Goal: Task Accomplishment & Management: Manage account settings

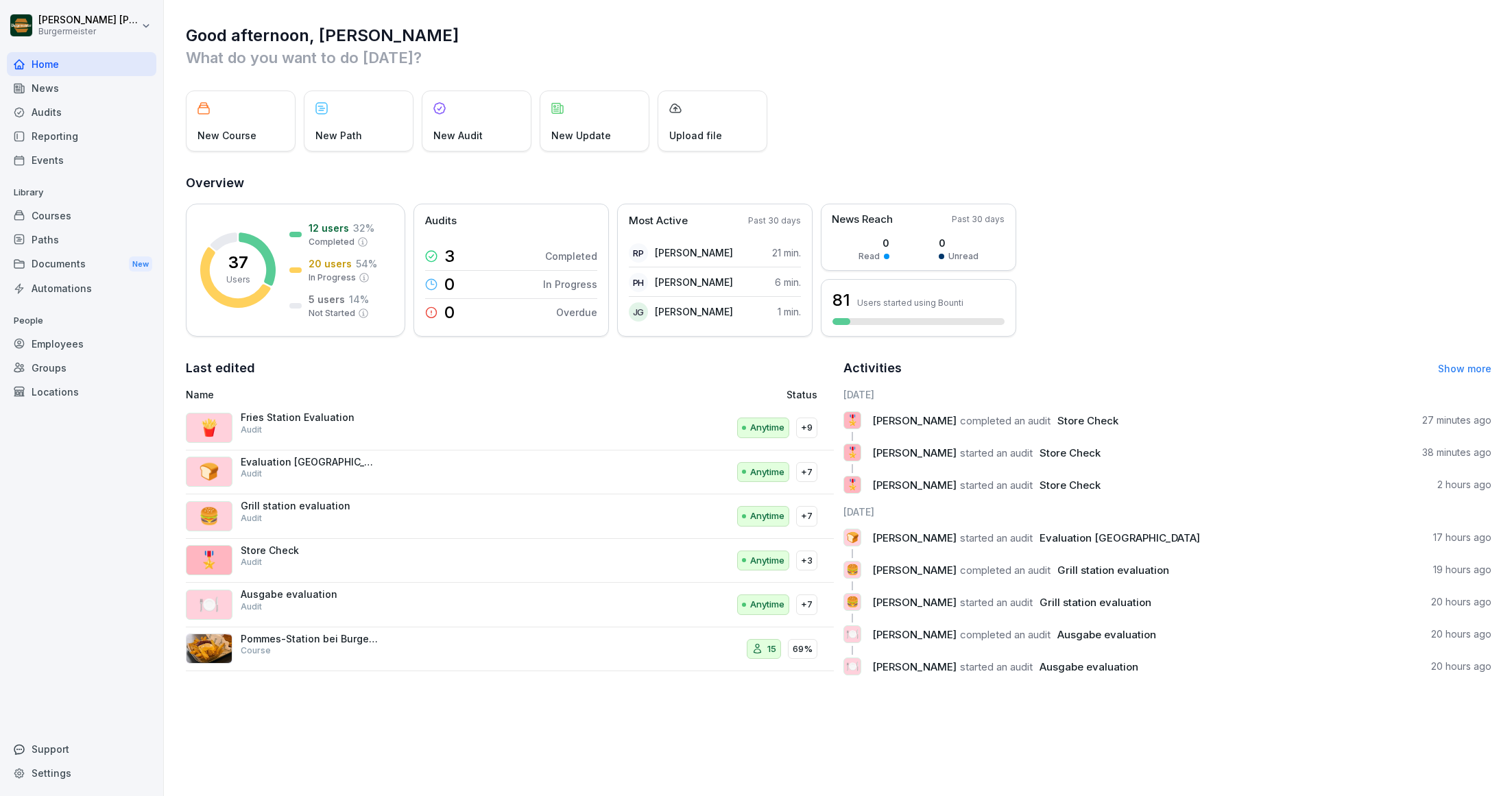
click at [49, 108] on div "Audits" at bounding box center [81, 112] width 150 height 24
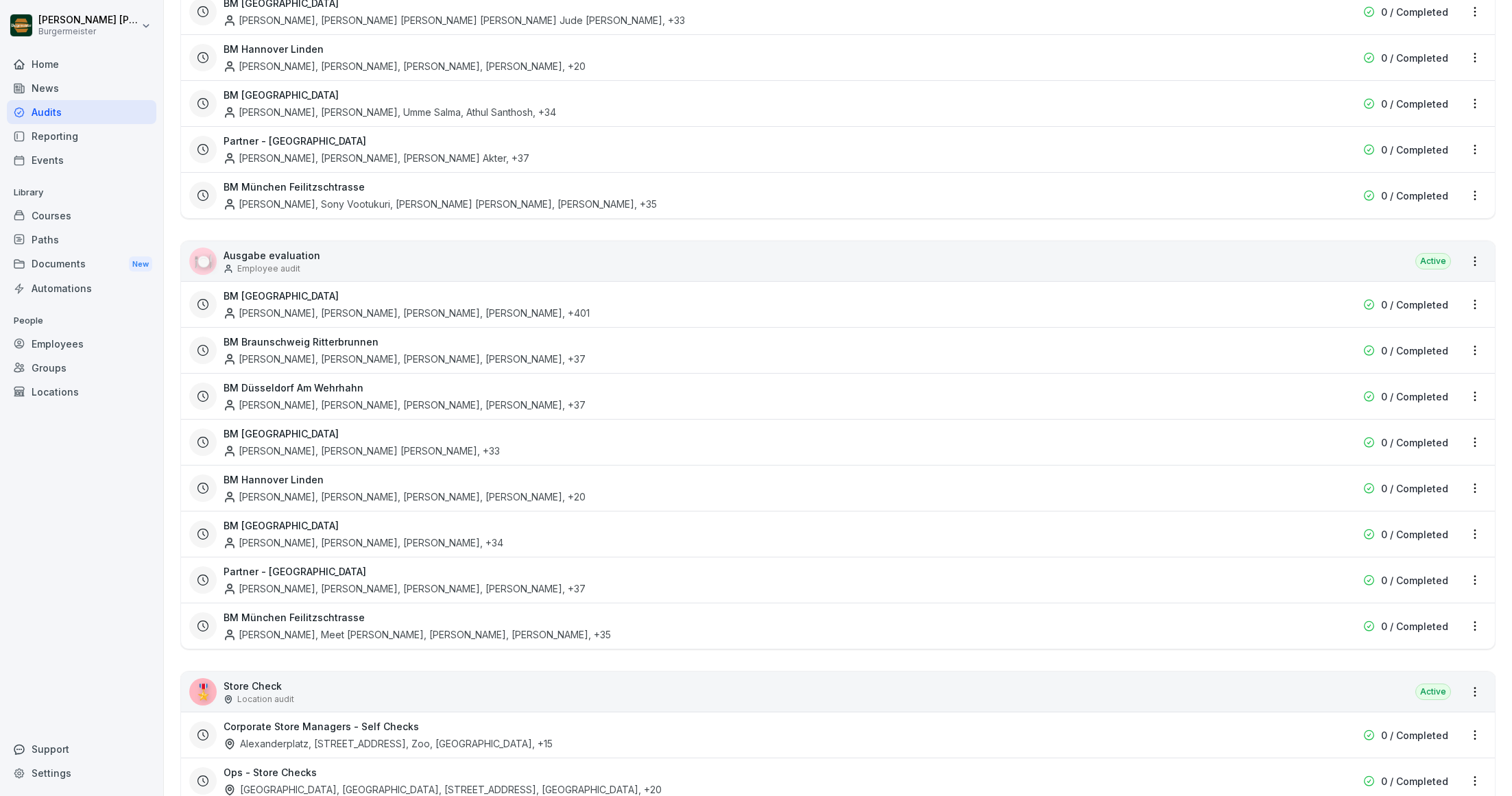
scroll to position [2234, 0]
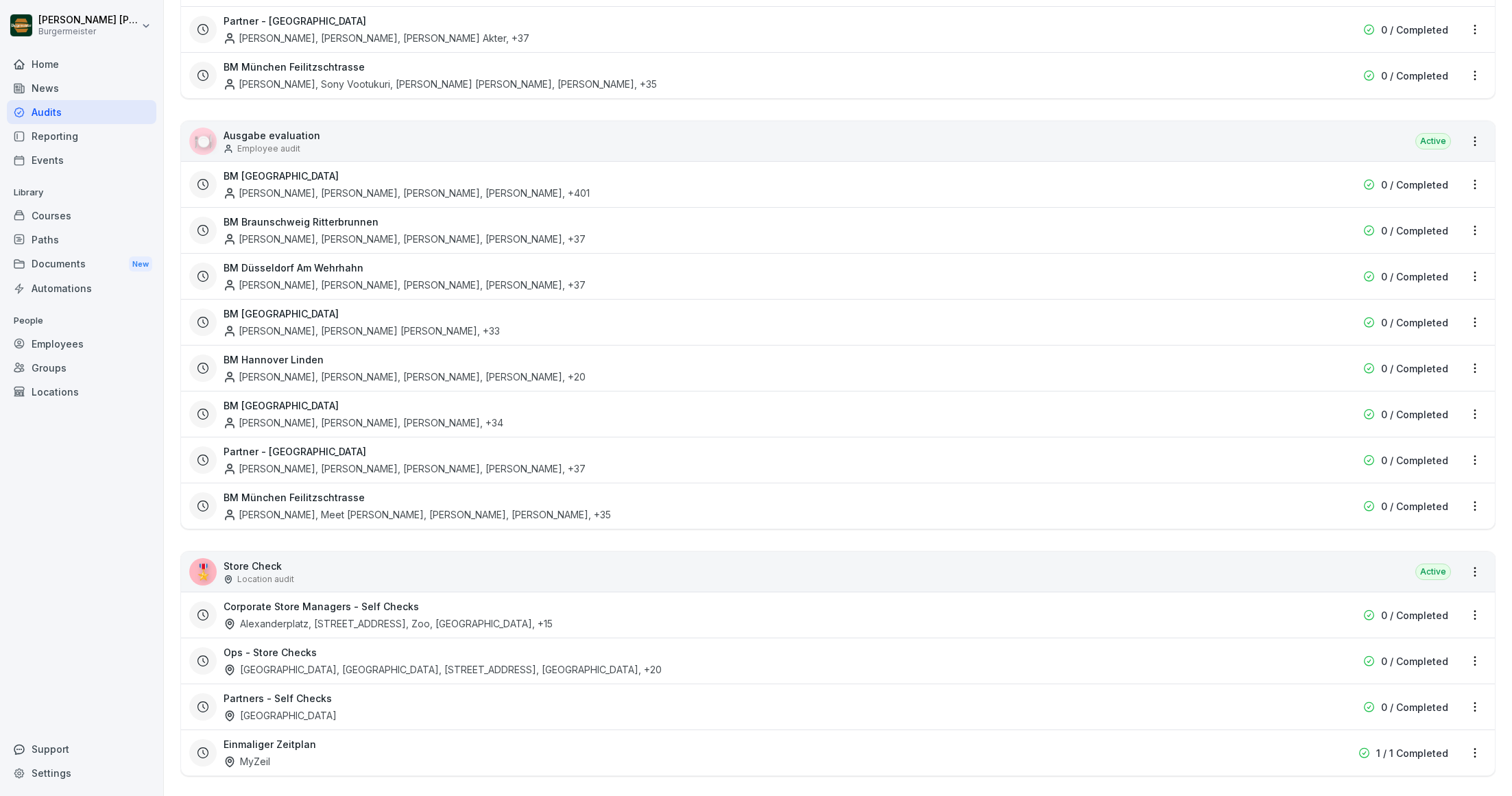
click at [302, 663] on div "Potsdamer Platz, Konstanzer, Markt 4, Rotebühlplatz , +20" at bounding box center [442, 669] width 438 height 14
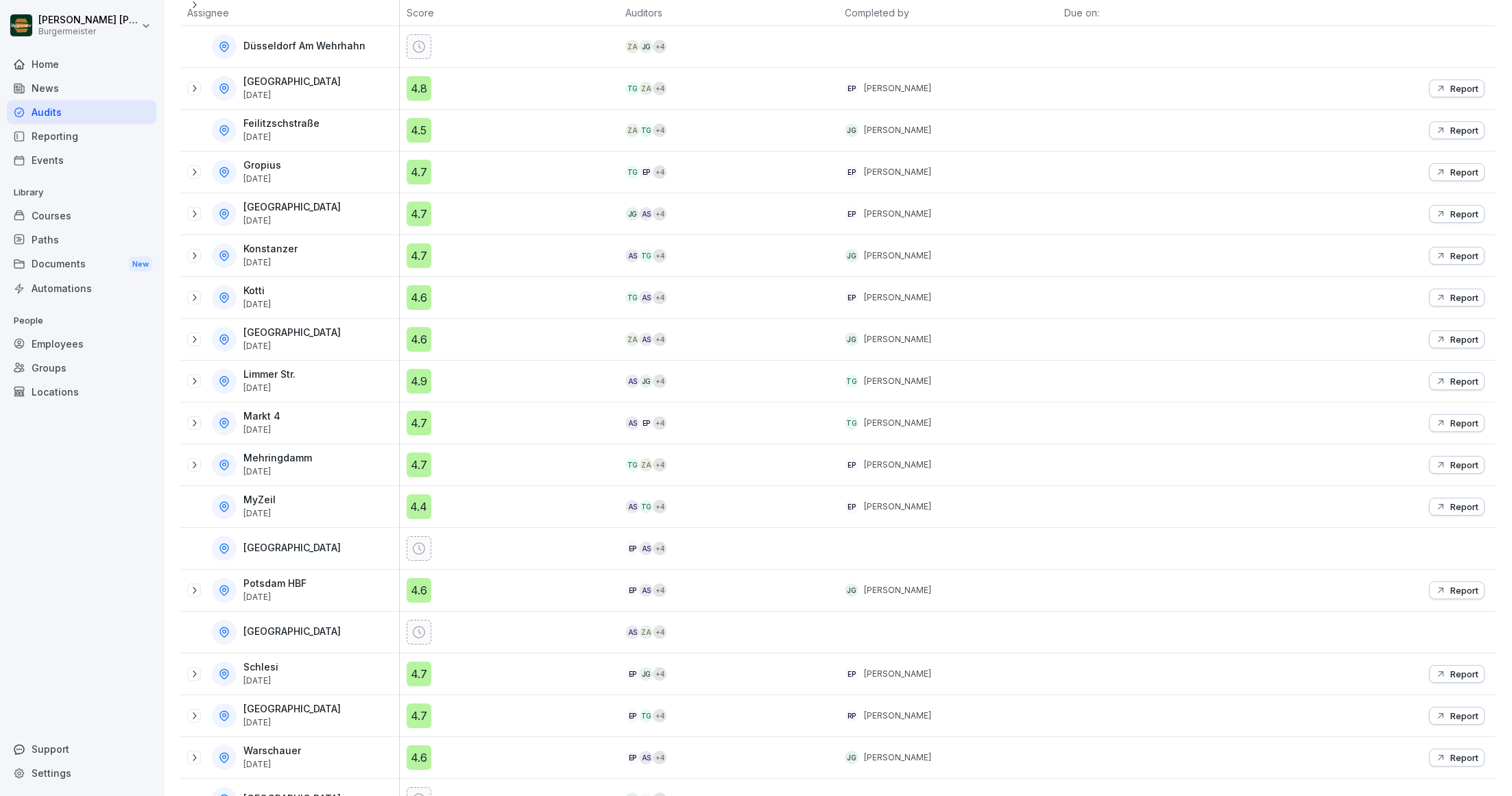
scroll to position [391, 0]
click at [48, 344] on div "Employees" at bounding box center [81, 344] width 150 height 24
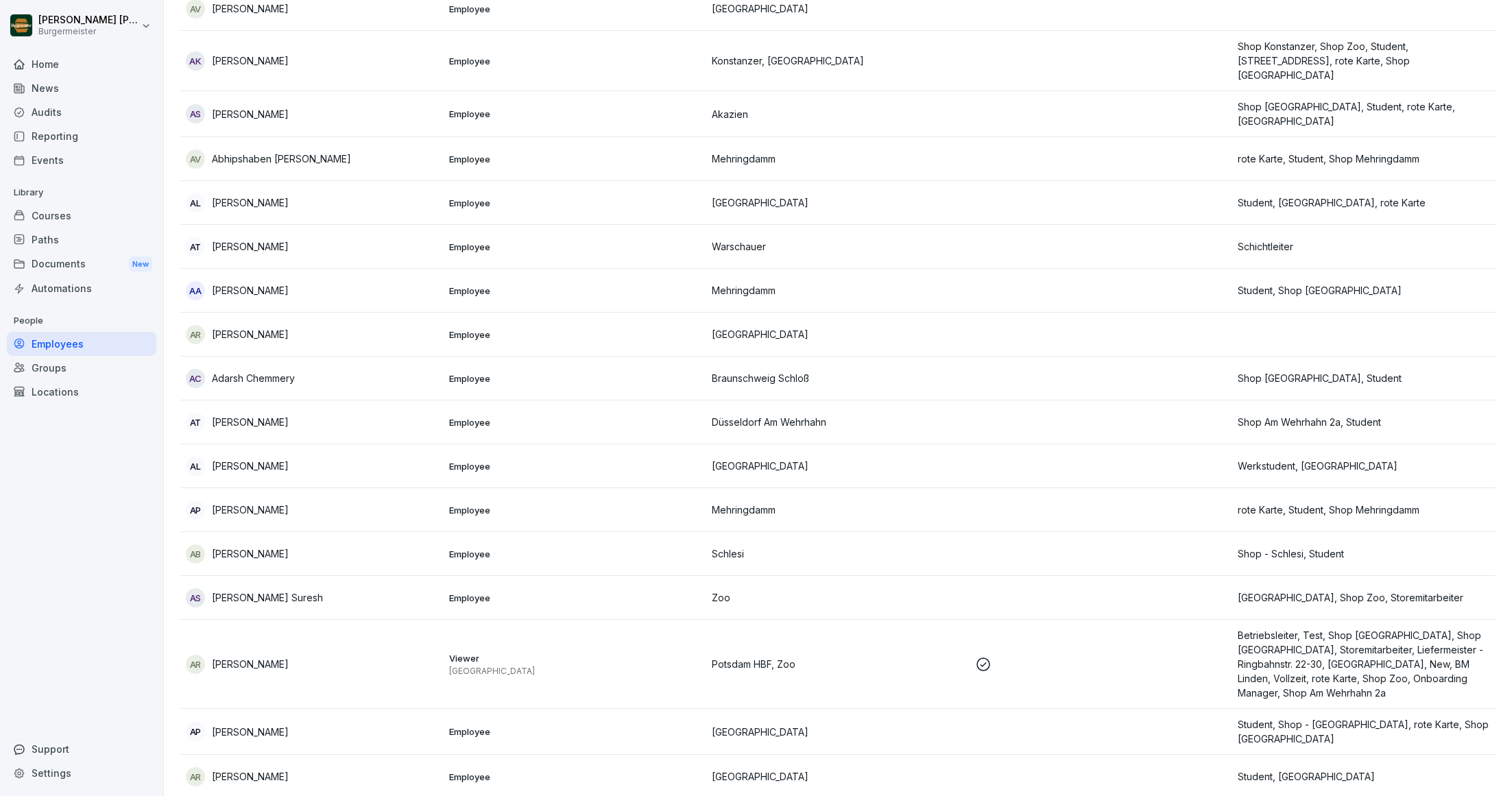
scroll to position [14, 0]
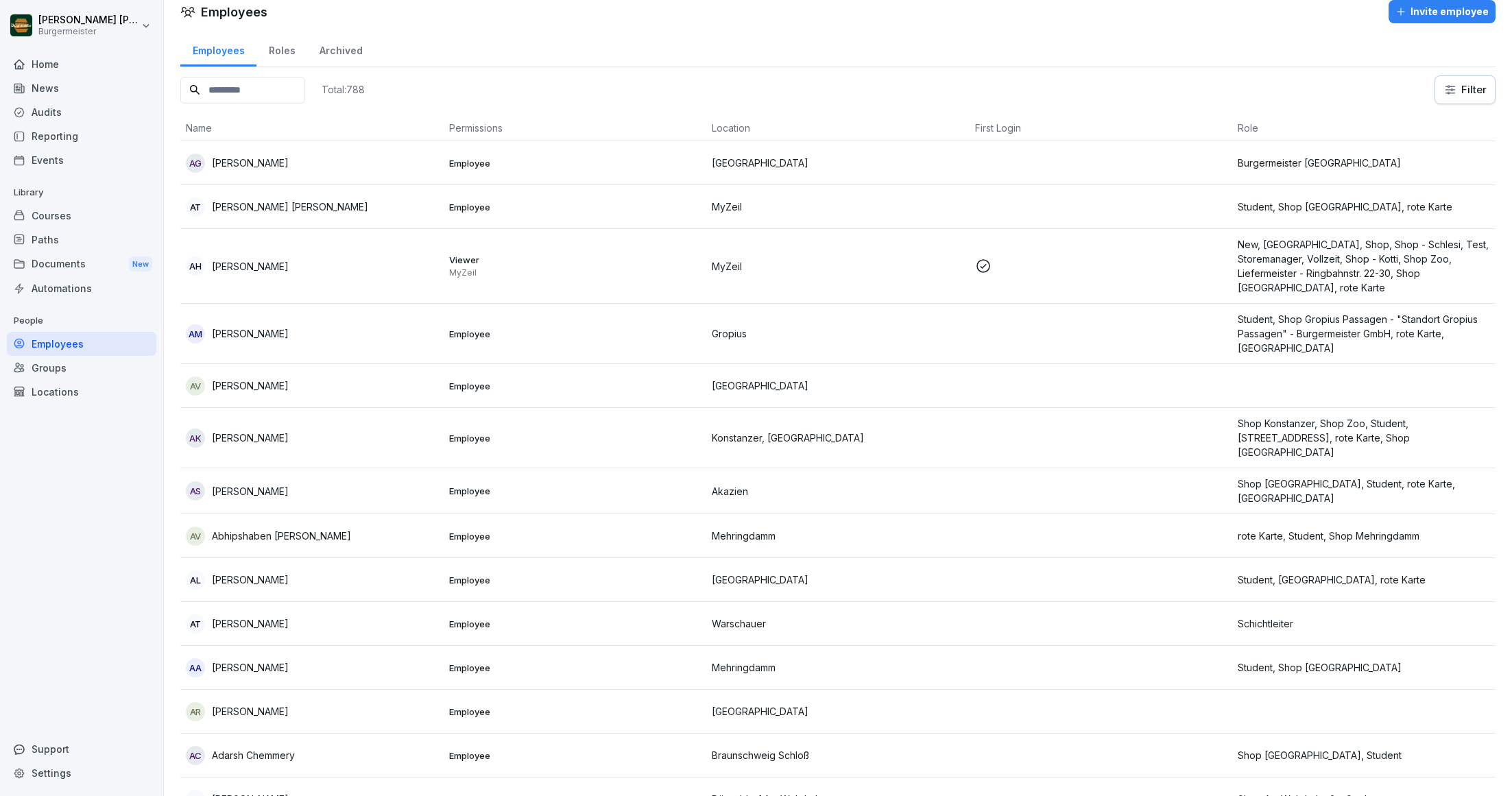
click at [257, 92] on input at bounding box center [242, 90] width 124 height 27
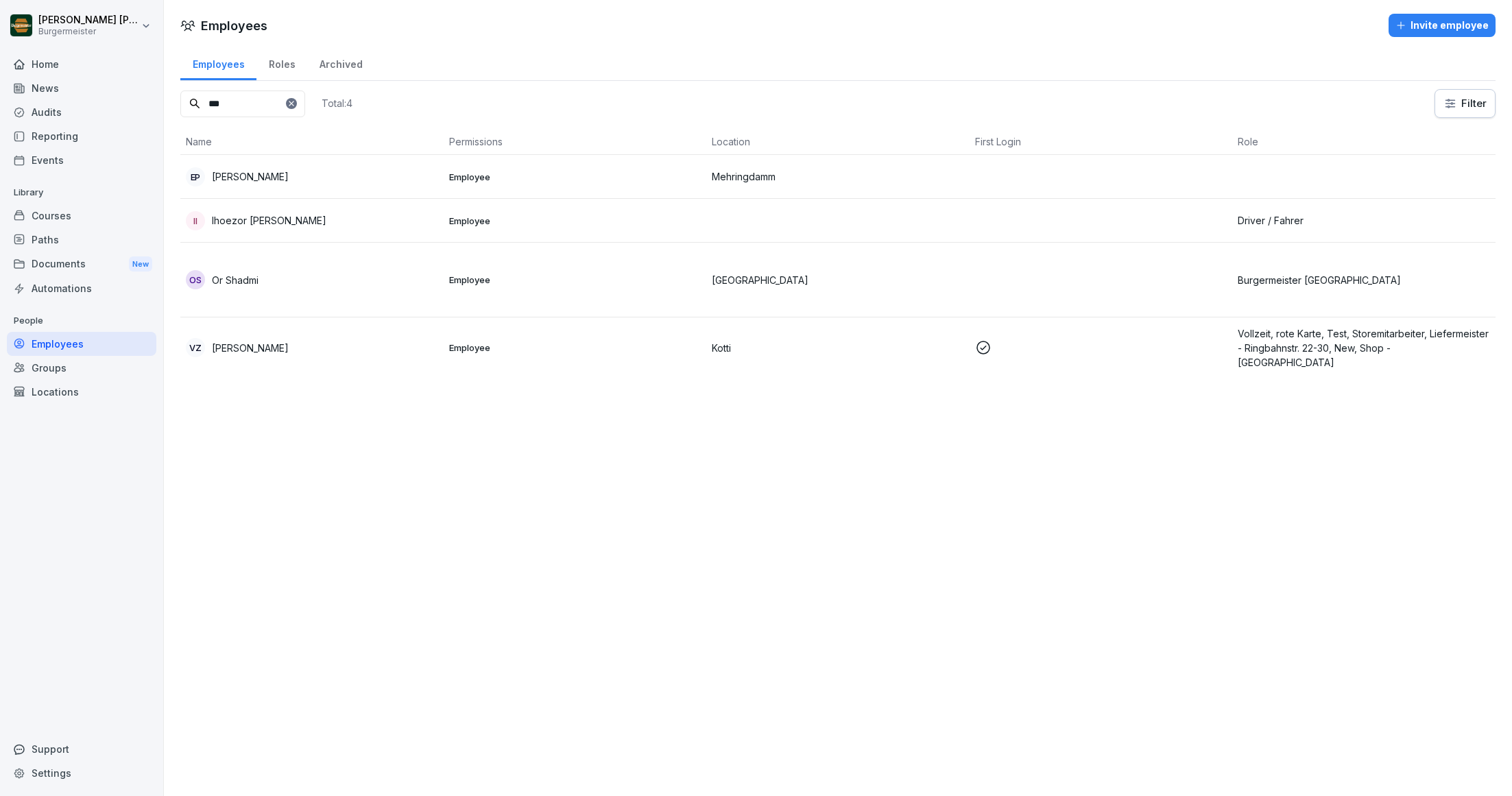
type input "**"
click at [268, 281] on div "OS Or Shadmi" at bounding box center [312, 280] width 253 height 19
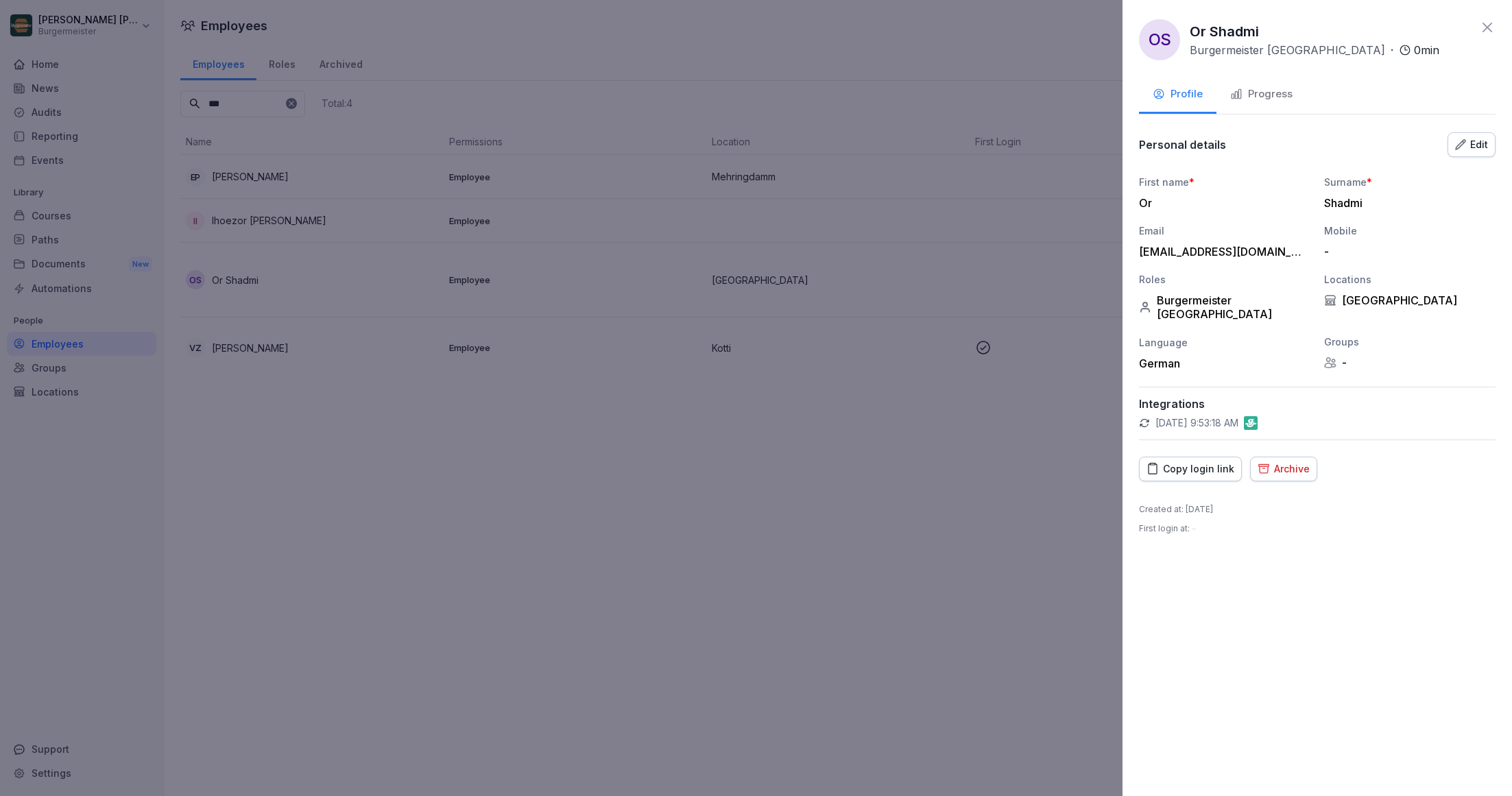
click at [1475, 145] on div "Edit" at bounding box center [1471, 145] width 33 height 15
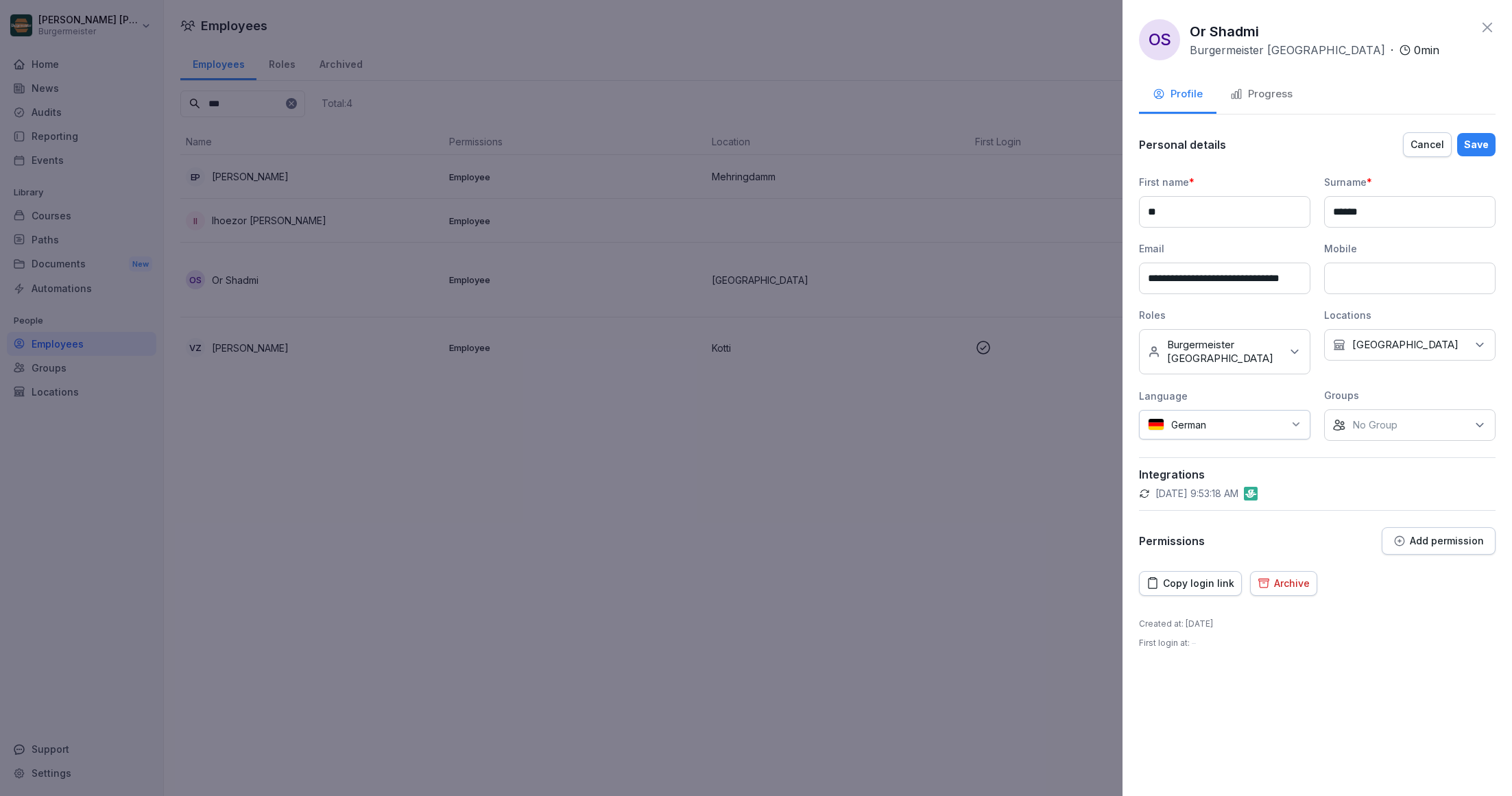
click at [1433, 529] on button "Add permission" at bounding box center [1439, 541] width 114 height 27
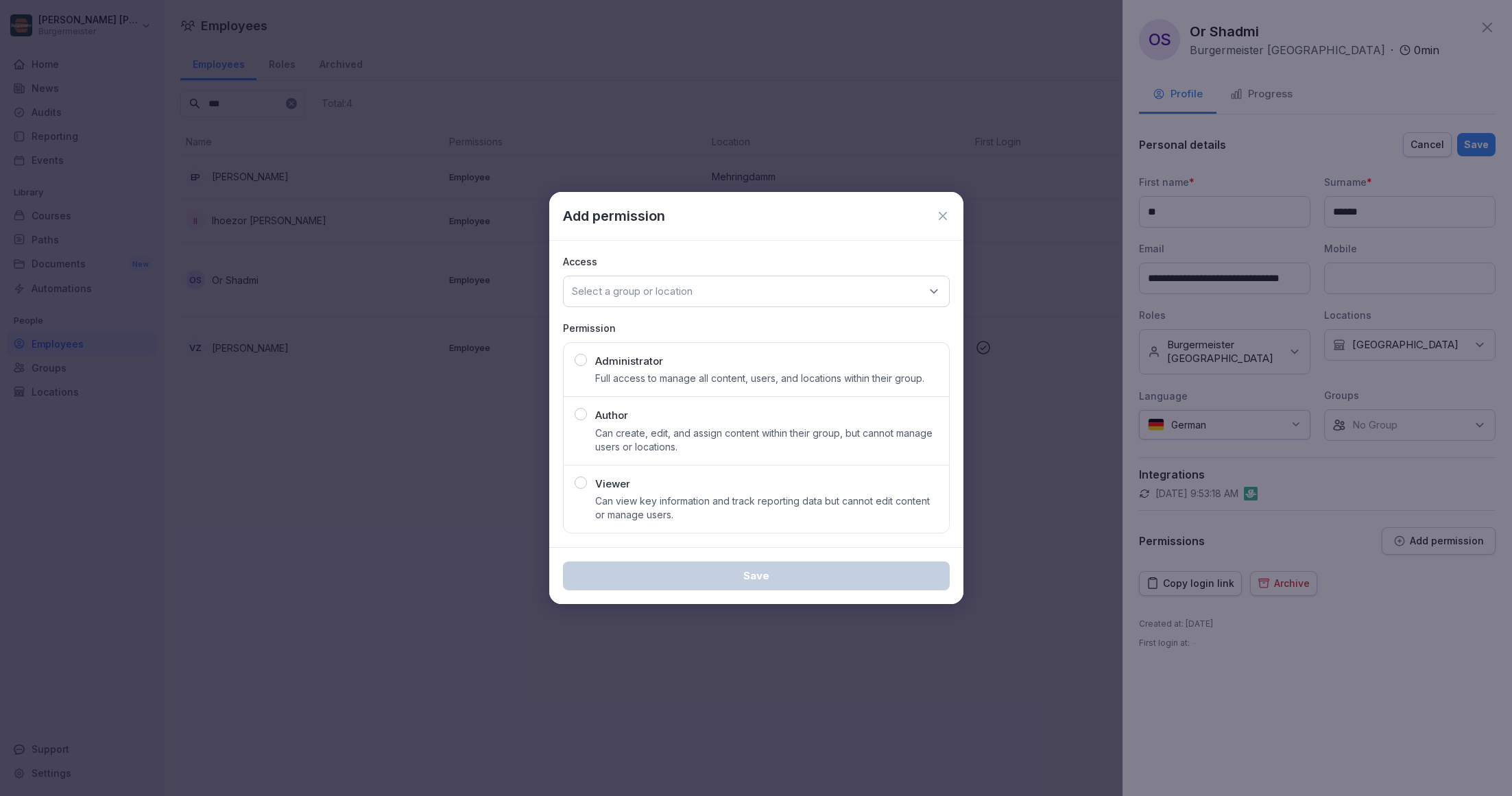
click at [625, 480] on p "Viewer" at bounding box center [612, 484] width 35 height 16
click at [636, 302] on div "Select a group or location" at bounding box center [756, 291] width 387 height 32
type input "**"
click at [610, 377] on div "[GEOGRAPHIC_DATA]" at bounding box center [756, 376] width 379 height 26
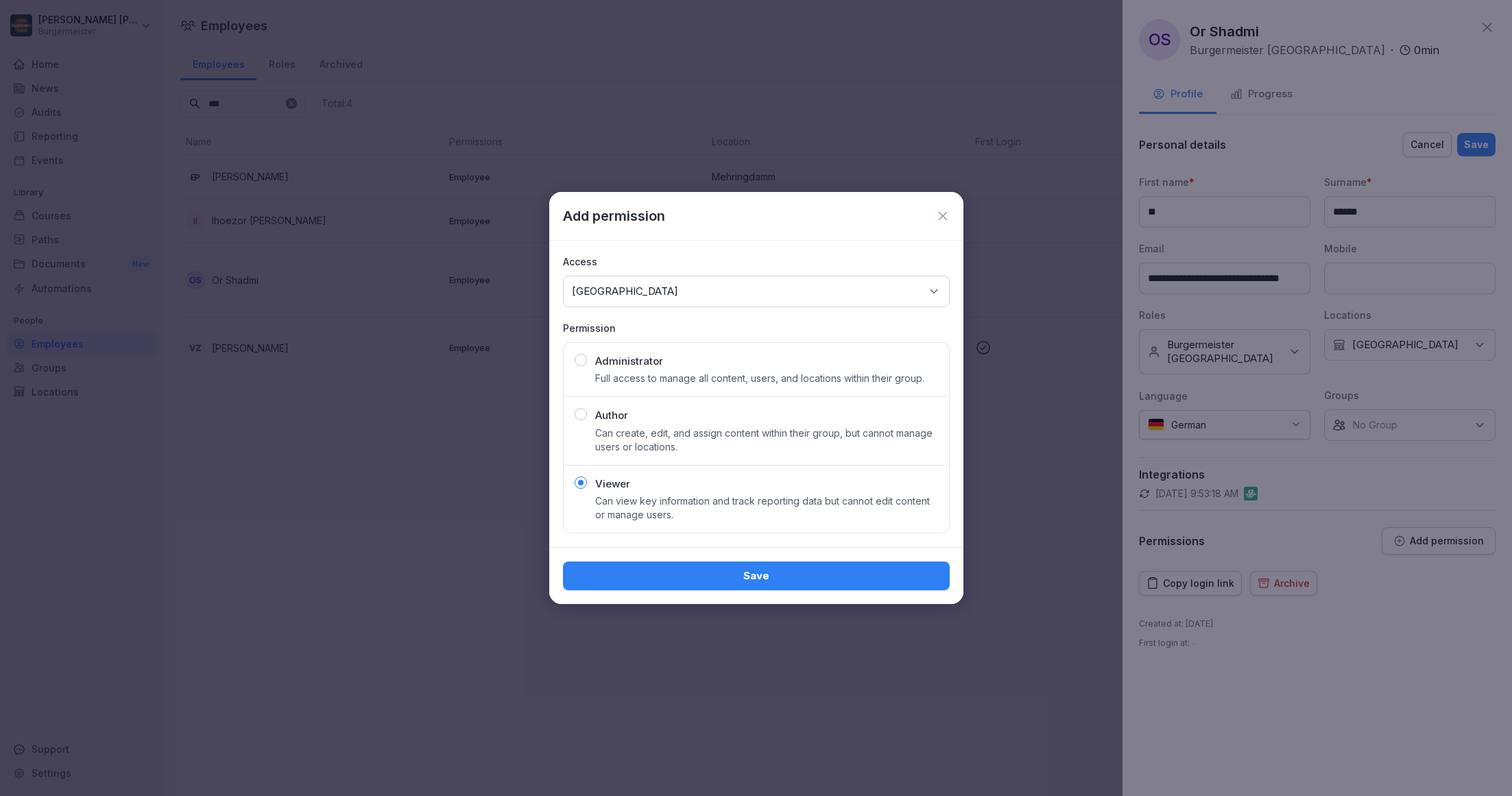
click at [667, 575] on div "Save" at bounding box center [756, 576] width 364 height 15
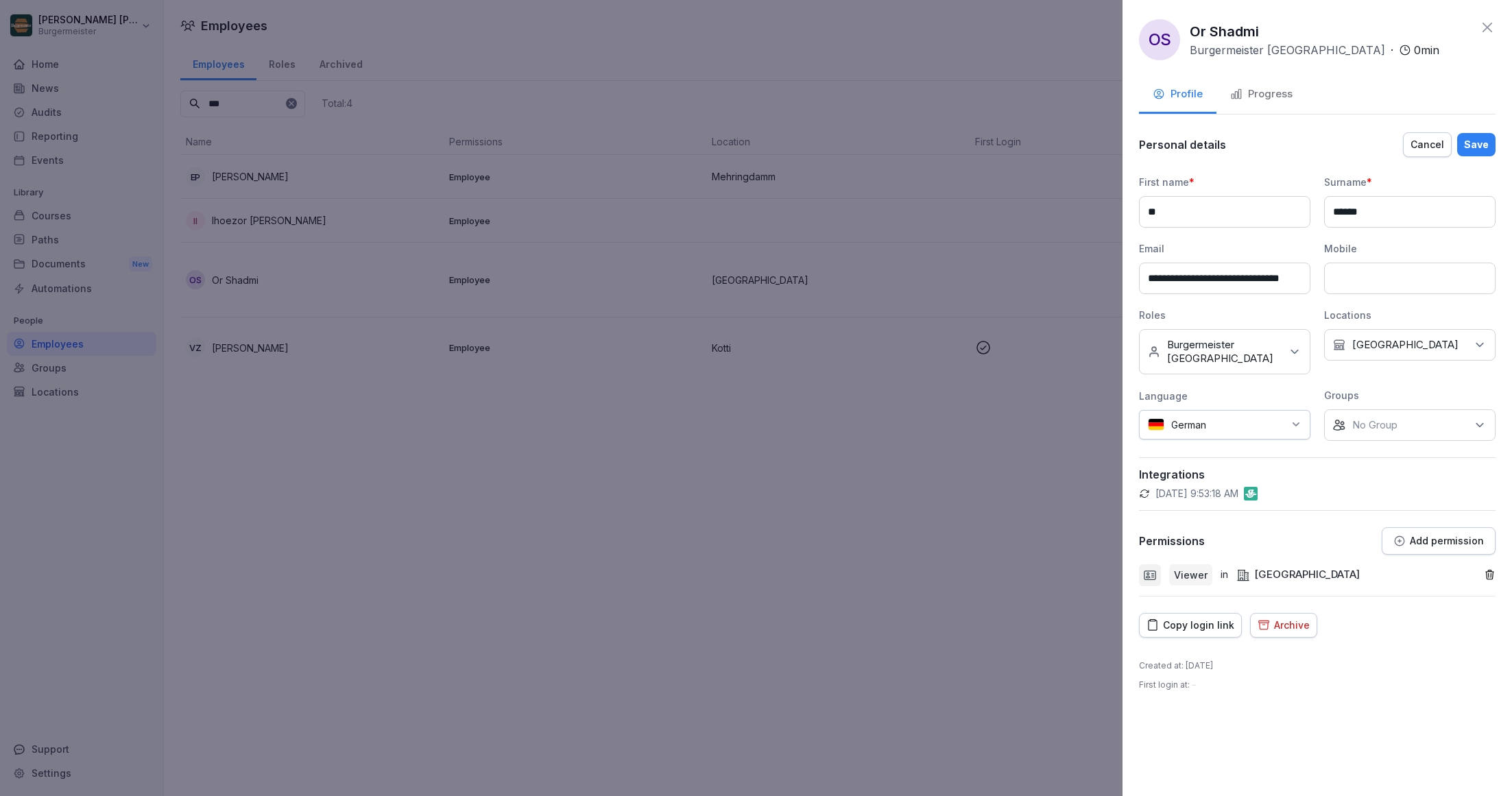
click at [1365, 282] on input at bounding box center [1409, 278] width 171 height 32
click at [1481, 146] on div "Save" at bounding box center [1476, 145] width 24 height 15
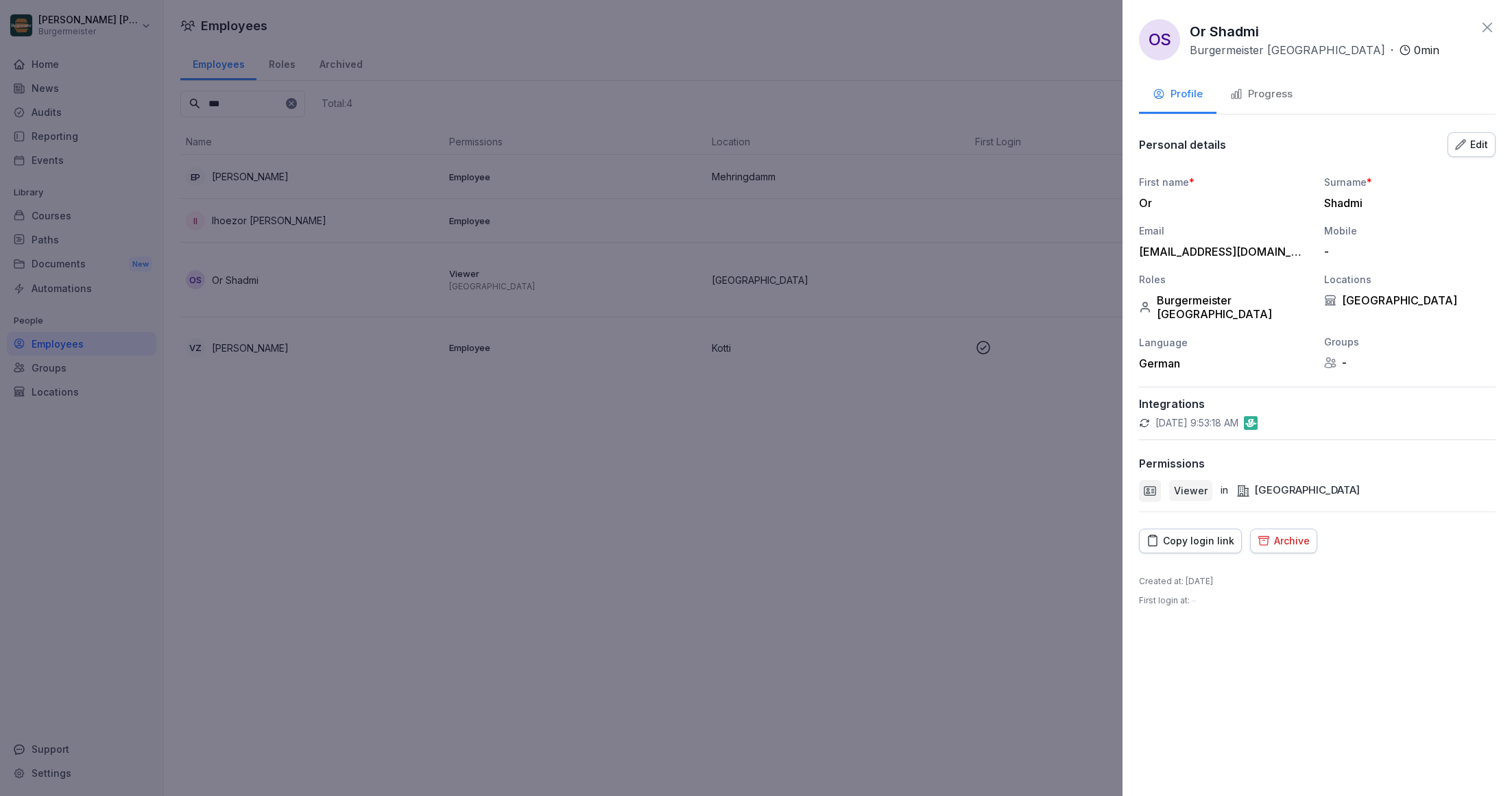
click at [1491, 24] on icon at bounding box center [1487, 27] width 16 height 16
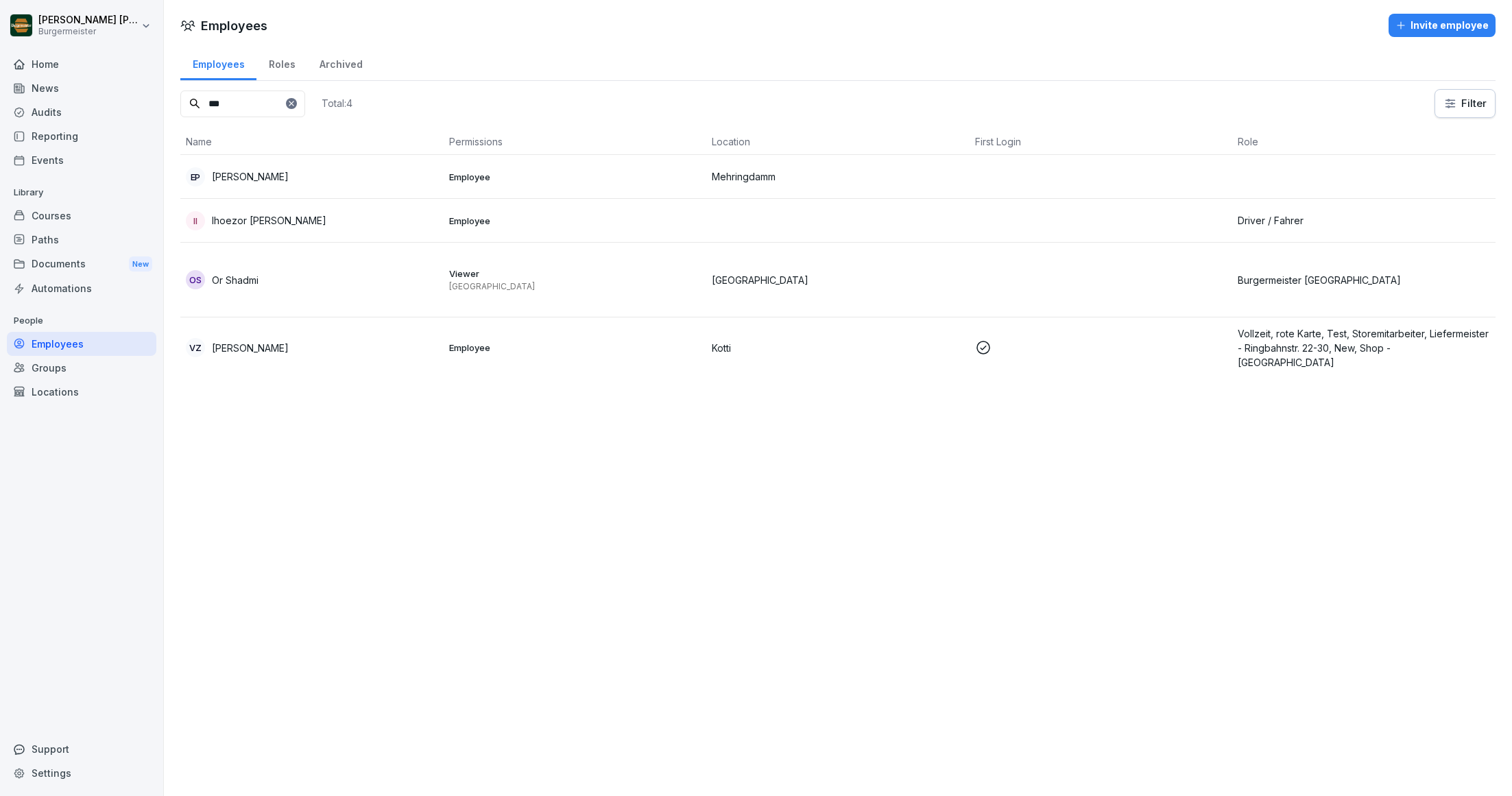
click at [296, 103] on icon at bounding box center [291, 103] width 8 height 8
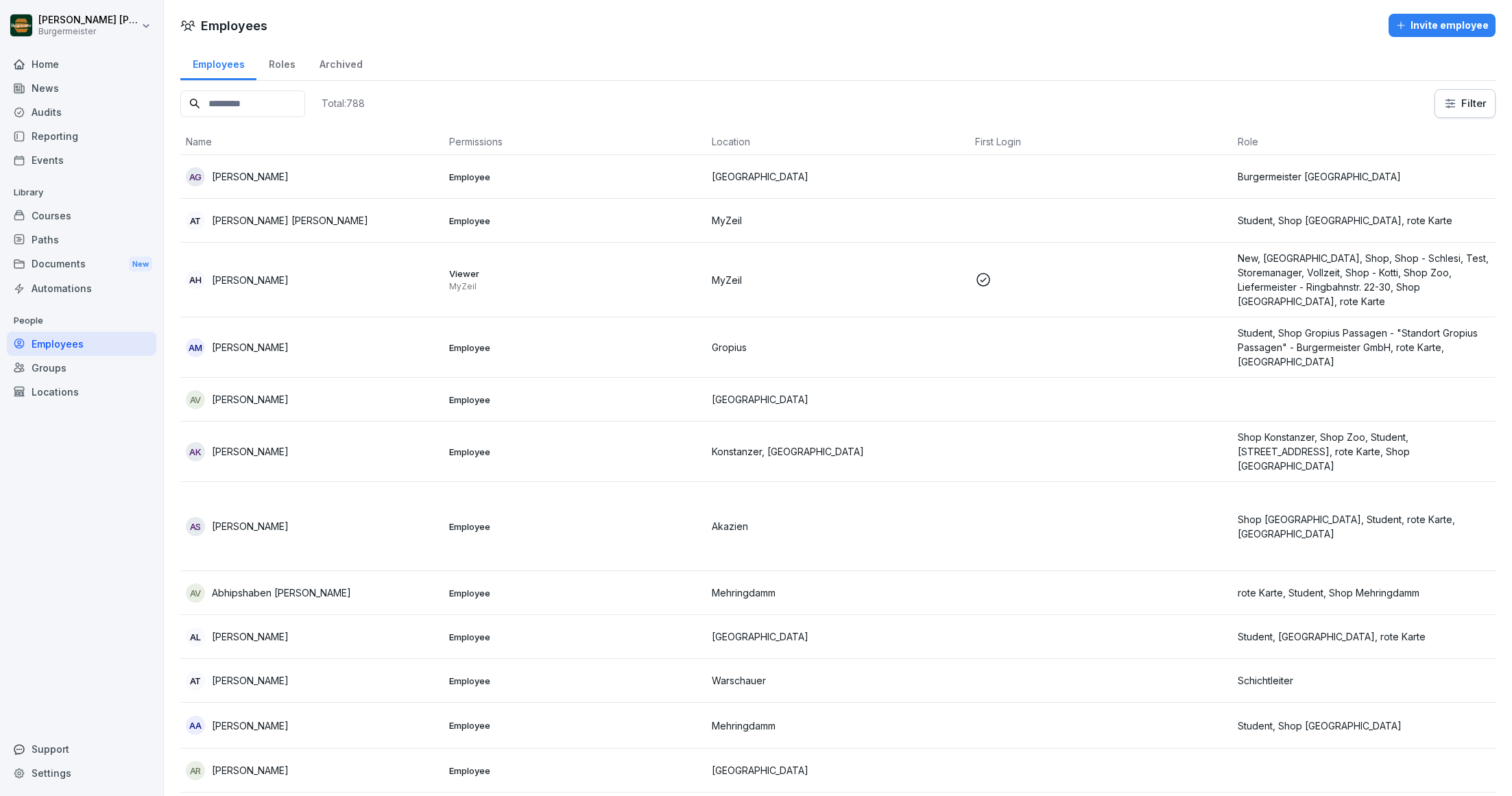
click at [277, 103] on input at bounding box center [242, 104] width 124 height 27
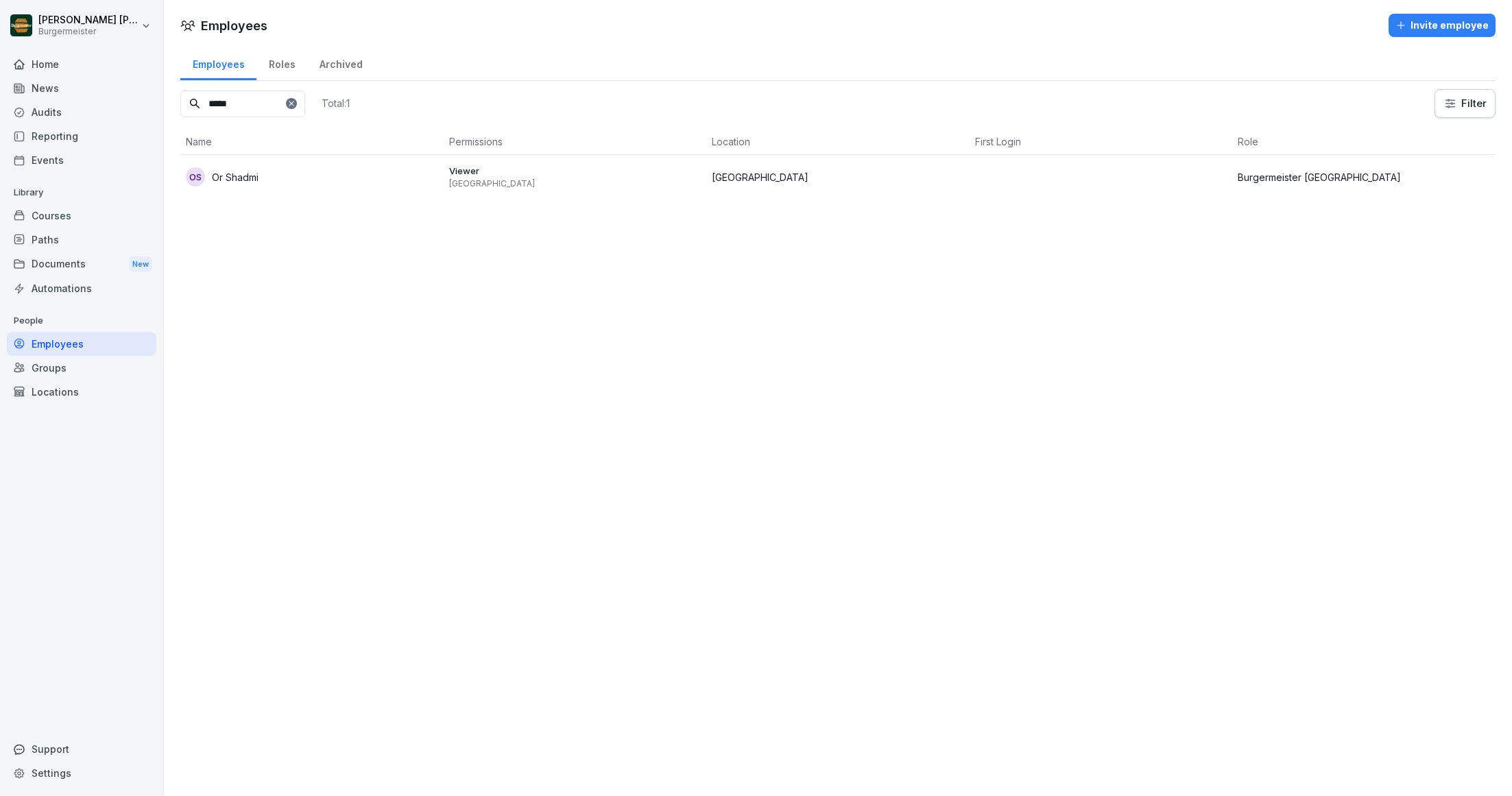
type input "*****"
click at [1194, 199] on div "Employees Roles Archived ***** Total: 1 Filter Name Permissions Location First …" at bounding box center [837, 127] width 1348 height 165
click at [1199, 187] on td at bounding box center [1101, 176] width 263 height 44
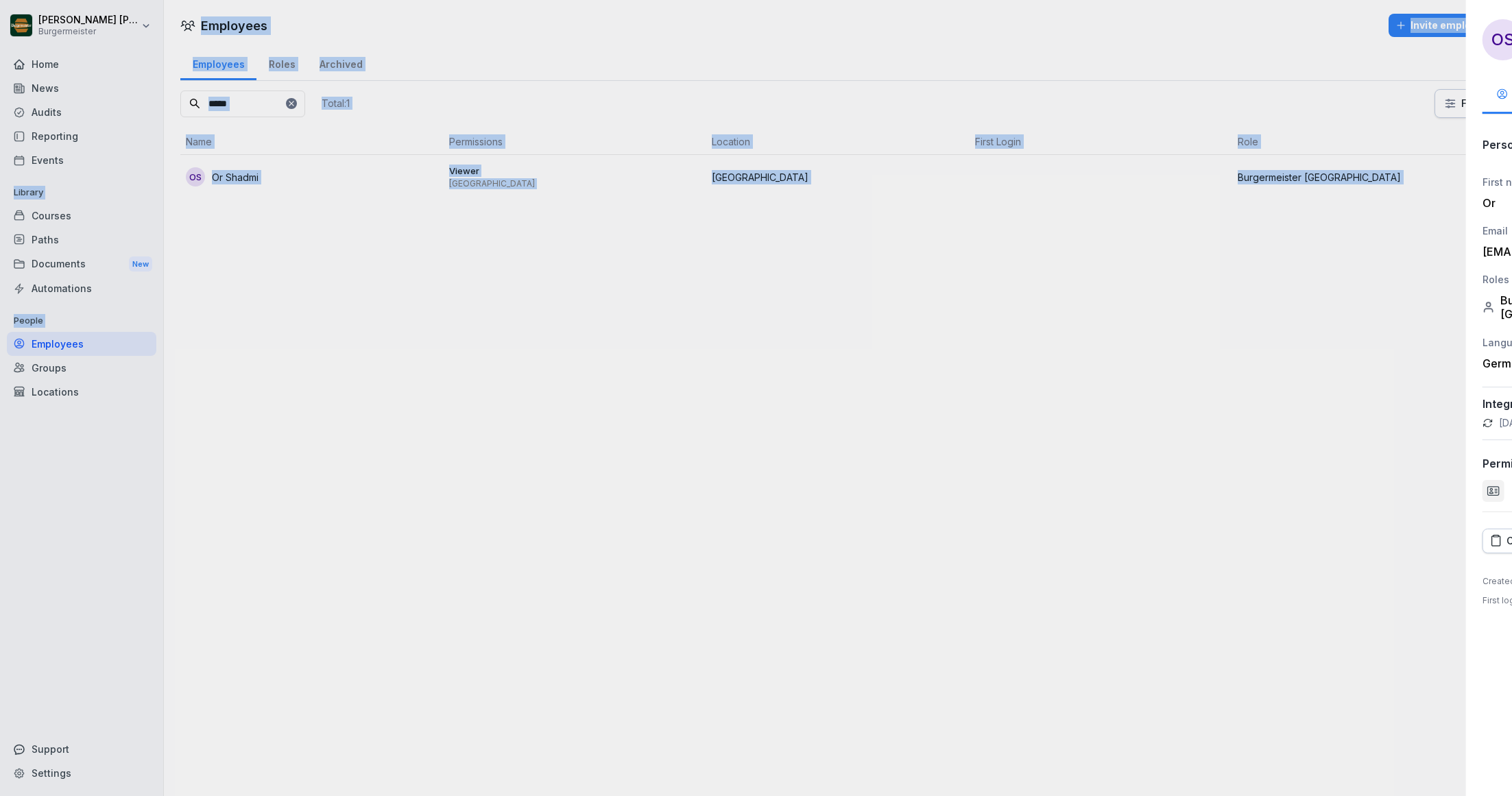
click at [1199, 187] on div at bounding box center [756, 398] width 1512 height 796
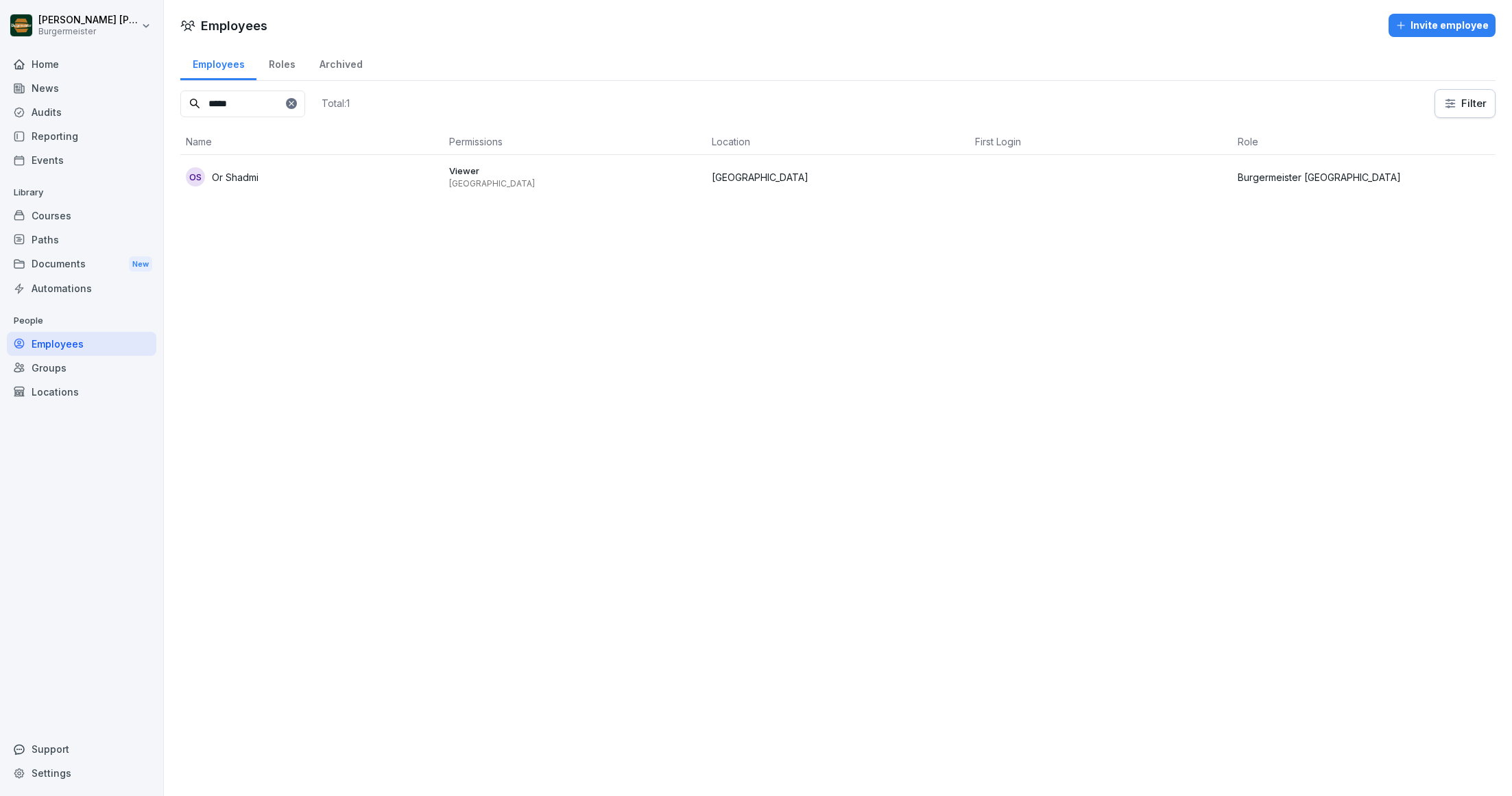
click at [1199, 187] on td at bounding box center [1101, 176] width 263 height 44
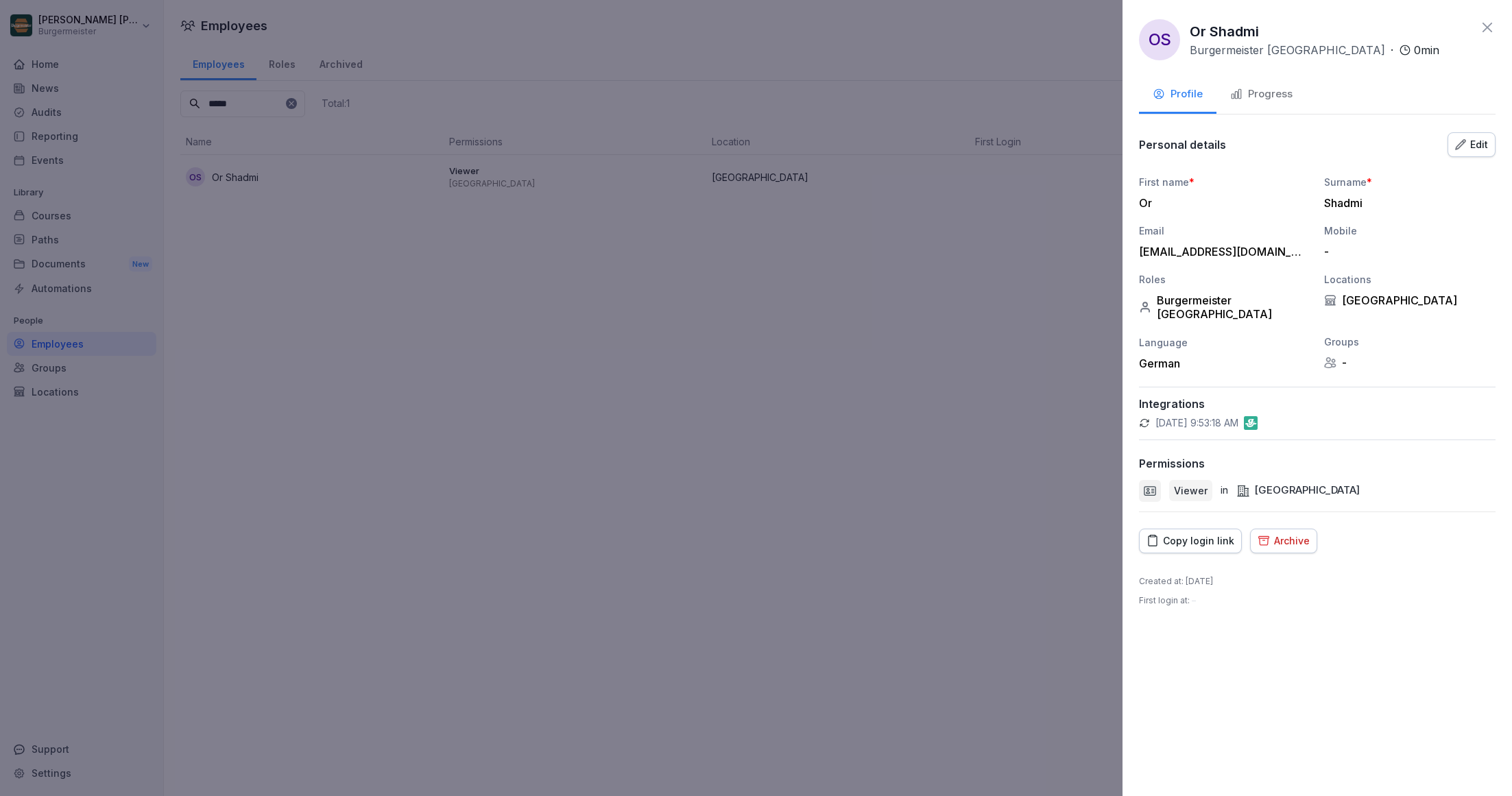
click at [1478, 137] on div "Edit" at bounding box center [1471, 145] width 33 height 15
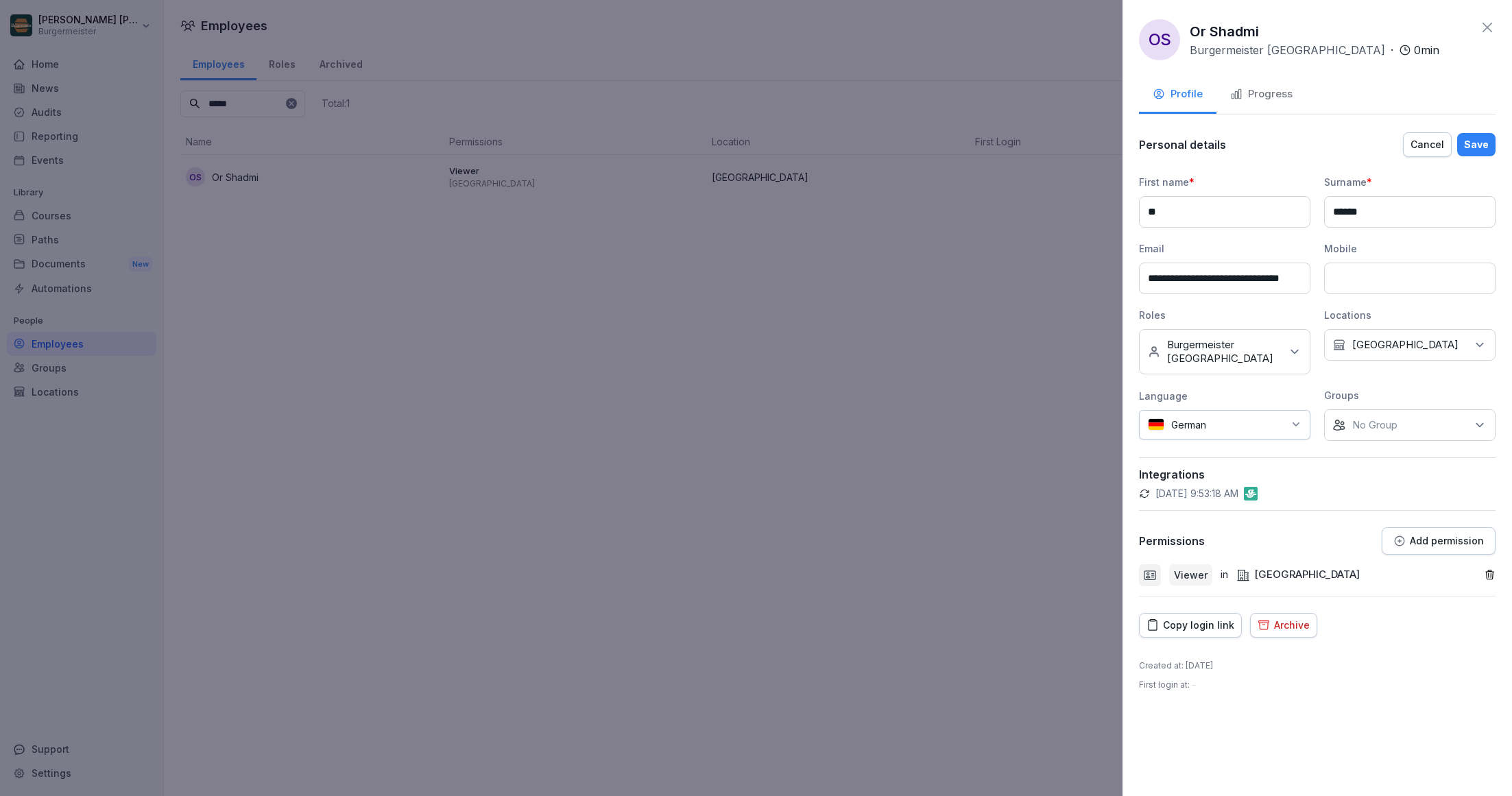
click at [1358, 282] on input at bounding box center [1409, 278] width 171 height 32
paste input "**********"
click at [1367, 279] on input "**********" at bounding box center [1409, 278] width 171 height 32
type input "**********"
click at [1473, 142] on div "Save" at bounding box center [1476, 145] width 24 height 15
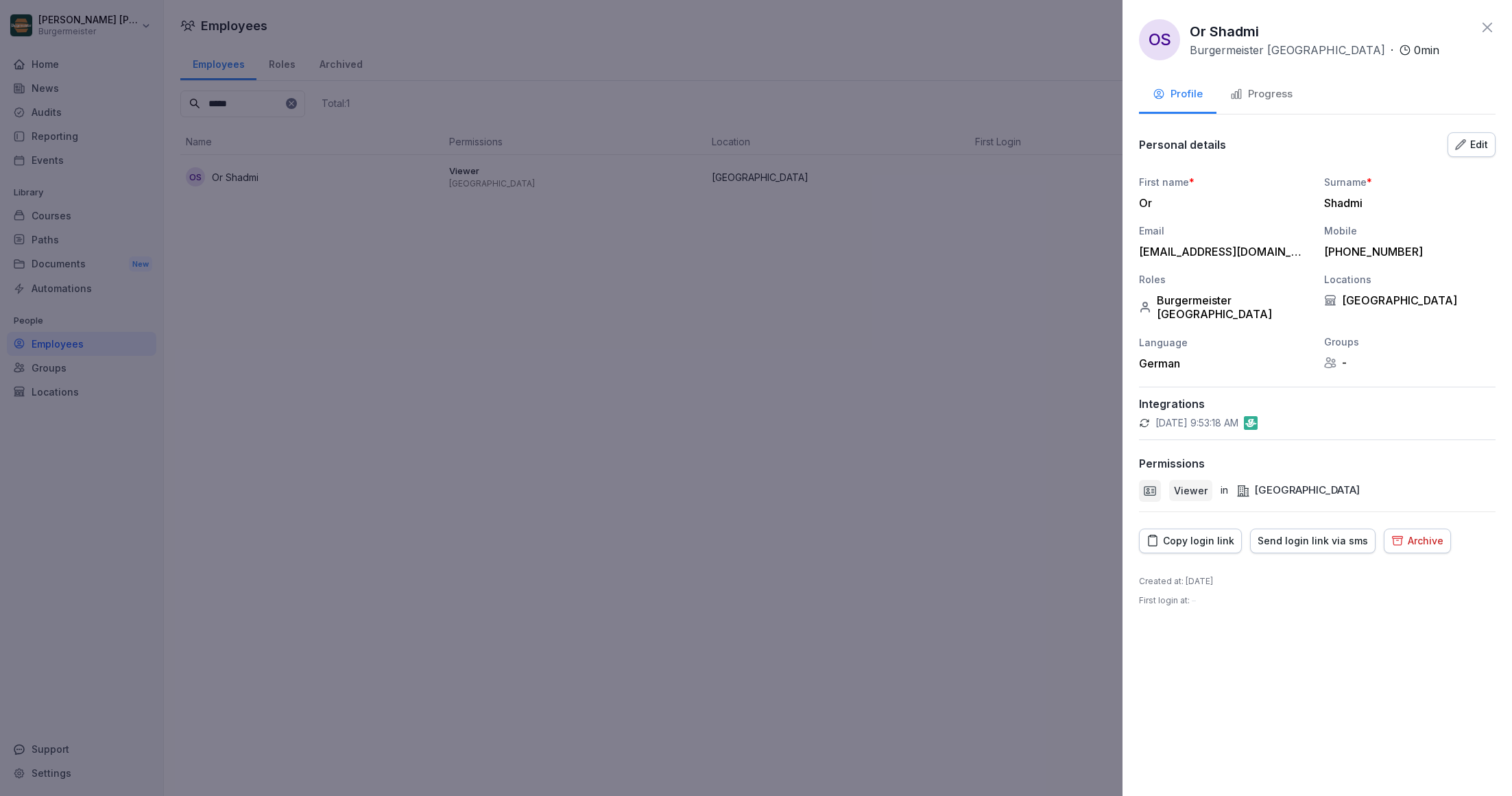
click at [1305, 534] on div "Send login link via sms" at bounding box center [1312, 541] width 110 height 15
click at [1491, 27] on icon at bounding box center [1487, 27] width 16 height 16
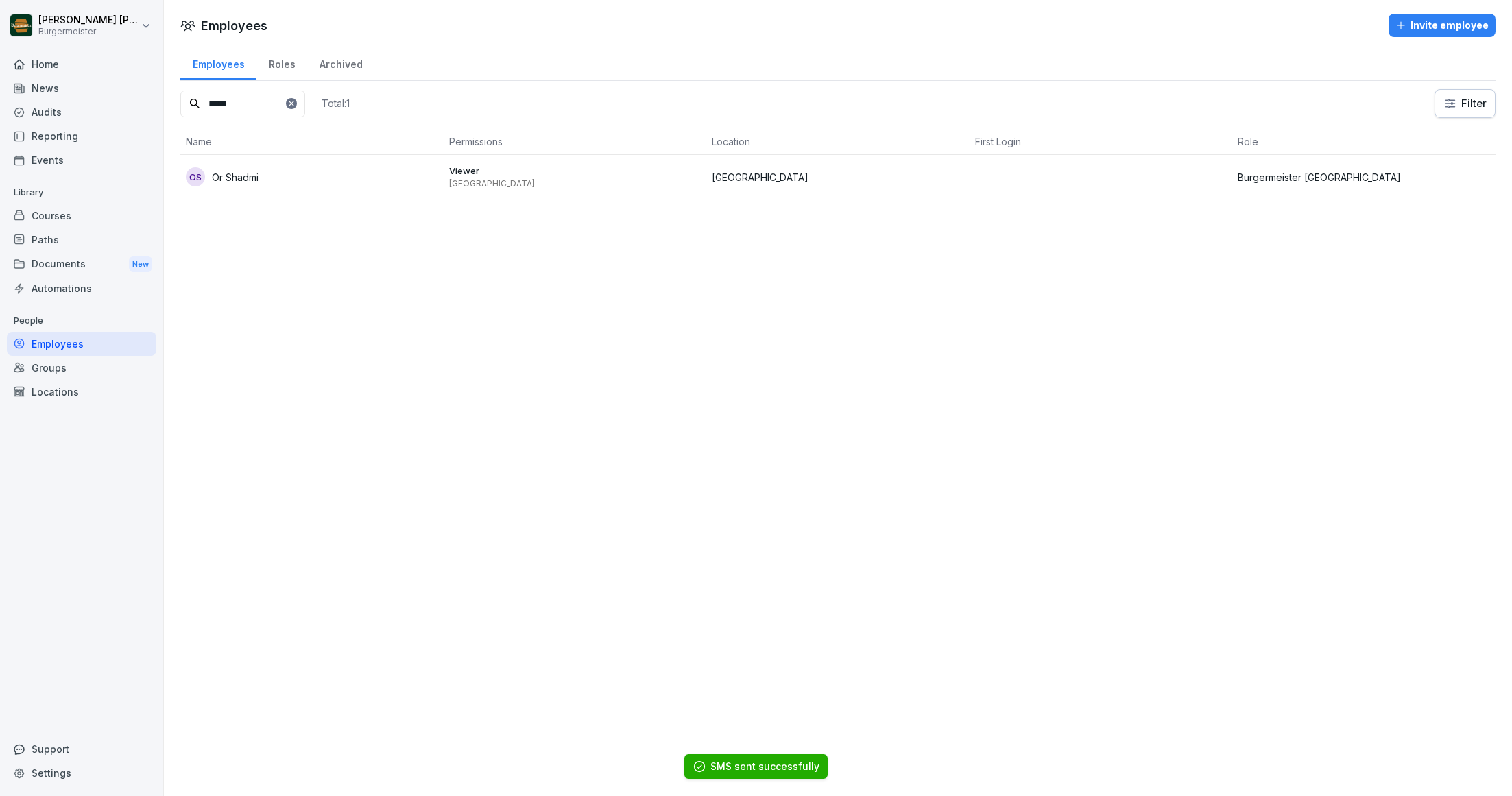
click at [304, 96] on input "*****" at bounding box center [242, 104] width 124 height 27
click at [293, 102] on icon at bounding box center [291, 103] width 4 height 4
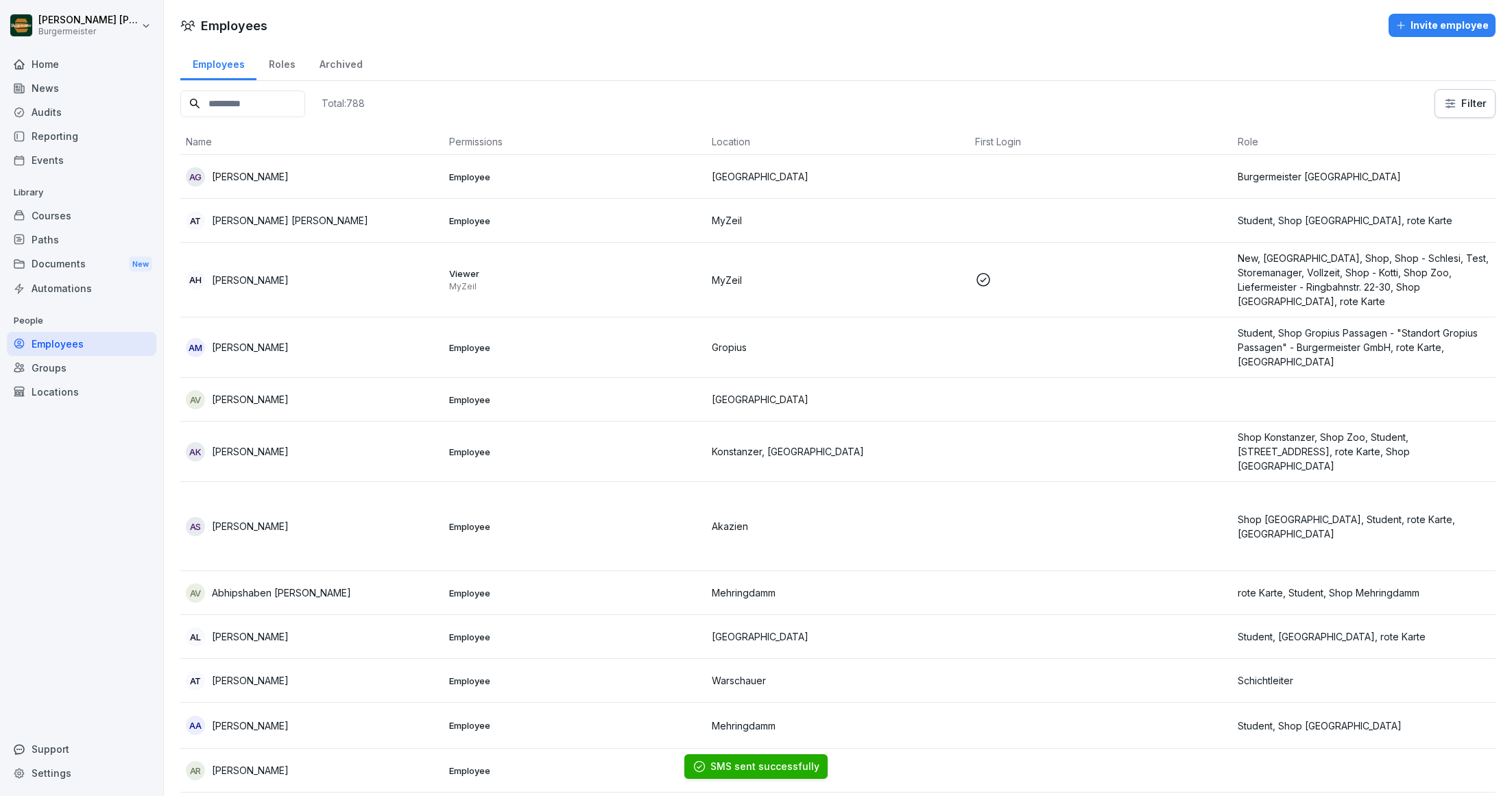
click at [258, 101] on input at bounding box center [242, 104] width 124 height 27
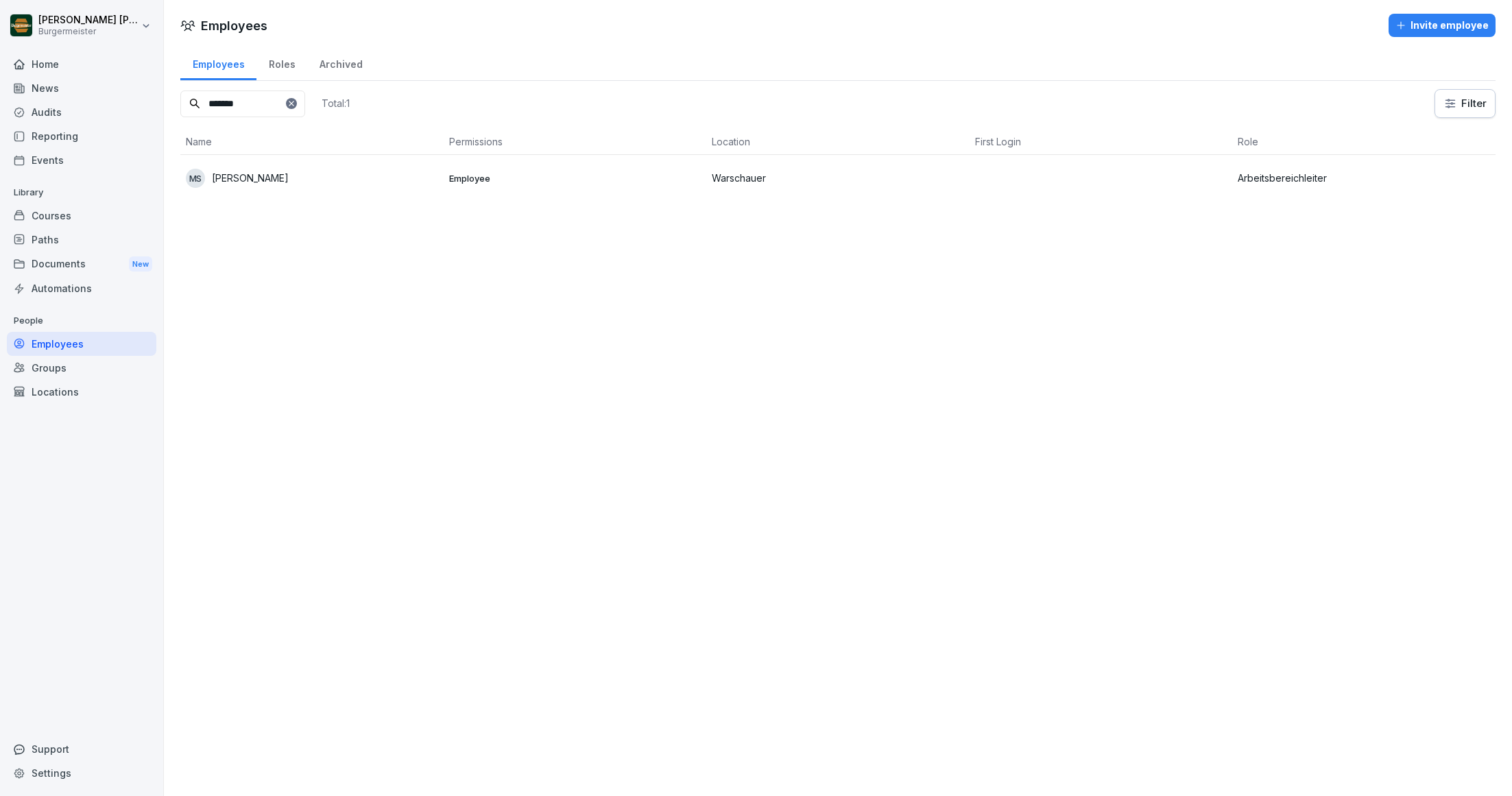
type input "*******"
click at [287, 173] on p "[PERSON_NAME]" at bounding box center [250, 177] width 77 height 14
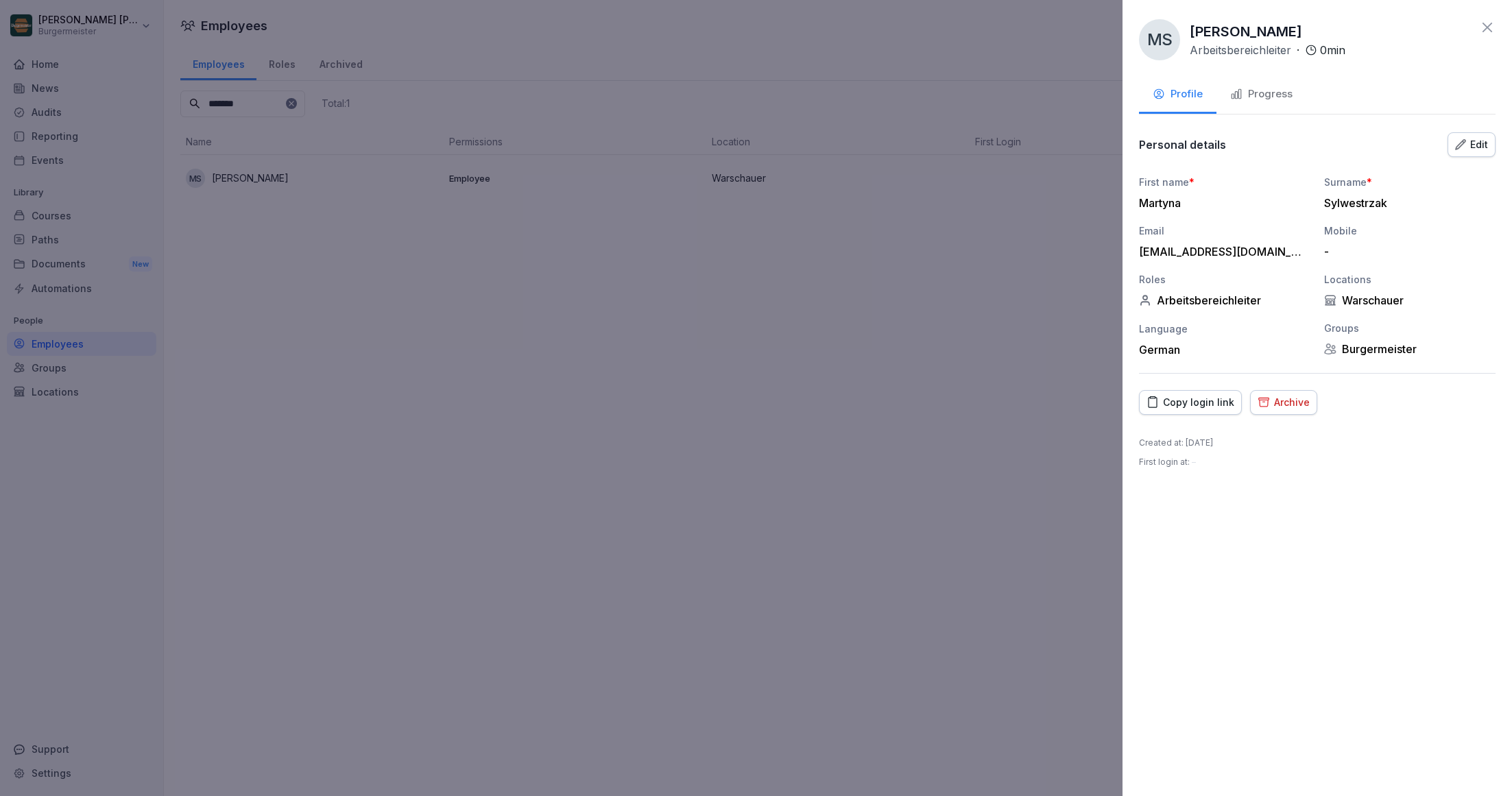
click at [1453, 142] on button "Edit" at bounding box center [1471, 145] width 48 height 24
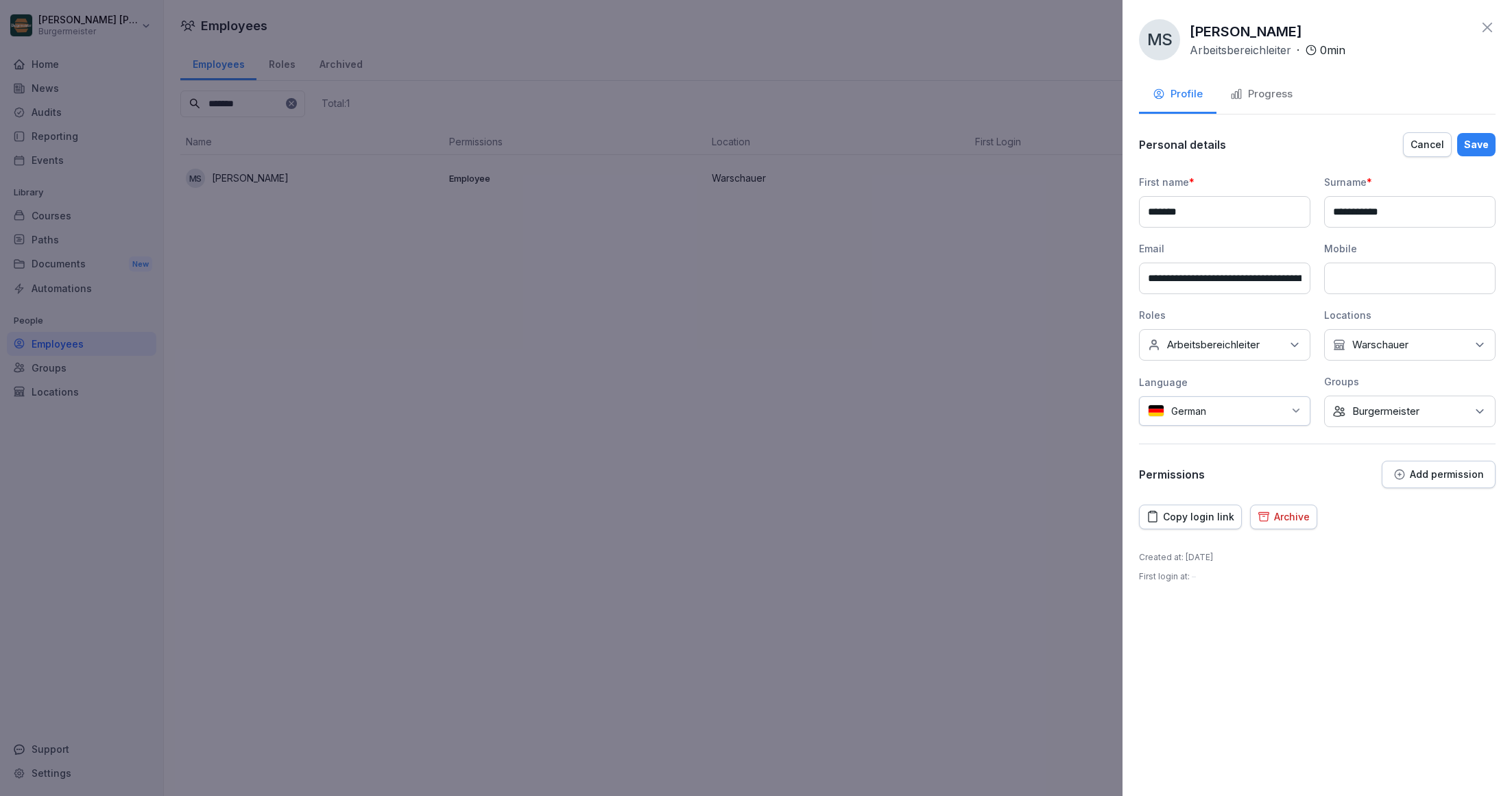
click at [1395, 275] on input at bounding box center [1409, 278] width 171 height 32
paste input "**********"
click at [1365, 279] on input "**********" at bounding box center [1409, 278] width 171 height 32
type input "**********"
click at [1476, 137] on div "Save" at bounding box center [1476, 145] width 24 height 15
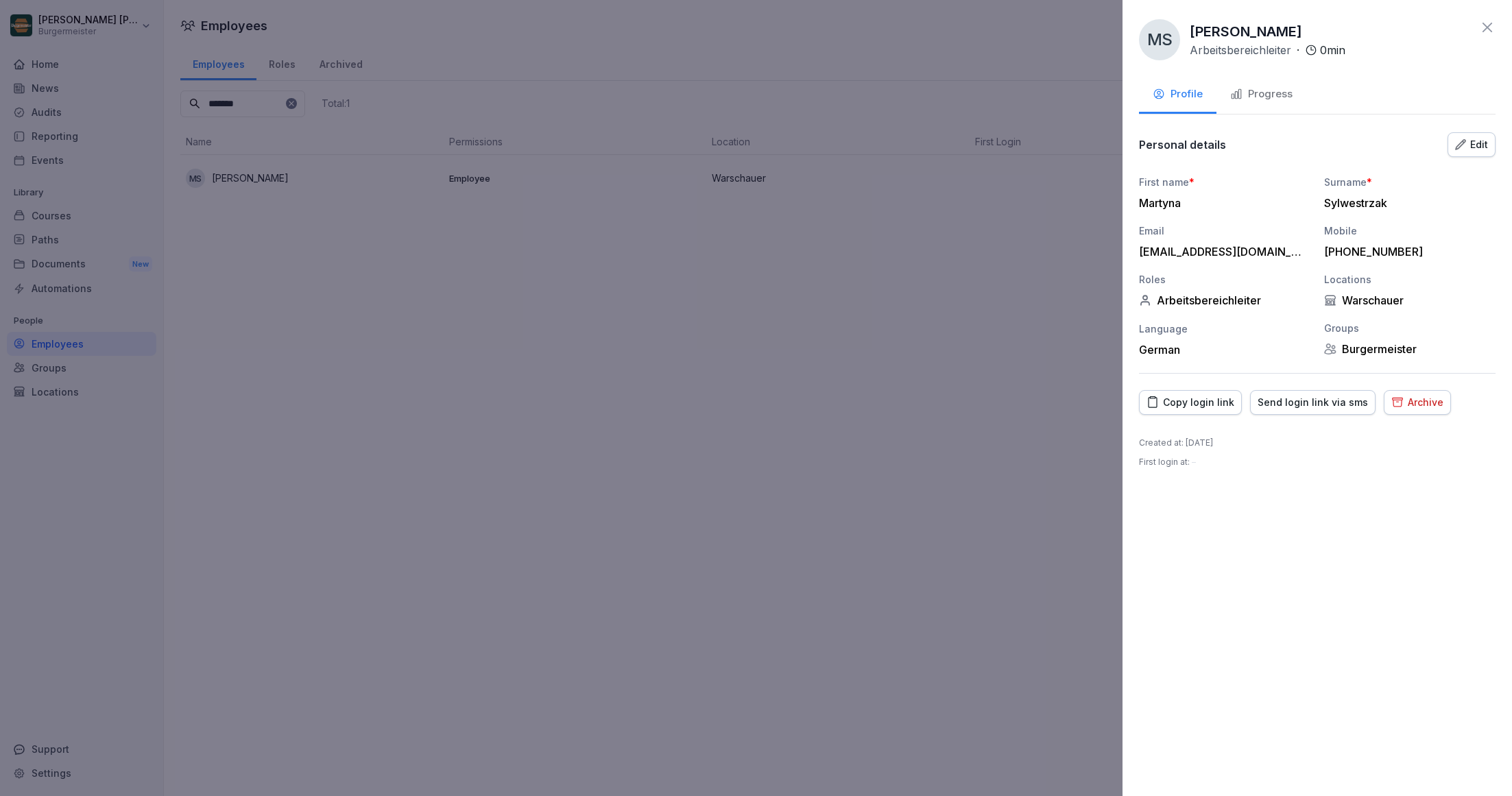
click at [1473, 142] on div "Edit" at bounding box center [1471, 145] width 33 height 15
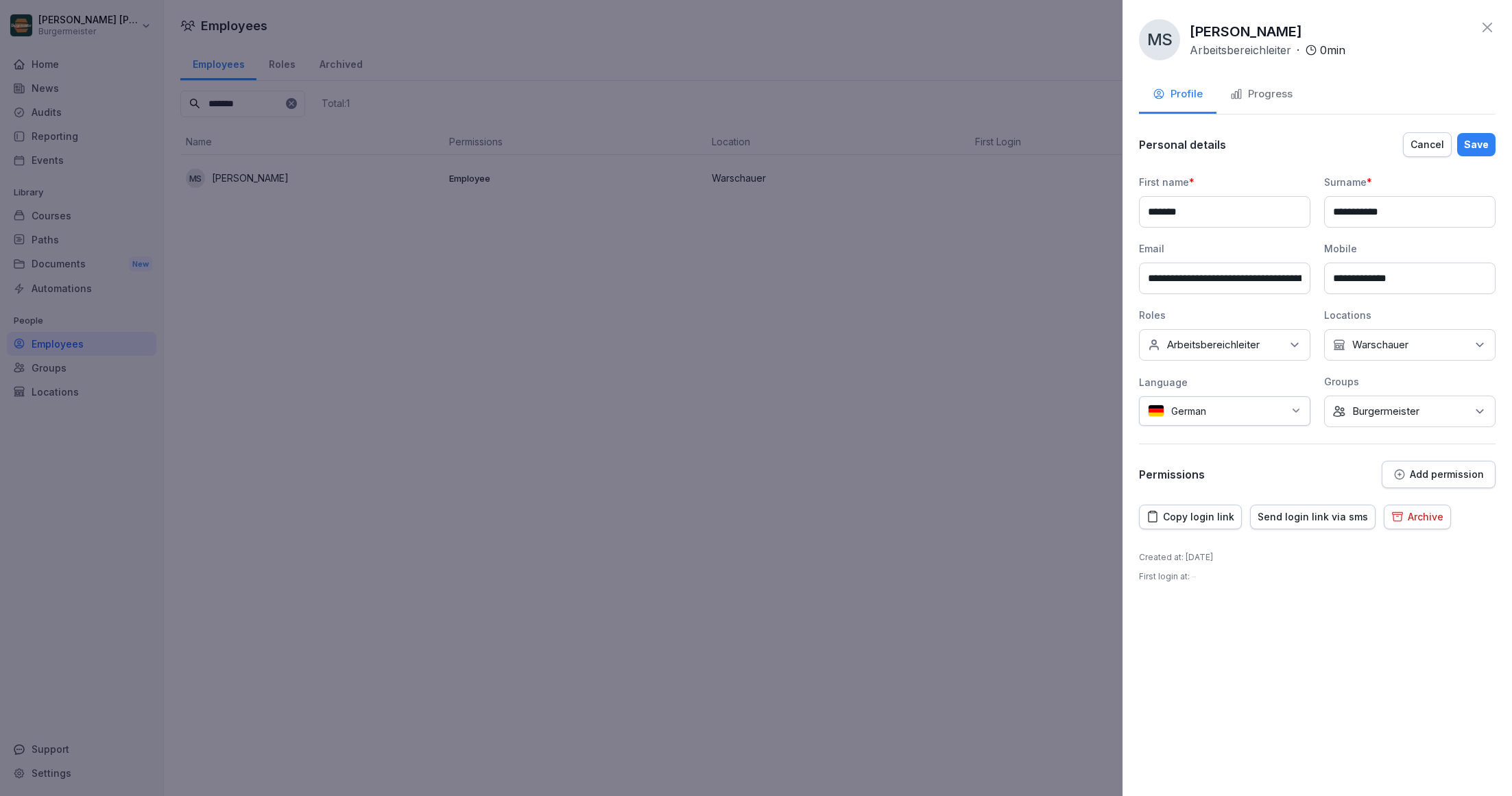
click at [1434, 470] on p "Add permission" at bounding box center [1447, 474] width 74 height 11
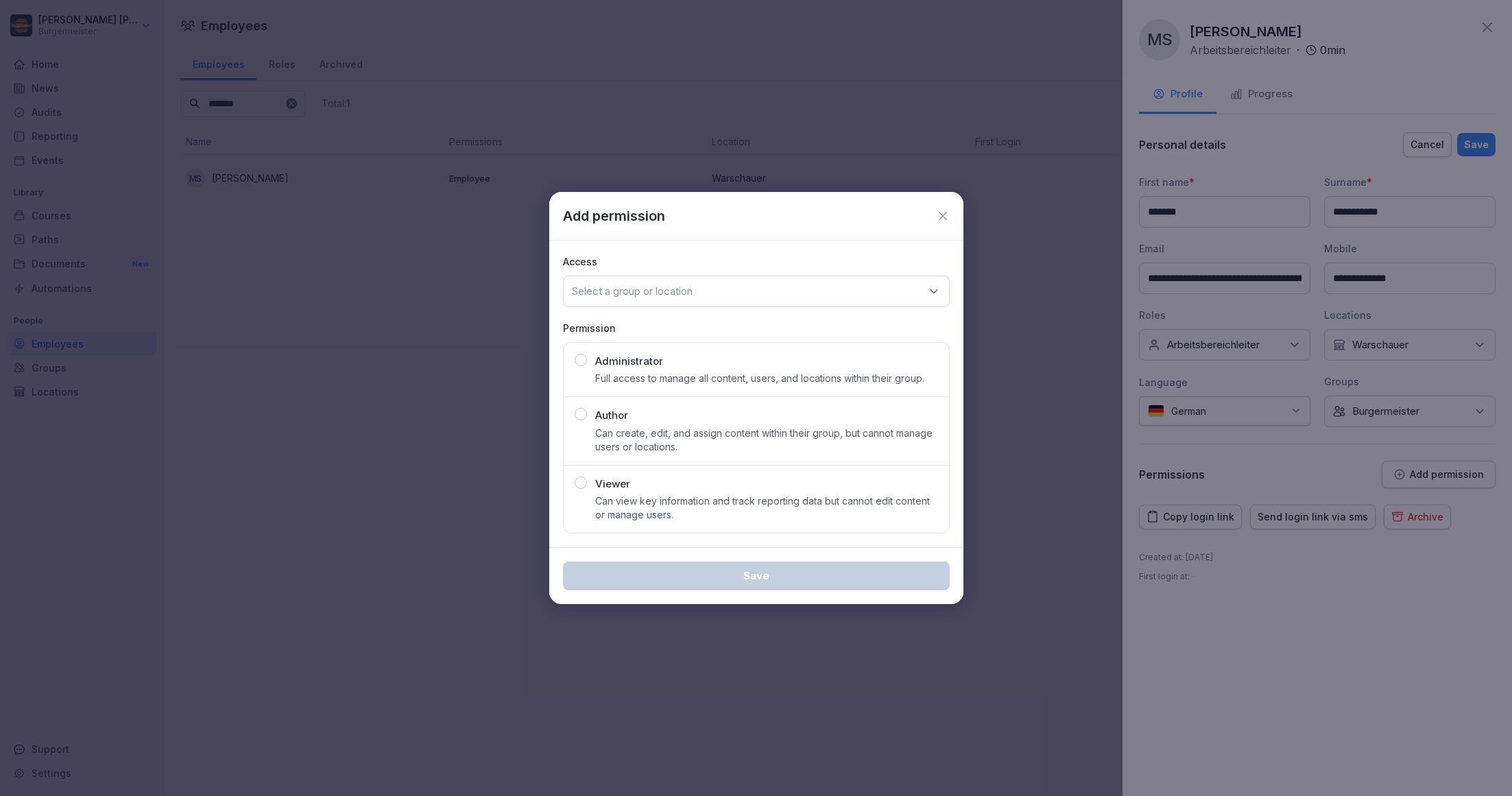
click at [792, 288] on div "Select a group or location" at bounding box center [756, 291] width 387 height 32
type input "***"
click at [613, 419] on div "Warschauer" at bounding box center [756, 430] width 379 height 26
click at [609, 483] on p "Viewer" at bounding box center [612, 484] width 35 height 16
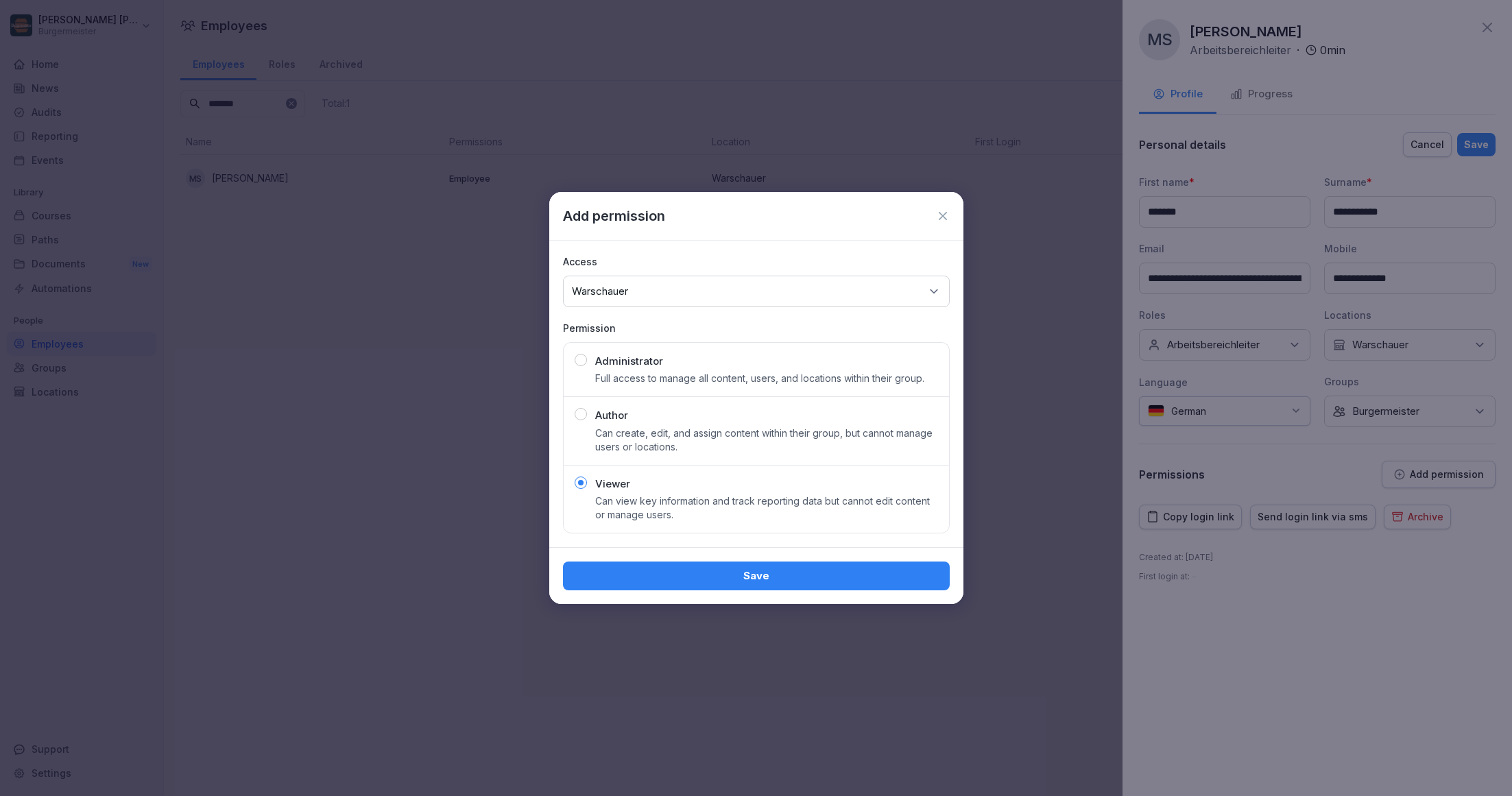
click at [717, 573] on div "Save" at bounding box center [756, 576] width 364 height 15
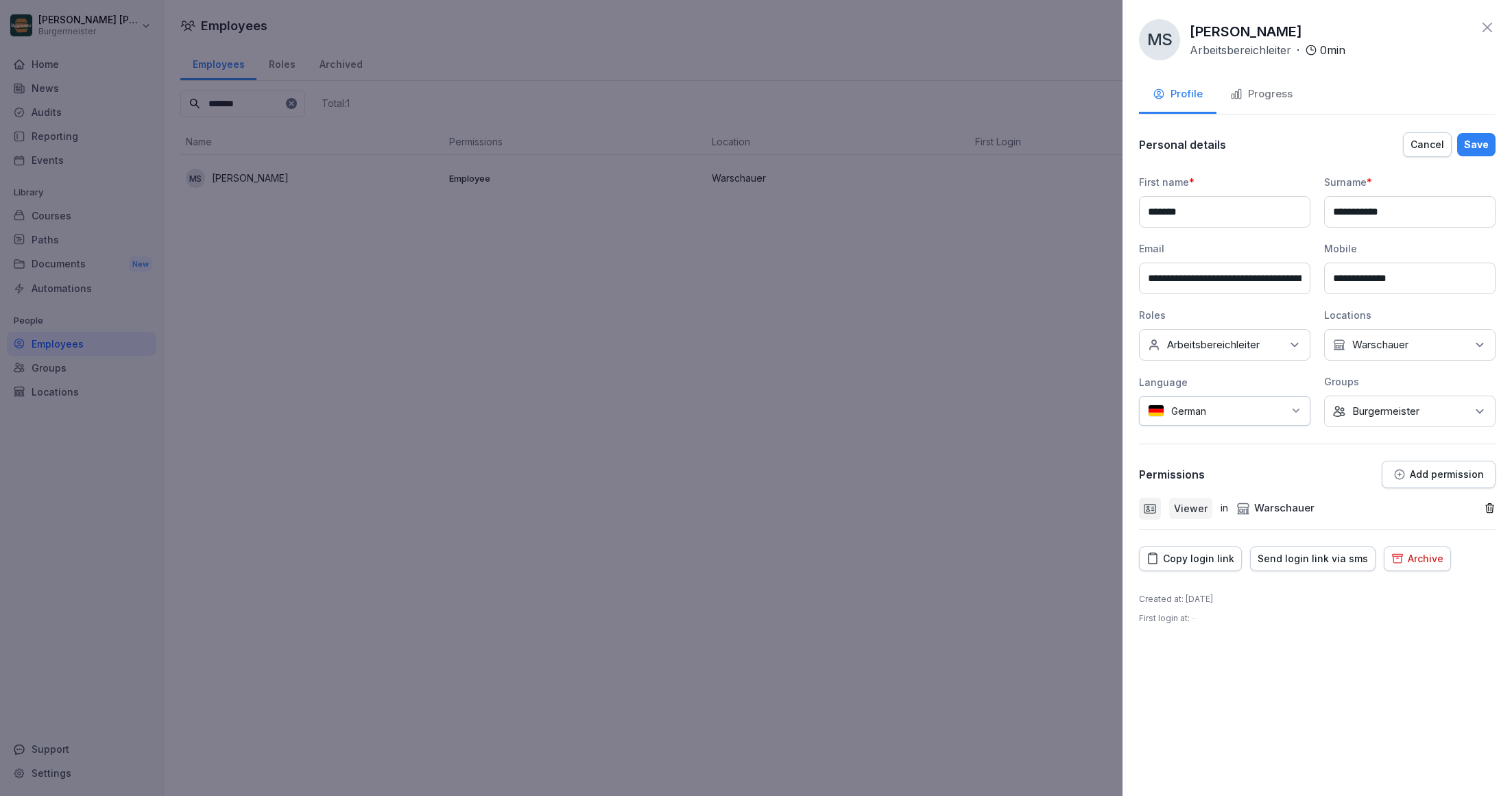
click at [1476, 142] on div "Save" at bounding box center [1476, 145] width 24 height 15
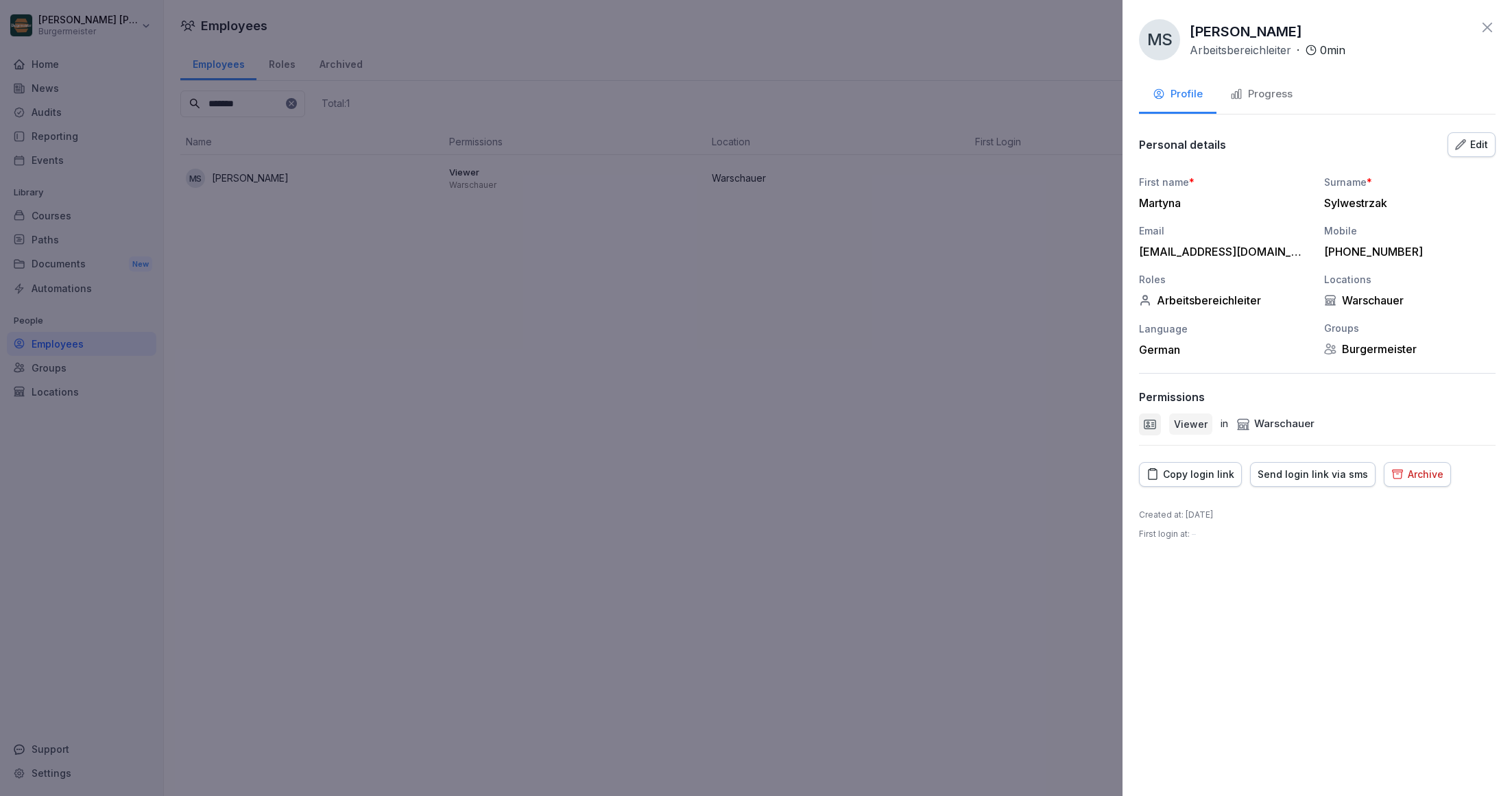
click at [1312, 469] on div "Send login link via sms" at bounding box center [1312, 474] width 110 height 15
click at [1491, 26] on icon at bounding box center [1487, 27] width 16 height 16
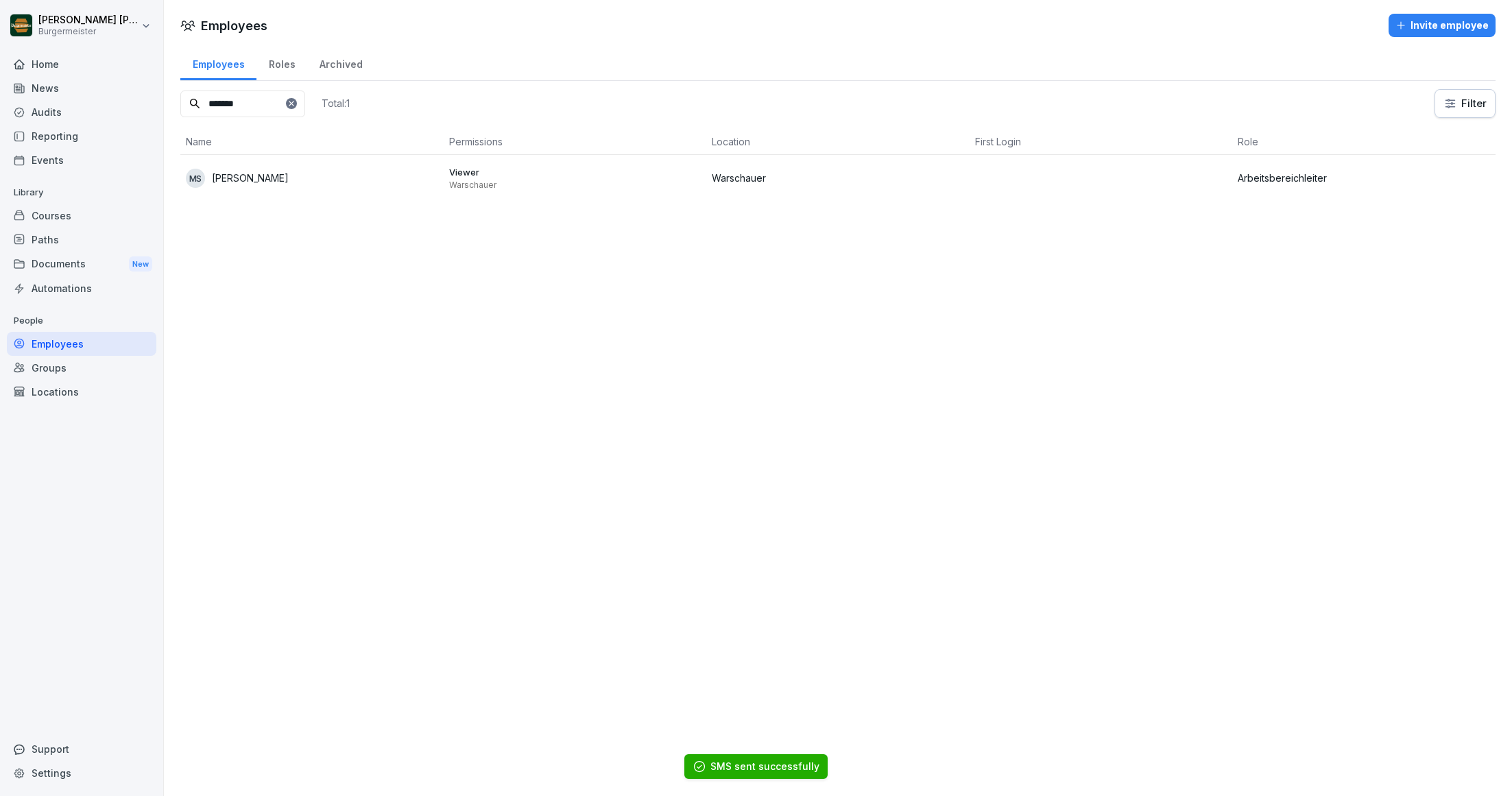
click at [47, 108] on div "Audits" at bounding box center [81, 112] width 150 height 24
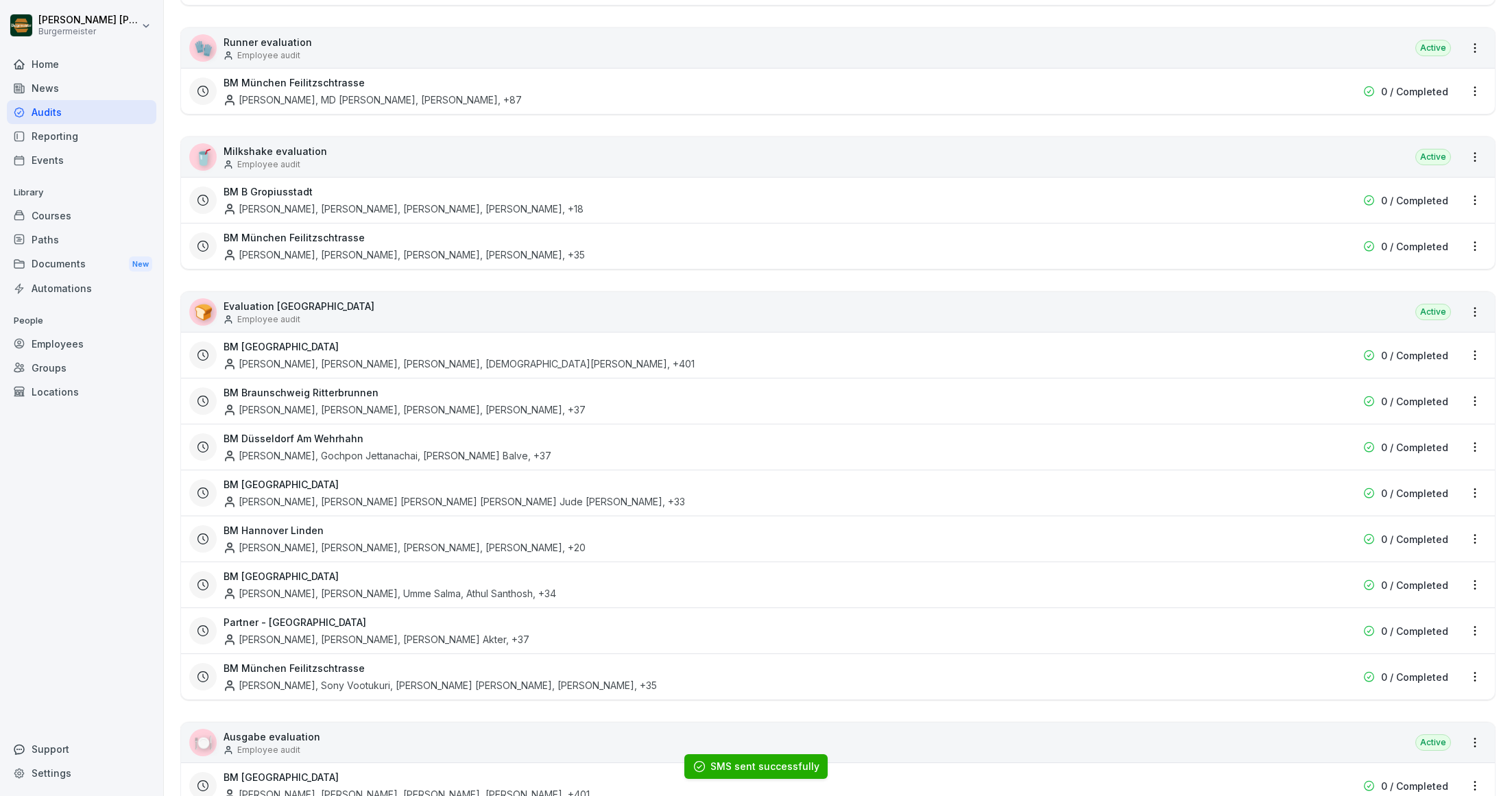
scroll to position [2234, 0]
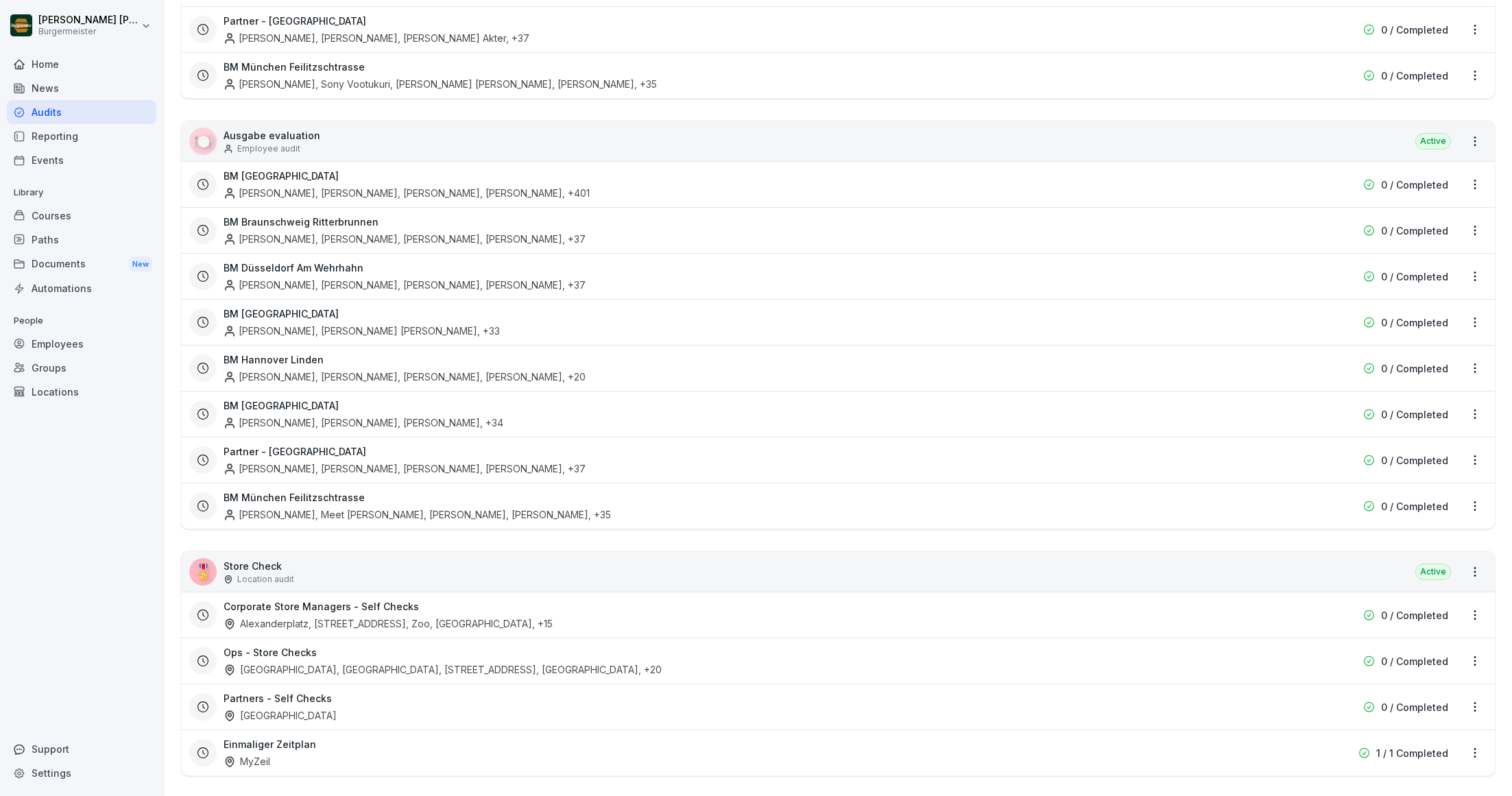
click at [290, 709] on div "[GEOGRAPHIC_DATA]" at bounding box center [280, 715] width 113 height 14
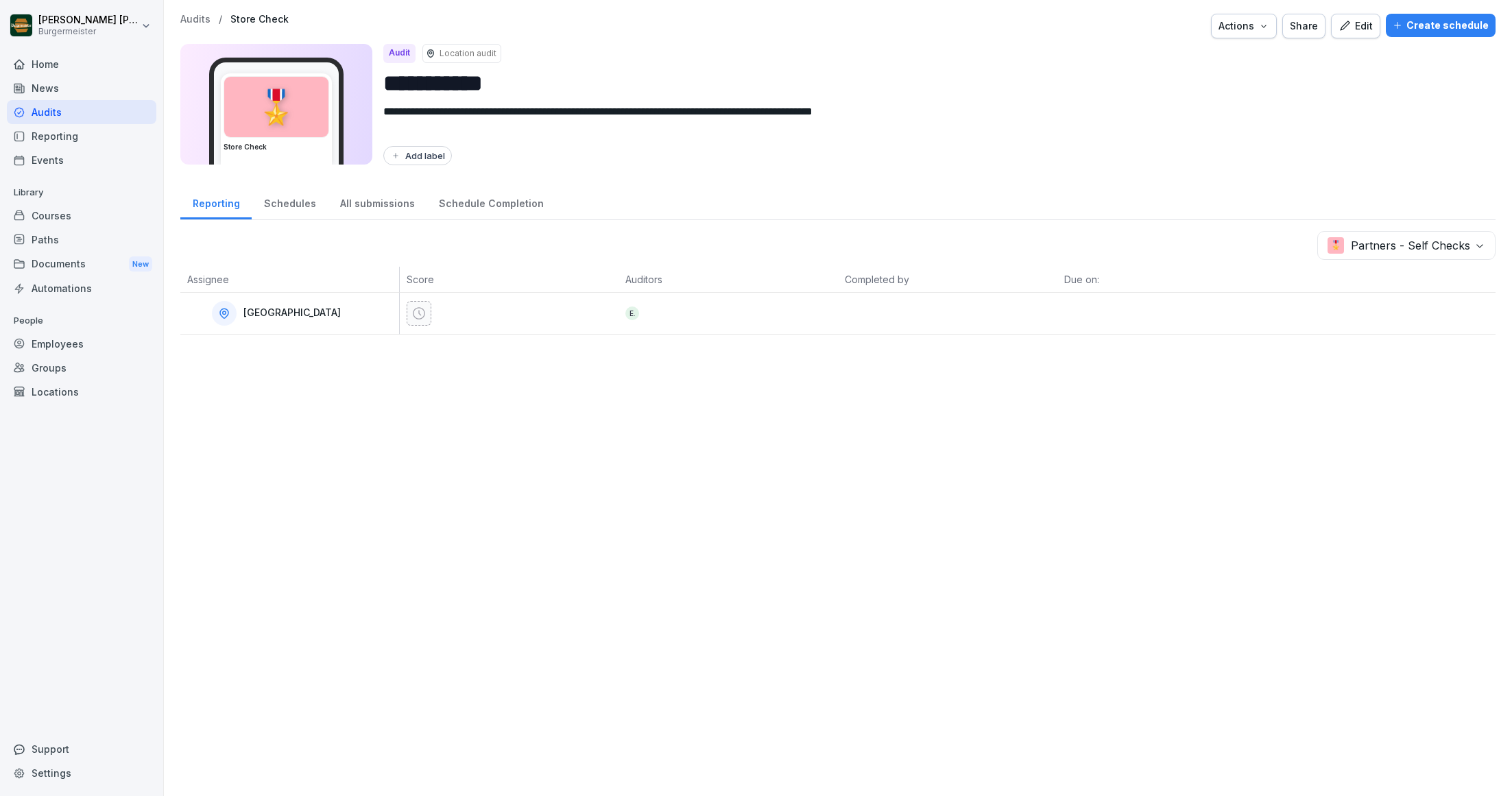
click at [193, 15] on p "Audits" at bounding box center [195, 20] width 30 height 12
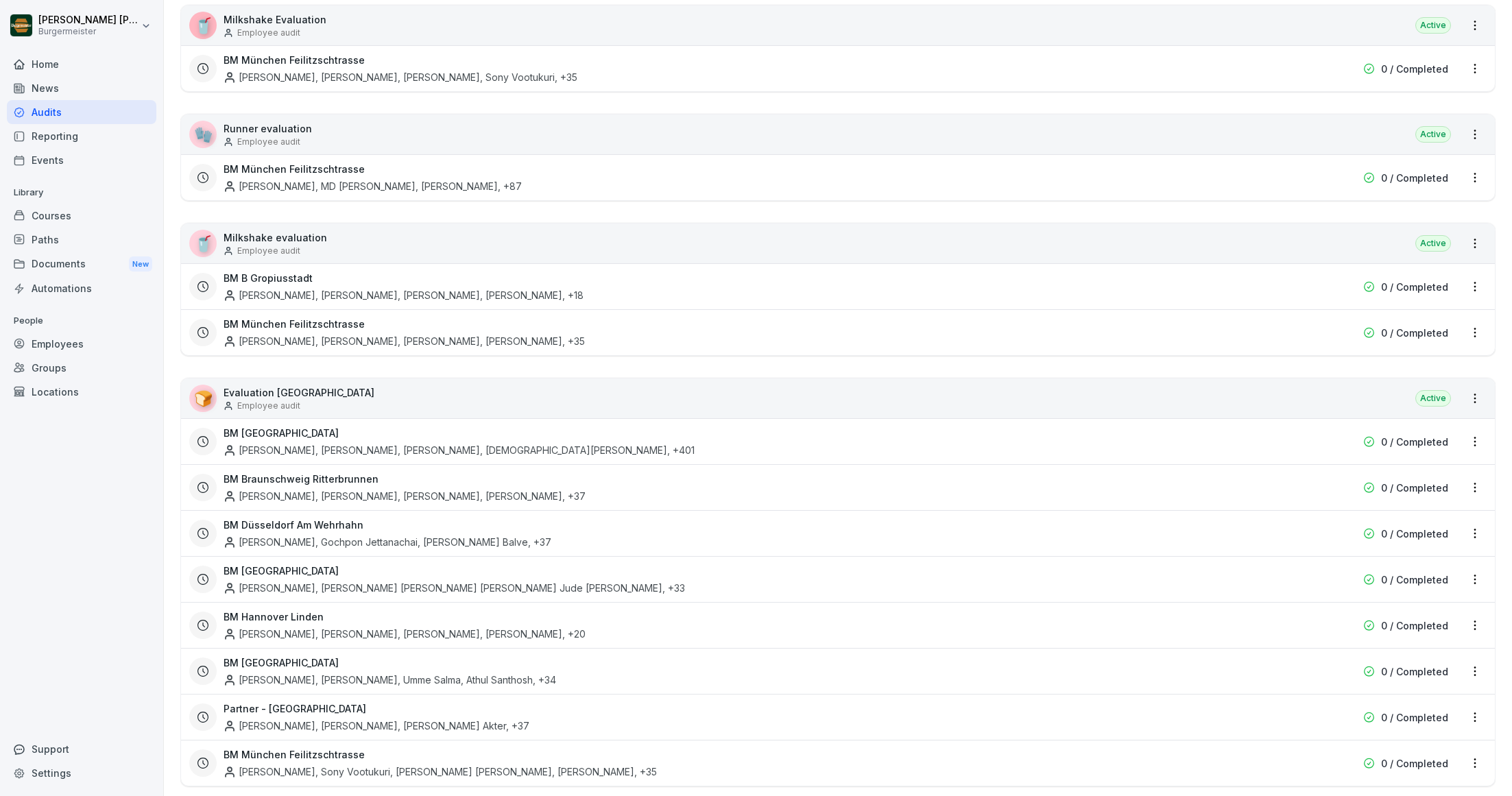
scroll to position [2234, 0]
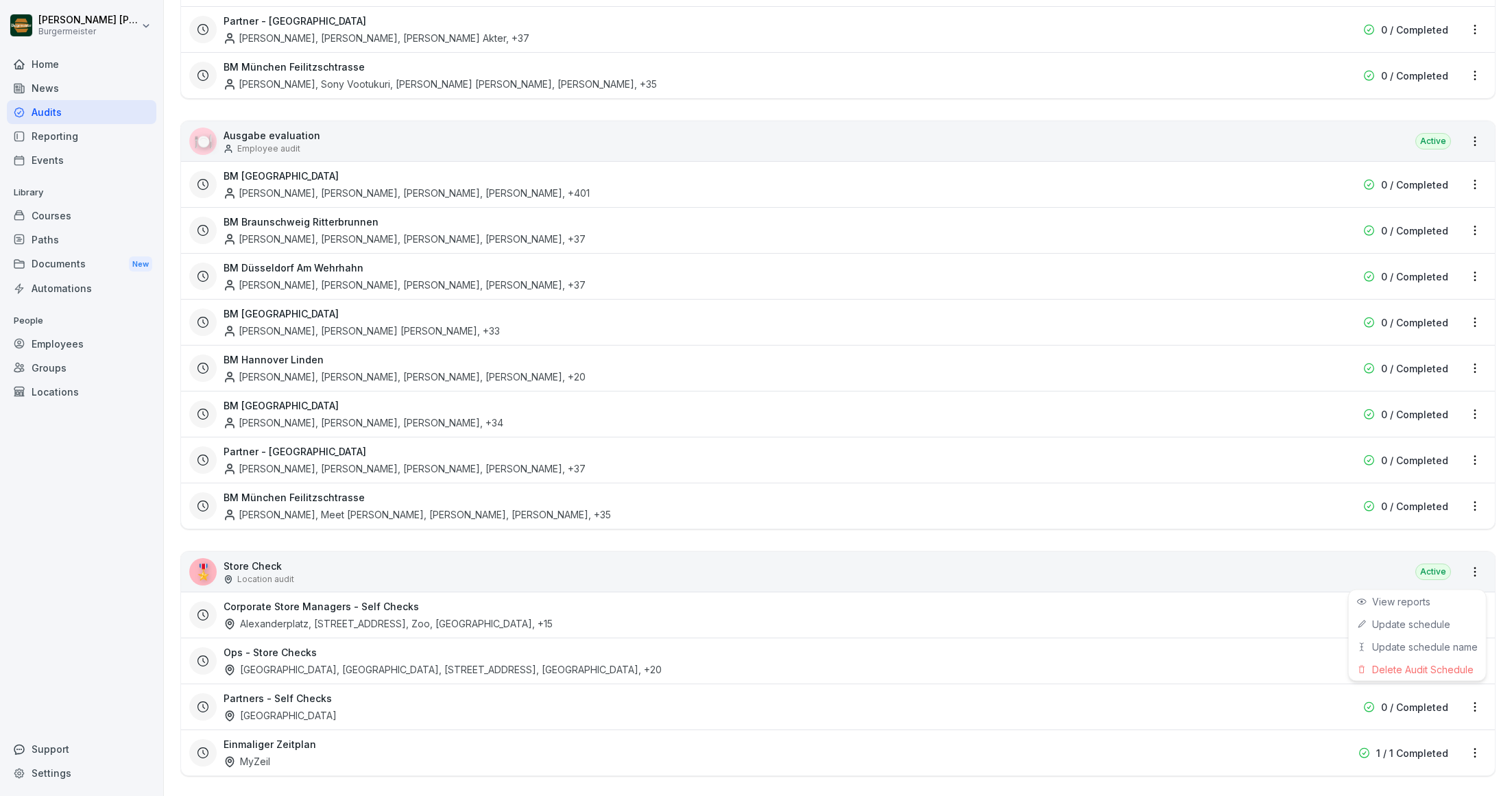
click at [1475, 690] on html "Juan Jose Leonardi Gonzalez Burgermeister Home News Audits Reporting Events Lib…" at bounding box center [756, 398] width 1512 height 796
click at [0, 0] on link "Update schedule" at bounding box center [0, 0] width 0 height 0
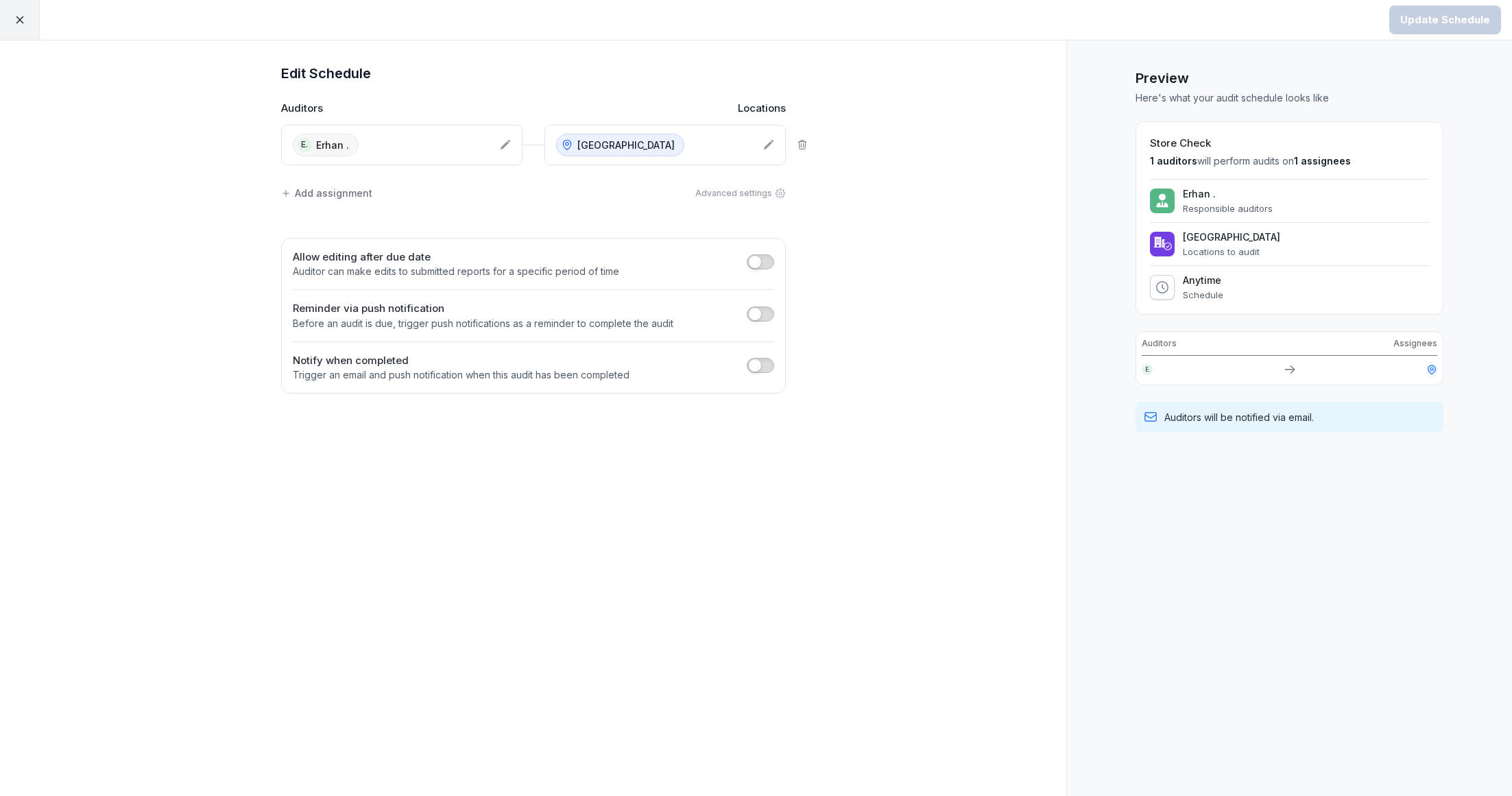
click at [314, 190] on div "Add assignment" at bounding box center [326, 193] width 91 height 14
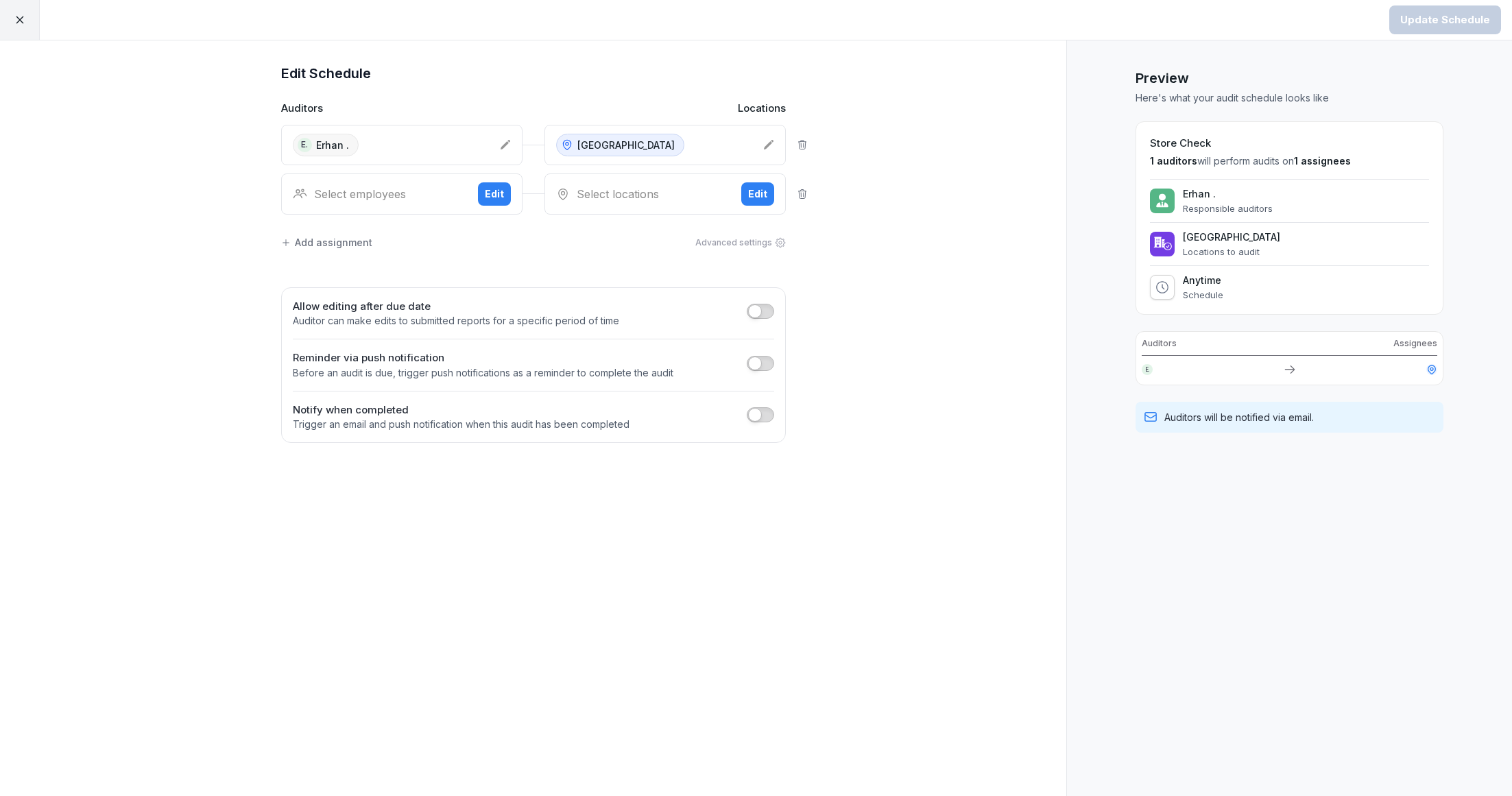
click at [327, 194] on div "Select employees" at bounding box center [379, 194] width 174 height 16
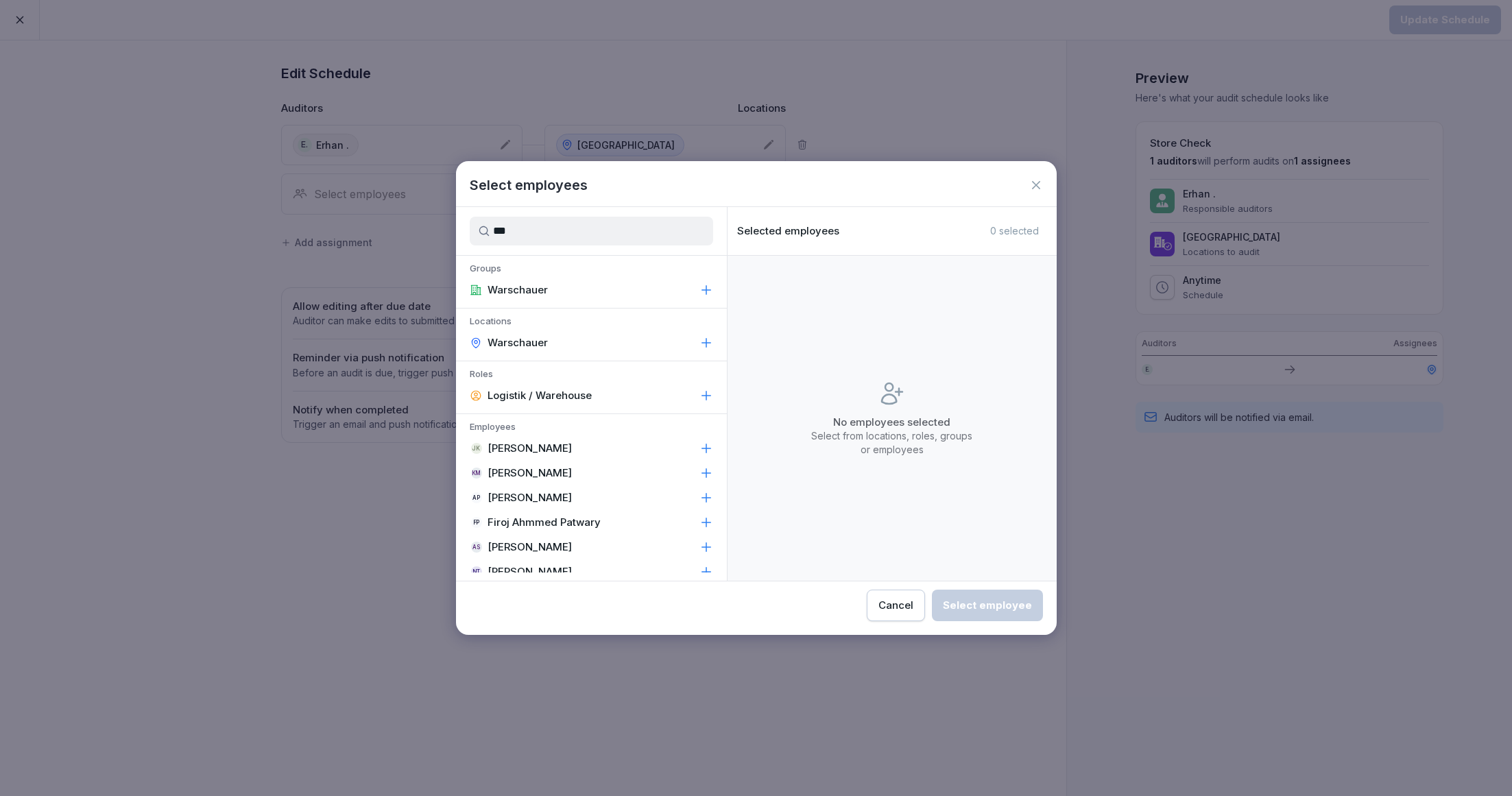
click at [575, 234] on input "***" at bounding box center [591, 230] width 244 height 29
type input "*"
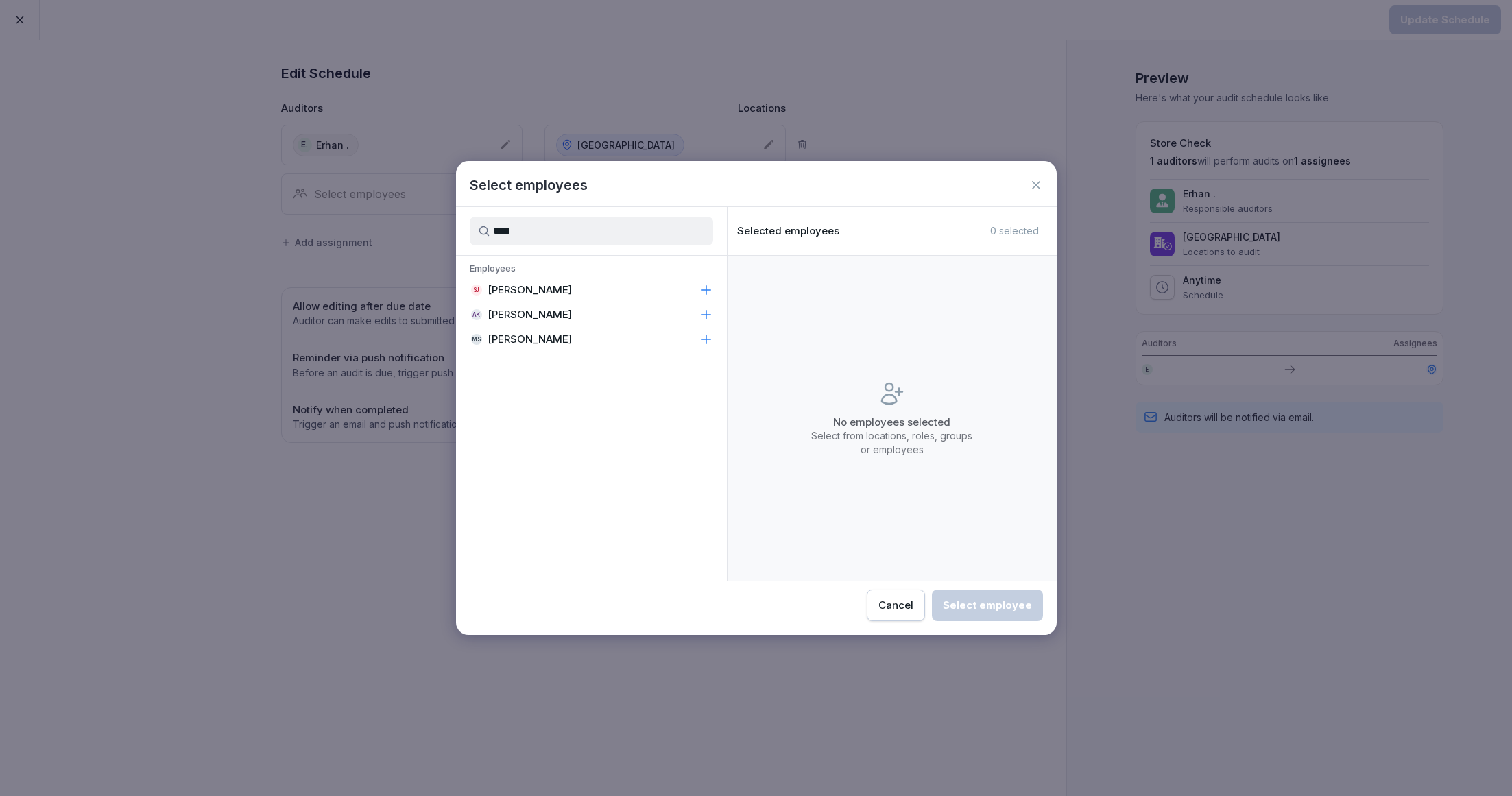
type input "****"
click at [551, 344] on p "[PERSON_NAME]" at bounding box center [530, 339] width 84 height 14
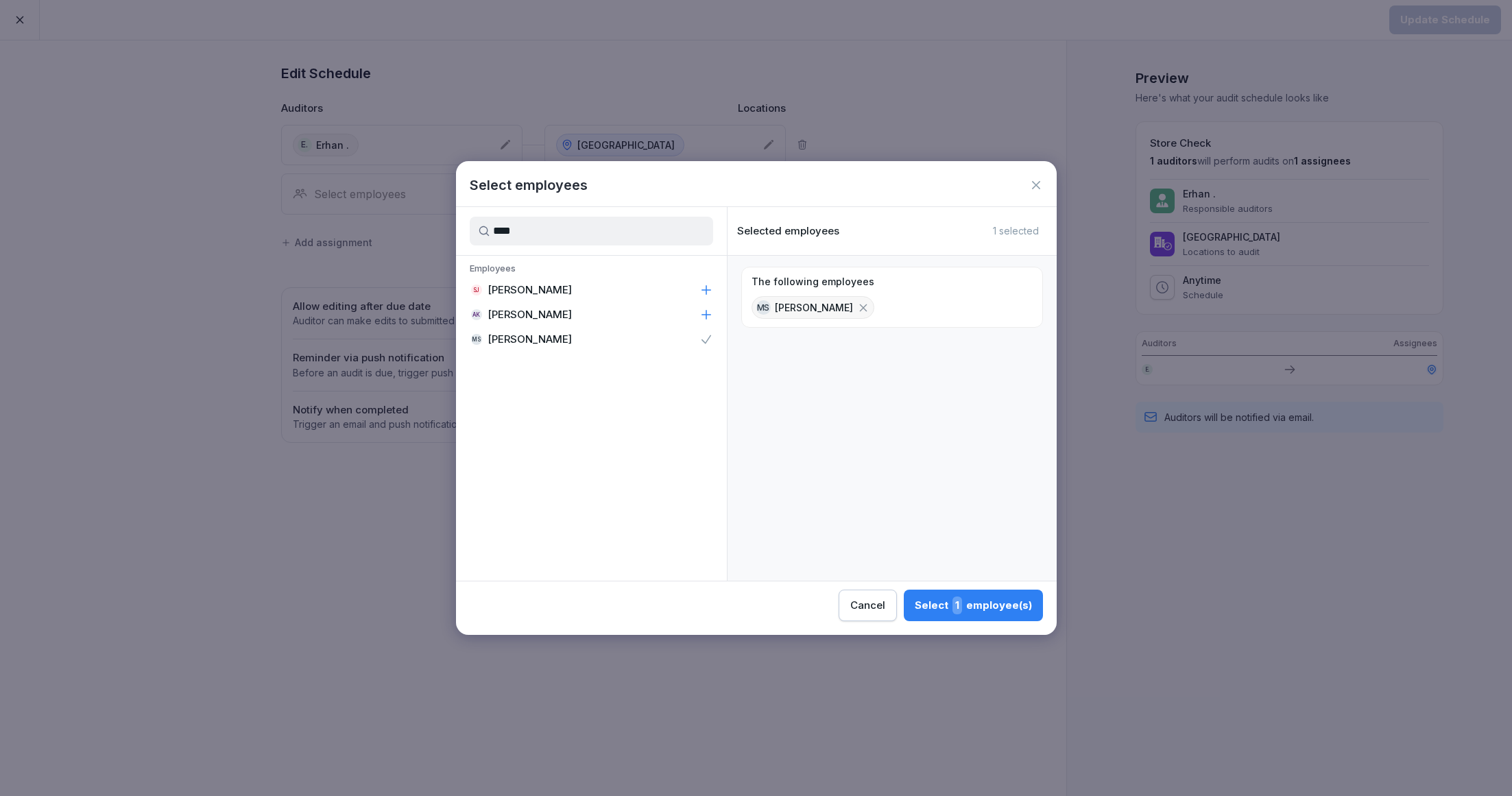
click at [932, 611] on div "Select 1 employee(s)" at bounding box center [973, 606] width 117 height 18
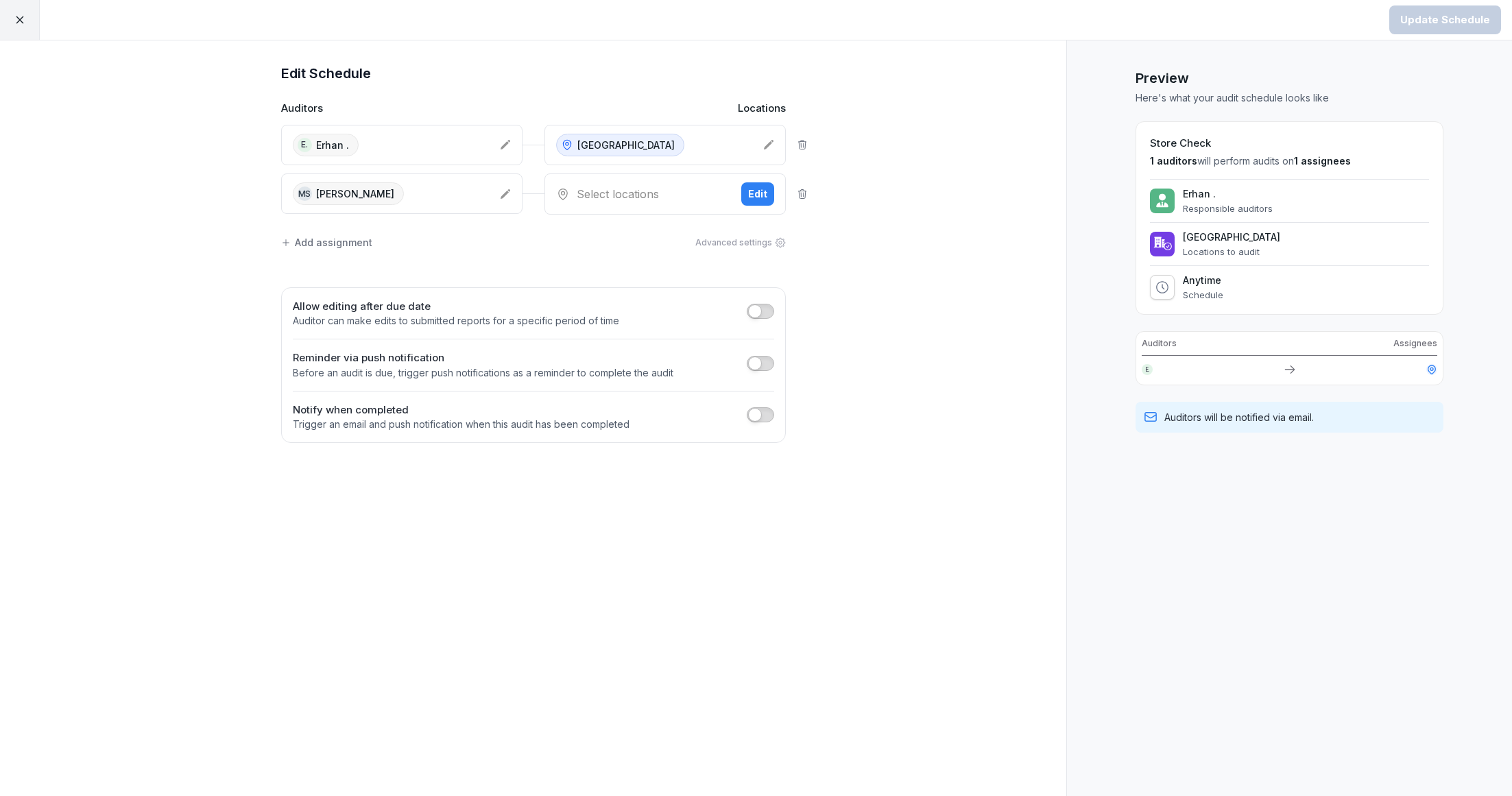
click at [623, 190] on div "Select locations" at bounding box center [643, 194] width 174 height 16
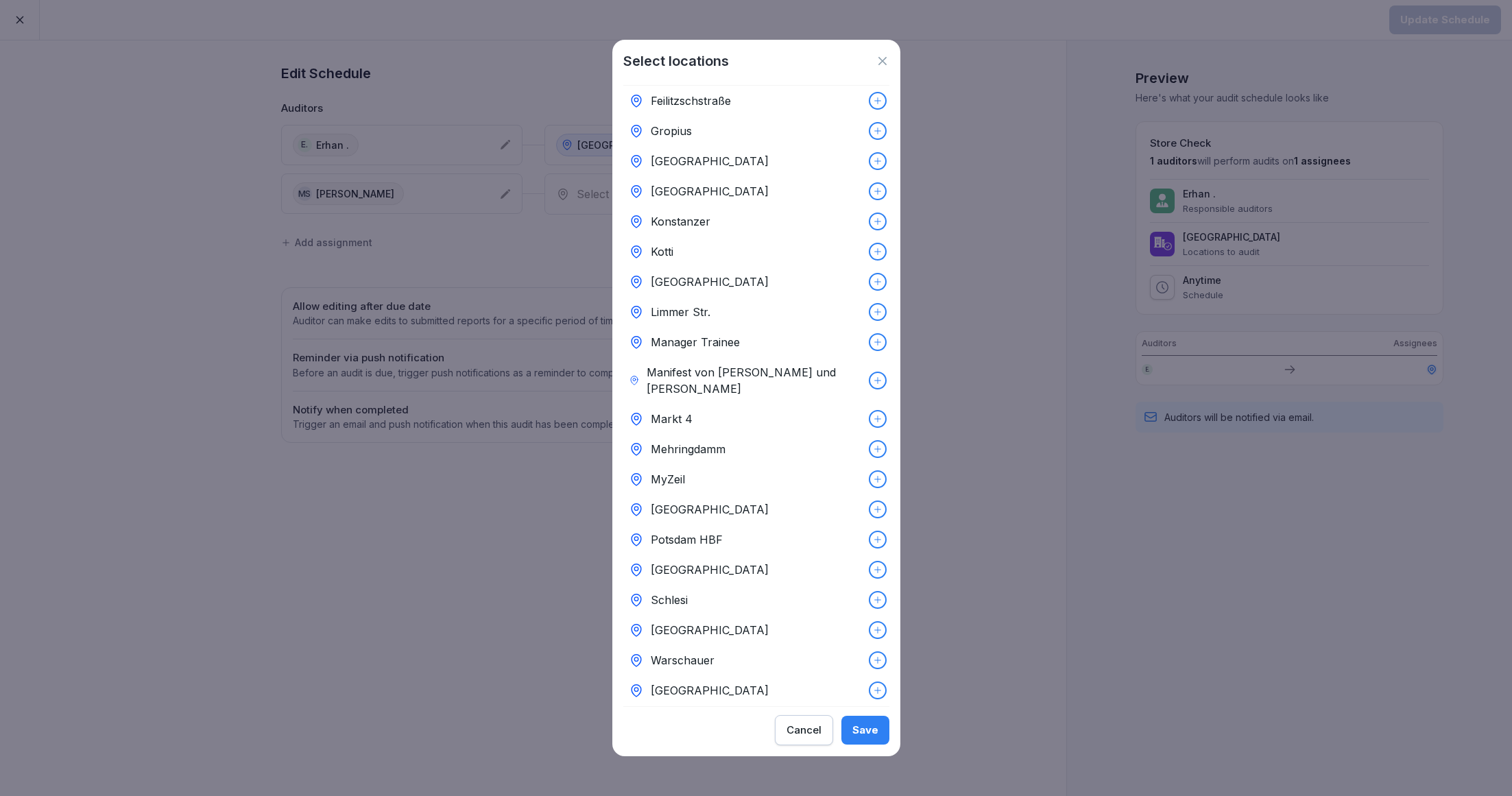
scroll to position [217, 0]
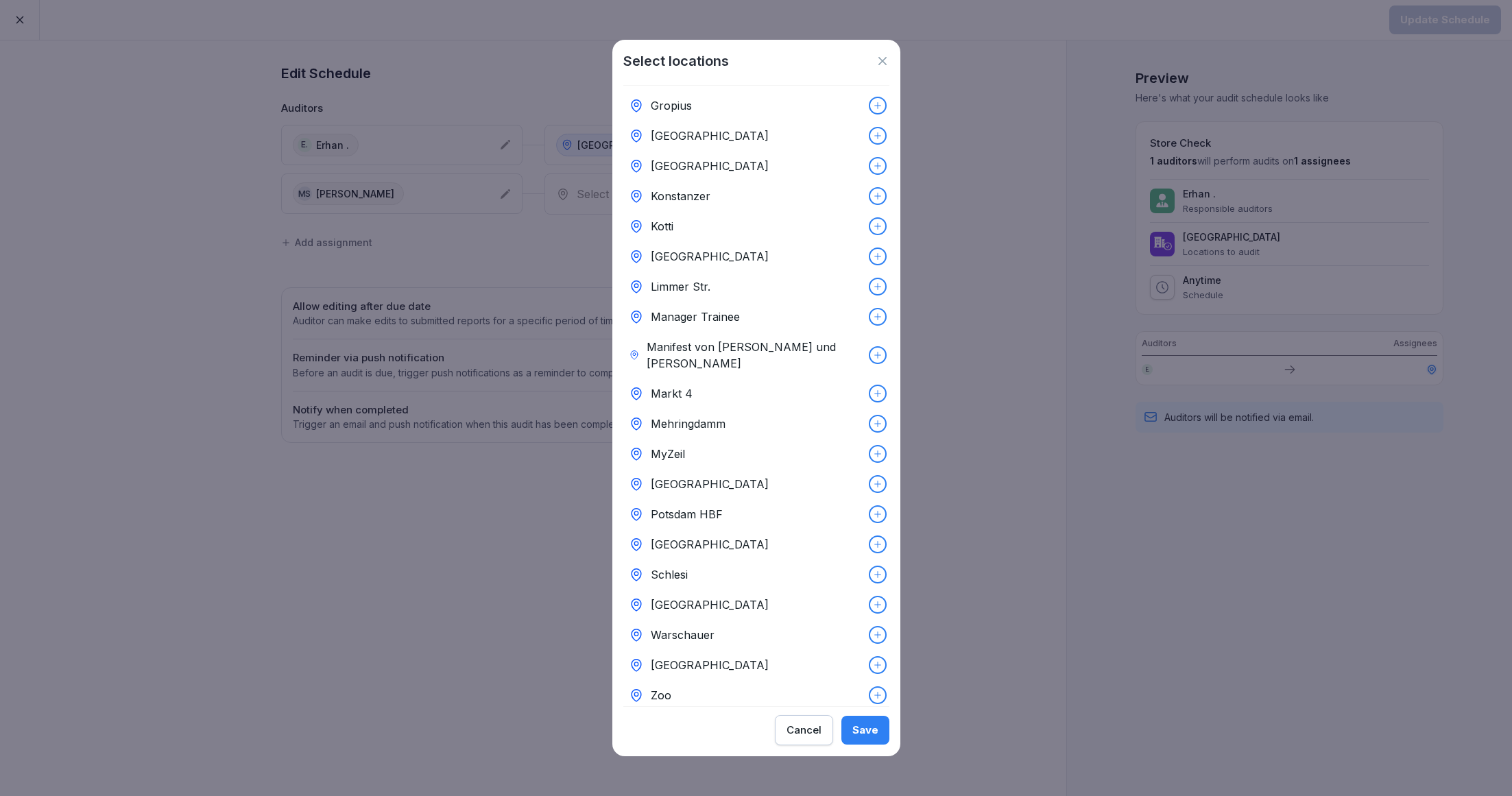
click at [682, 627] on p "Warschauer" at bounding box center [682, 635] width 64 height 16
click at [873, 736] on div "Save" at bounding box center [865, 730] width 26 height 15
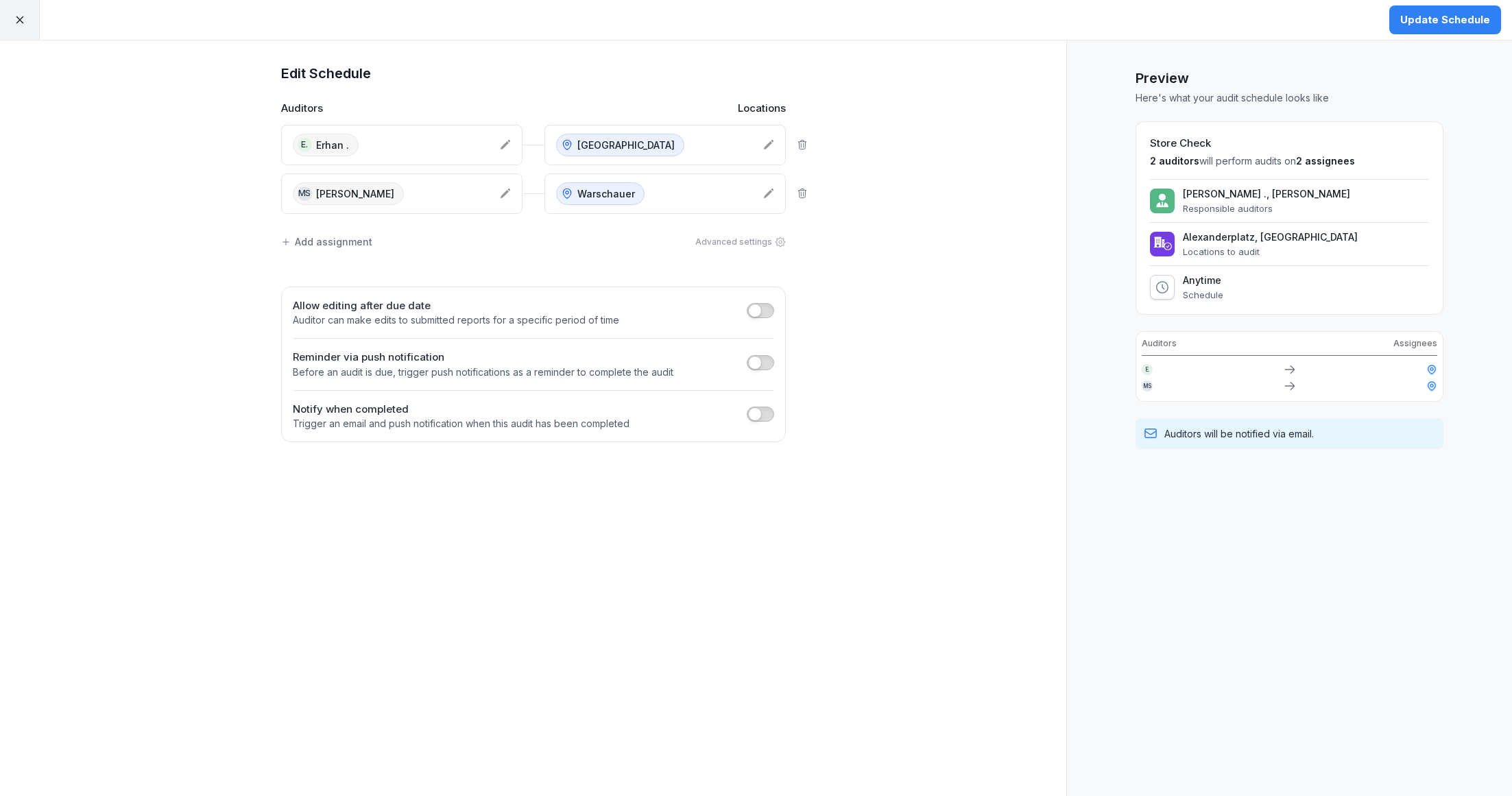
click at [360, 237] on div "Add assignment" at bounding box center [326, 241] width 91 height 14
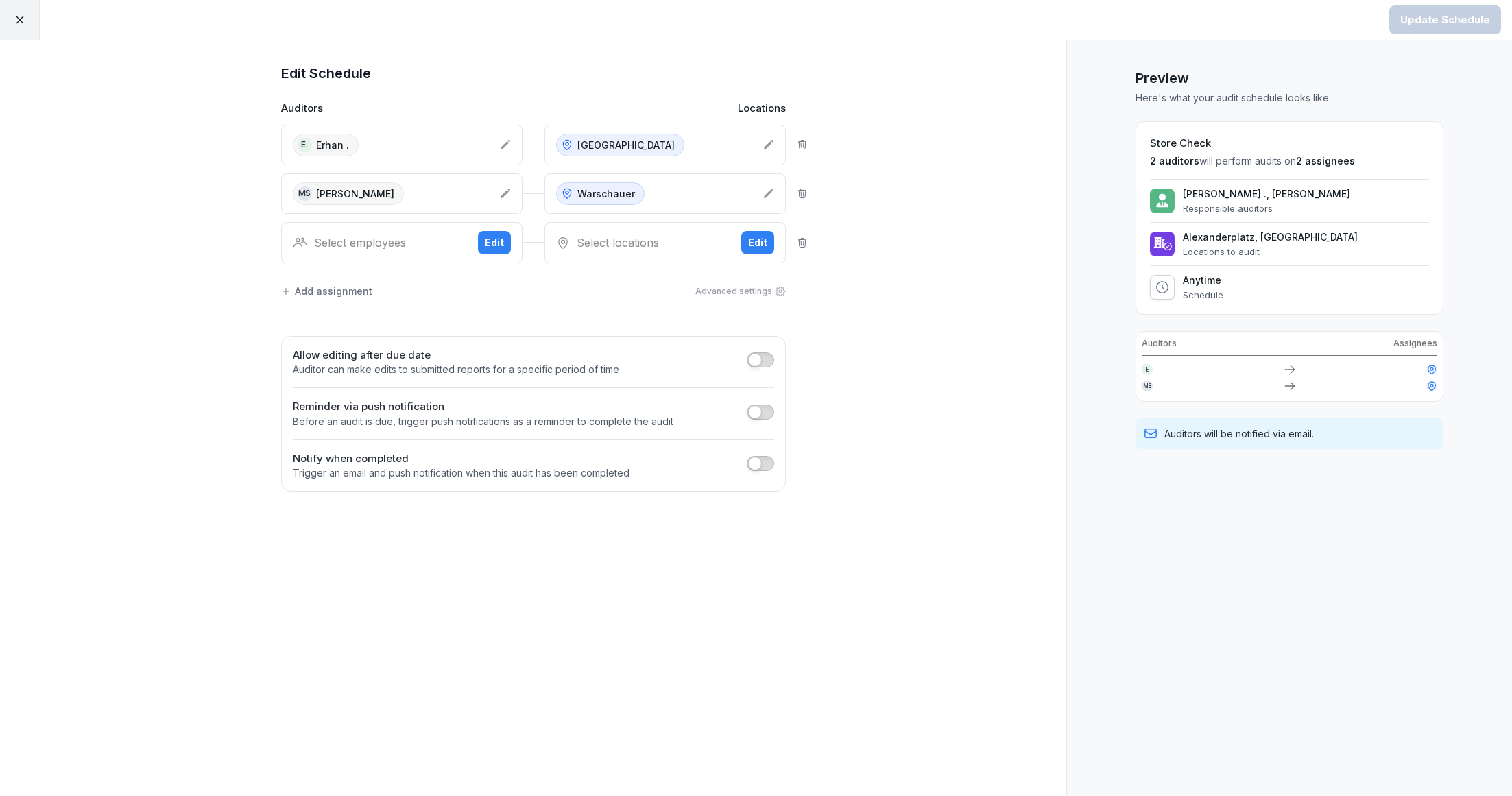
click at [366, 242] on div "Select employees" at bounding box center [379, 242] width 174 height 16
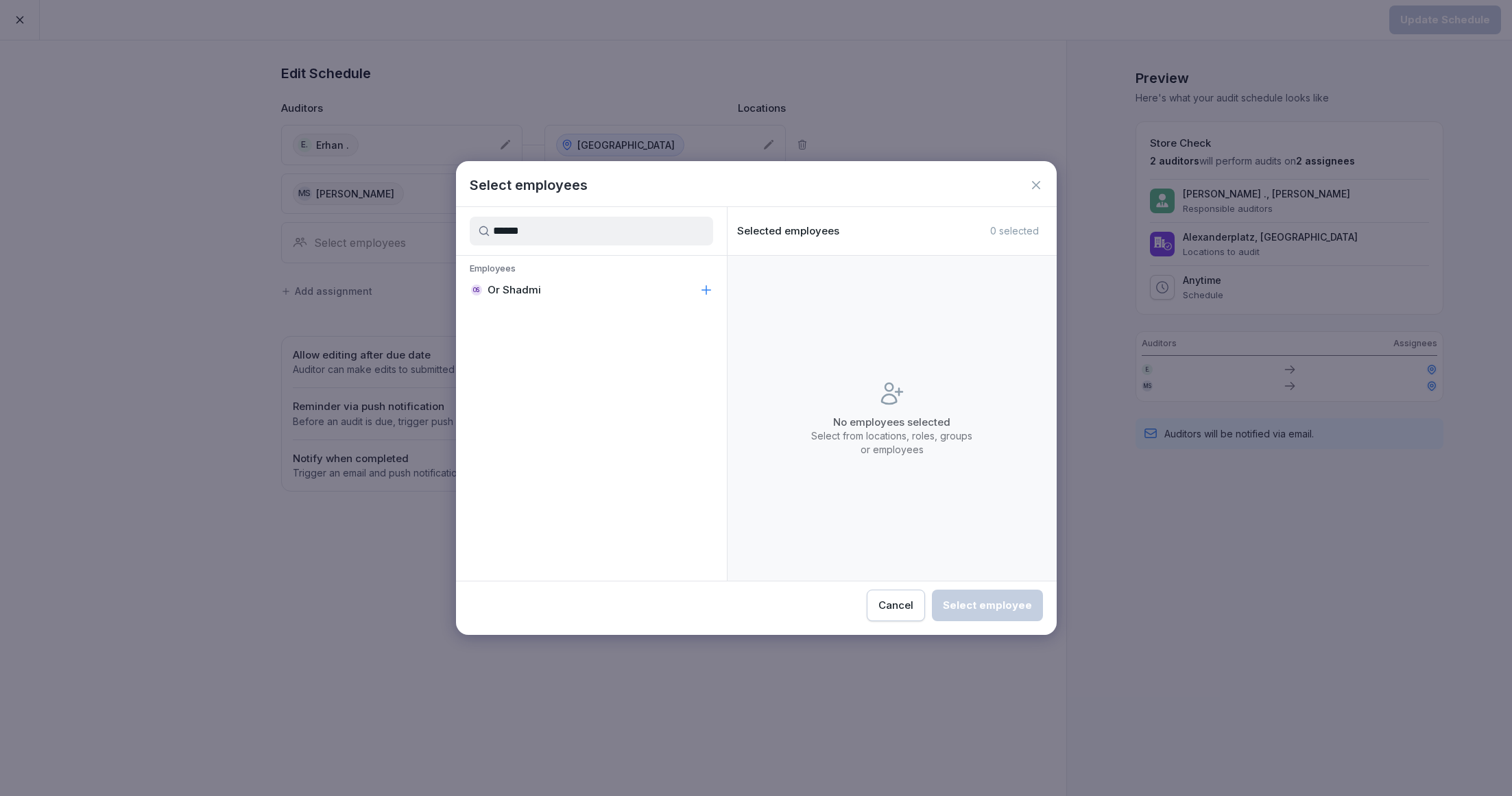
type input "******"
click at [535, 293] on p "Or Shadmi" at bounding box center [514, 290] width 53 height 14
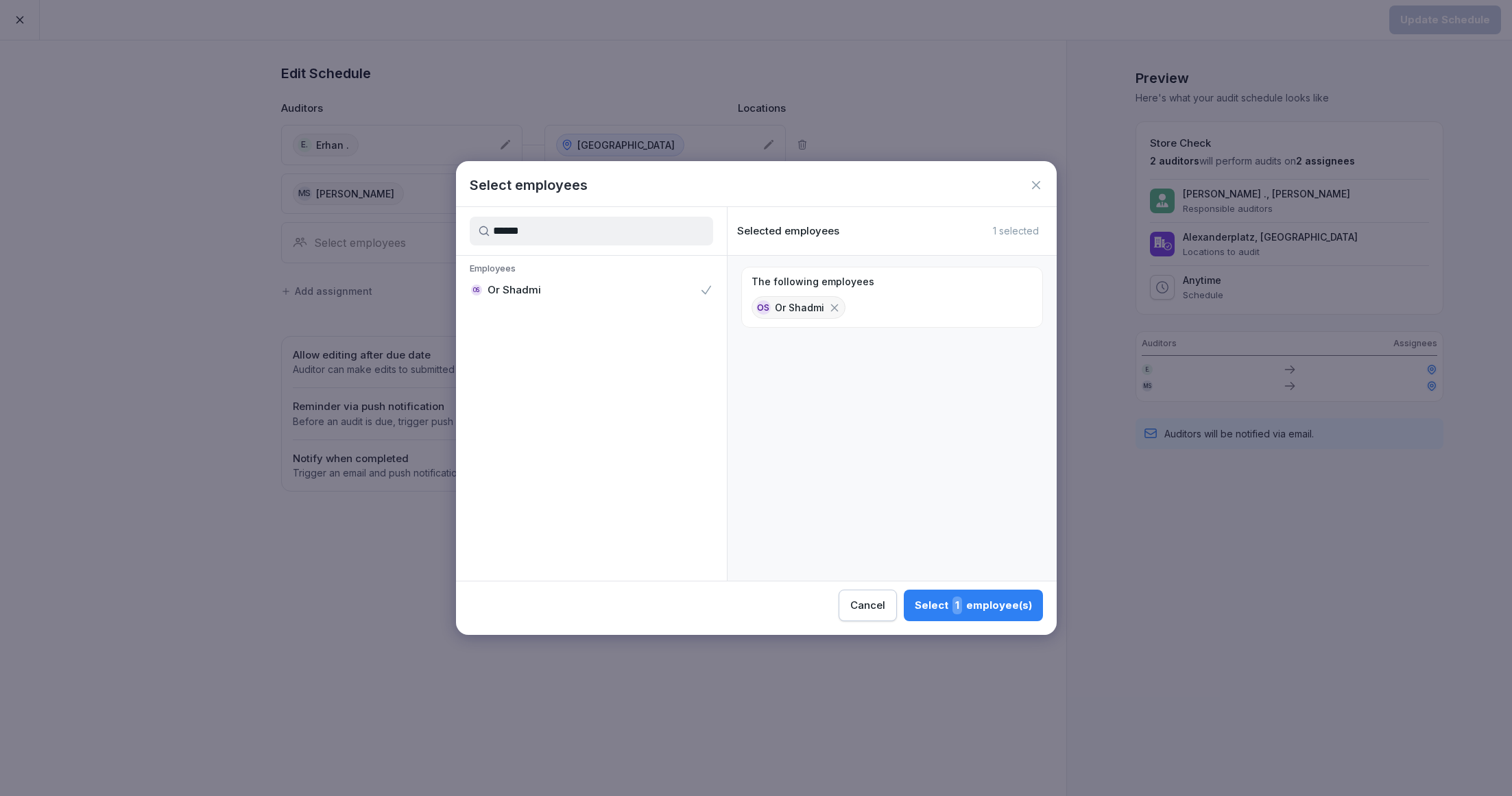
click at [948, 612] on div "Select 1 employee(s)" at bounding box center [973, 606] width 117 height 18
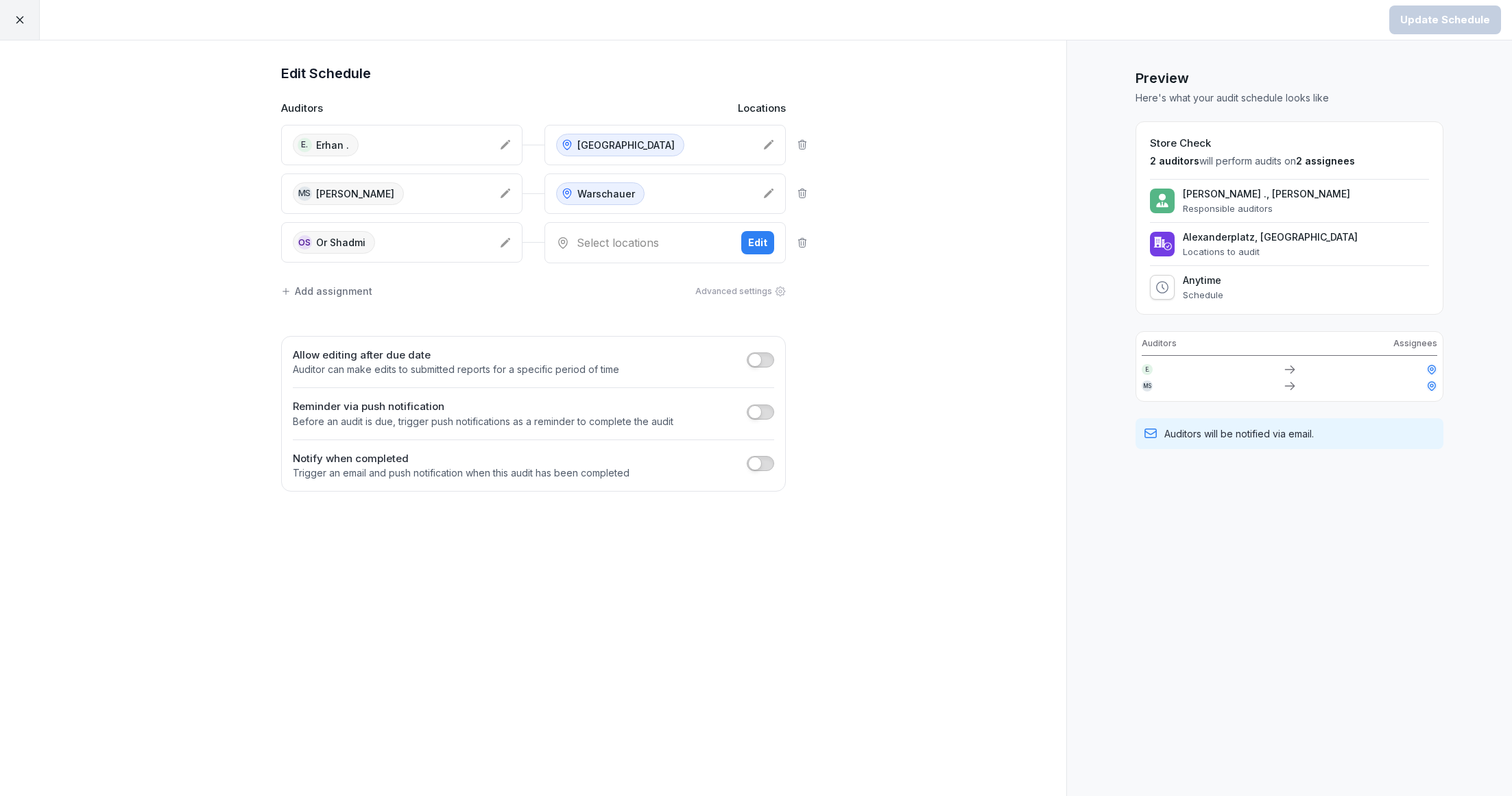
click at [653, 244] on div "Select locations" at bounding box center [643, 242] width 174 height 16
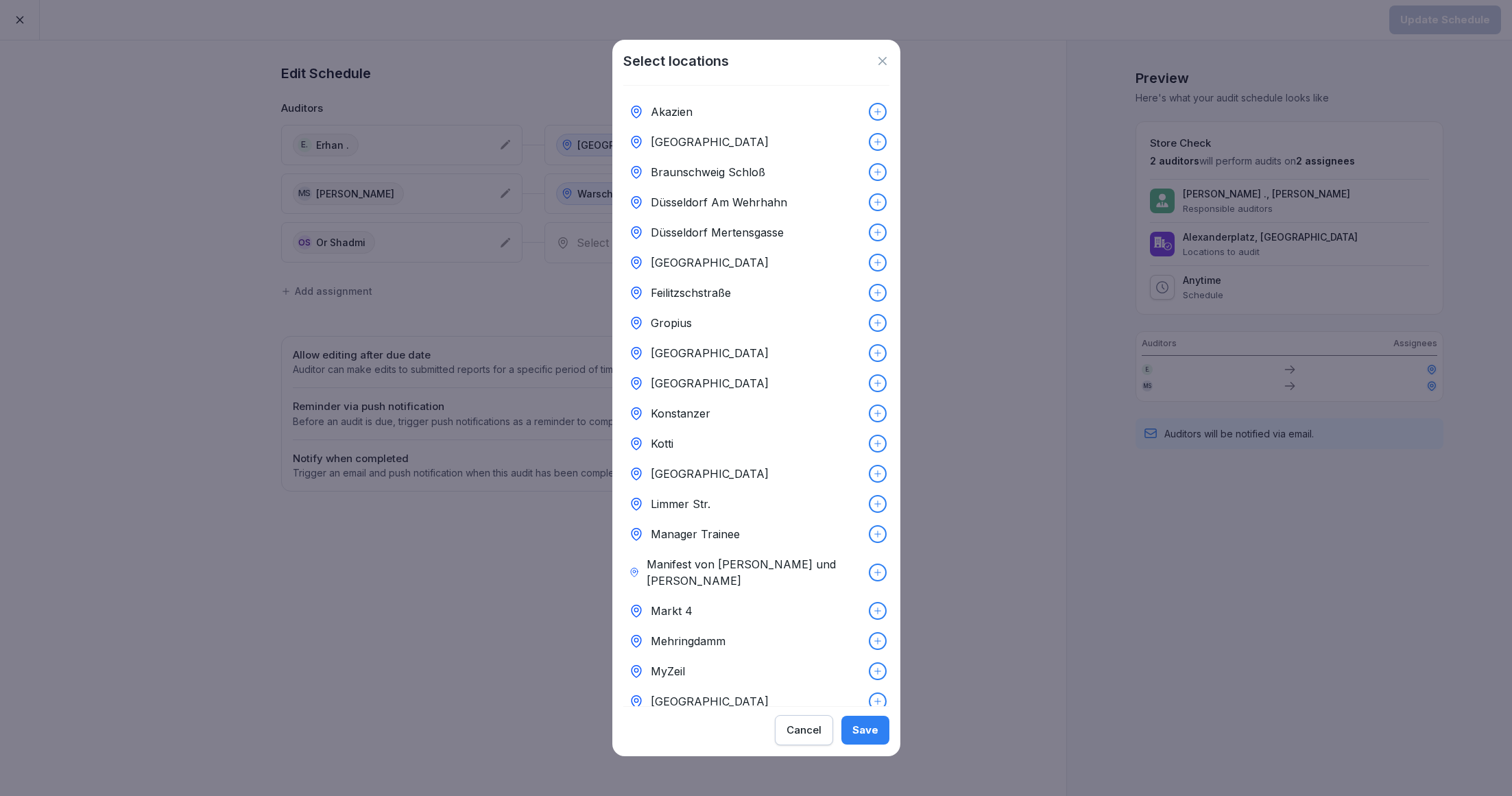
click at [854, 262] on div "[GEOGRAPHIC_DATA]" at bounding box center [756, 262] width 266 height 30
click at [870, 723] on div "Save" at bounding box center [865, 730] width 26 height 15
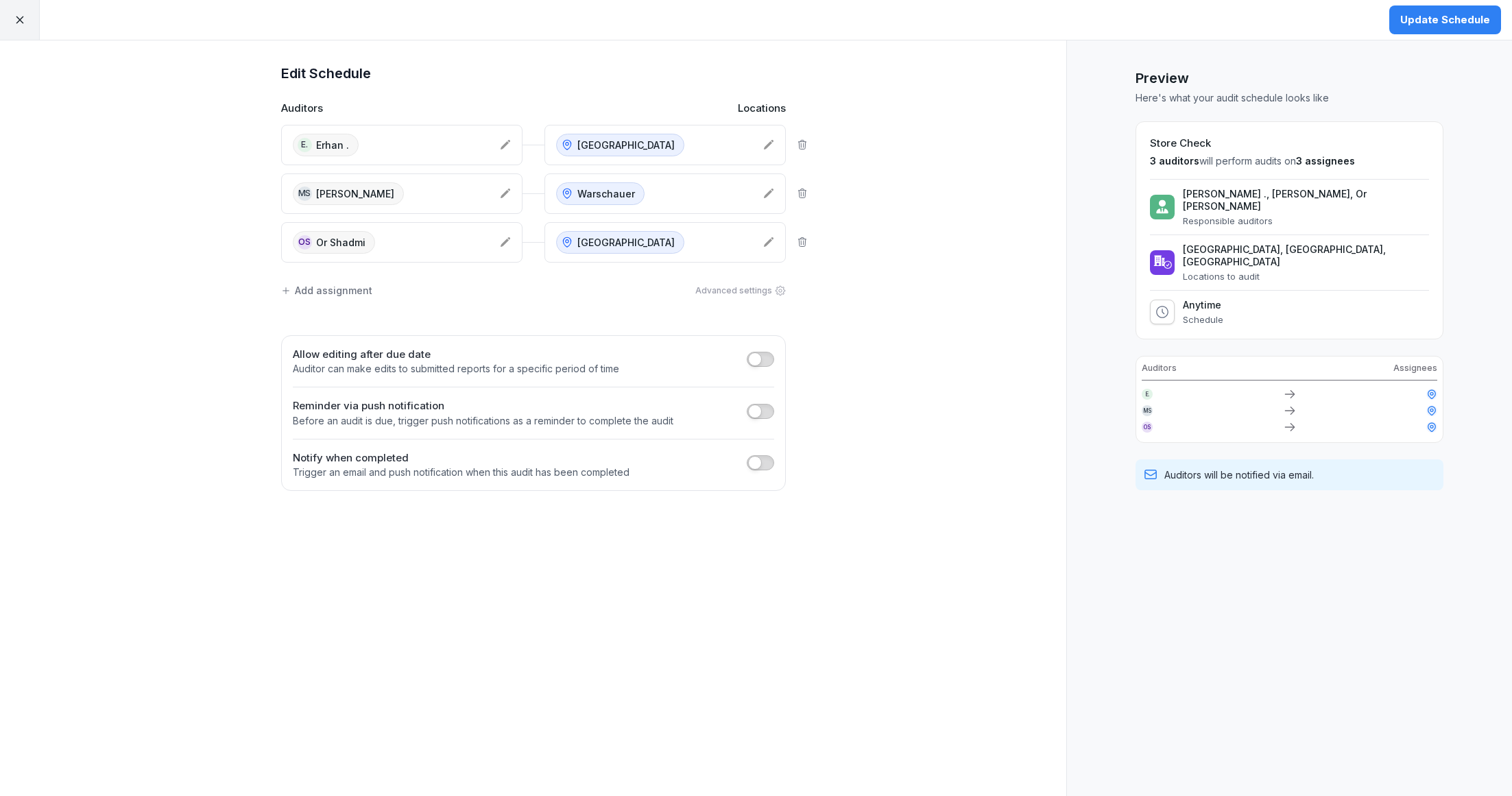
click at [1425, 13] on div "Update Schedule" at bounding box center [1445, 20] width 90 height 15
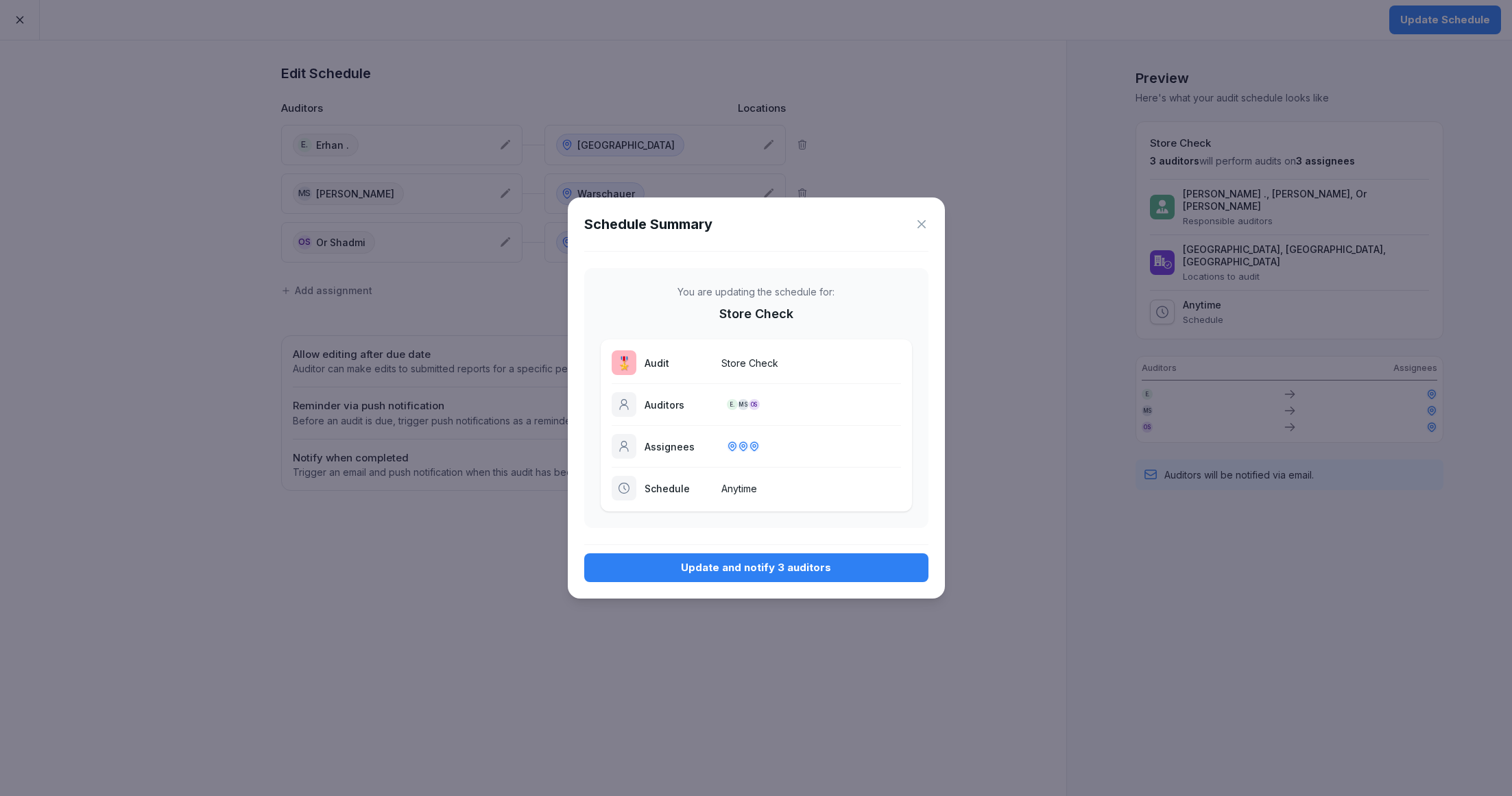
click at [777, 575] on button "Update and notify 3 auditors" at bounding box center [756, 568] width 344 height 29
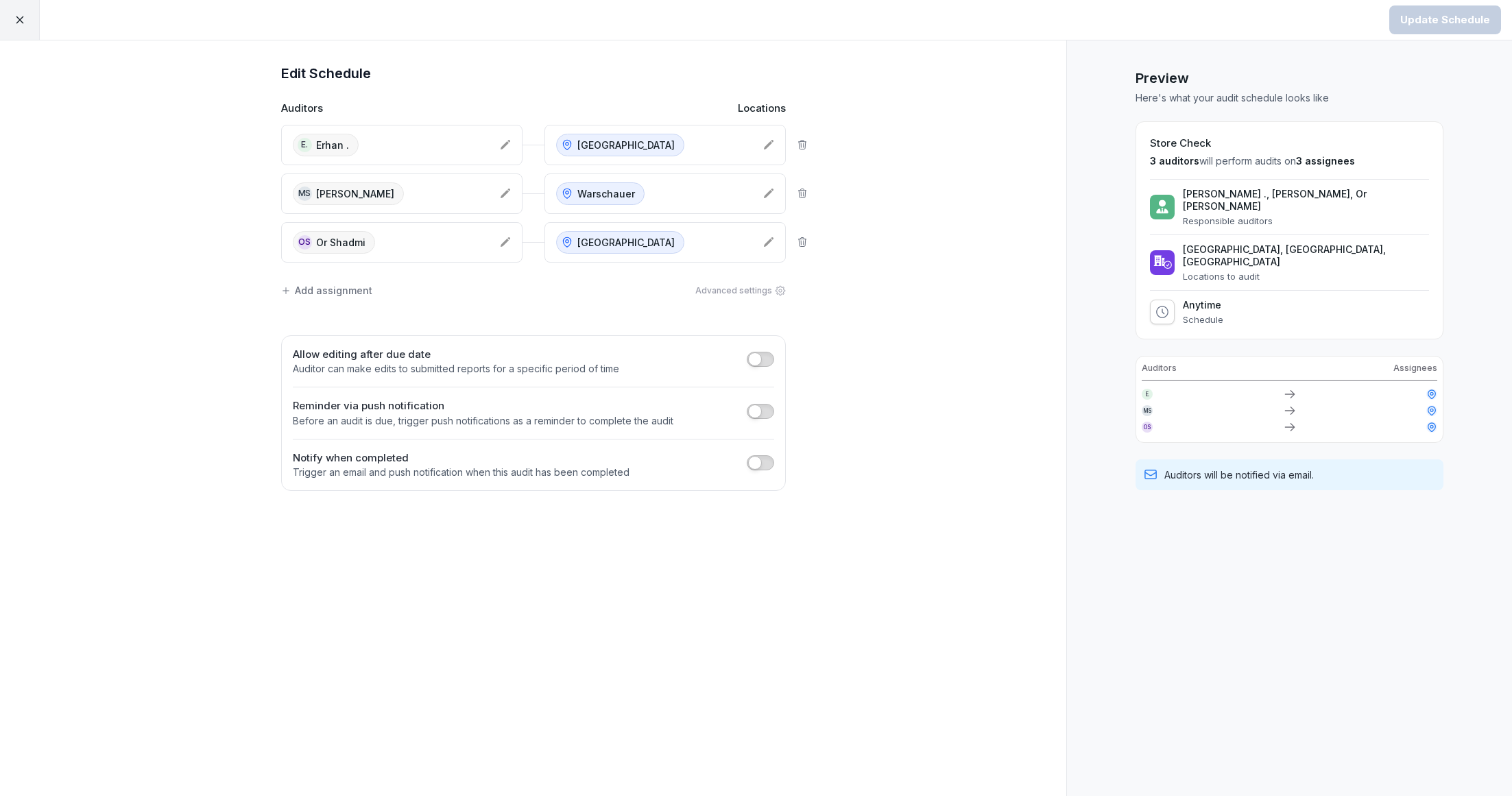
click at [9, 16] on div at bounding box center [20, 20] width 40 height 40
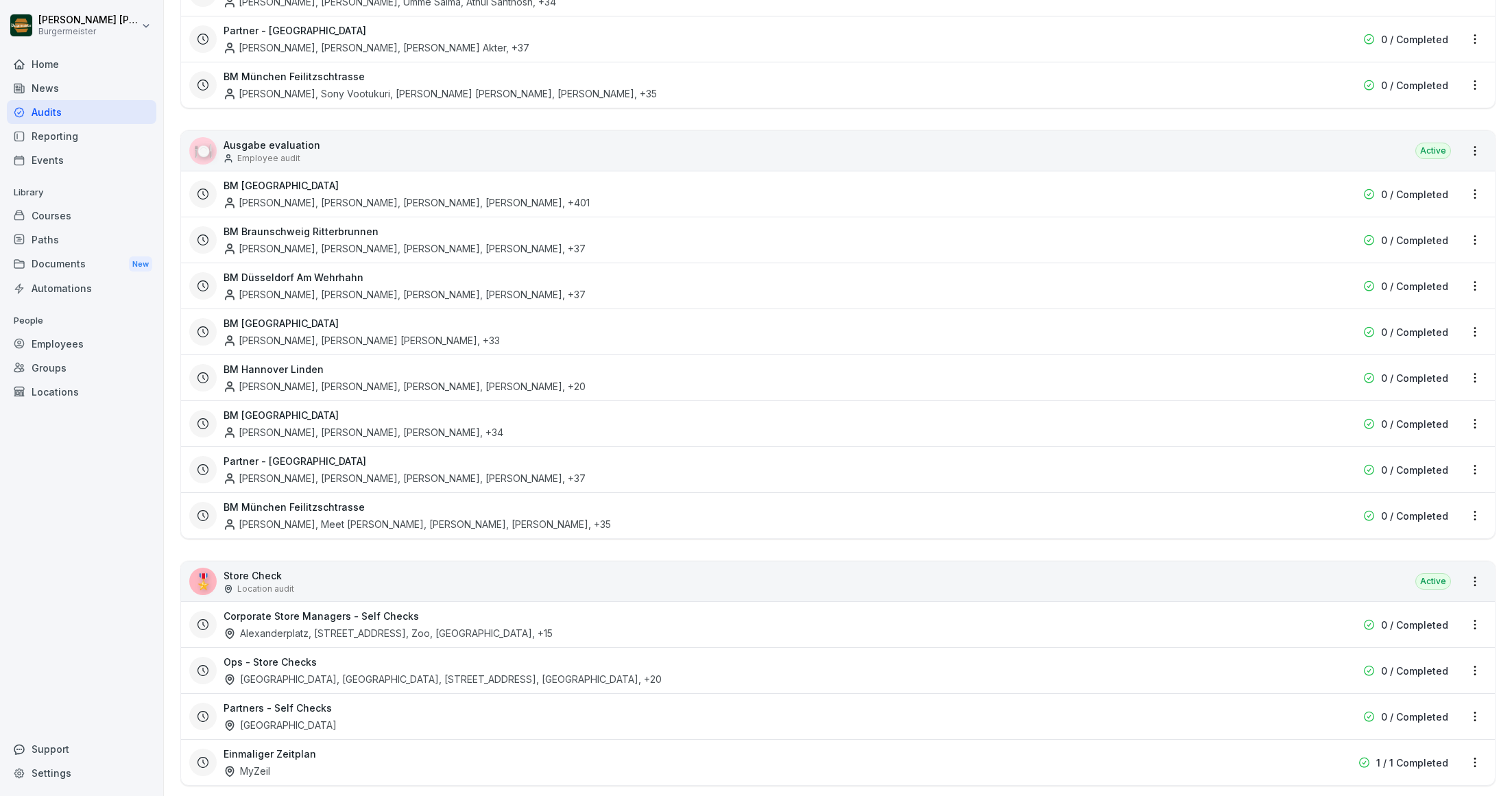
scroll to position [2218, 0]
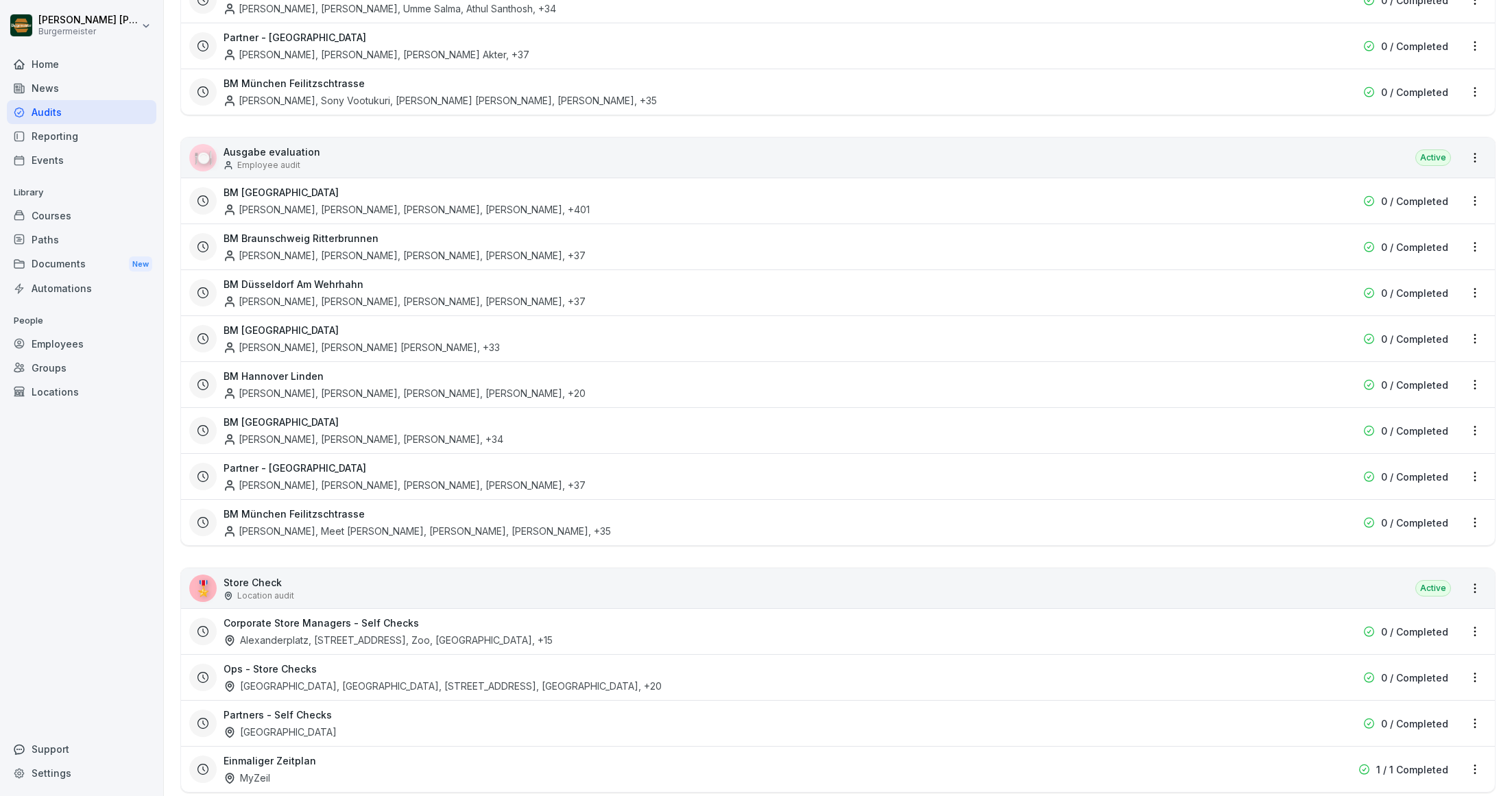
click at [1476, 460] on html "Juan Jose Leonardi Gonzalez Burgermeister Home News Audits Reporting Events Lib…" at bounding box center [756, 398] width 1512 height 796
click at [0, 0] on link "Update schedule" at bounding box center [0, 0] width 0 height 0
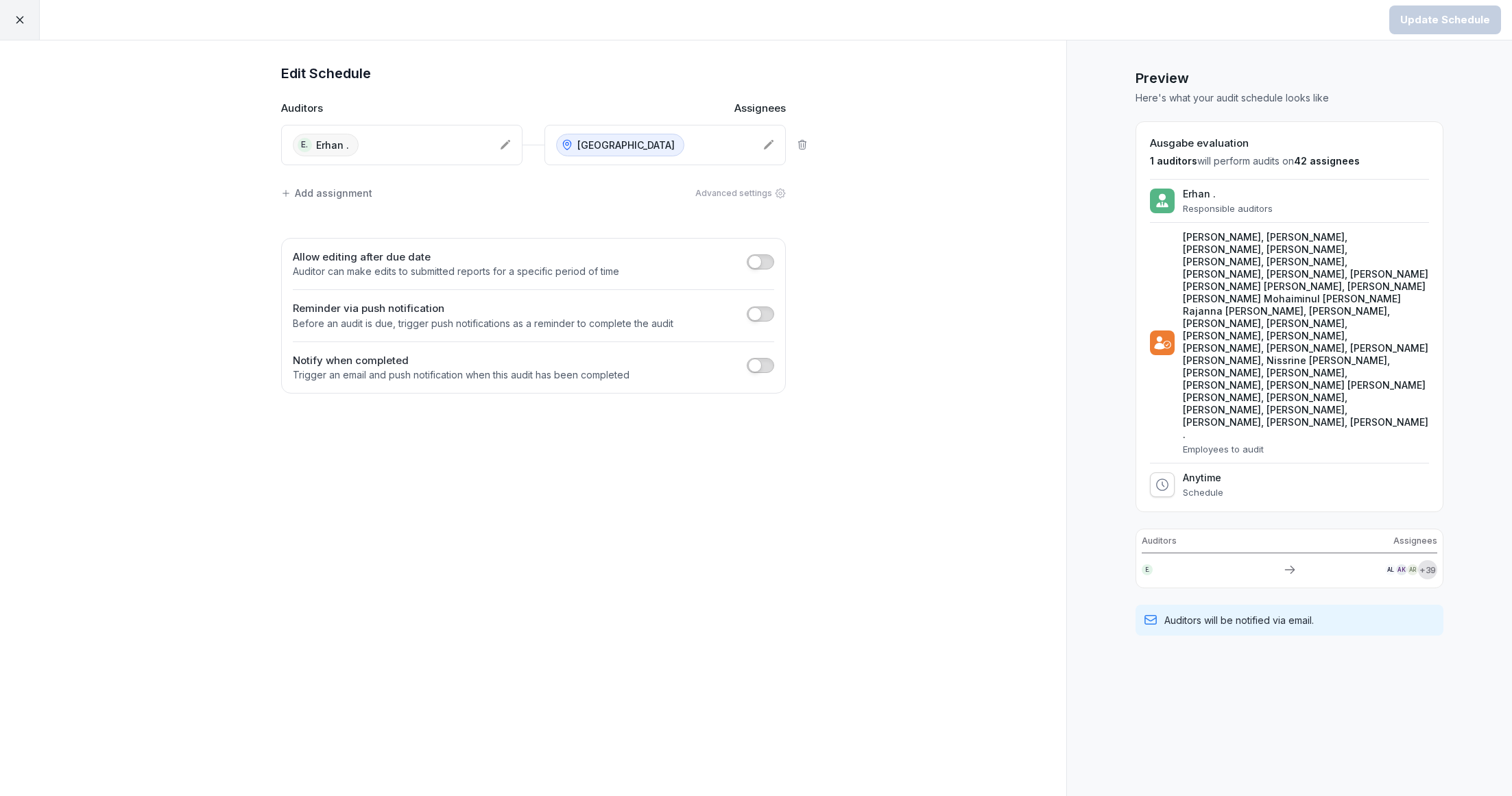
click at [359, 192] on div "Add assignment" at bounding box center [326, 193] width 91 height 14
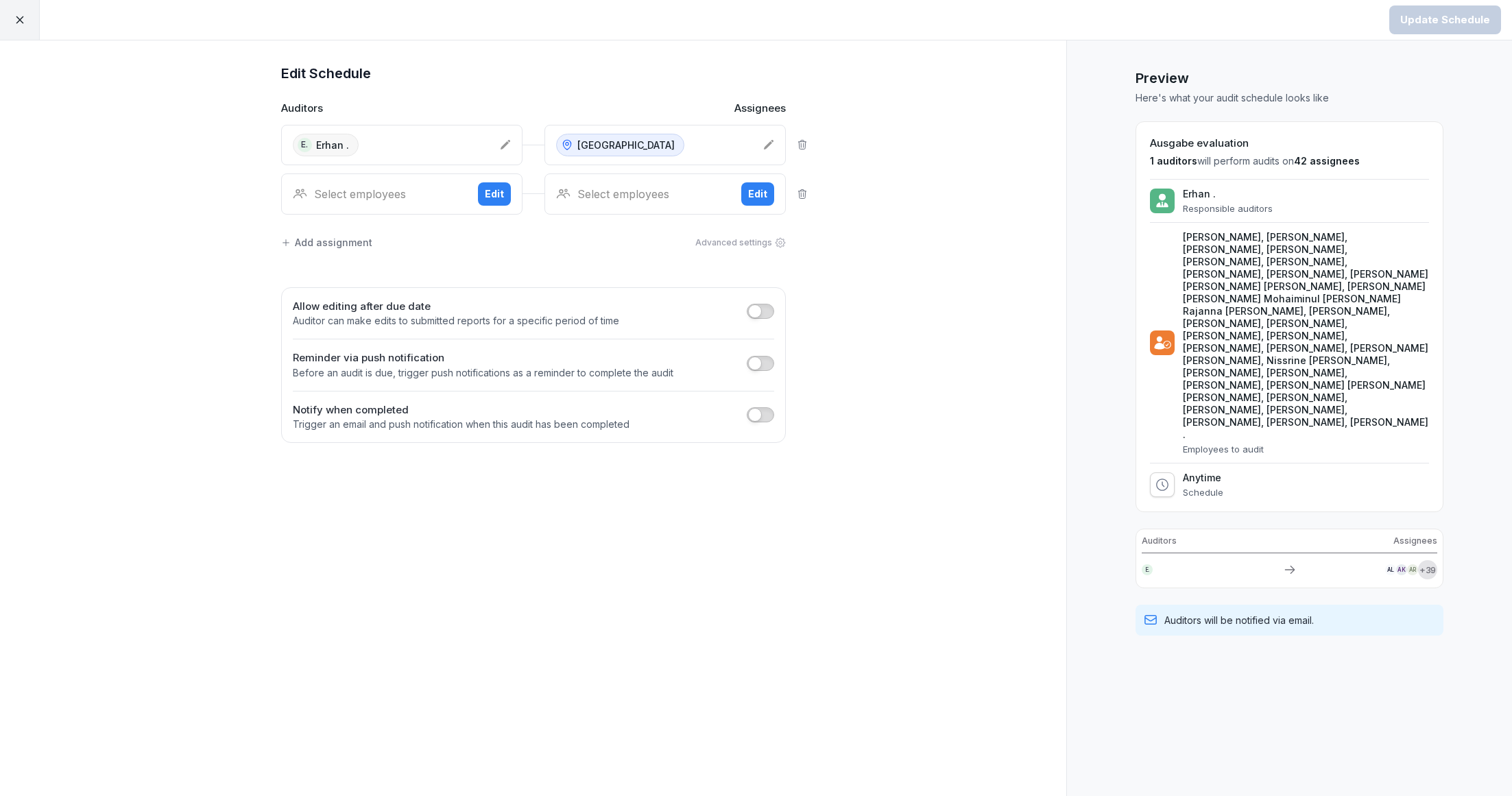
click at [364, 196] on div "Select employees" at bounding box center [379, 194] width 174 height 16
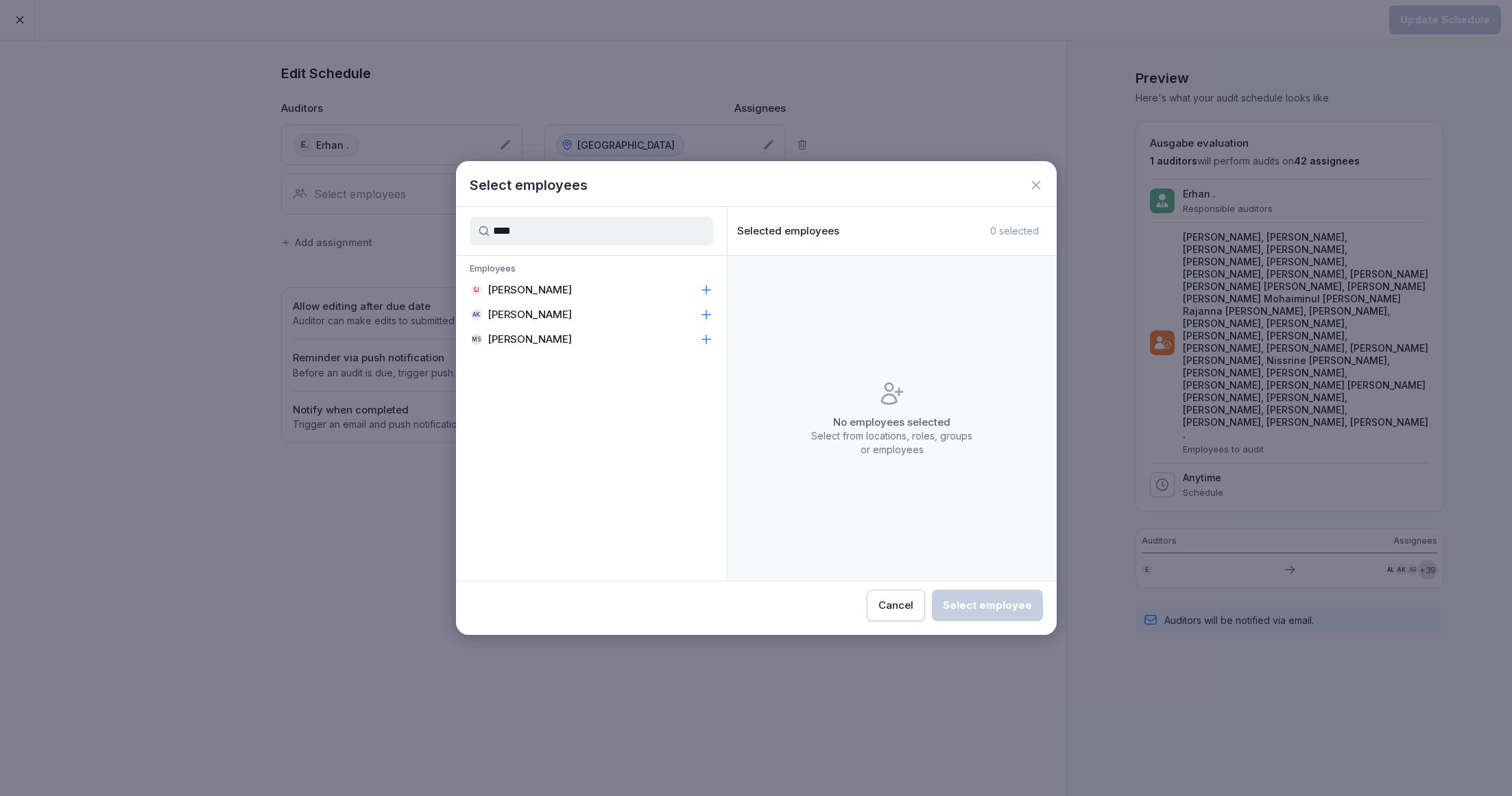
type input "****"
click at [529, 333] on p "[PERSON_NAME]" at bounding box center [530, 339] width 84 height 14
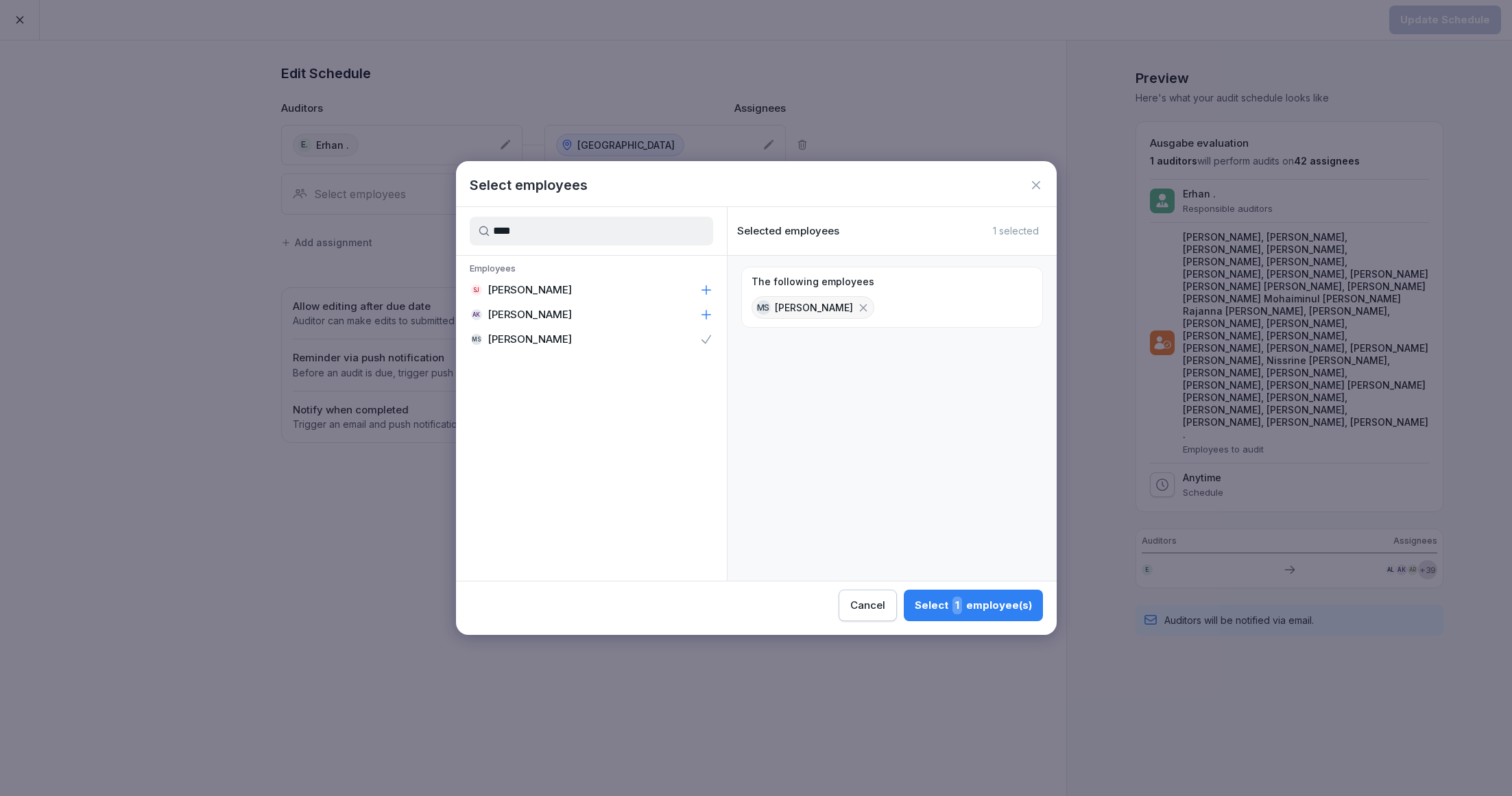
click at [962, 603] on span "1" at bounding box center [956, 606] width 10 height 18
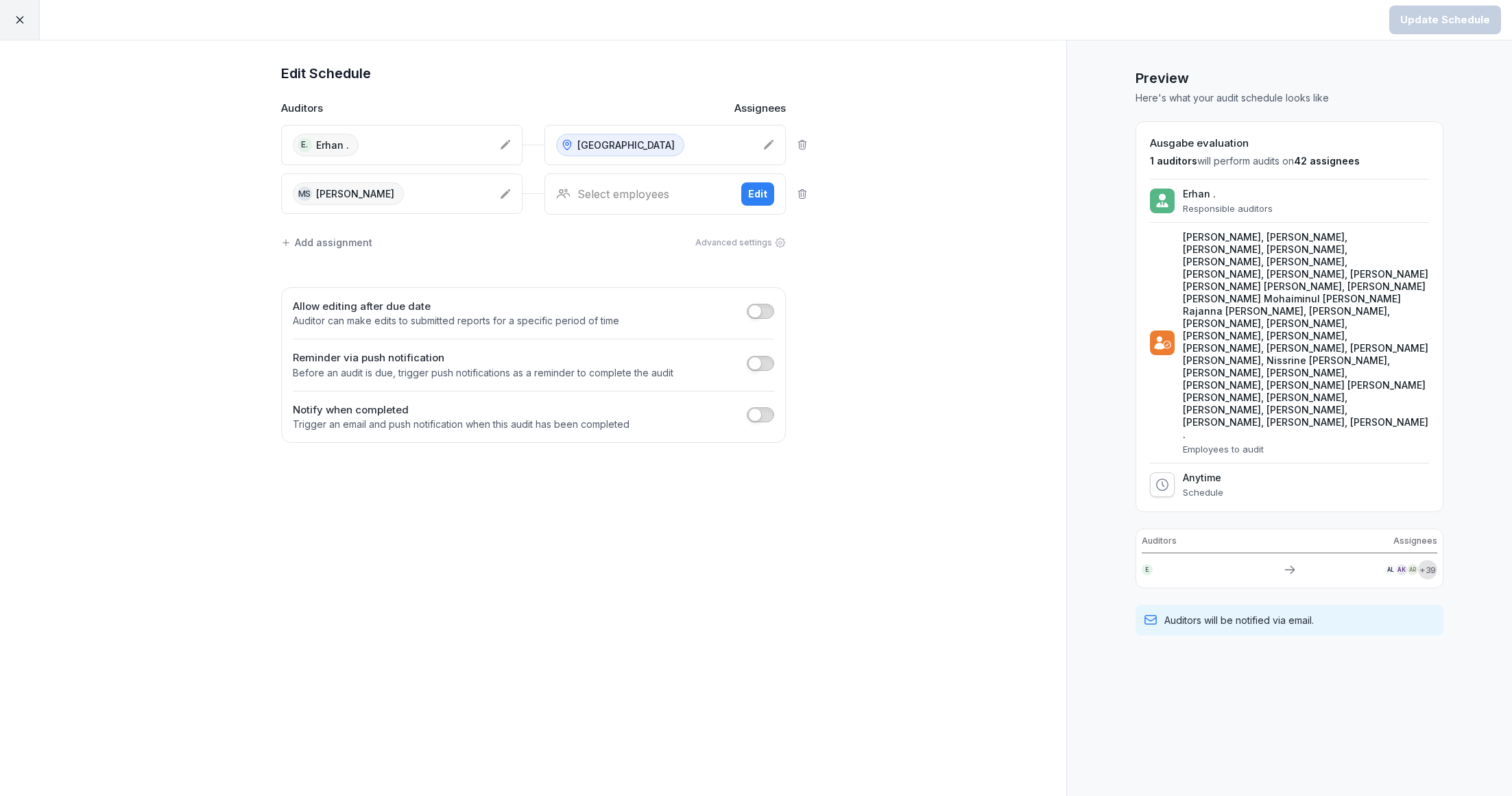
click at [596, 192] on div "Select employees" at bounding box center [643, 194] width 174 height 16
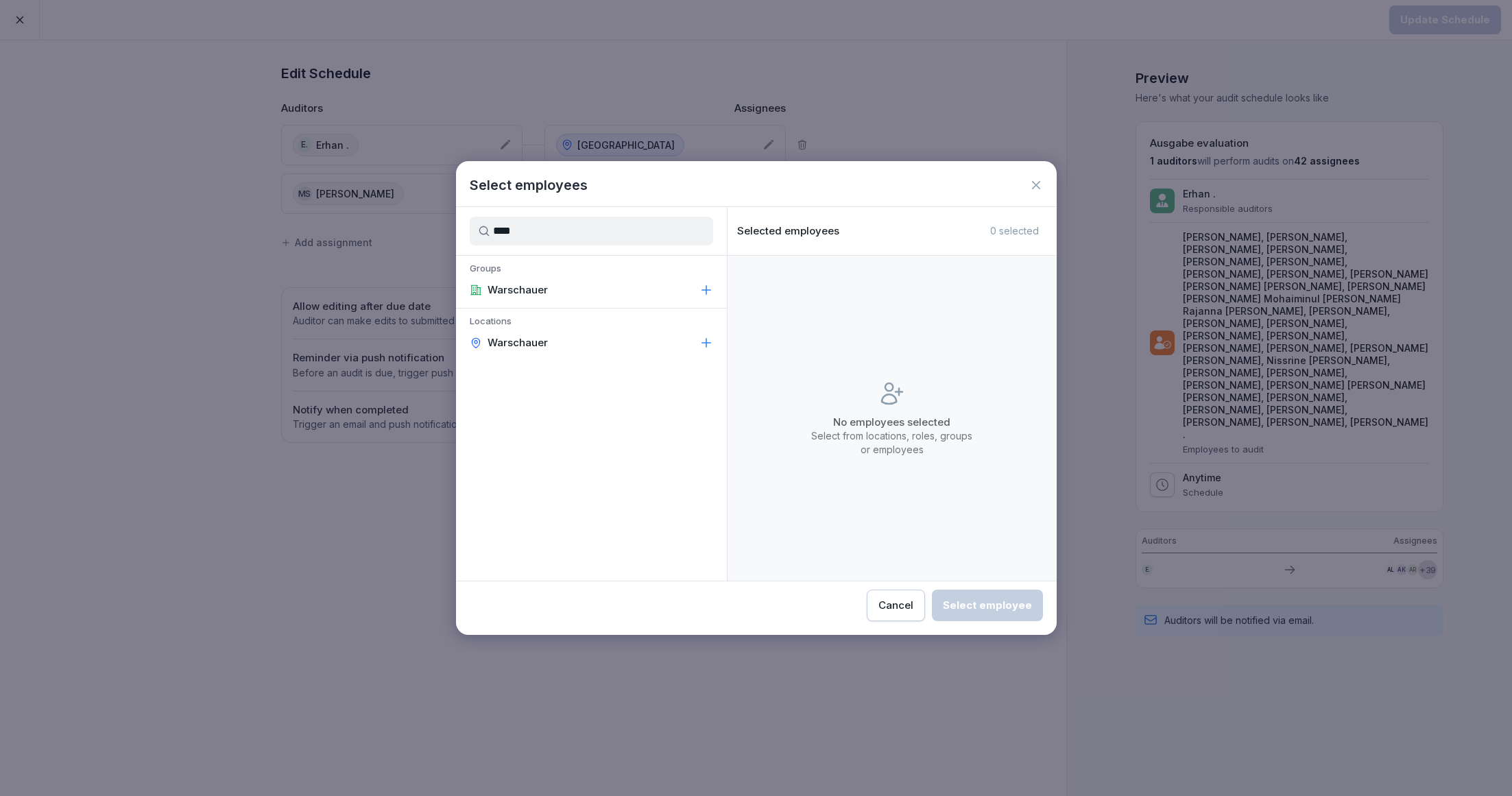
type input "****"
click at [547, 332] on div "Warschauer" at bounding box center [591, 342] width 271 height 24
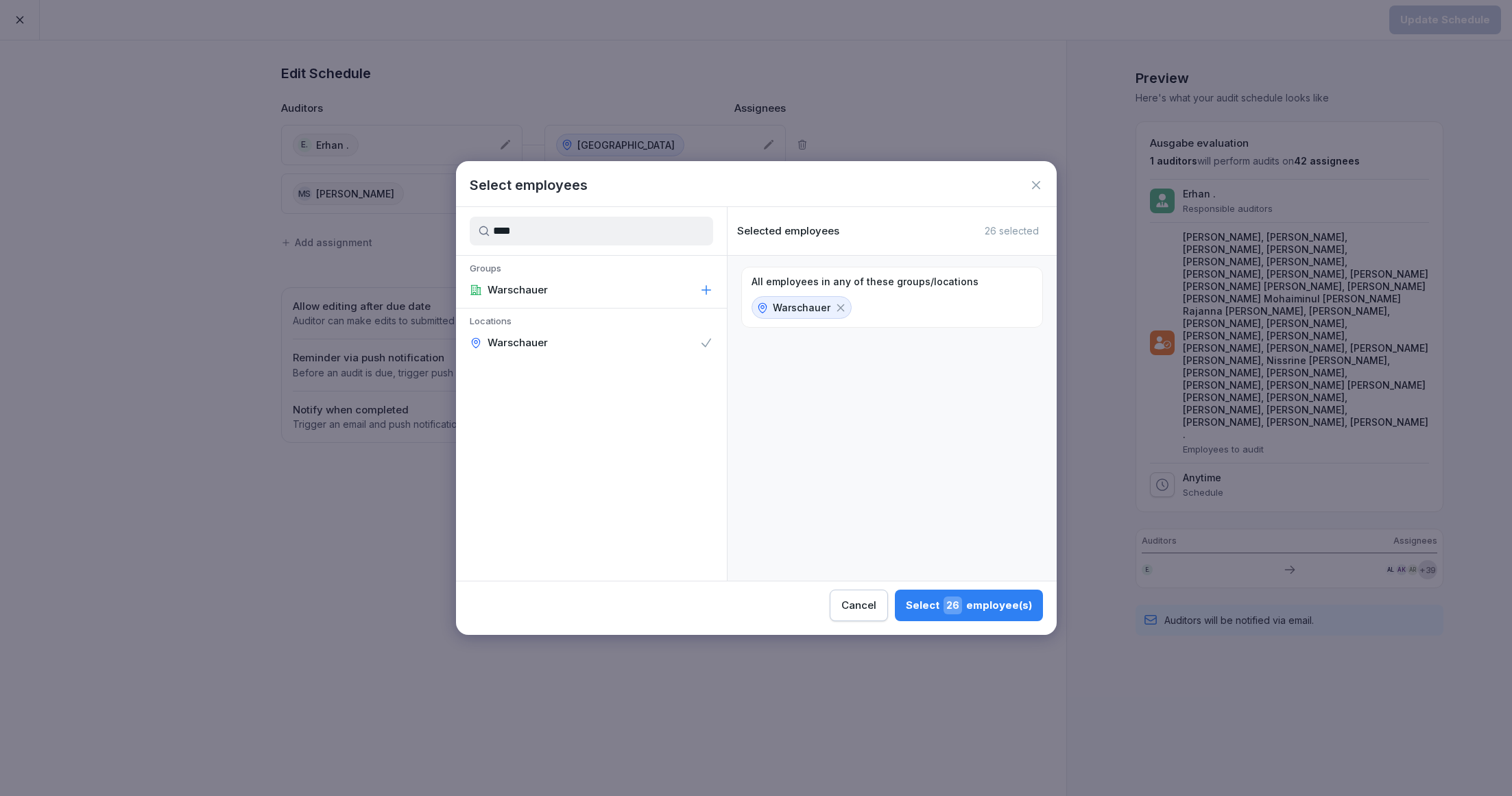
click at [961, 609] on span "26" at bounding box center [952, 606] width 19 height 18
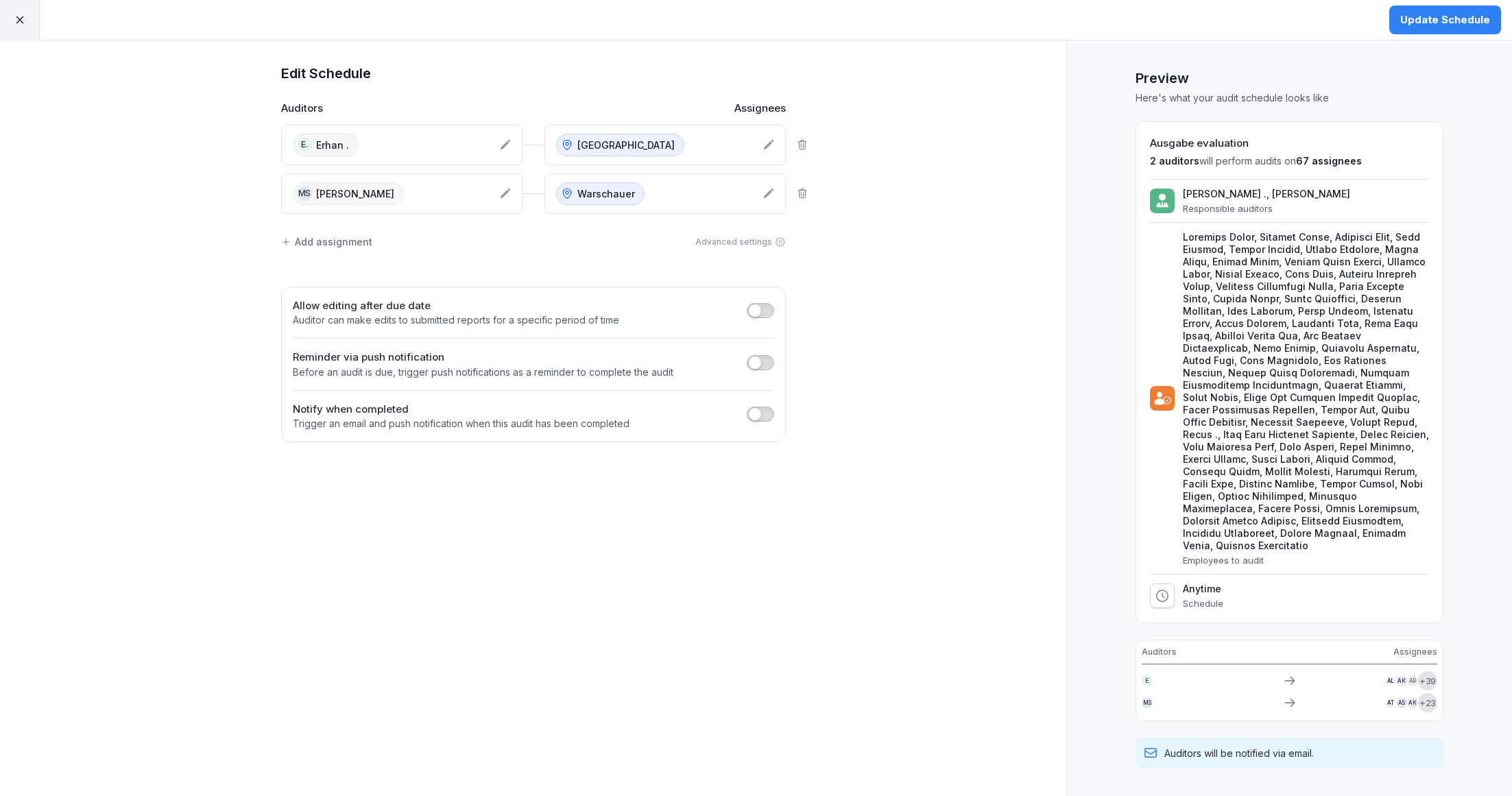
click at [327, 236] on div "Add assignment" at bounding box center [326, 241] width 91 height 14
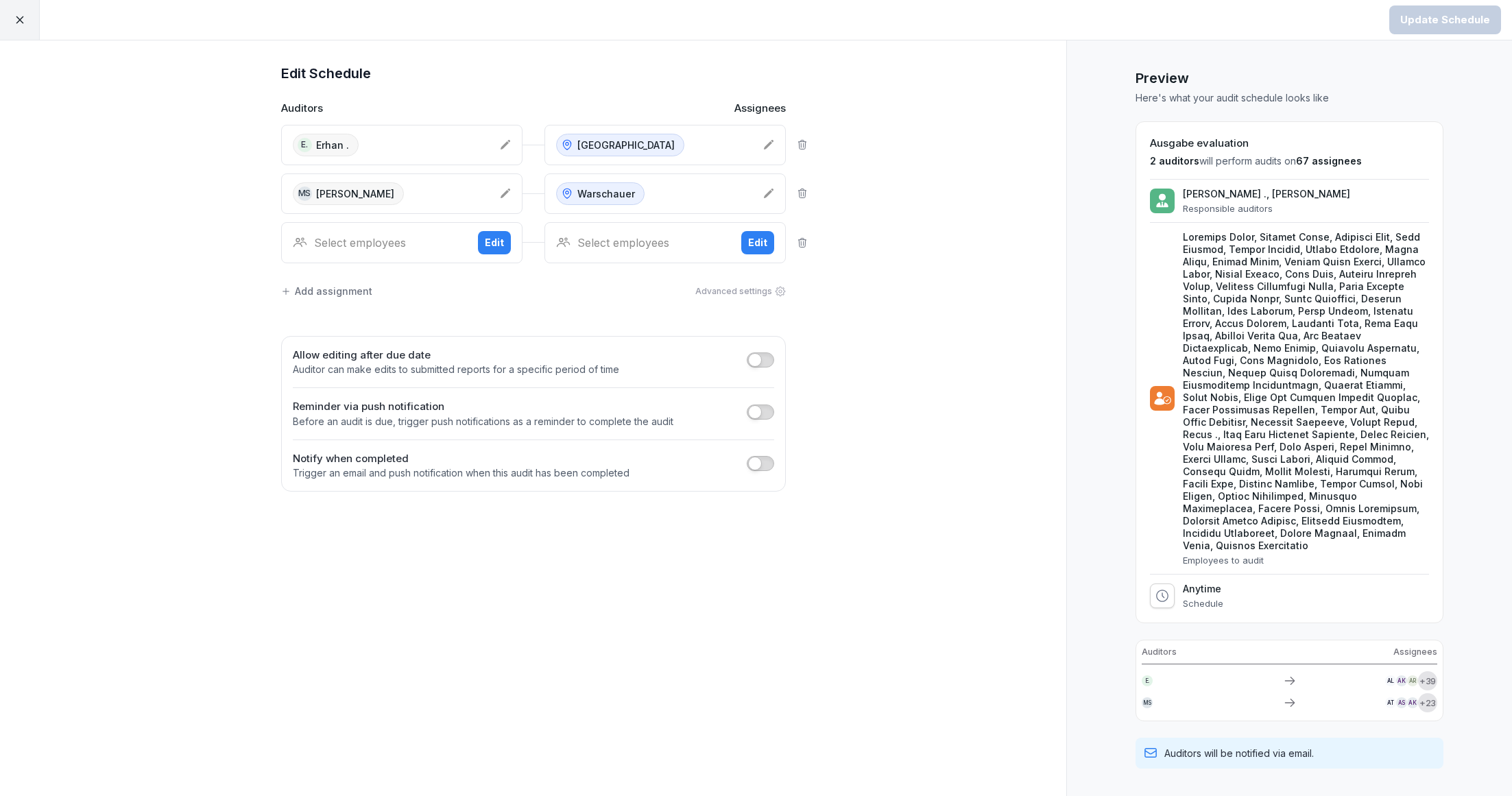
click at [363, 250] on div "Select employees Edit" at bounding box center [402, 243] width 242 height 42
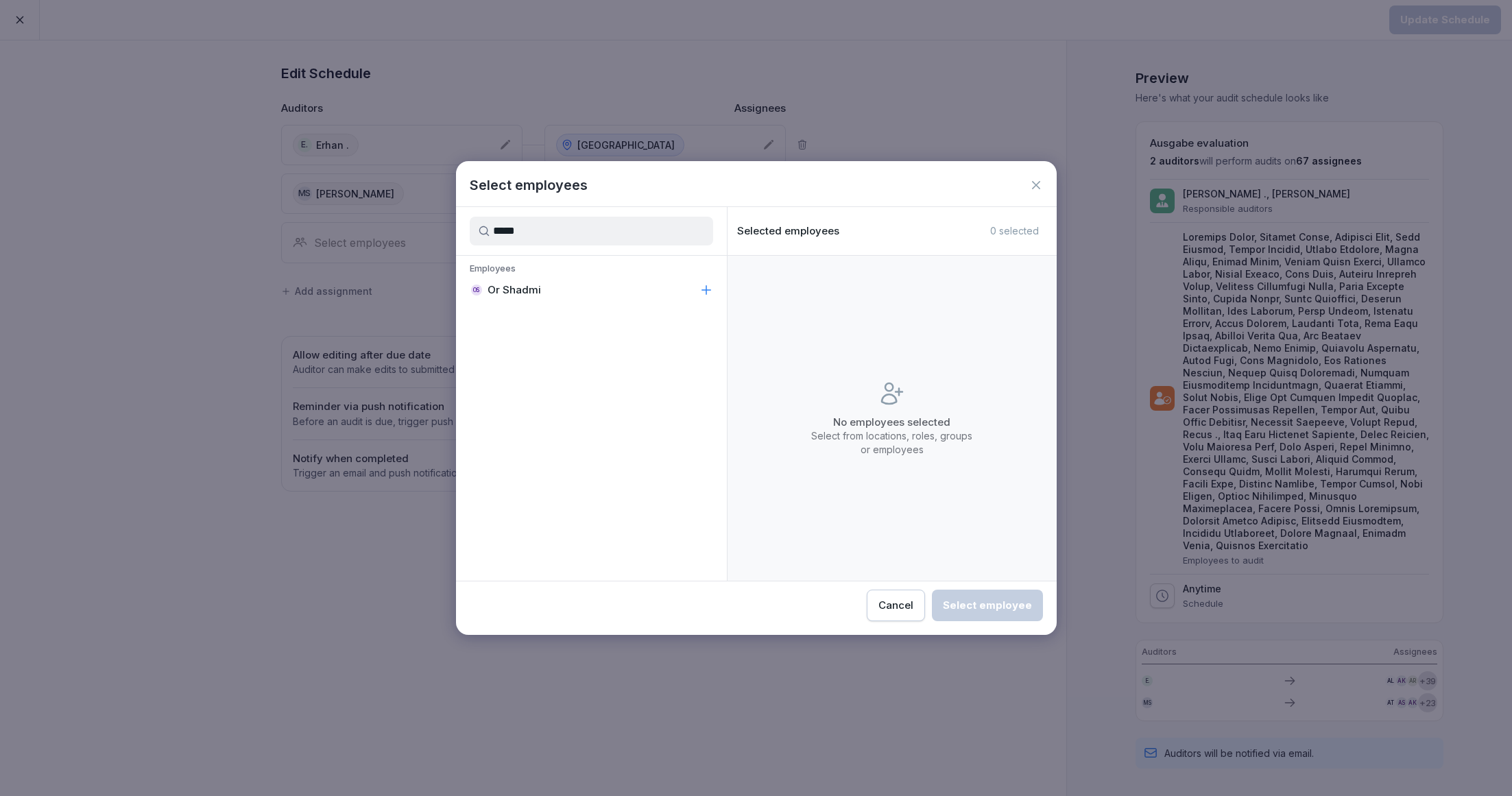
type input "*****"
click at [565, 293] on div "OS Or Shadmi" at bounding box center [591, 290] width 271 height 24
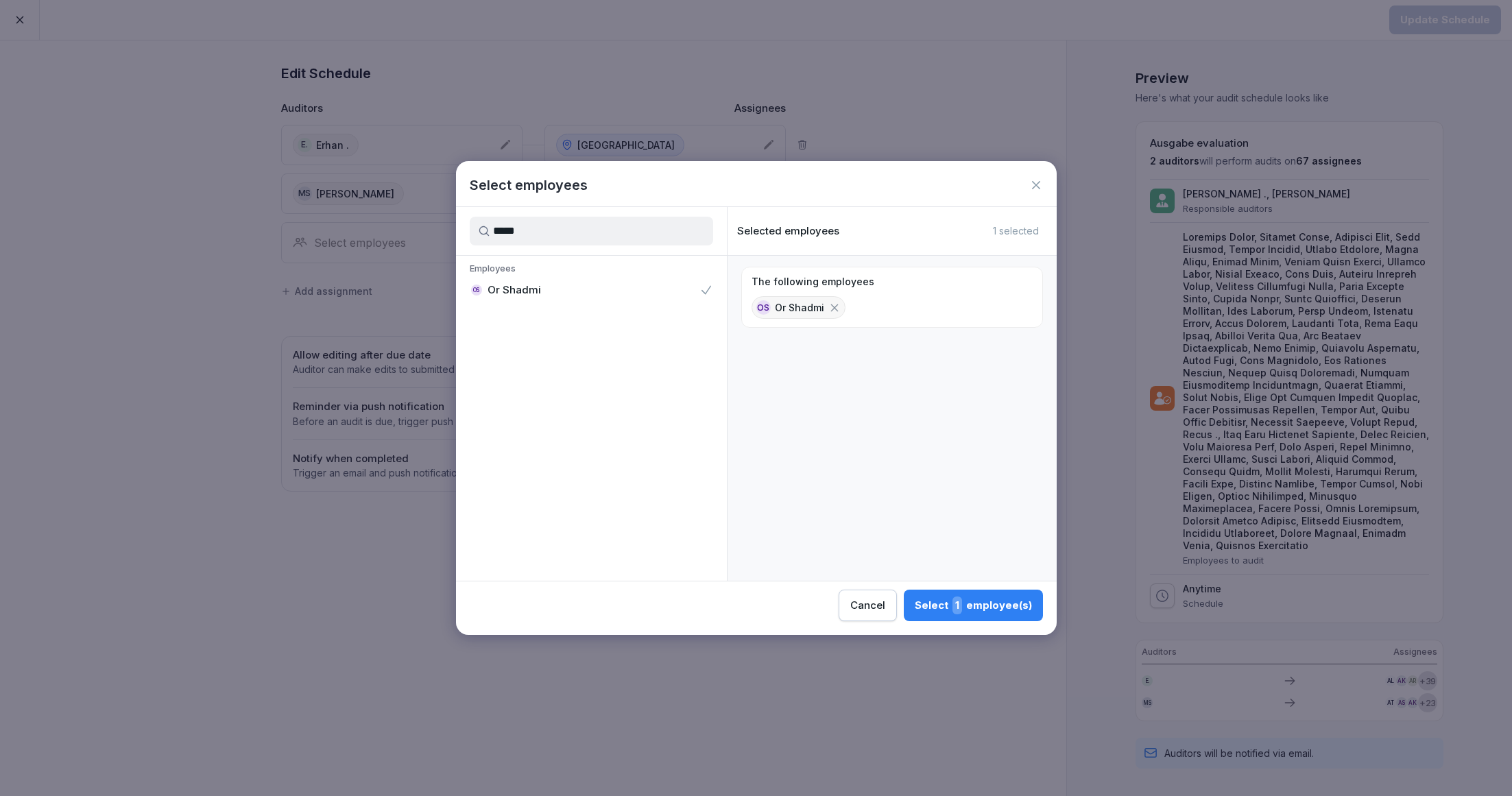
click at [937, 611] on div "Select 1 employee(s)" at bounding box center [973, 606] width 117 height 18
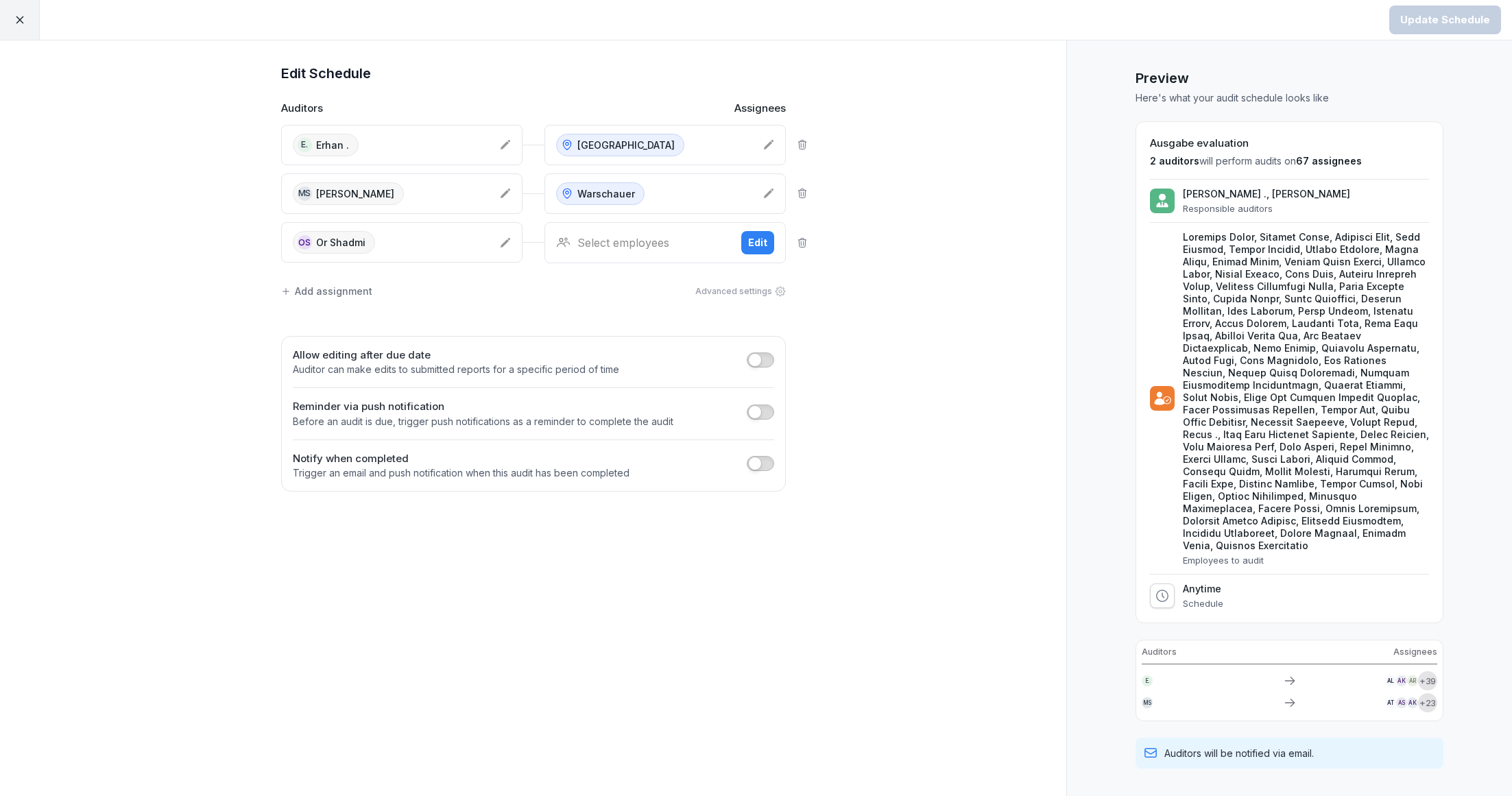
click at [651, 229] on div "Select employees Edit" at bounding box center [665, 243] width 242 height 42
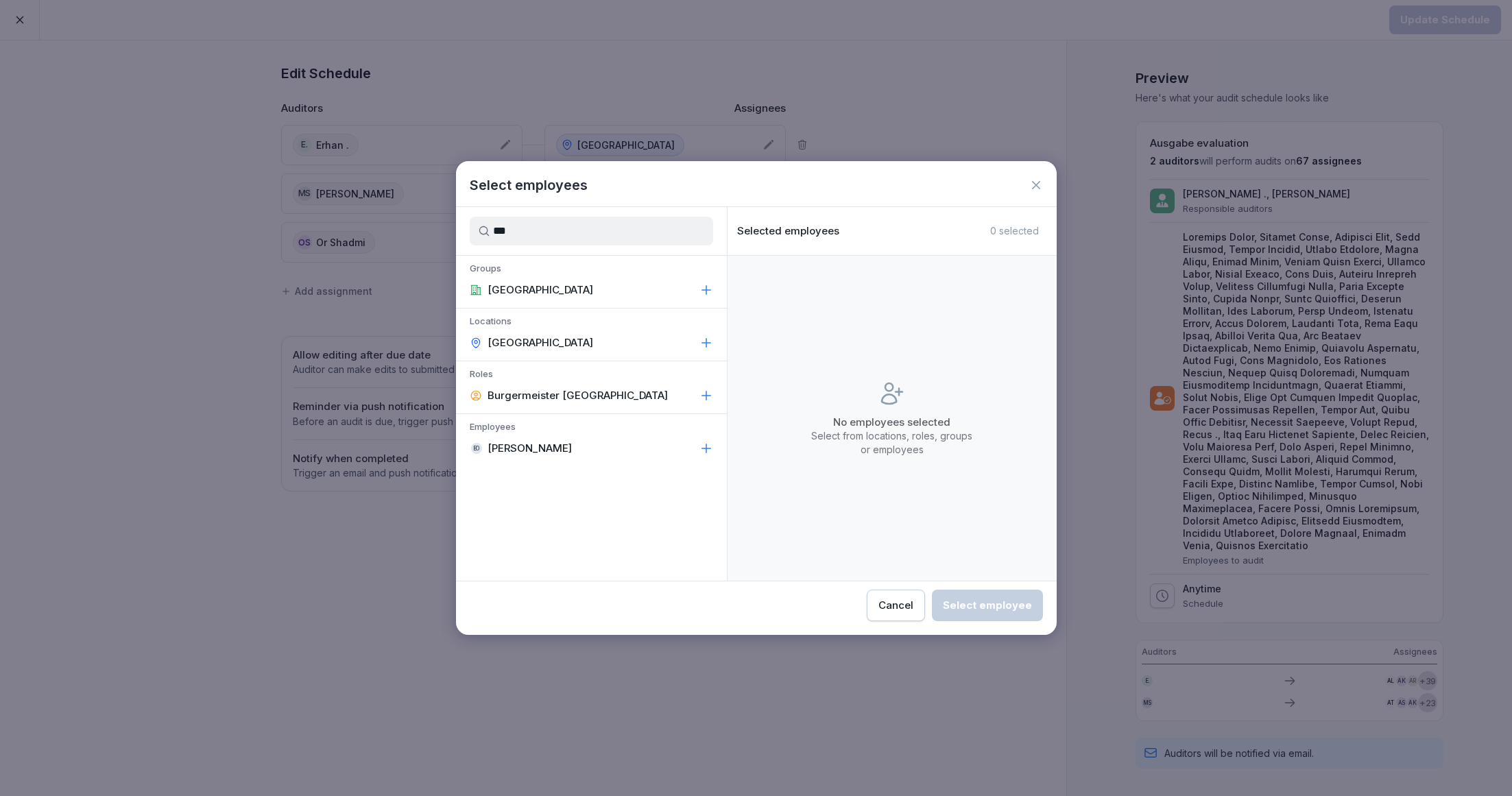
type input "***"
click at [571, 336] on div "[GEOGRAPHIC_DATA]" at bounding box center [591, 342] width 271 height 24
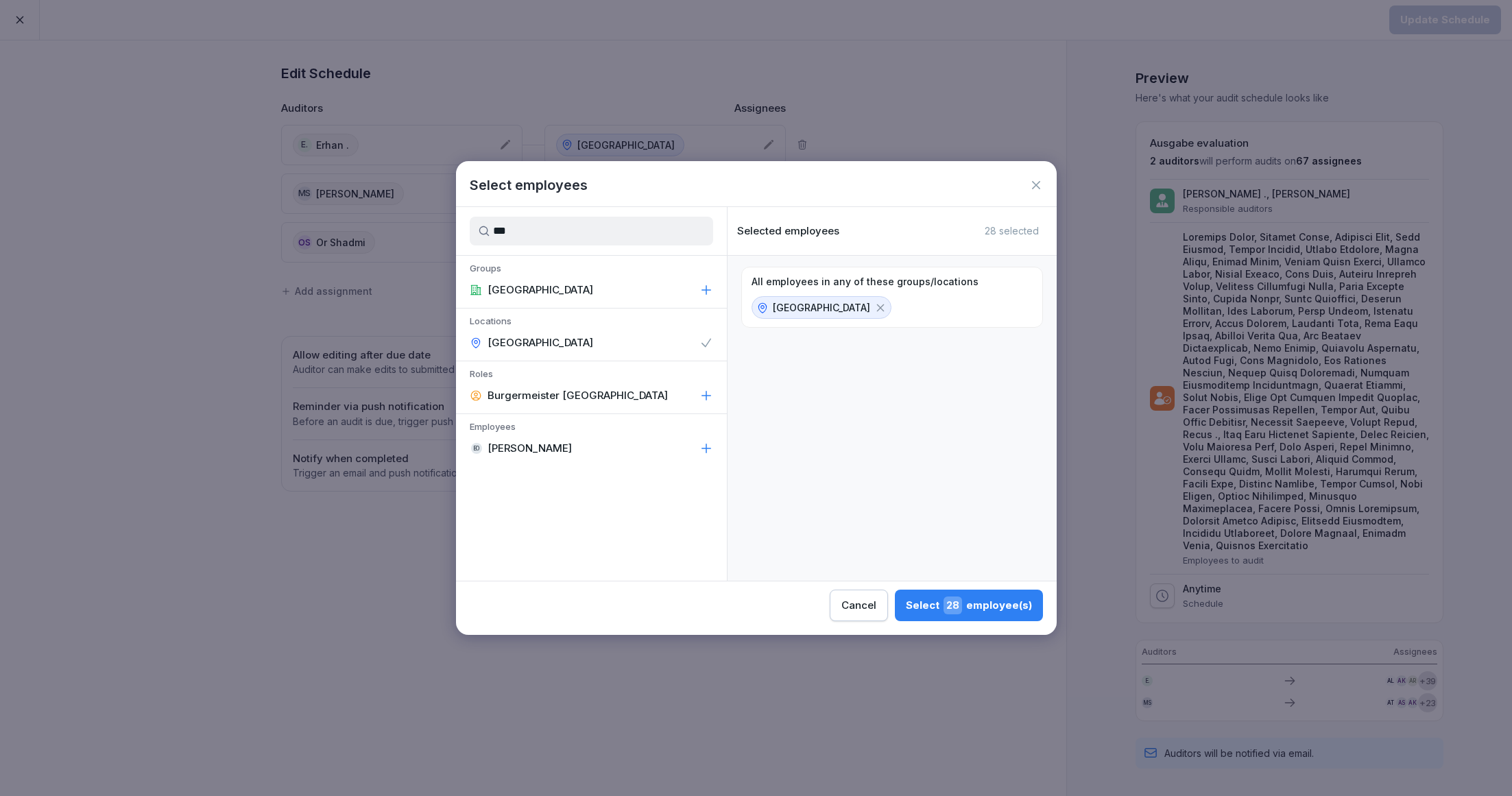
click at [973, 606] on div "Select 28 employee(s)" at bounding box center [968, 606] width 126 height 18
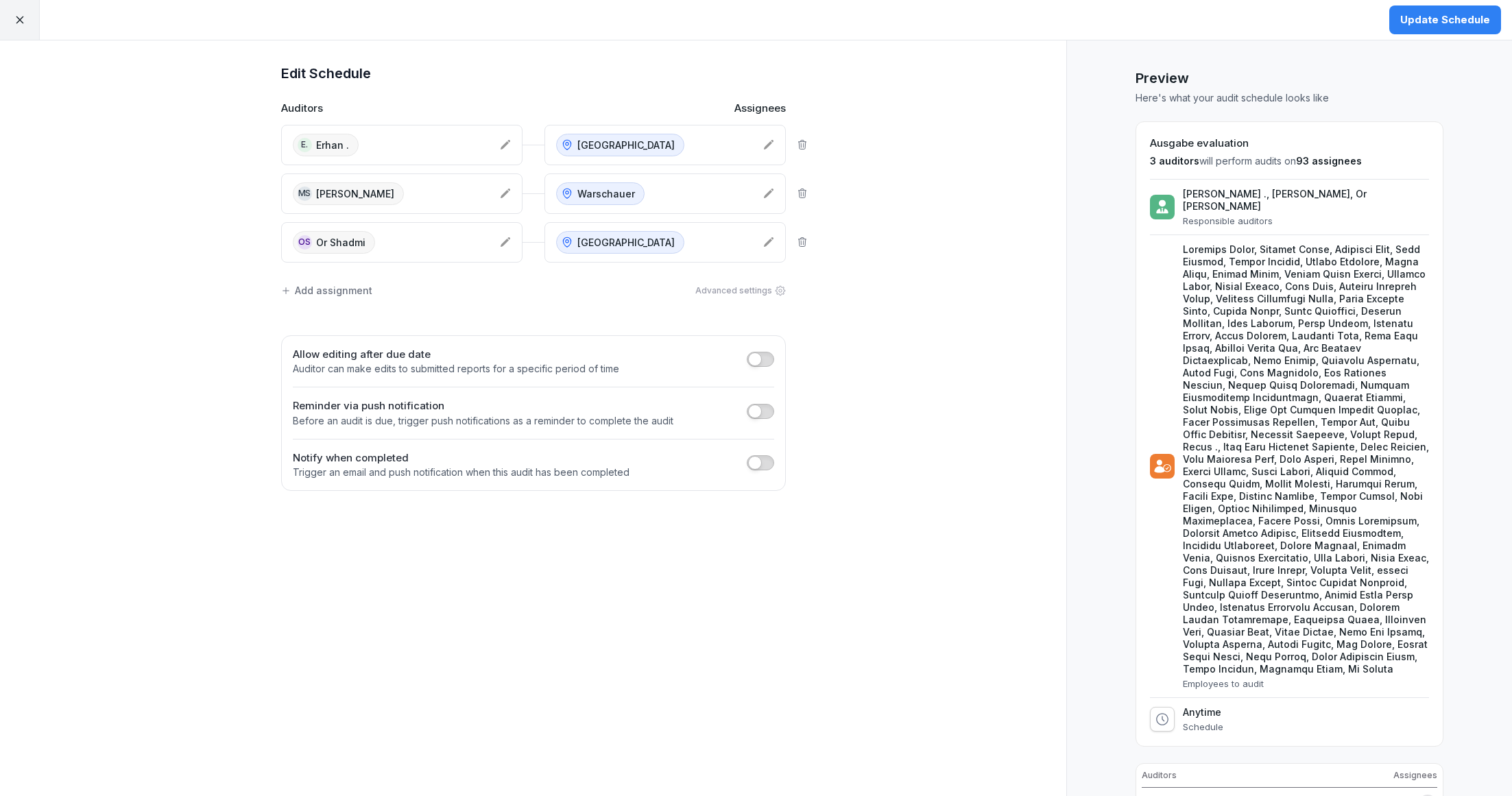
click at [1445, 27] on div "Update Schedule" at bounding box center [1445, 20] width 90 height 15
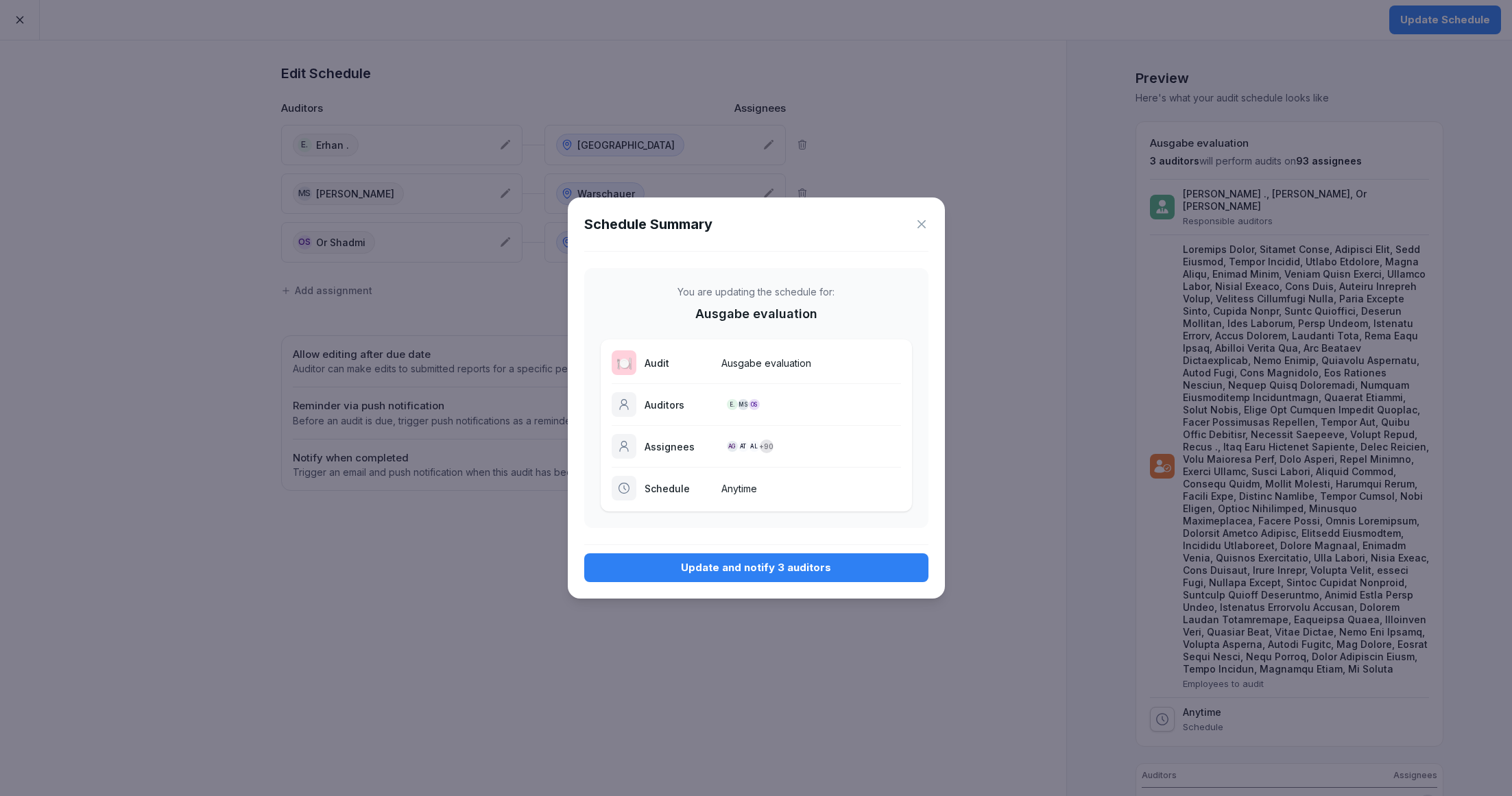
click at [791, 560] on div "Update and notify 3 auditors" at bounding box center [756, 568] width 322 height 15
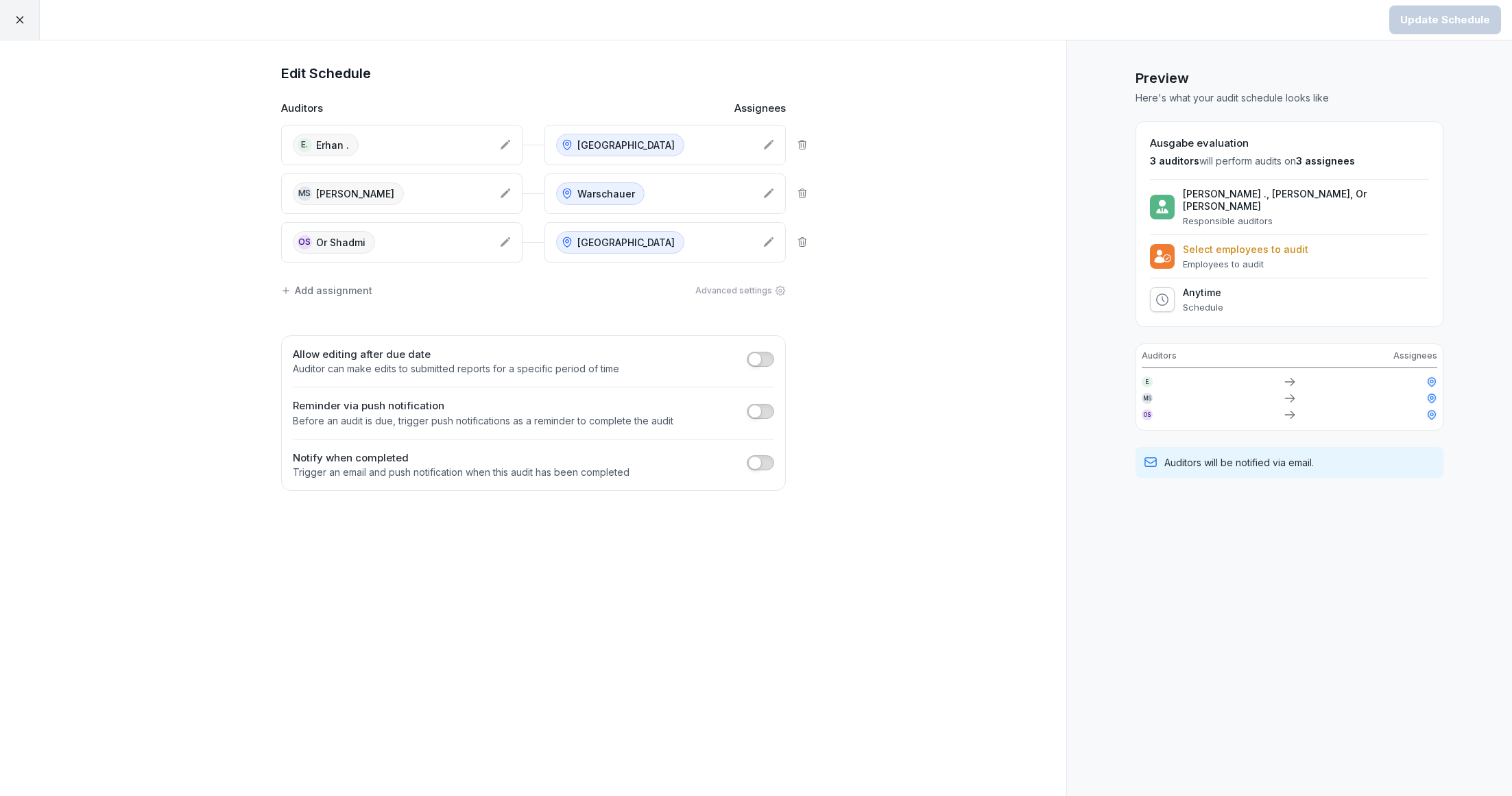
click at [7, 23] on div at bounding box center [20, 20] width 40 height 40
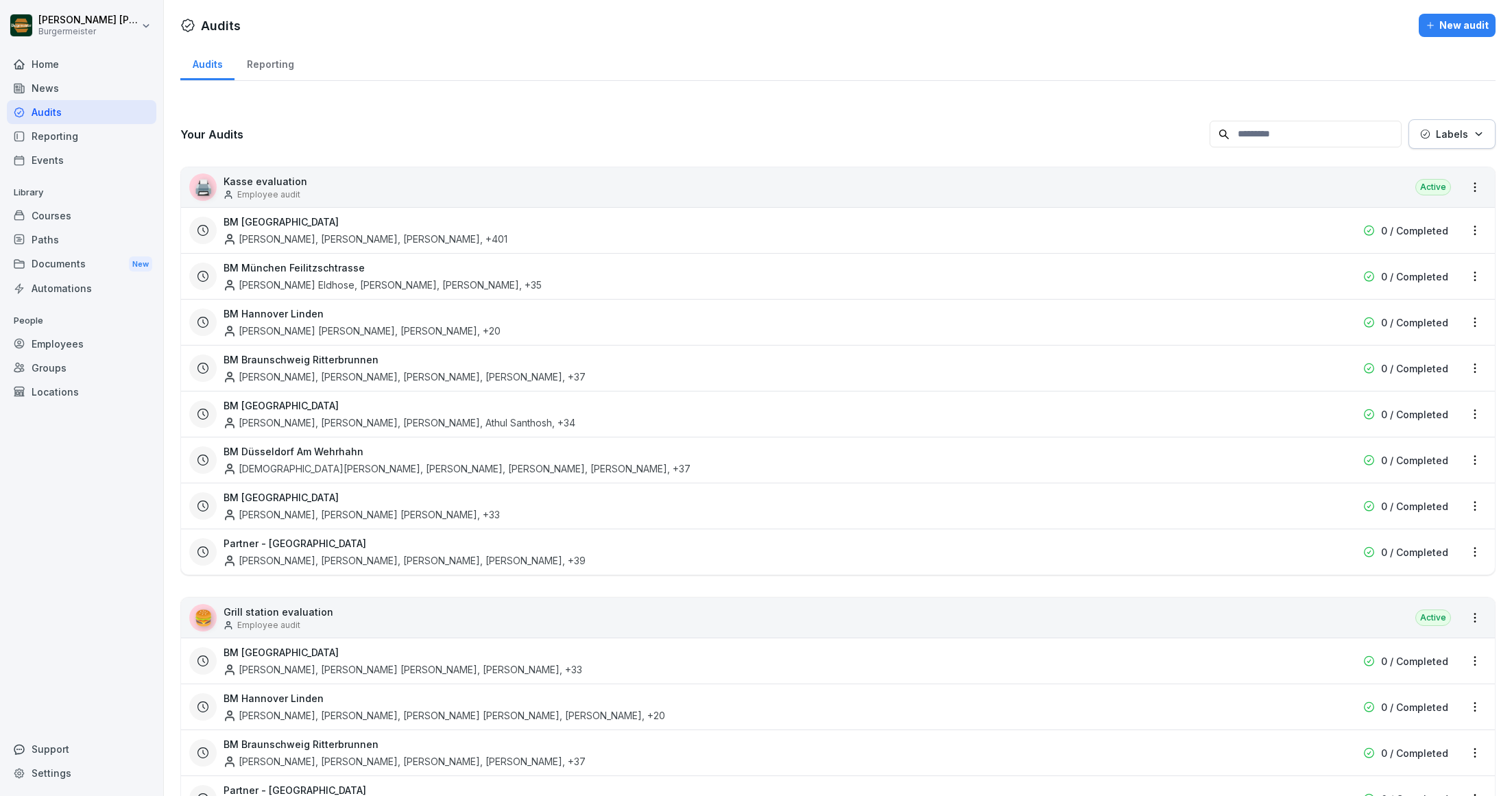
click at [1475, 547] on html "Juan Jose Leonardi Gonzalez Burgermeister Home News Audits Reporting Events Lib…" at bounding box center [756, 398] width 1512 height 796
click at [1403, 604] on div "Update schedule" at bounding box center [1416, 598] width 137 height 23
click at [1474, 551] on html "Juan Jose Leonardi Gonzalez Burgermeister Home News Audits Reporting Events Lib…" at bounding box center [756, 398] width 1512 height 796
click at [0, 0] on link "Update schedule" at bounding box center [0, 0] width 0 height 0
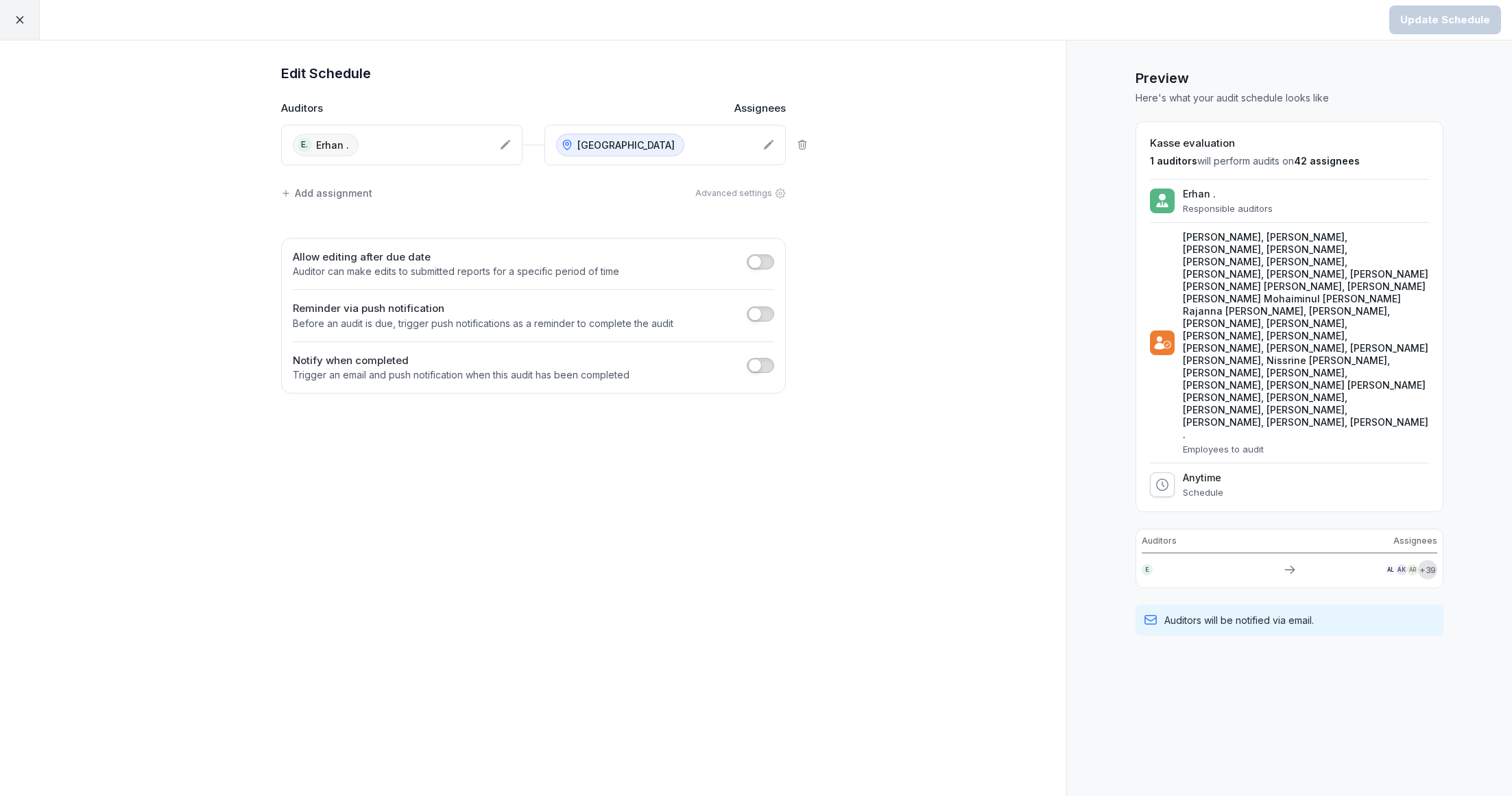
click at [350, 190] on div "Add assignment" at bounding box center [326, 193] width 91 height 14
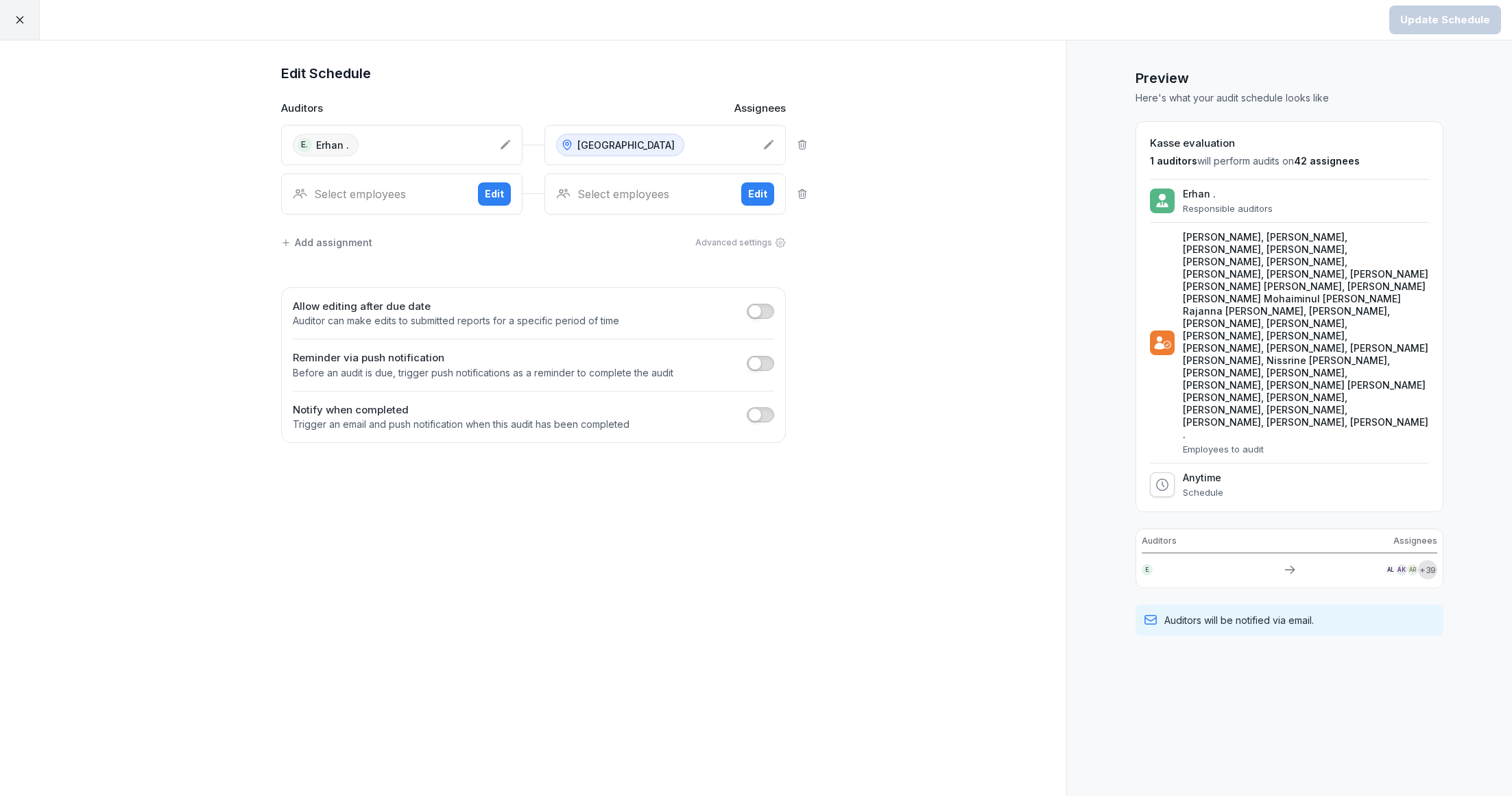
click at [342, 199] on div "Select employees" at bounding box center [379, 194] width 174 height 16
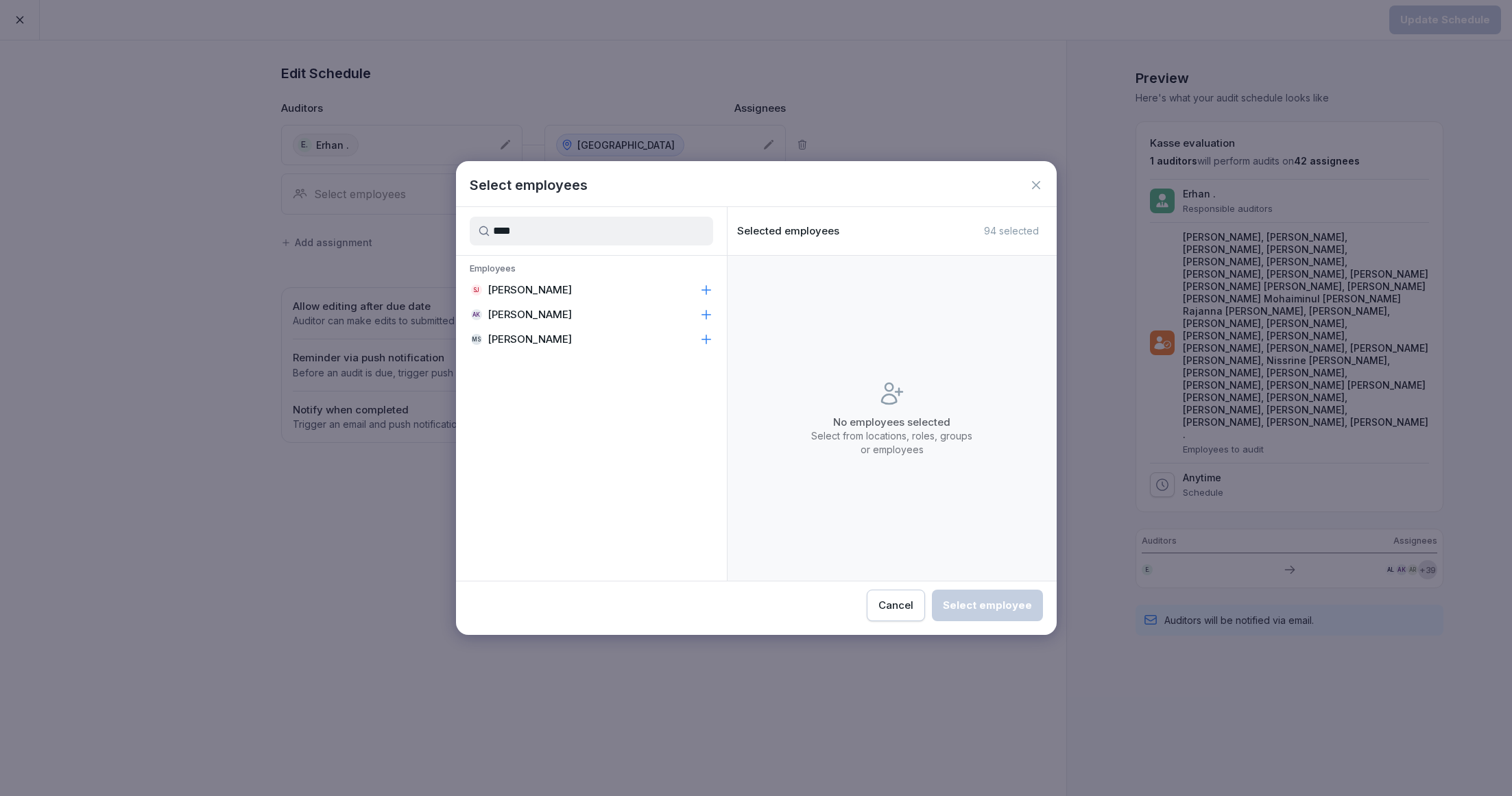
type input "****"
click at [514, 343] on p "[PERSON_NAME]" at bounding box center [530, 339] width 84 height 14
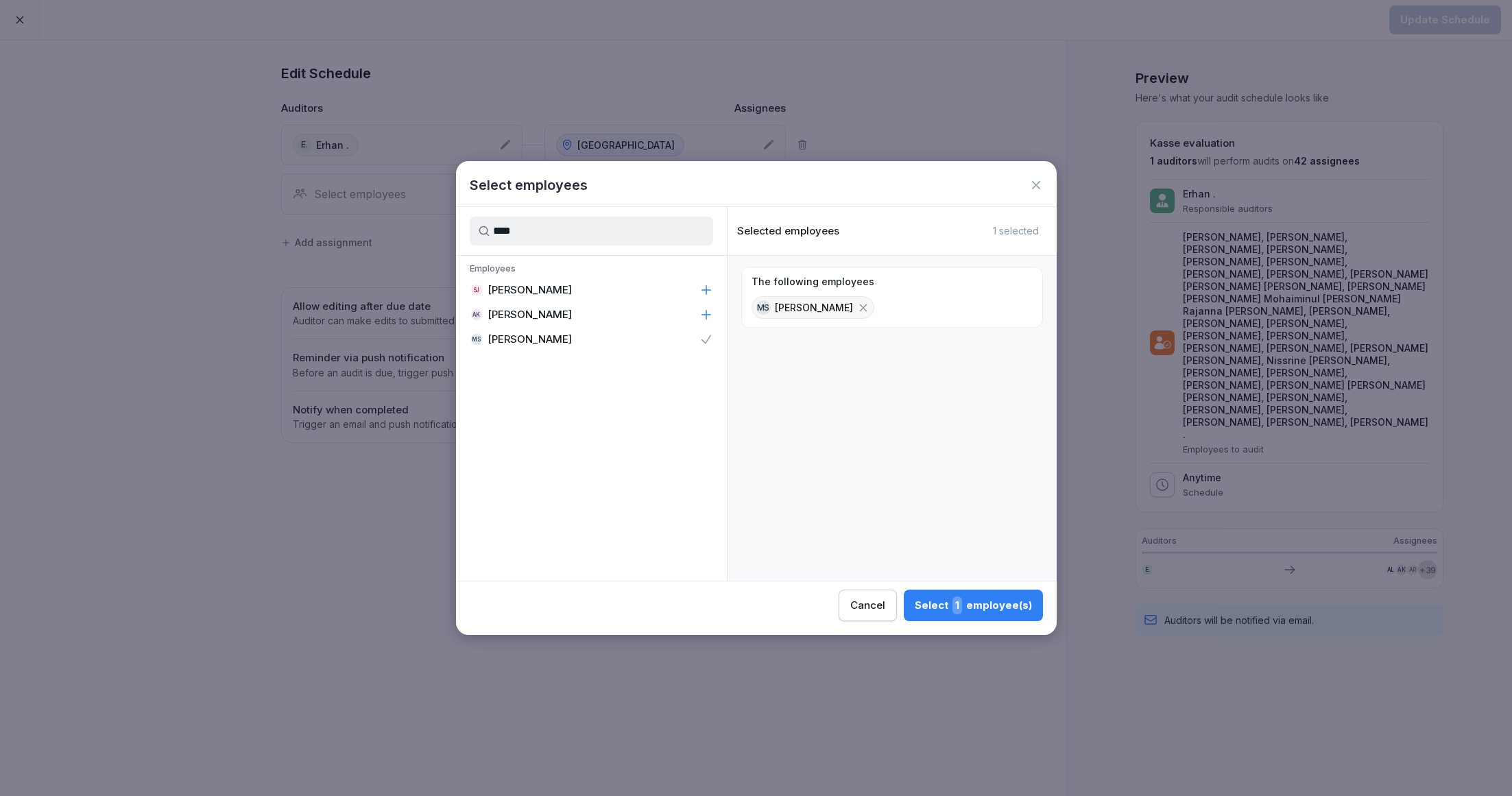
click at [940, 603] on div "Select 1 employee(s)" at bounding box center [973, 606] width 117 height 18
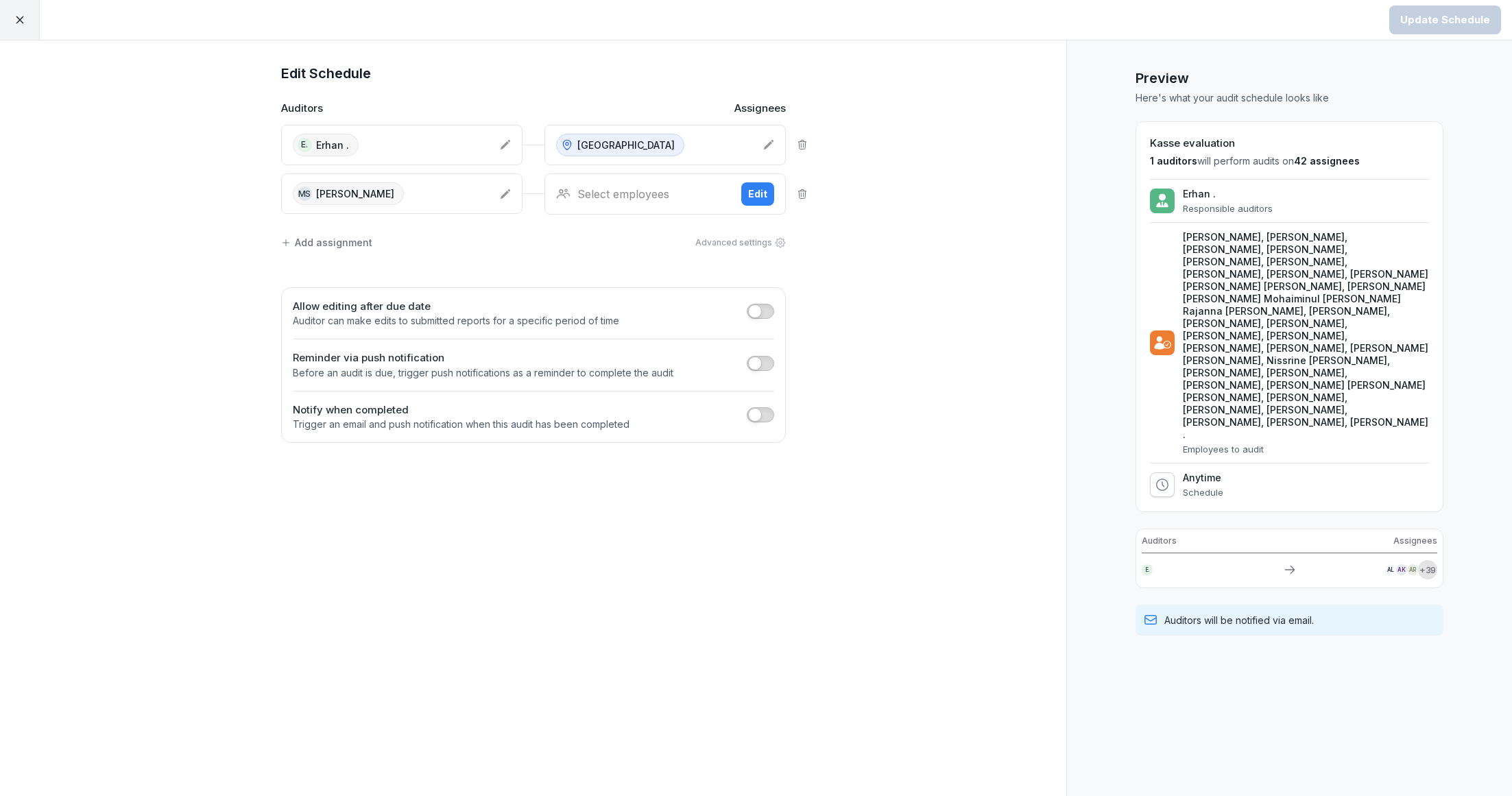
click at [620, 198] on div "Select employees" at bounding box center [643, 194] width 174 height 16
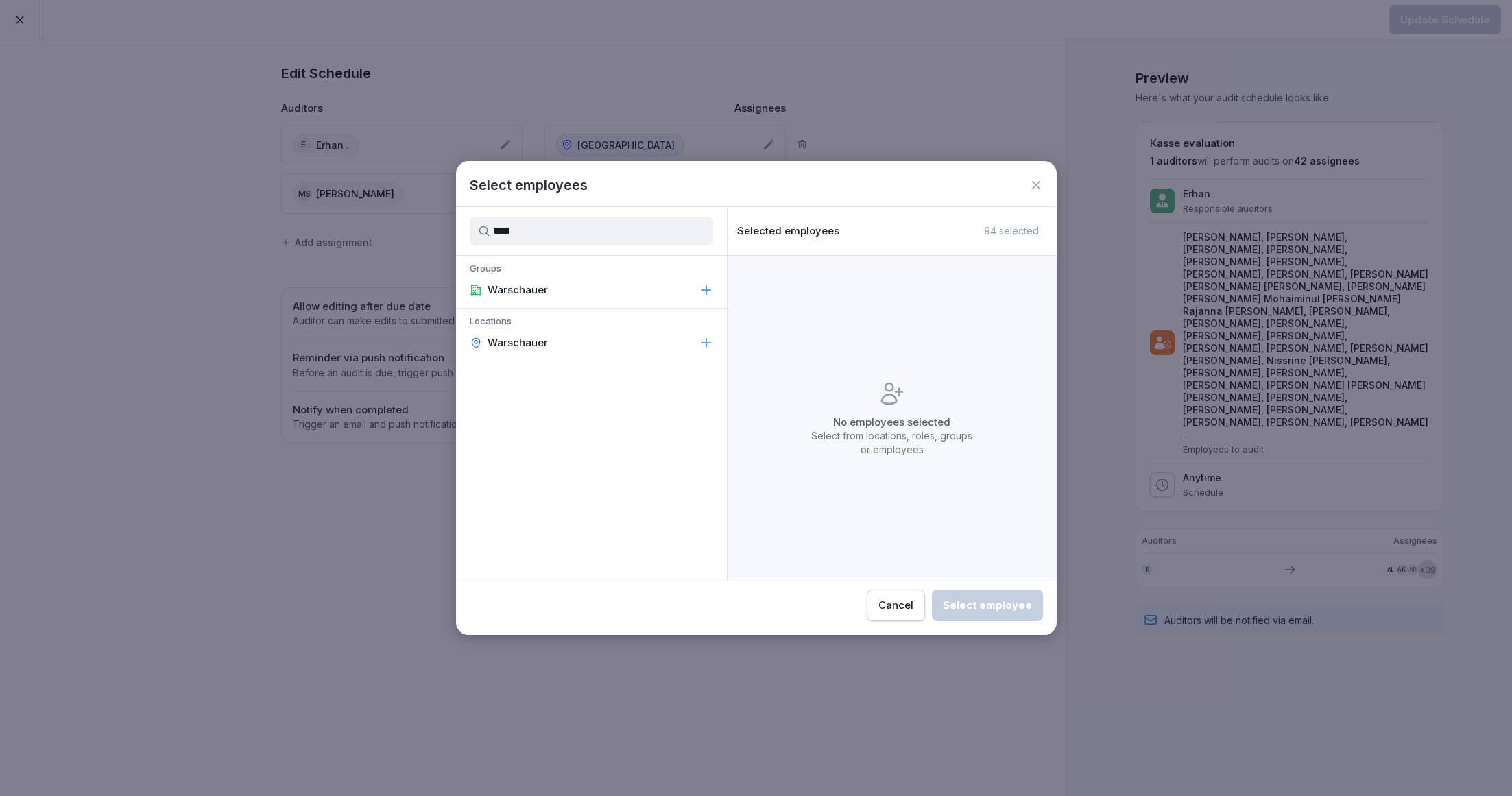
type input "****"
click at [575, 344] on div "Warschauer" at bounding box center [591, 342] width 271 height 24
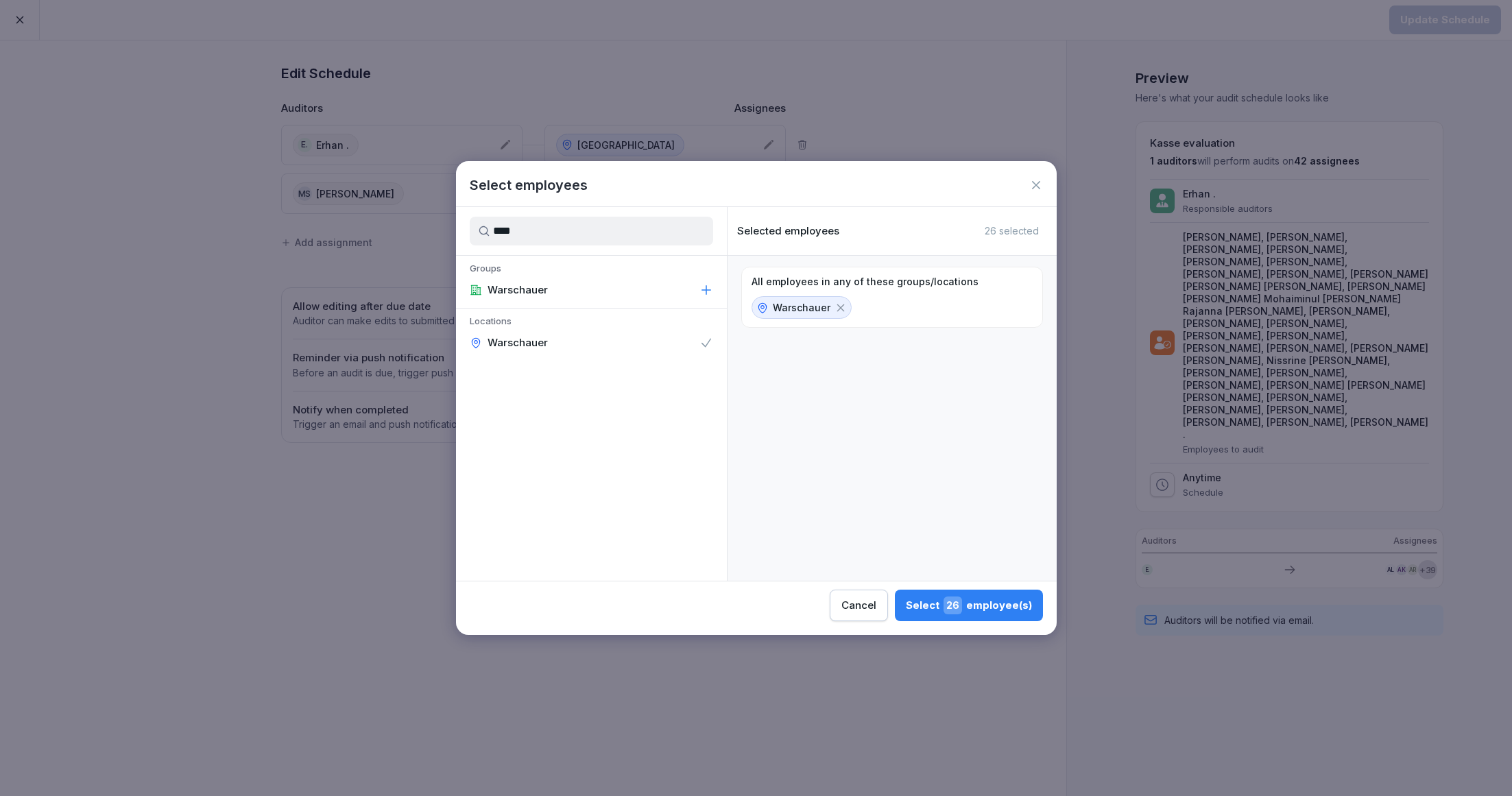
click at [979, 614] on div "Select 26 employee(s)" at bounding box center [968, 606] width 126 height 18
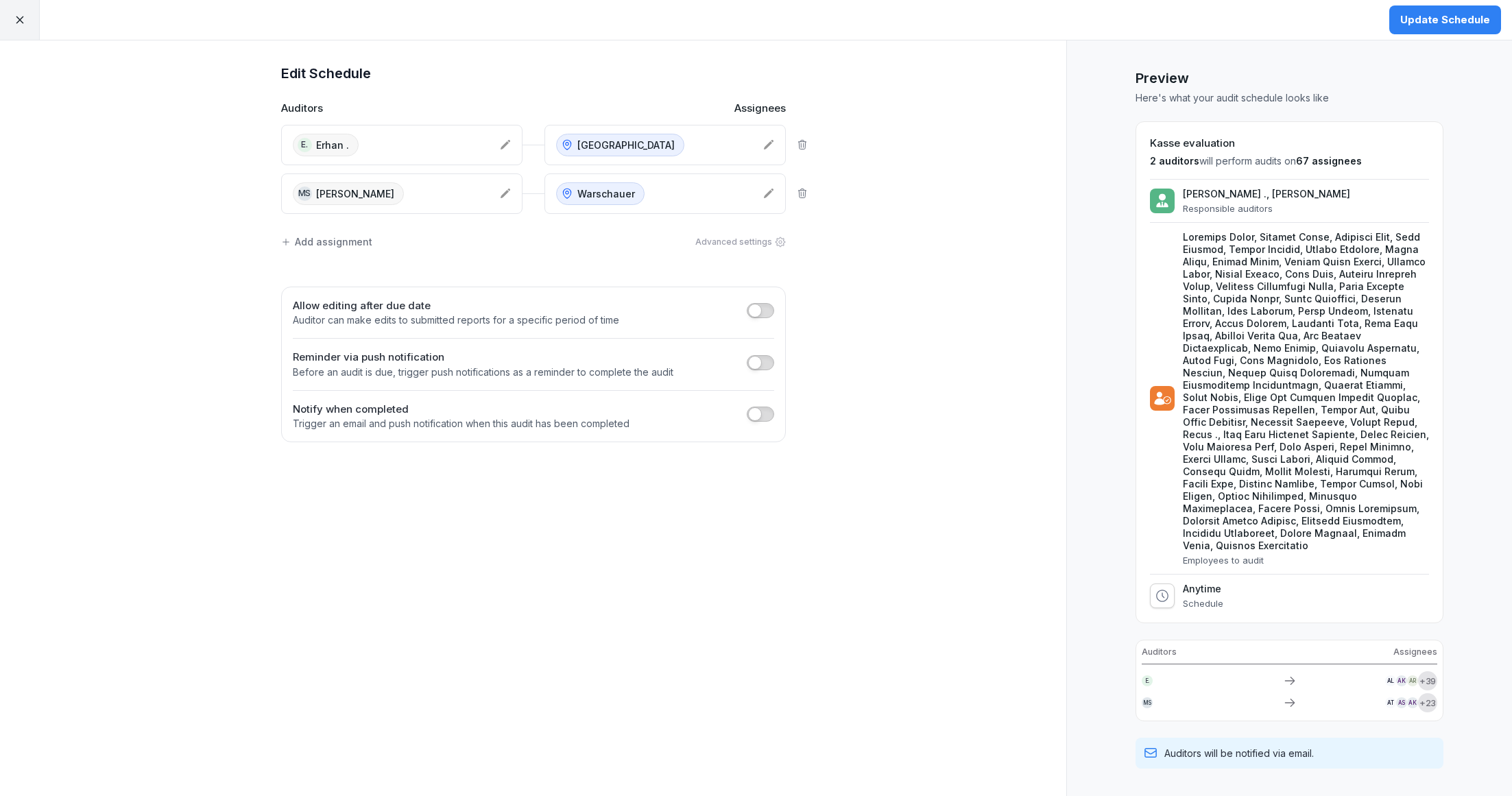
click at [339, 239] on div "Add assignment" at bounding box center [326, 241] width 91 height 14
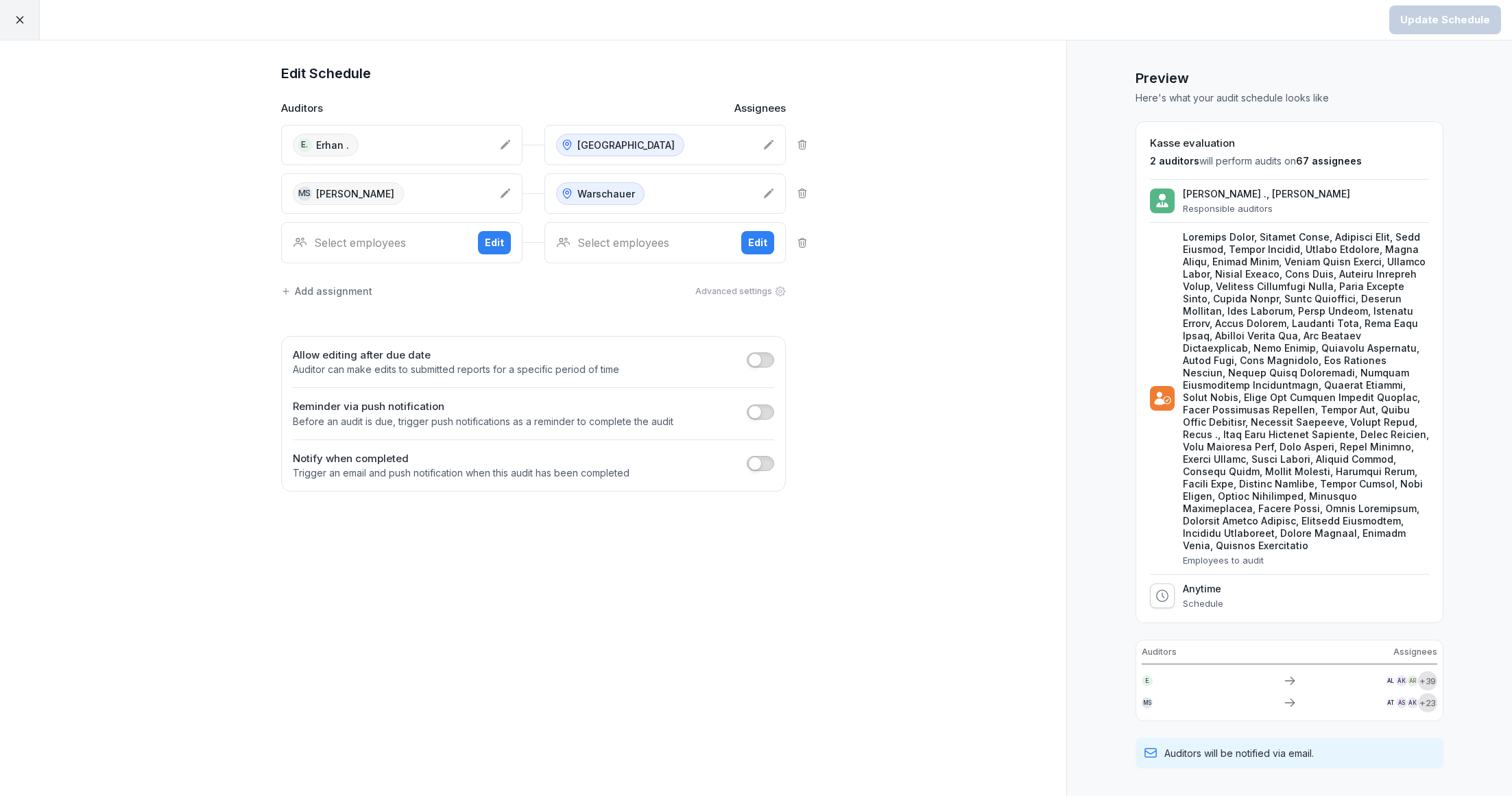
click at [367, 236] on div "Select employees" at bounding box center [379, 242] width 174 height 16
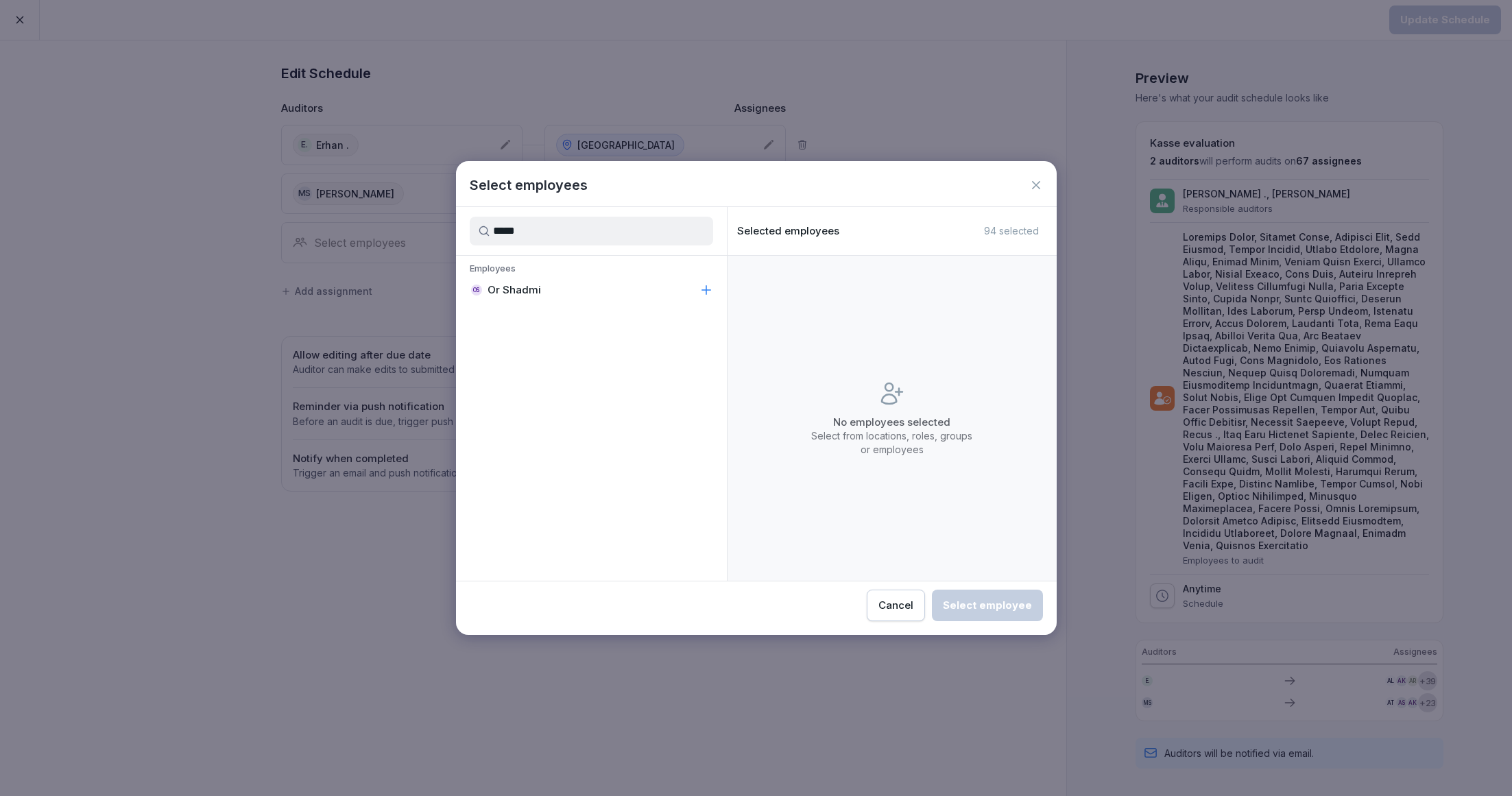
type input "*****"
click at [500, 291] on p "Or Shadmi" at bounding box center [514, 290] width 53 height 14
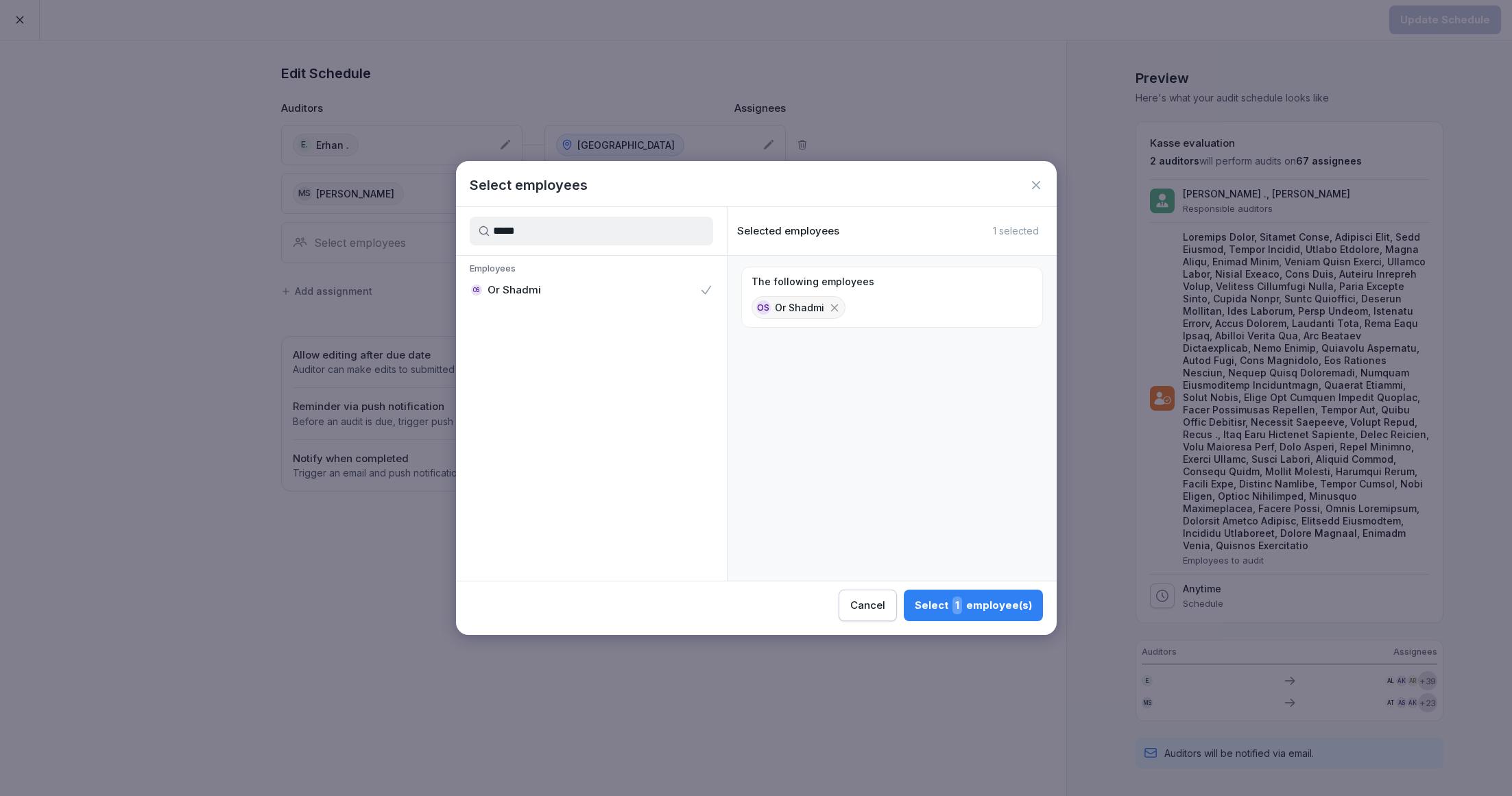
click at [982, 606] on div "Select 1 employee(s)" at bounding box center [973, 606] width 117 height 18
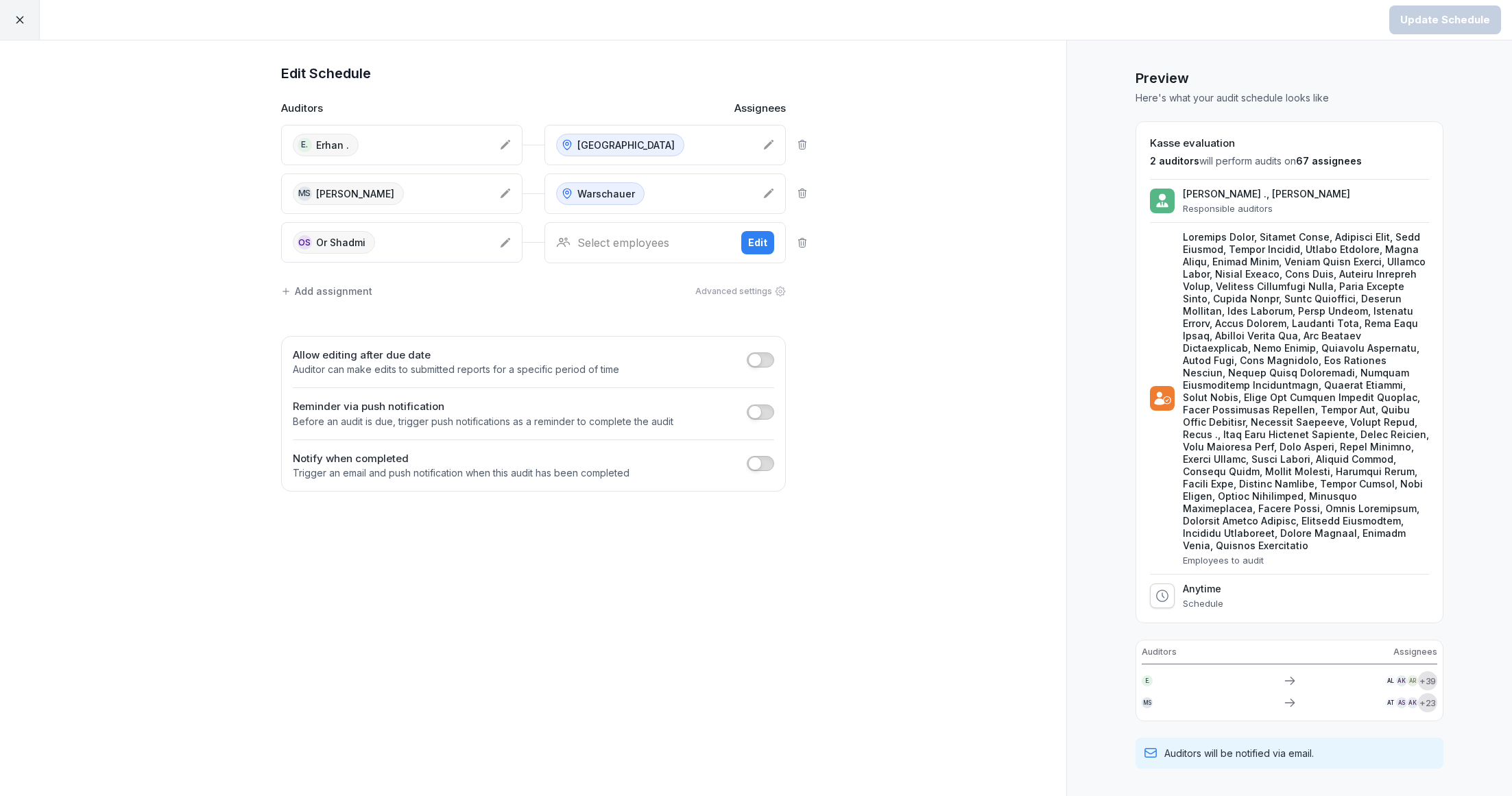
click at [669, 228] on div "Select employees Edit" at bounding box center [665, 243] width 242 height 42
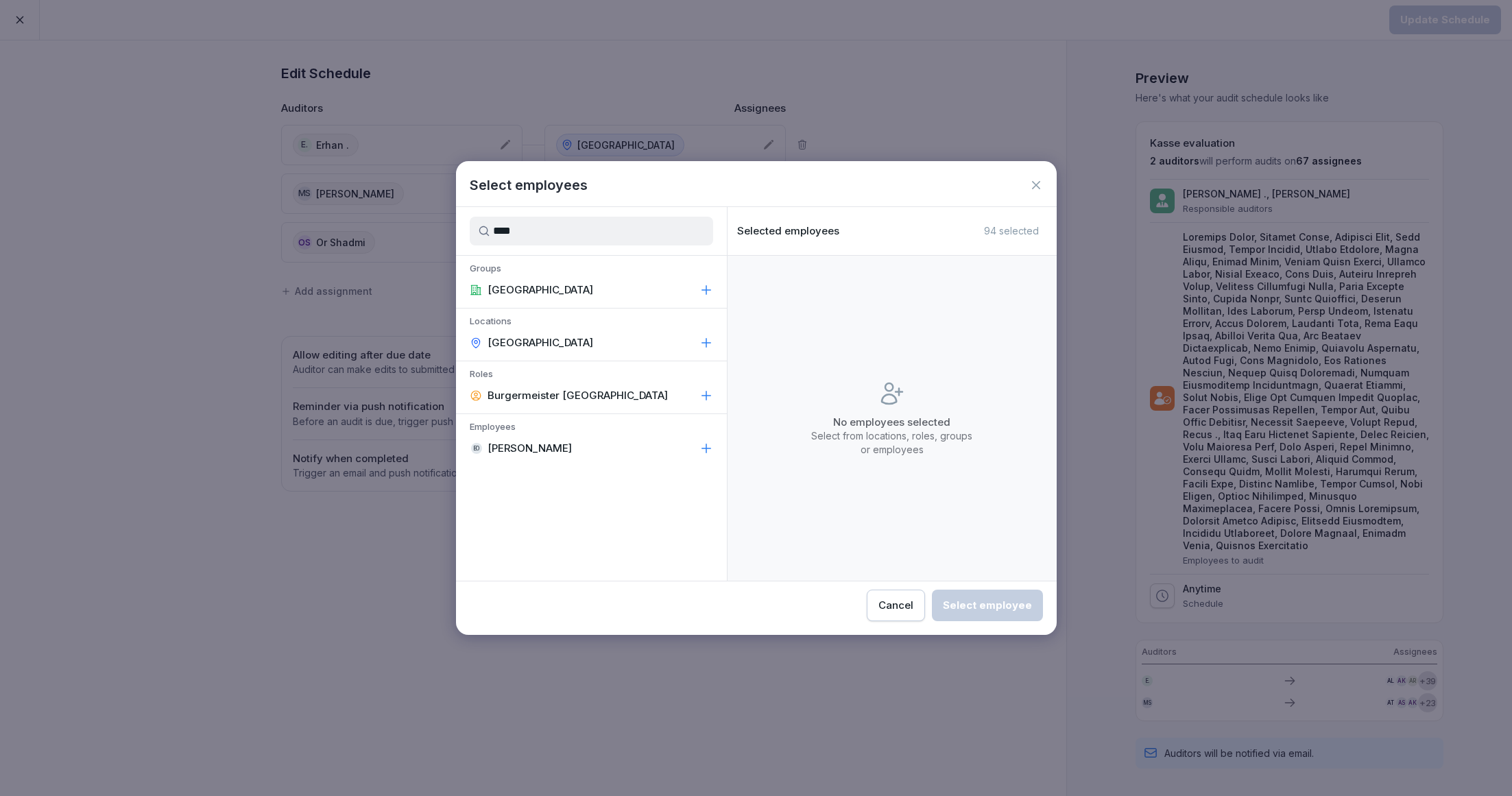
type input "****"
click at [568, 344] on div "[GEOGRAPHIC_DATA]" at bounding box center [591, 342] width 271 height 24
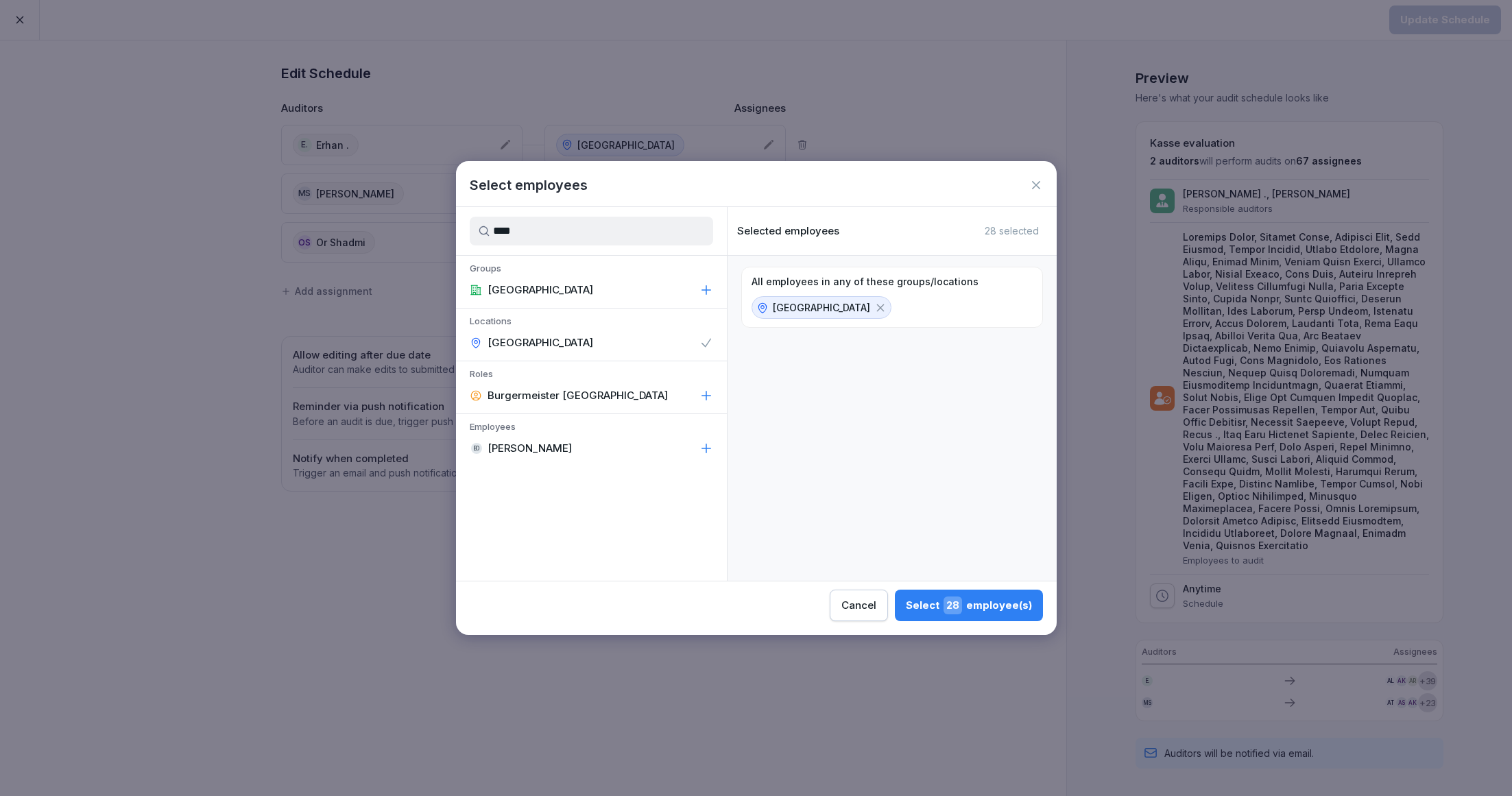
click at [960, 605] on span "28" at bounding box center [952, 606] width 19 height 18
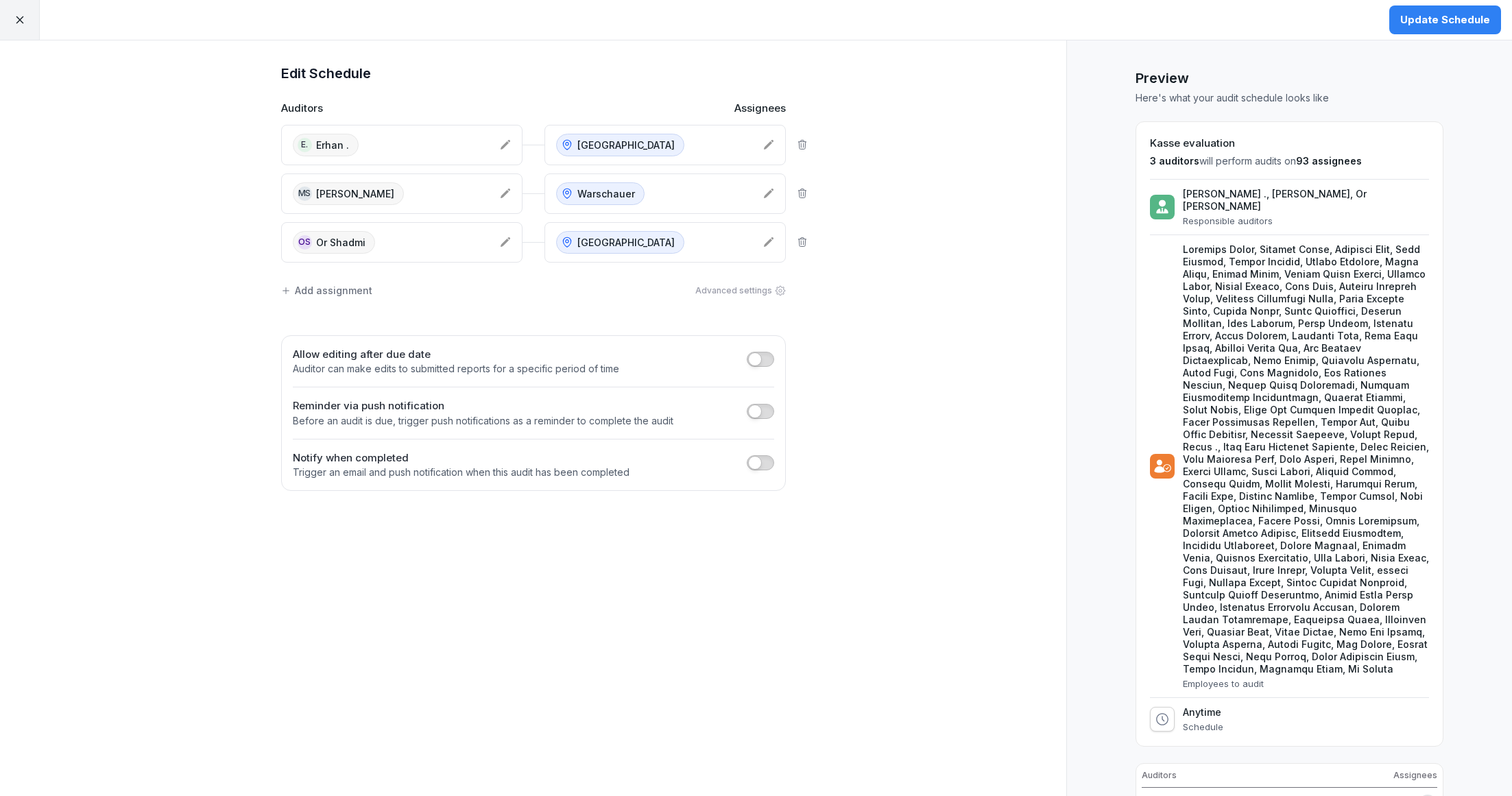
click at [1408, 19] on div "Update Schedule" at bounding box center [1445, 20] width 90 height 15
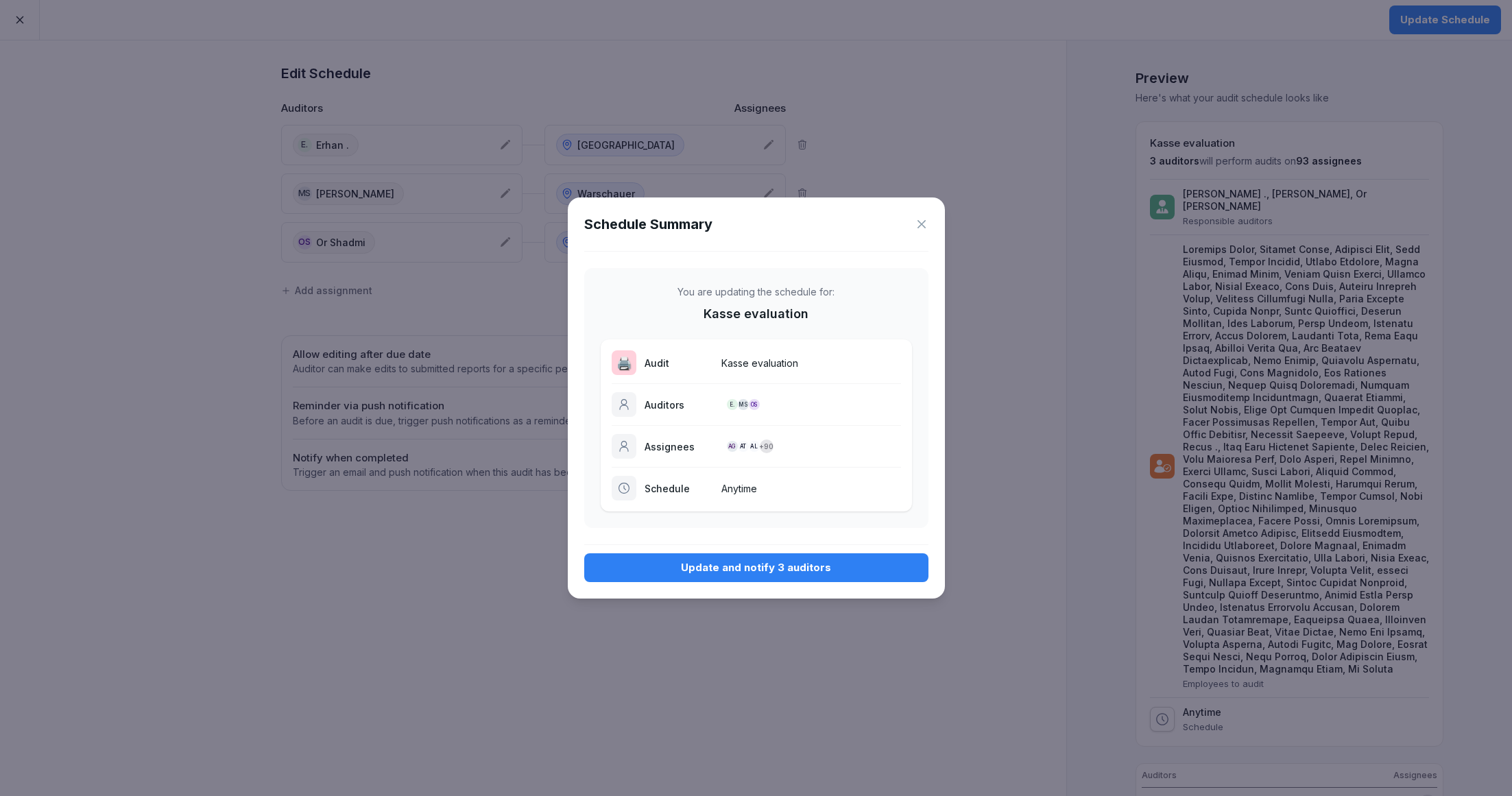
click at [735, 561] on div "Update and notify 3 auditors" at bounding box center [756, 568] width 322 height 15
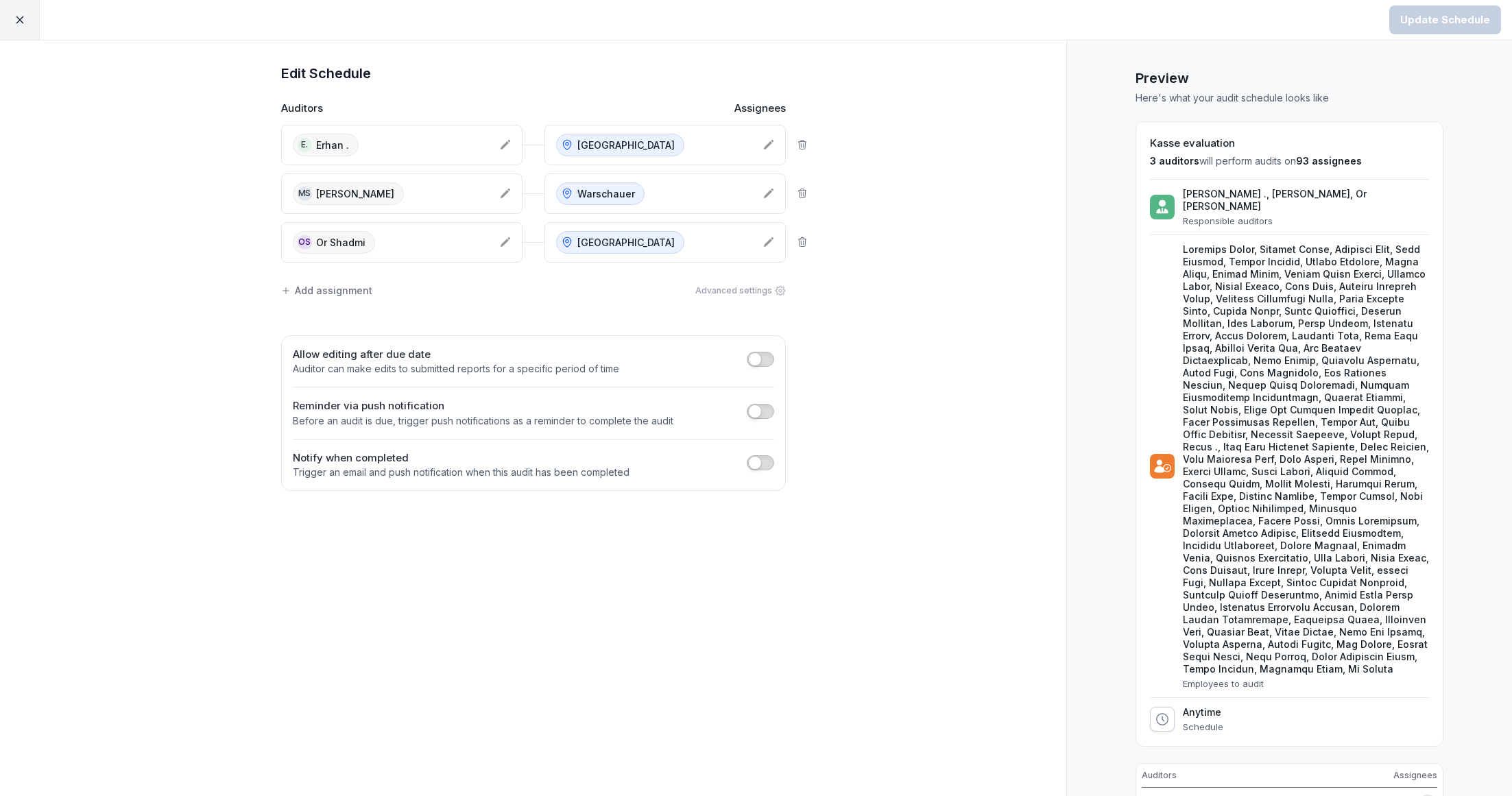
click at [24, 26] on div at bounding box center [20, 20] width 40 height 40
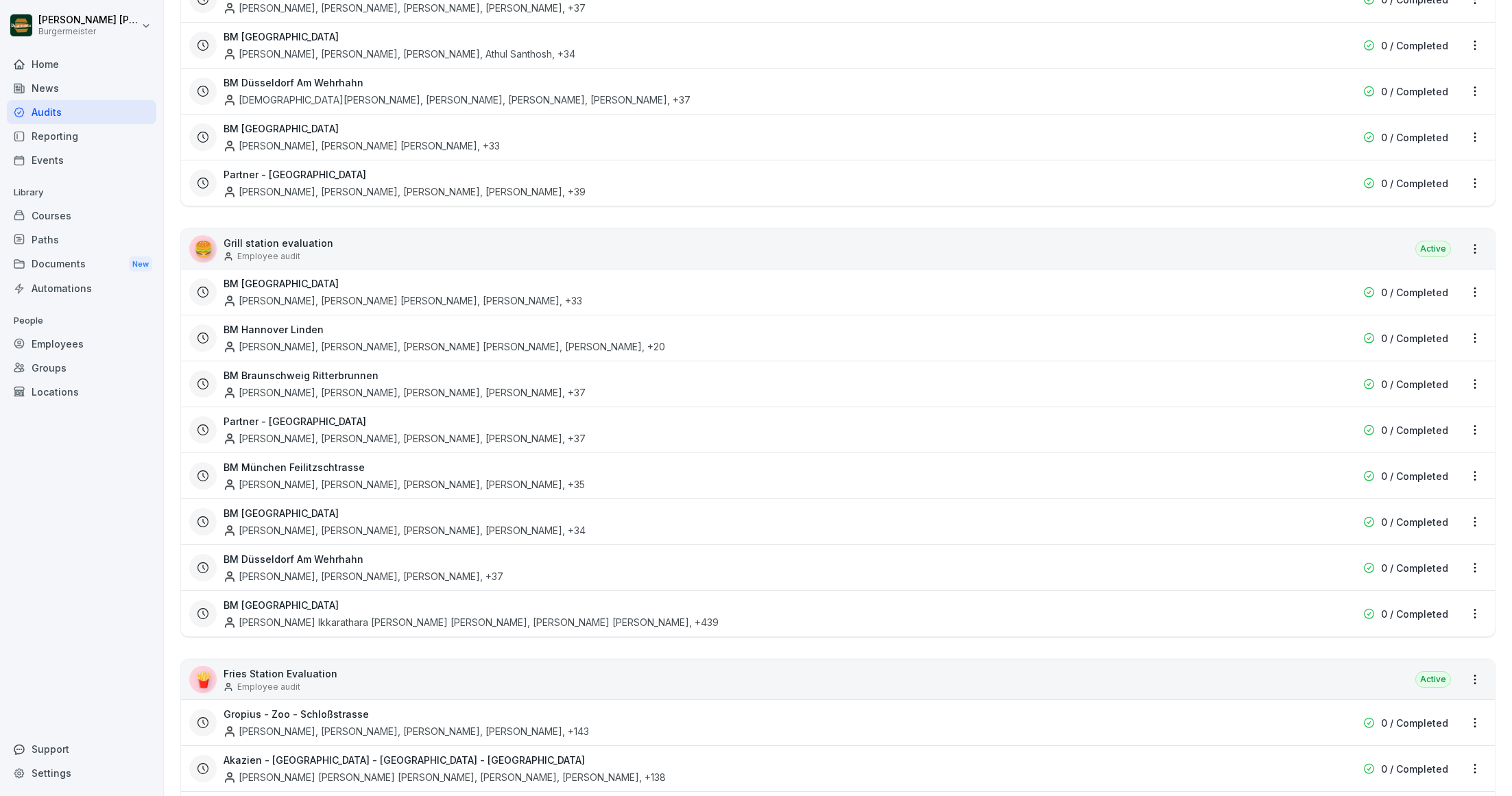
scroll to position [428, 0]
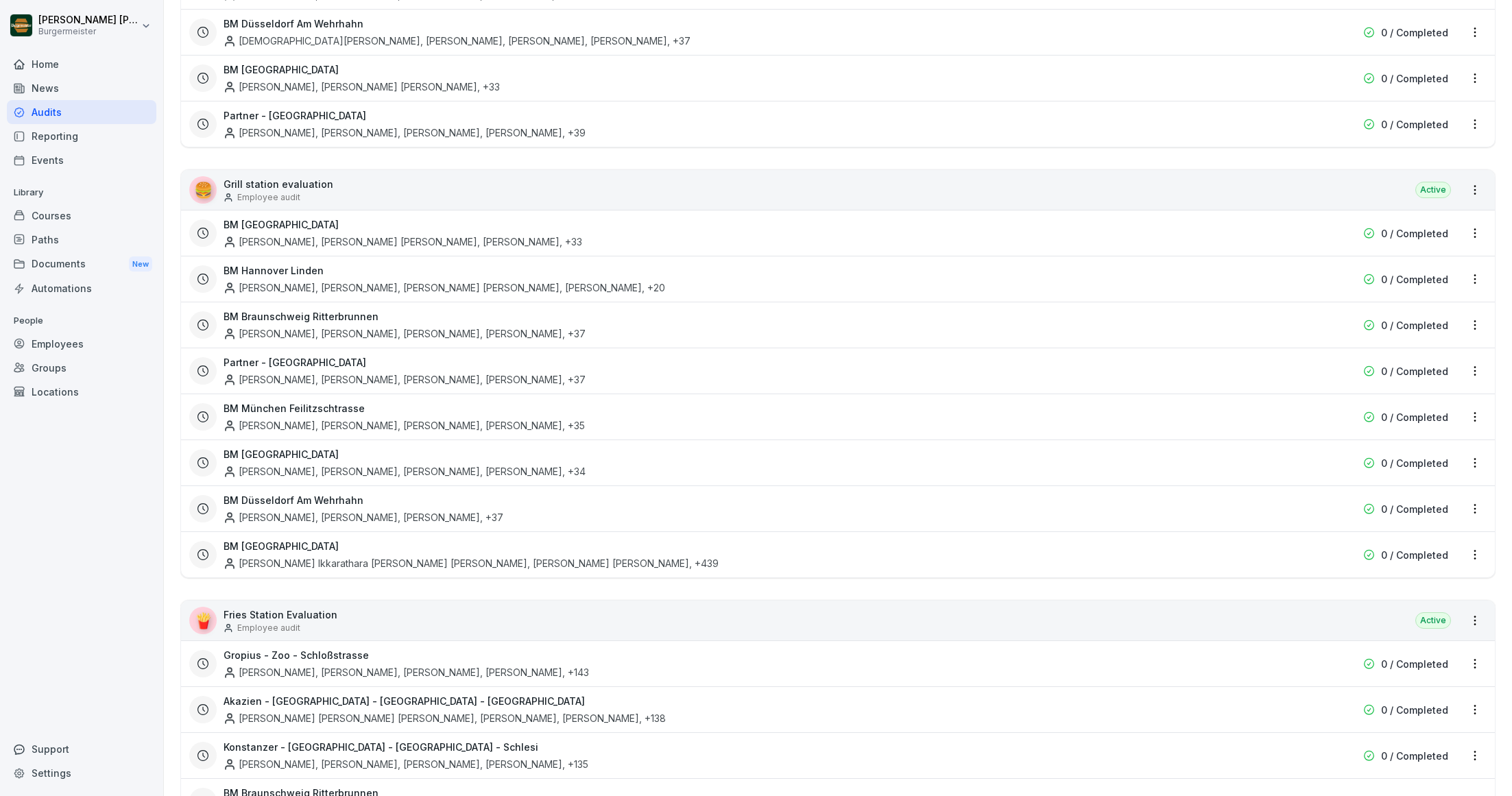
click at [1473, 362] on html "Juan Jose Leonardi Gonzalez Burgermeister Home News Audits Reporting Events Lib…" at bounding box center [756, 398] width 1512 height 796
click at [0, 0] on link "Update schedule" at bounding box center [0, 0] width 0 height 0
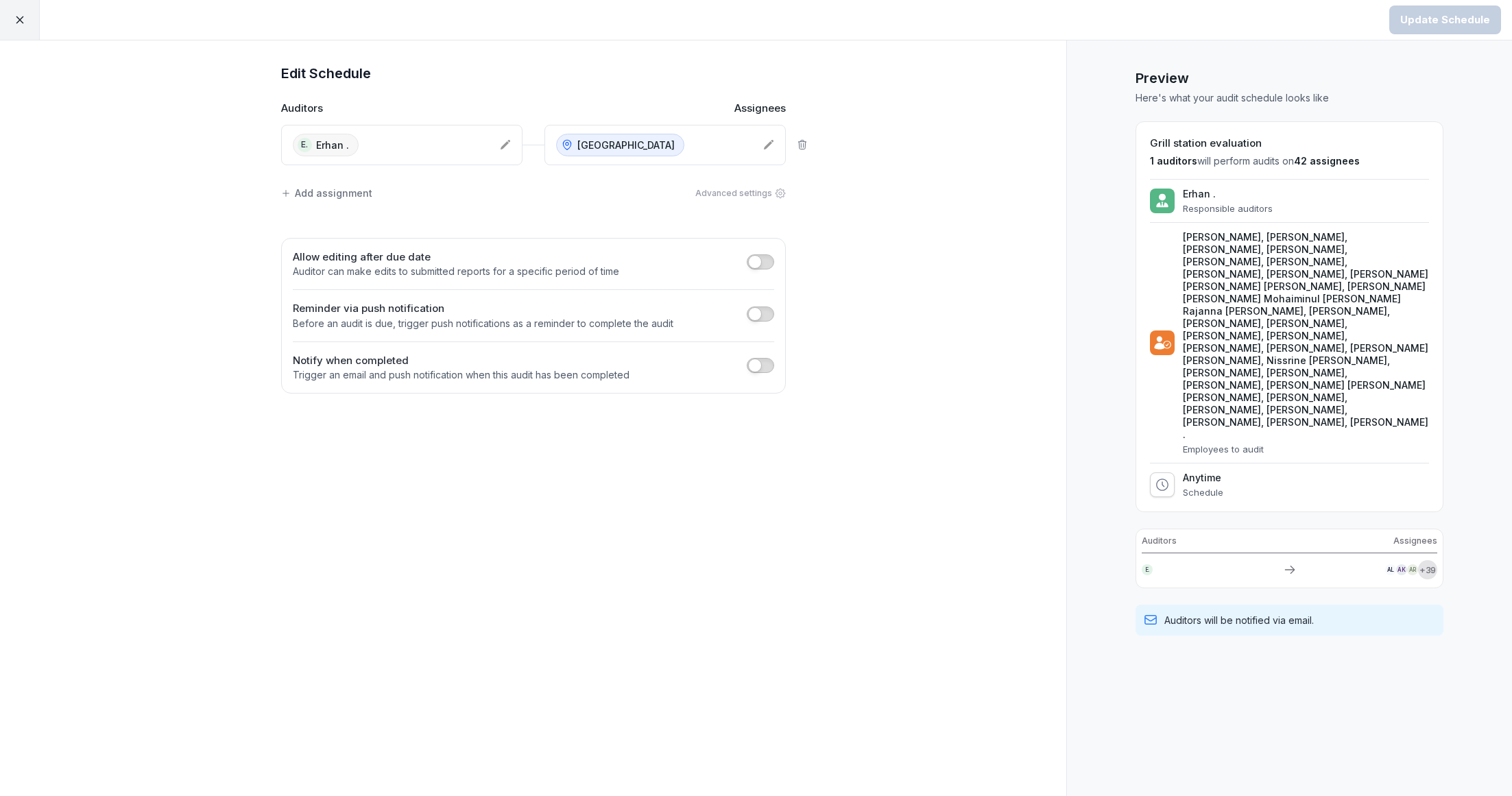
click at [341, 190] on div "Add assignment" at bounding box center [326, 193] width 91 height 14
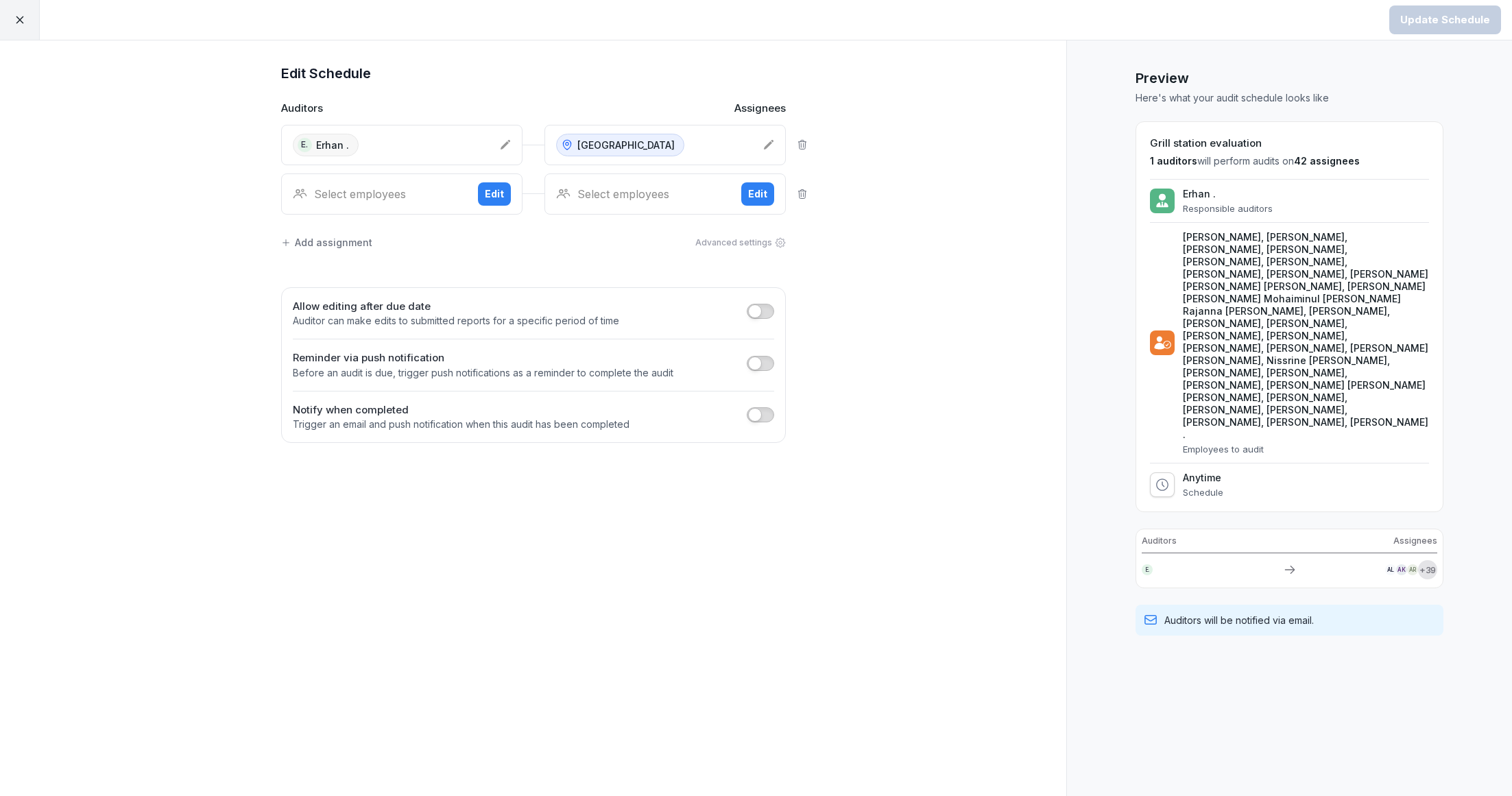
click at [374, 199] on div "Select employees" at bounding box center [379, 194] width 174 height 16
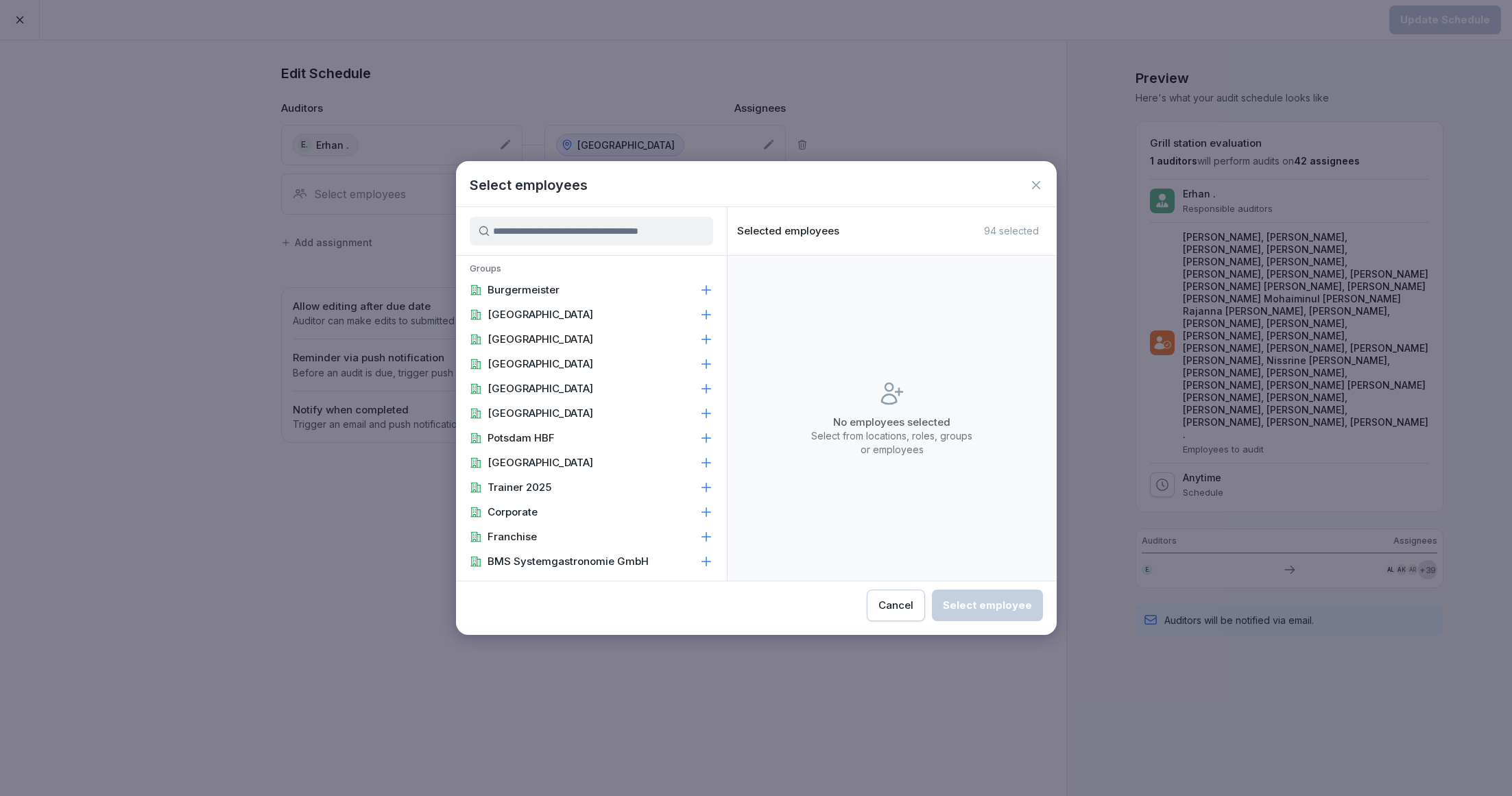
type input "*"
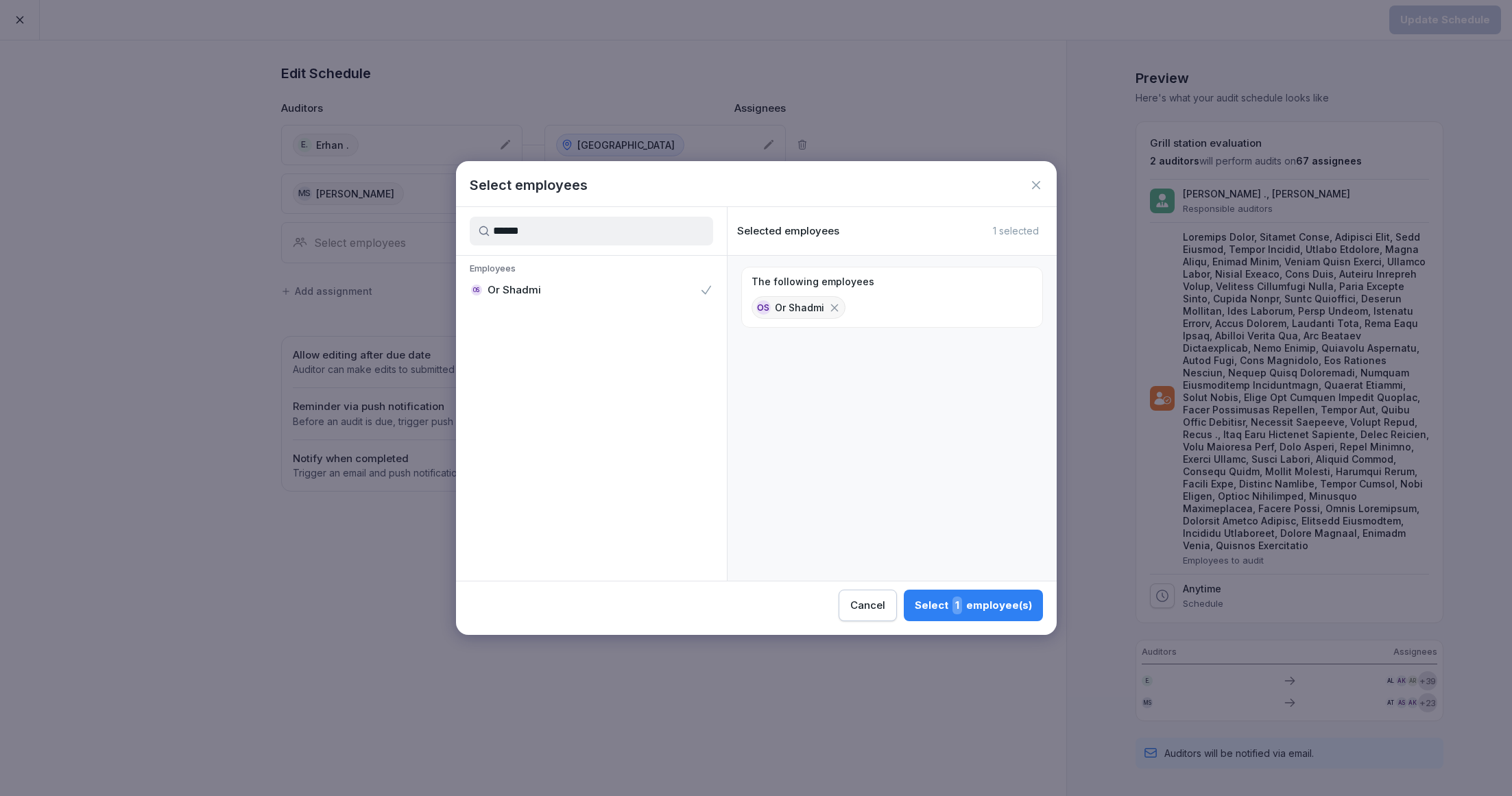
click at [940, 600] on div "Select 1 employee(s)" at bounding box center [973, 606] width 117 height 18
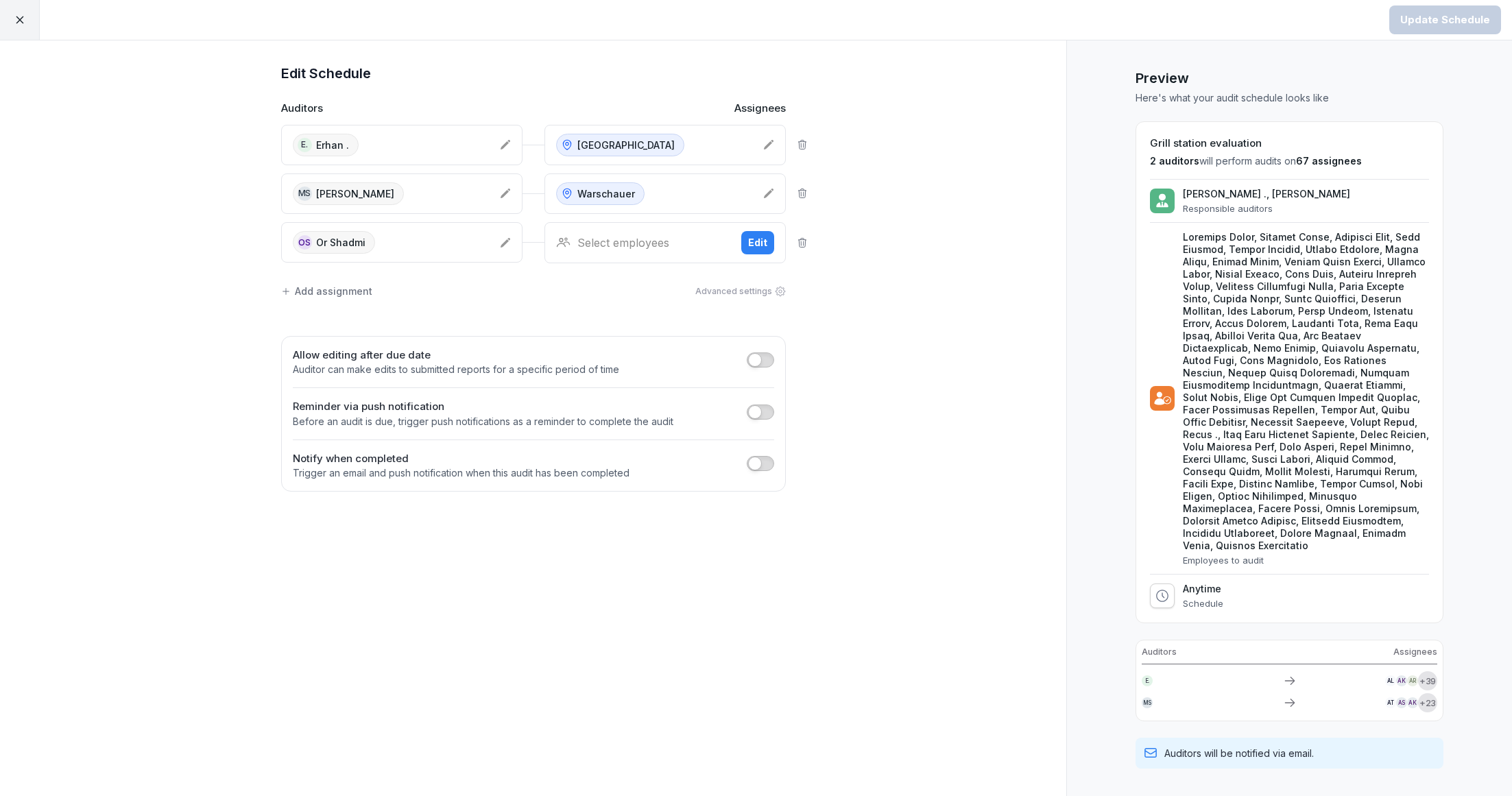
click at [671, 239] on div "Select employees" at bounding box center [643, 242] width 174 height 16
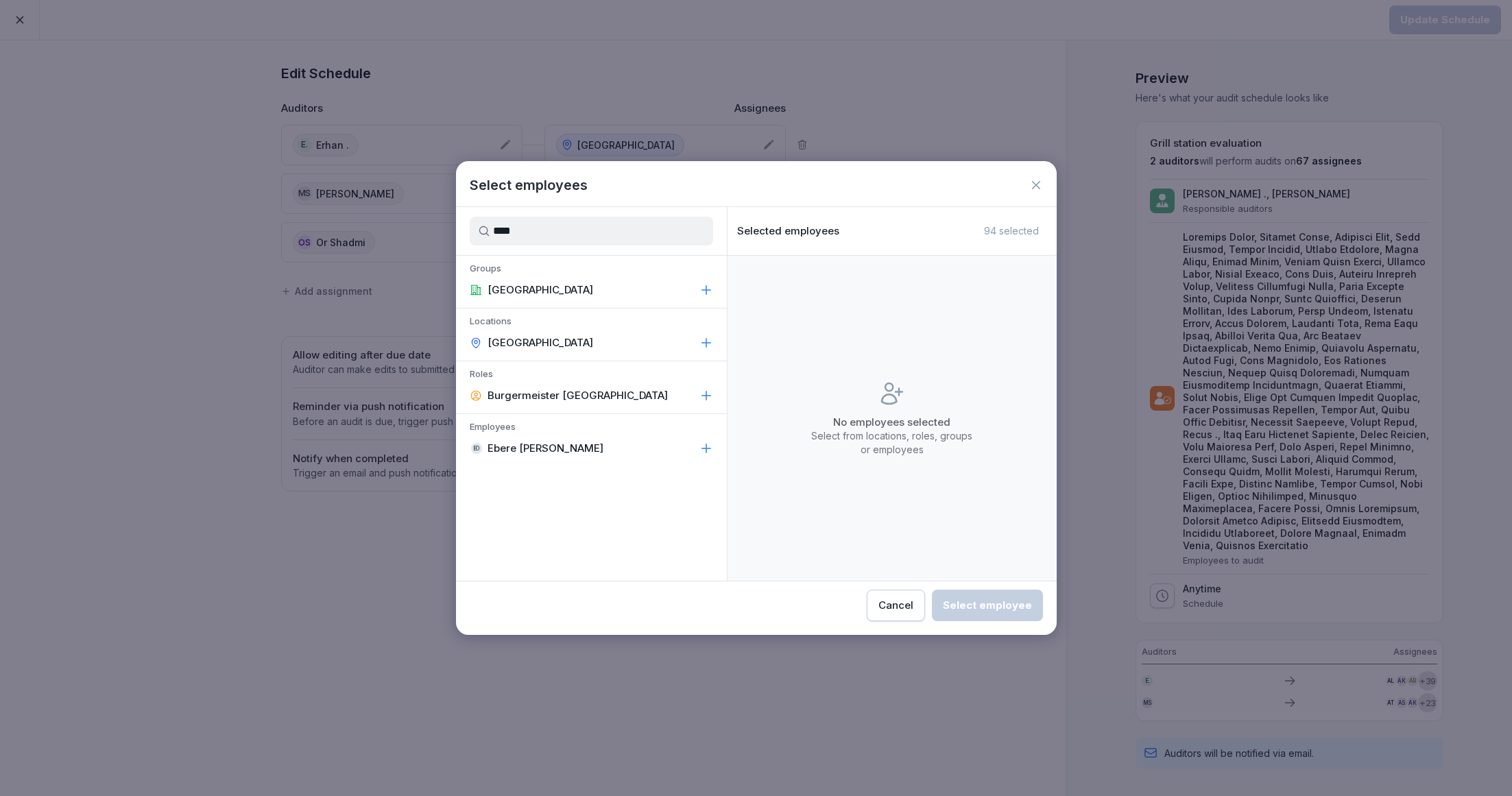
type input "****"
click at [564, 341] on div "[GEOGRAPHIC_DATA]" at bounding box center [591, 342] width 271 height 24
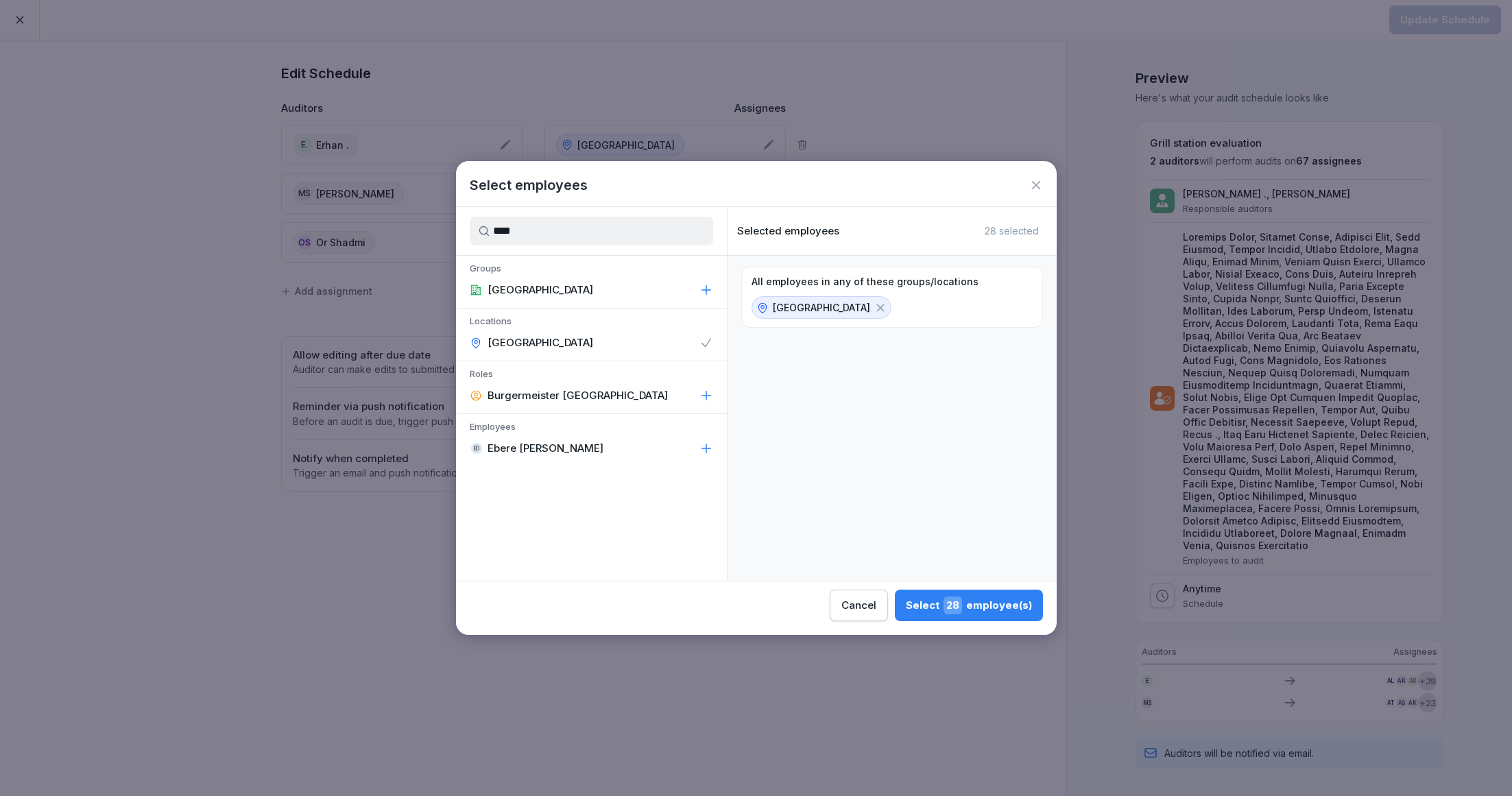
click at [962, 605] on span "28" at bounding box center [952, 606] width 19 height 18
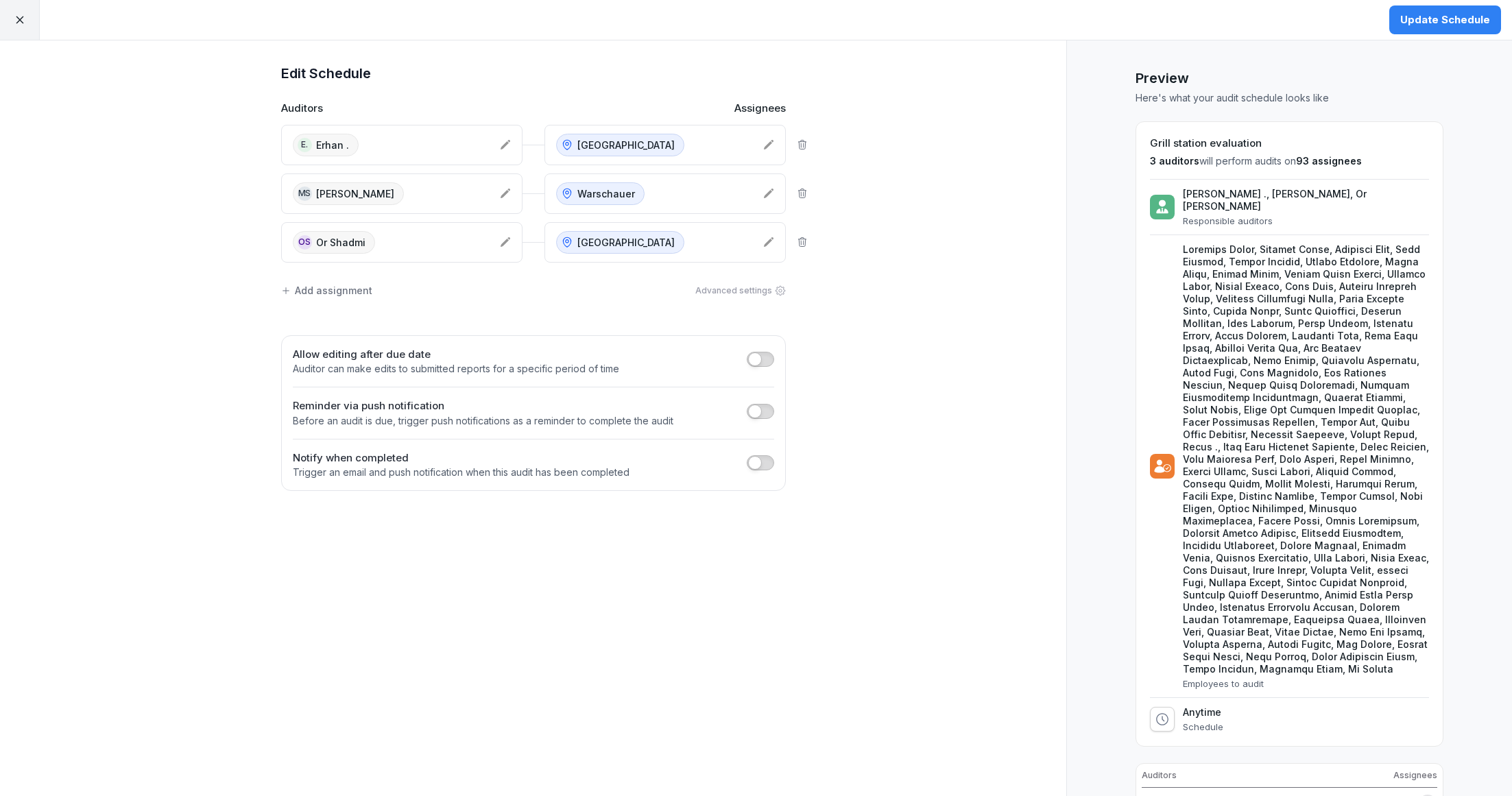
click at [1436, 21] on div "Update Schedule" at bounding box center [1445, 20] width 90 height 15
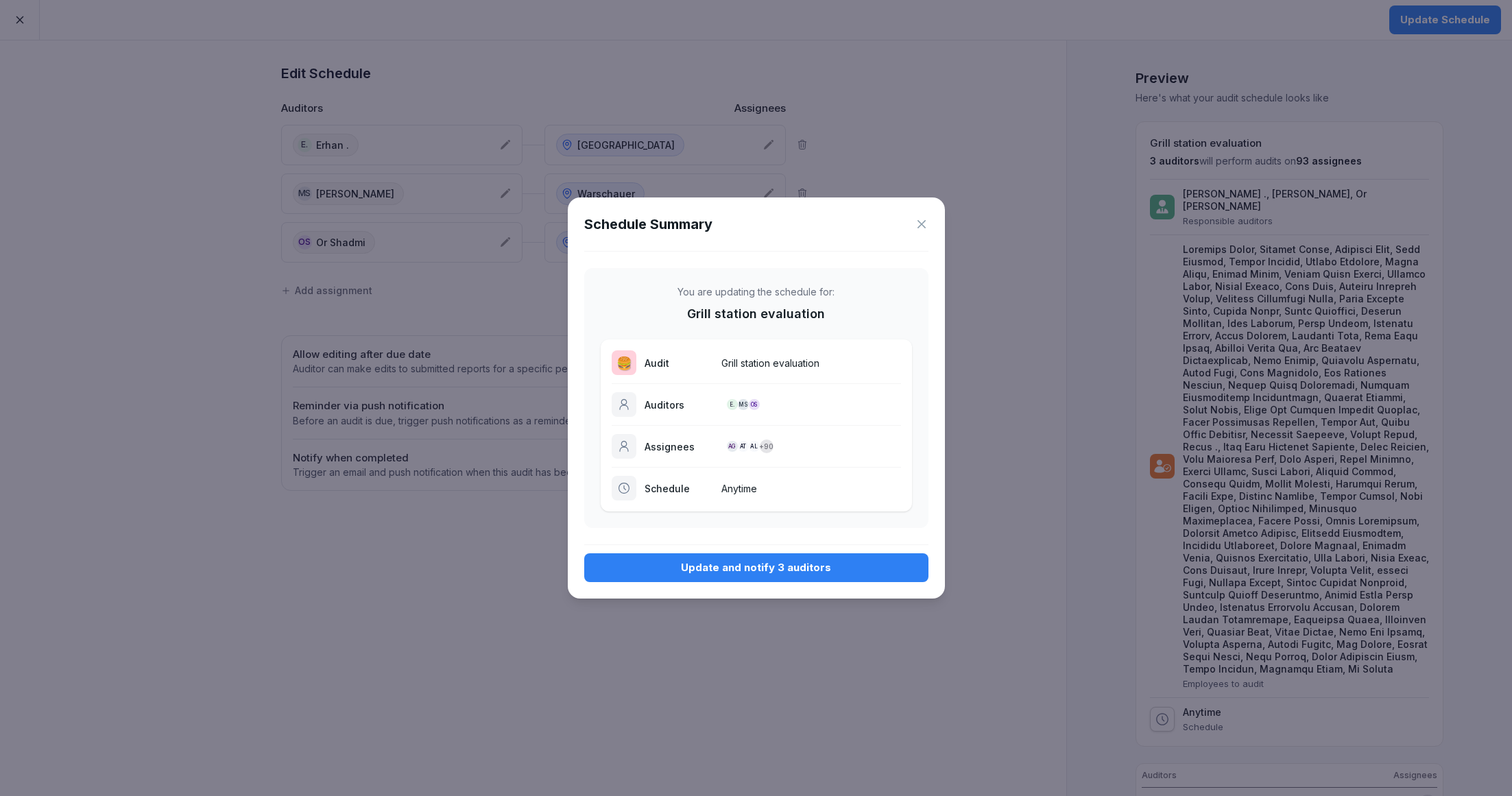
click at [705, 560] on div "Update and notify 3 auditors" at bounding box center [756, 568] width 322 height 15
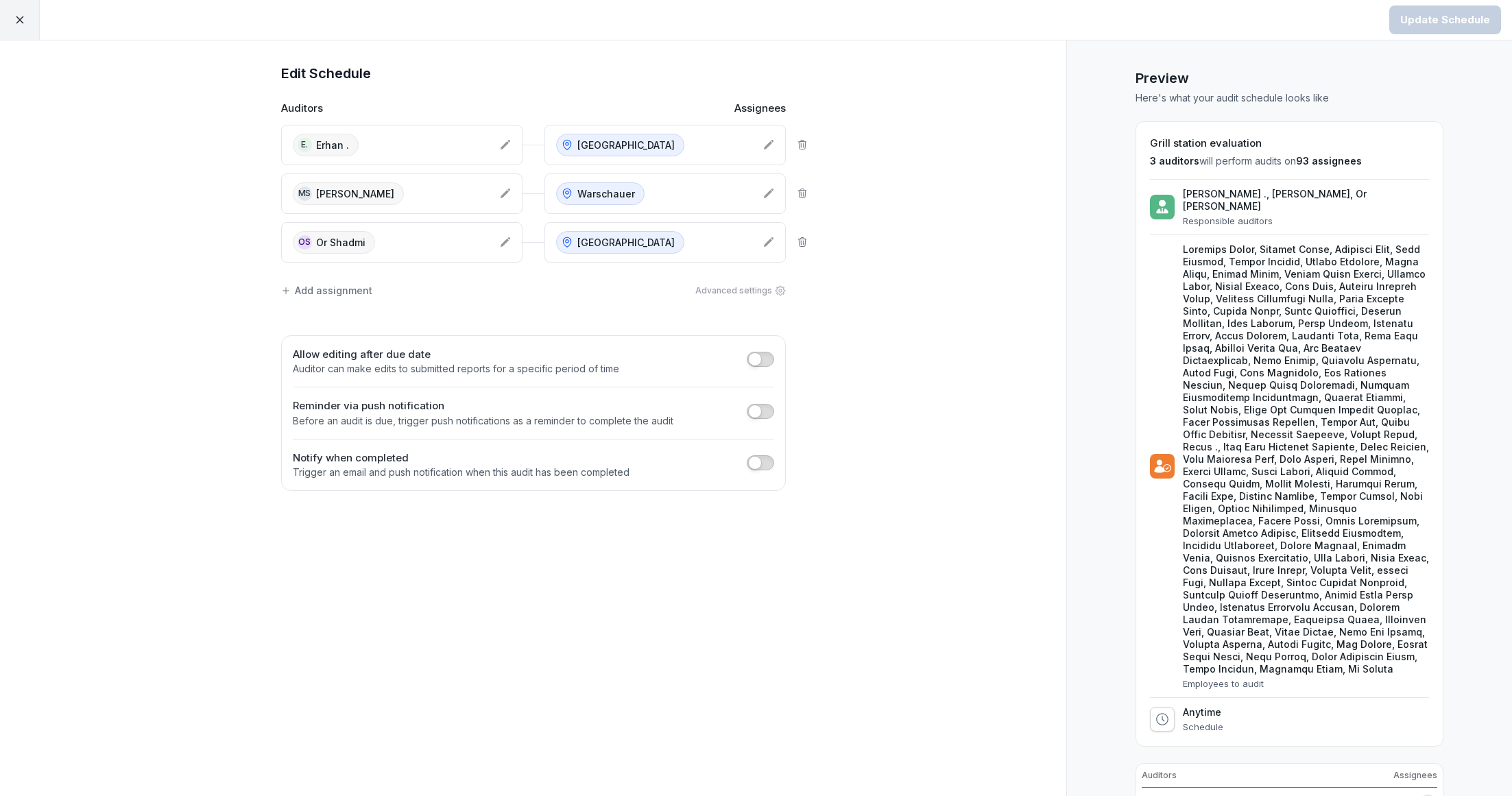
click at [18, 19] on icon at bounding box center [20, 20] width 13 height 13
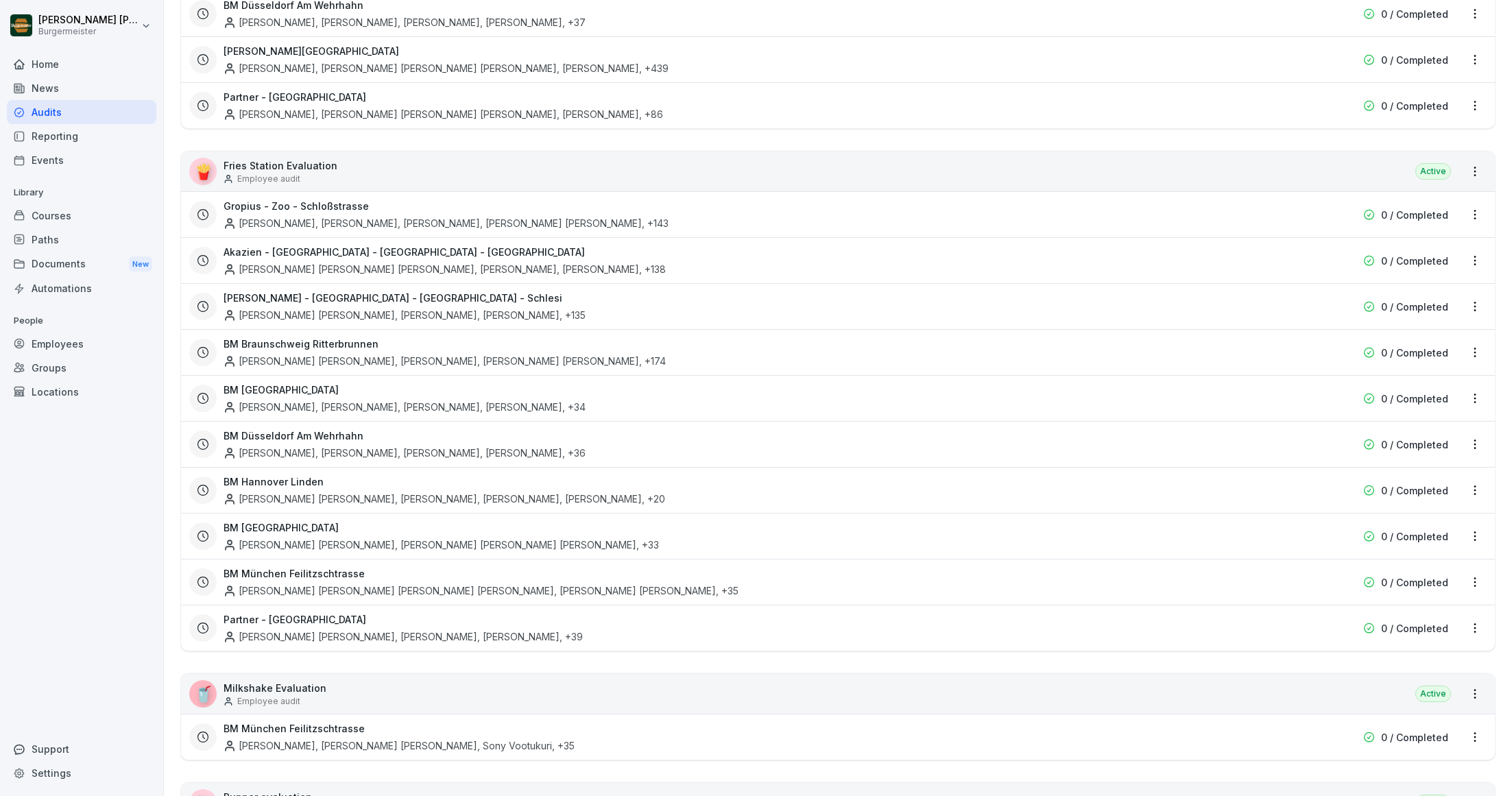
scroll to position [881, 0]
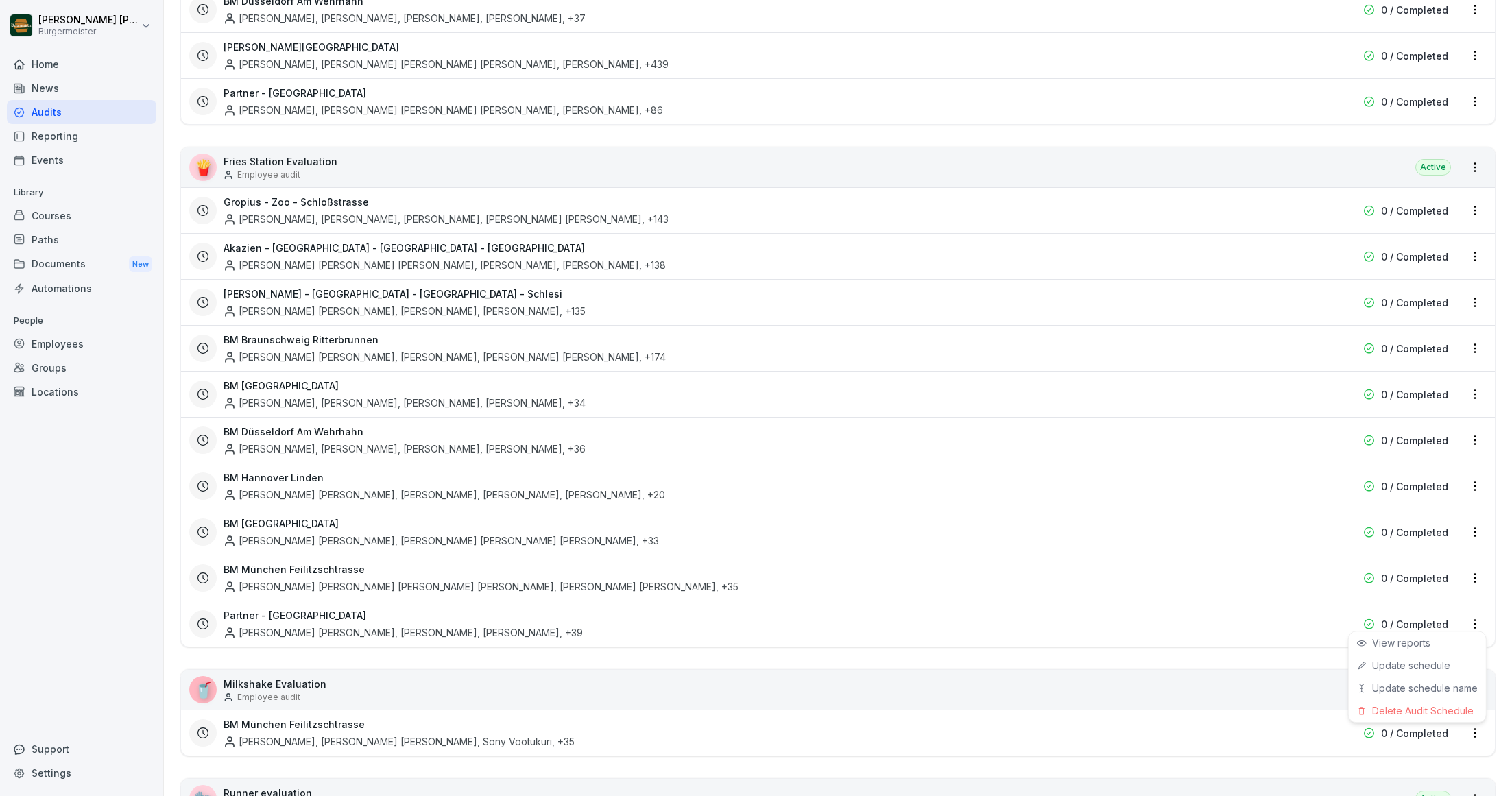
click at [1473, 617] on html "Juan Jose Leonardi Gonzalez Burgermeister Home News Audits Reporting Events Lib…" at bounding box center [756, 398] width 1512 height 796
click at [0, 0] on link "Update schedule" at bounding box center [0, 0] width 0 height 0
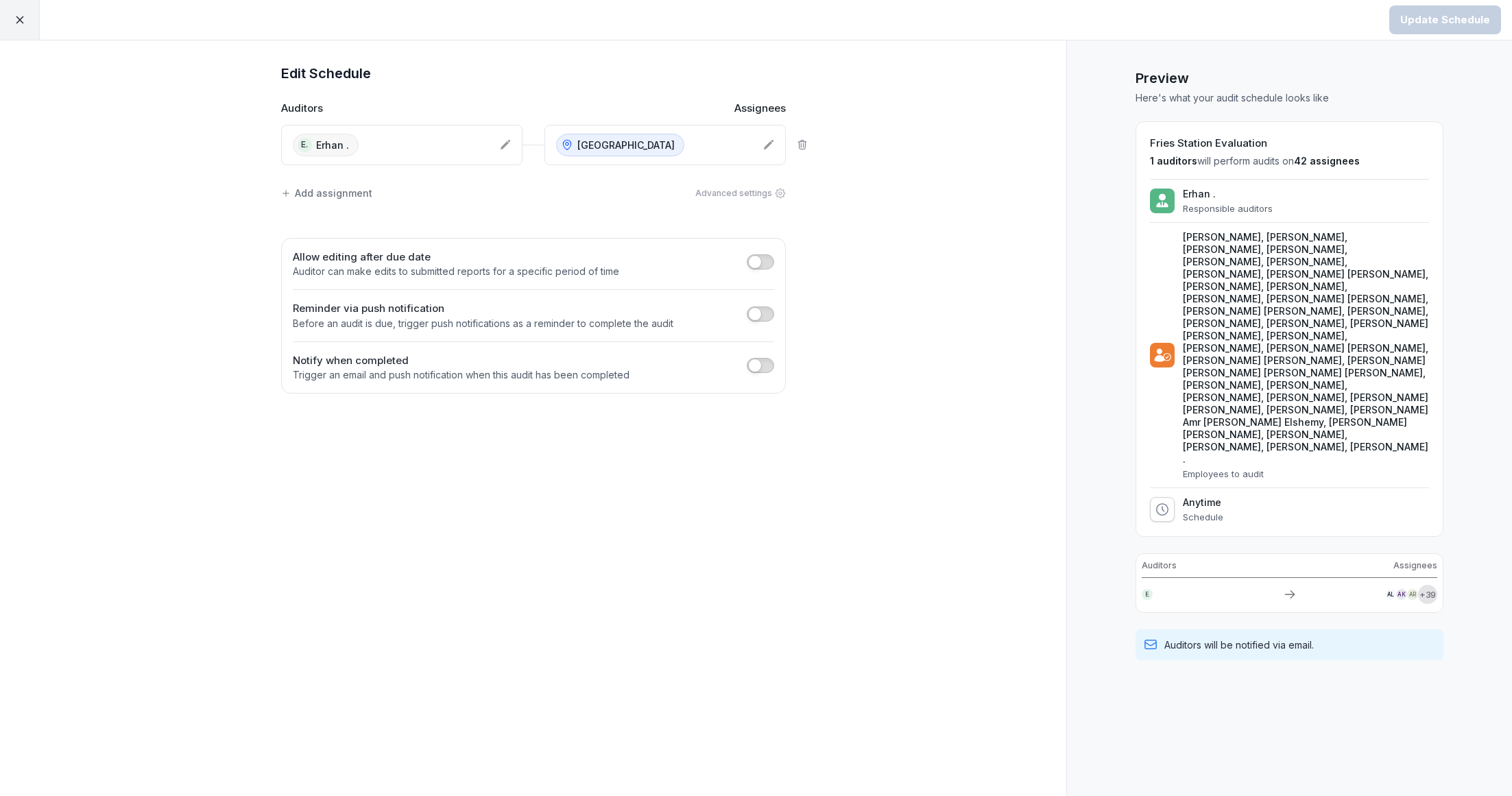
click at [338, 190] on div "Add assignment" at bounding box center [326, 193] width 91 height 14
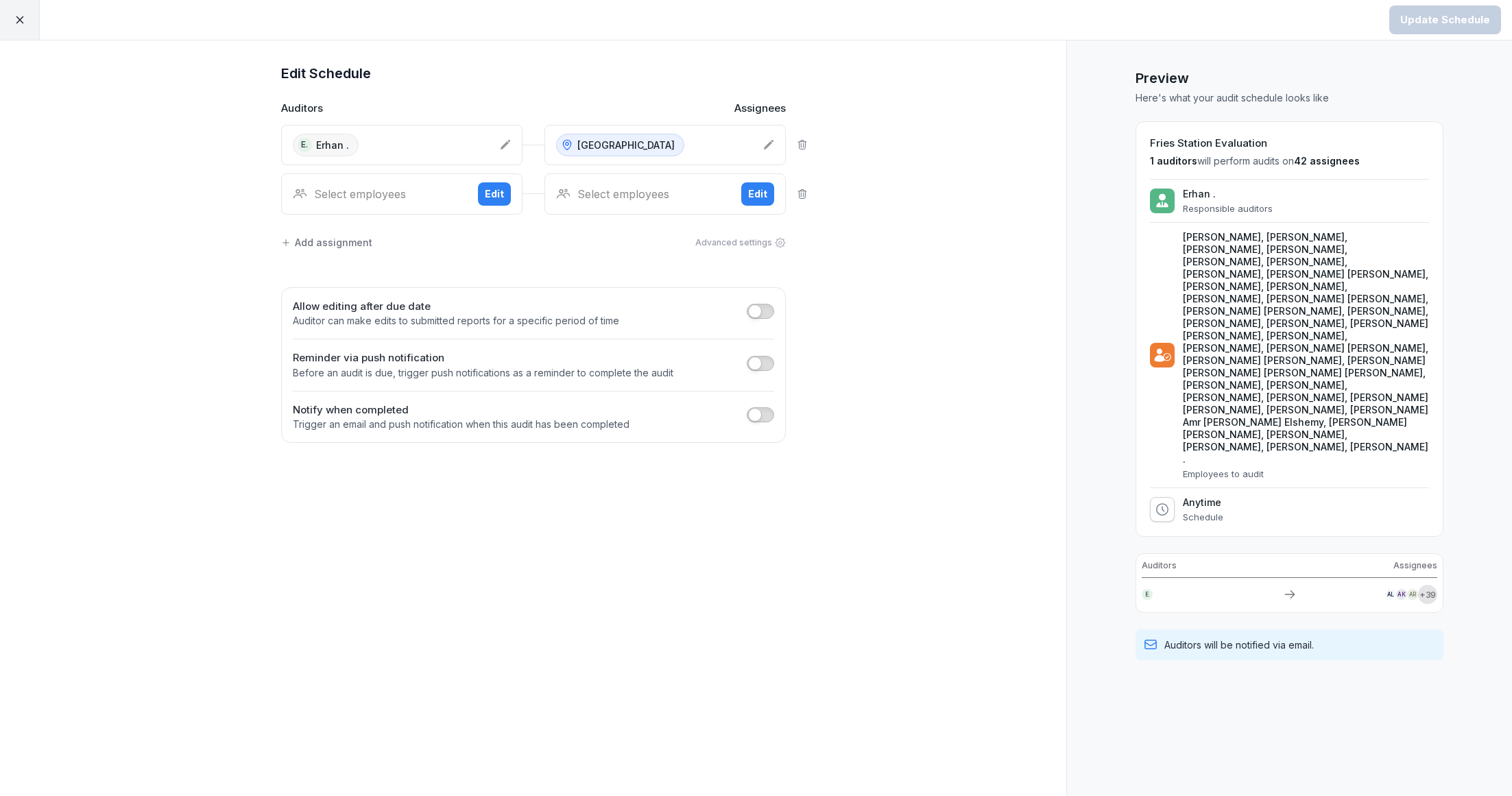
click at [358, 195] on div "Select employees" at bounding box center [379, 194] width 174 height 16
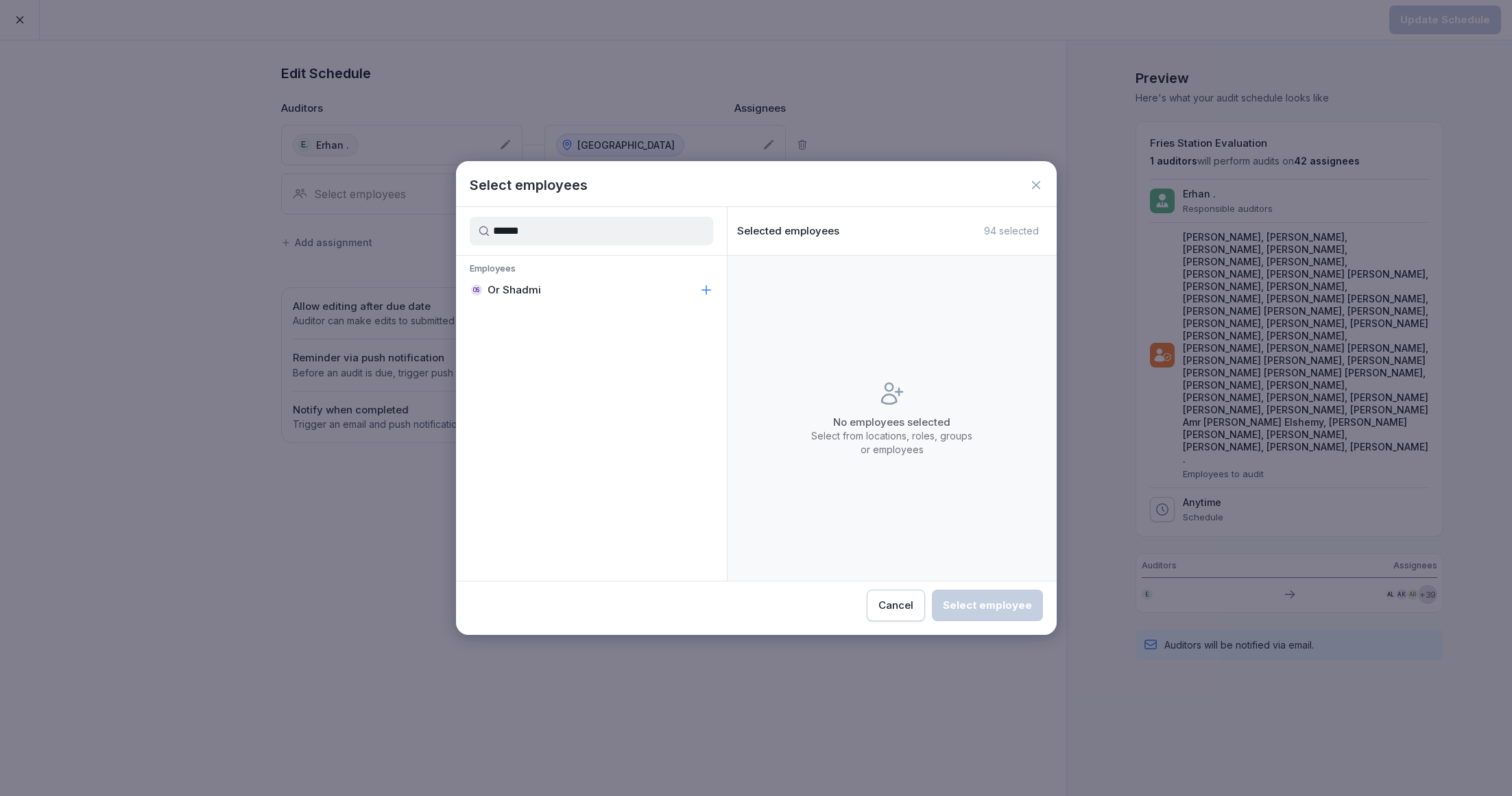
type input "******"
click at [501, 285] on p "Or Shadmi" at bounding box center [514, 290] width 53 height 14
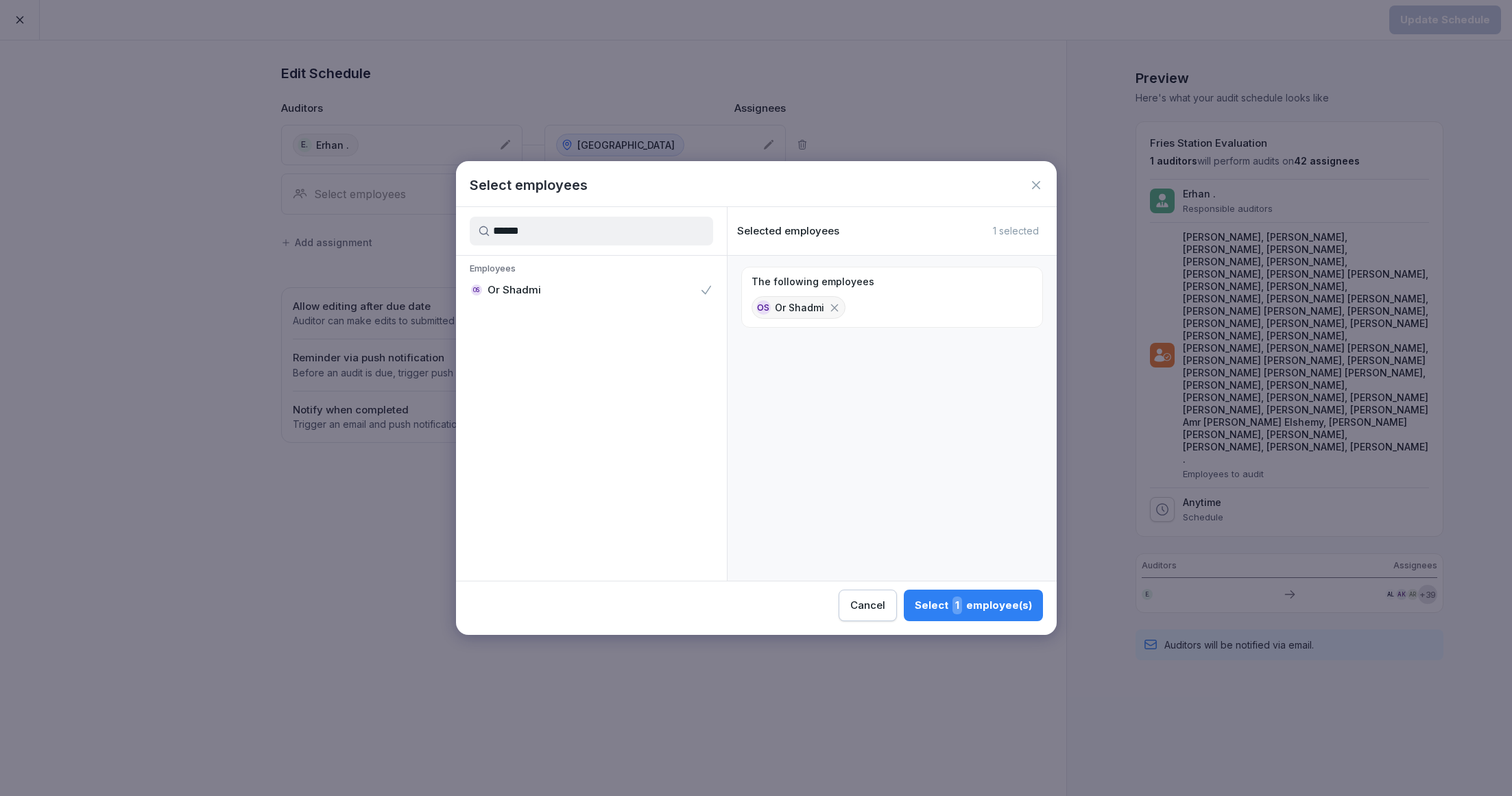
click at [999, 601] on div "Select 1 employee(s)" at bounding box center [973, 606] width 117 height 18
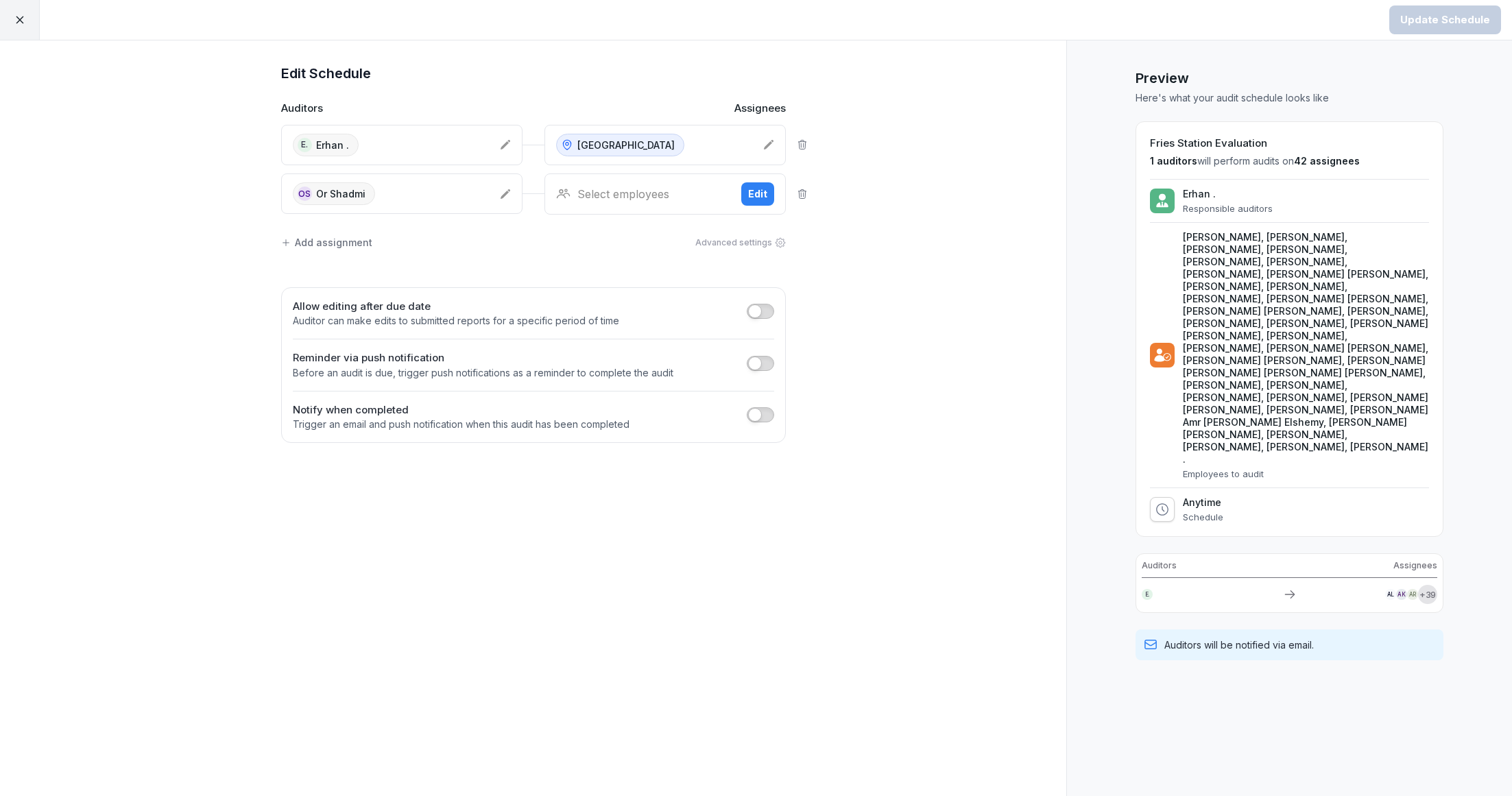
click at [349, 240] on div "Add assignment" at bounding box center [326, 242] width 91 height 14
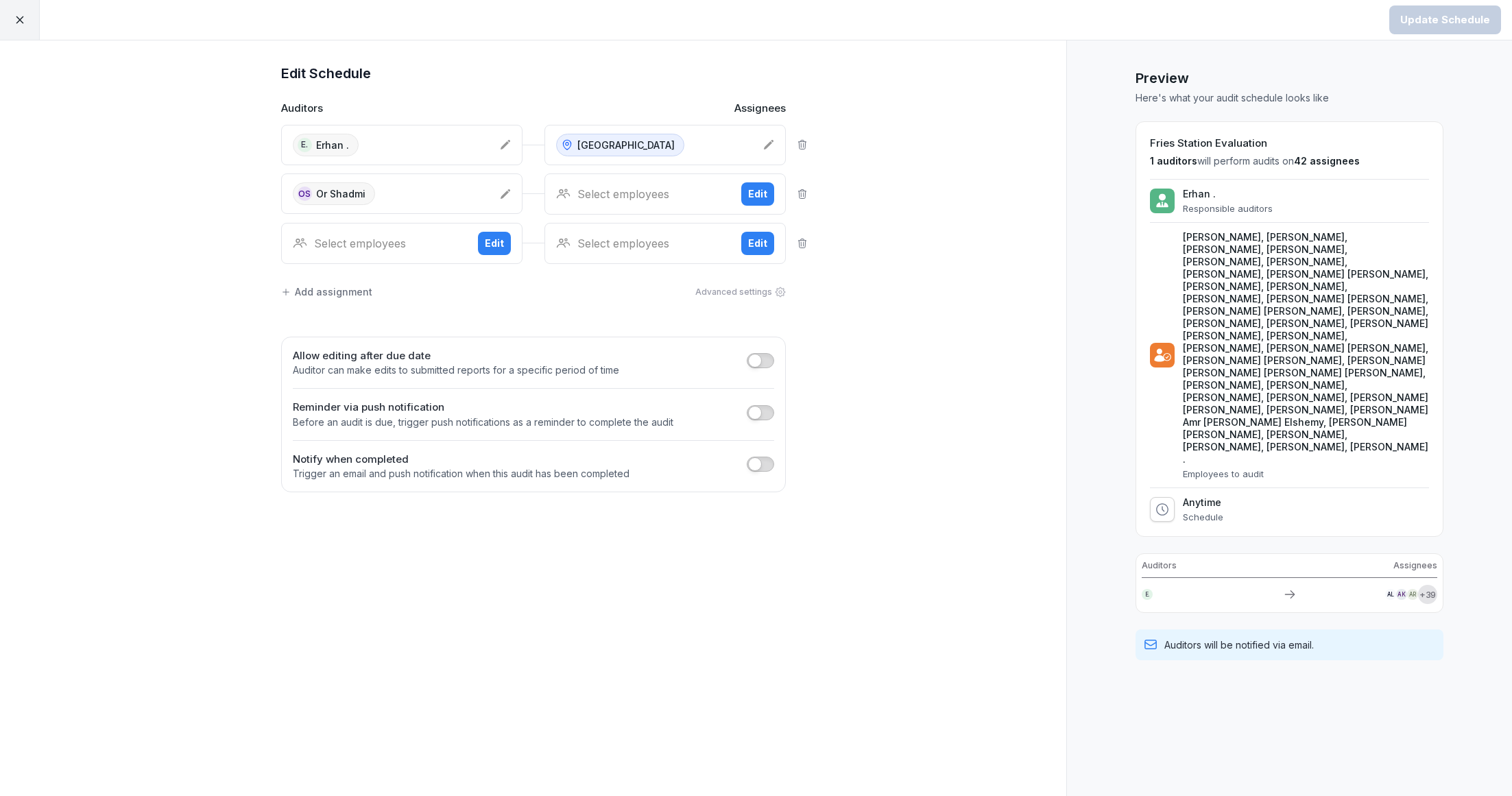
click at [407, 248] on div "Select employees" at bounding box center [379, 243] width 174 height 16
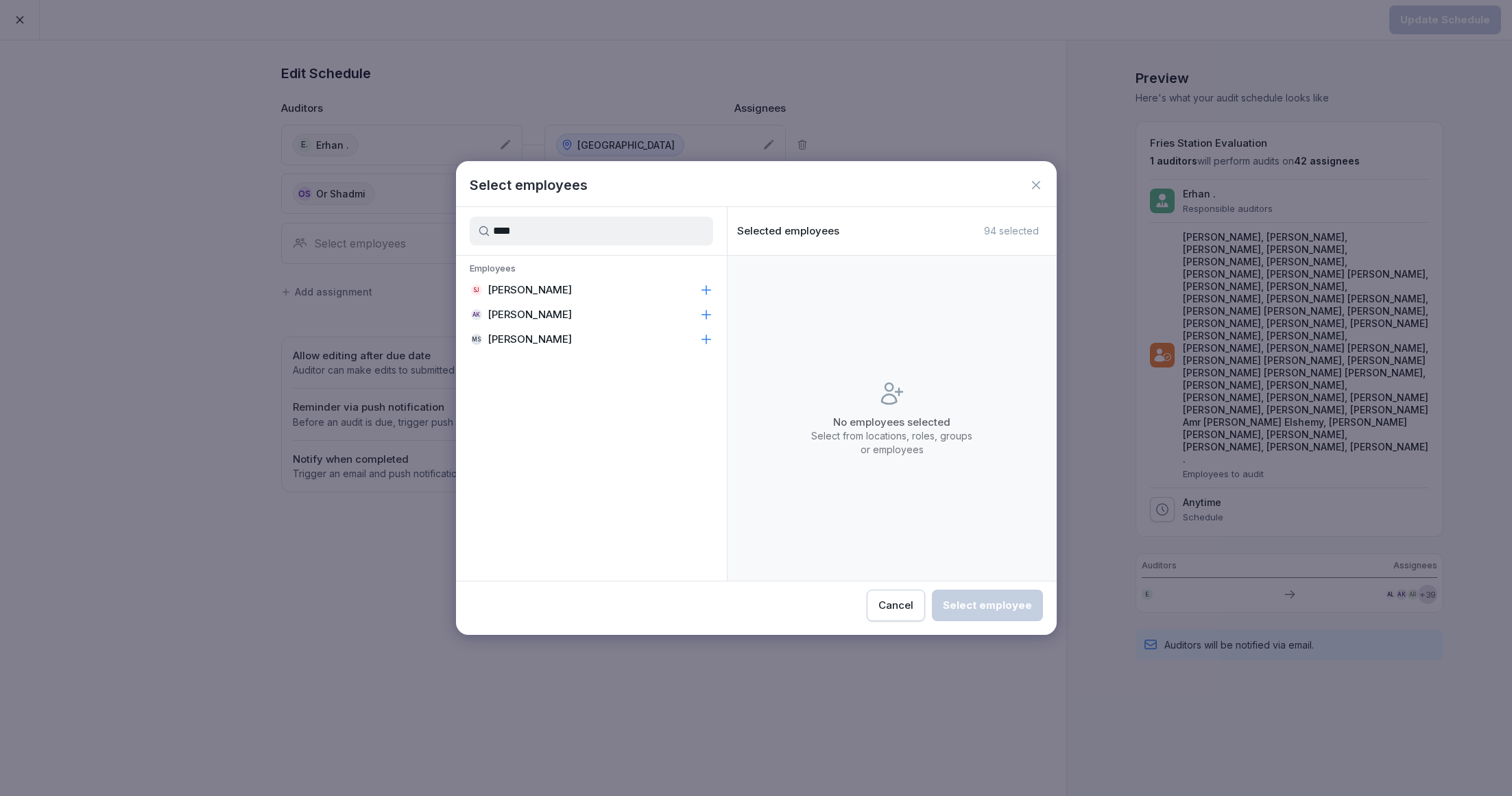
type input "****"
click at [521, 336] on p "[PERSON_NAME]" at bounding box center [530, 339] width 84 height 14
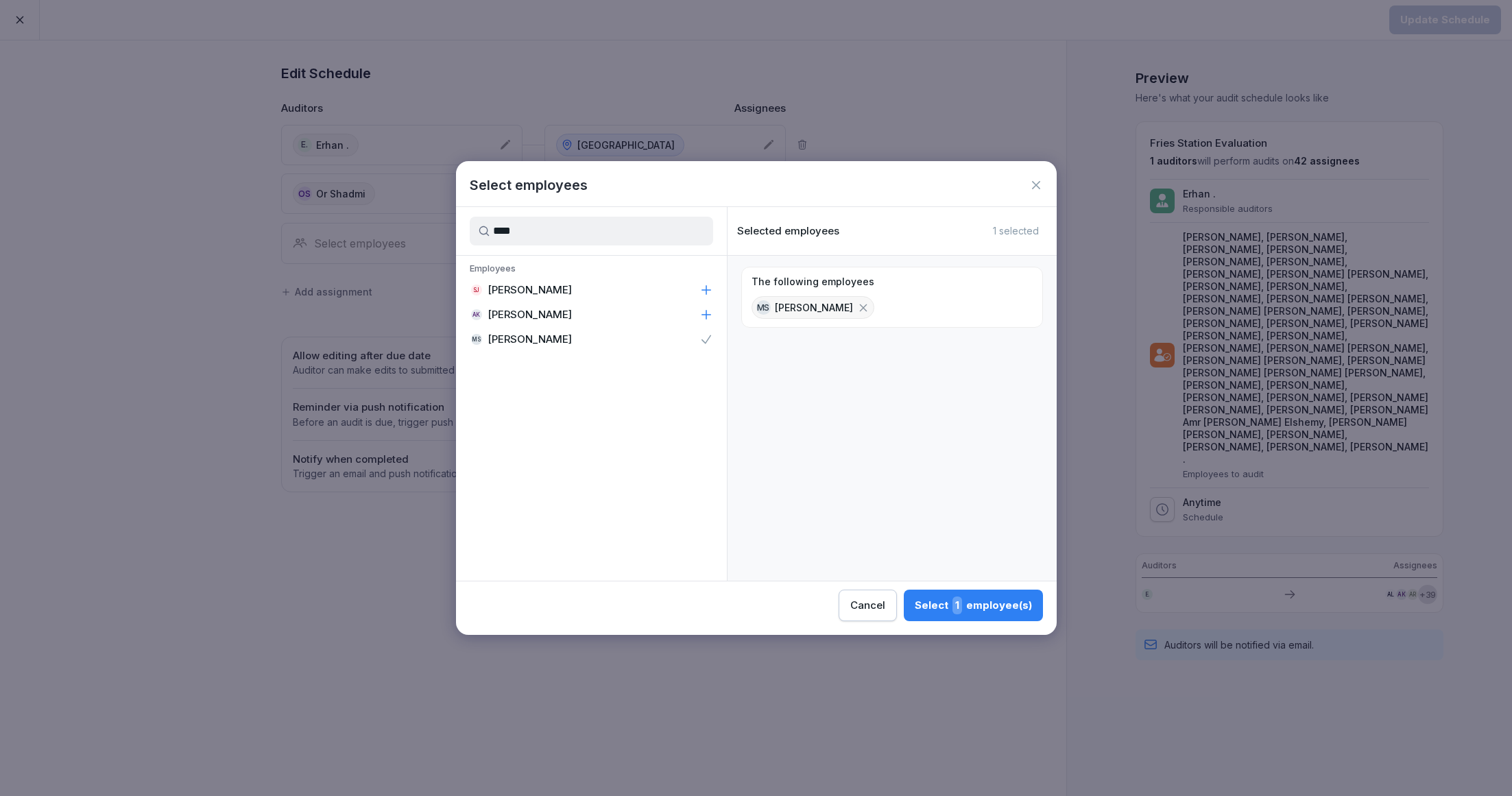
click at [968, 618] on button "Select 1 employee(s)" at bounding box center [973, 606] width 139 height 32
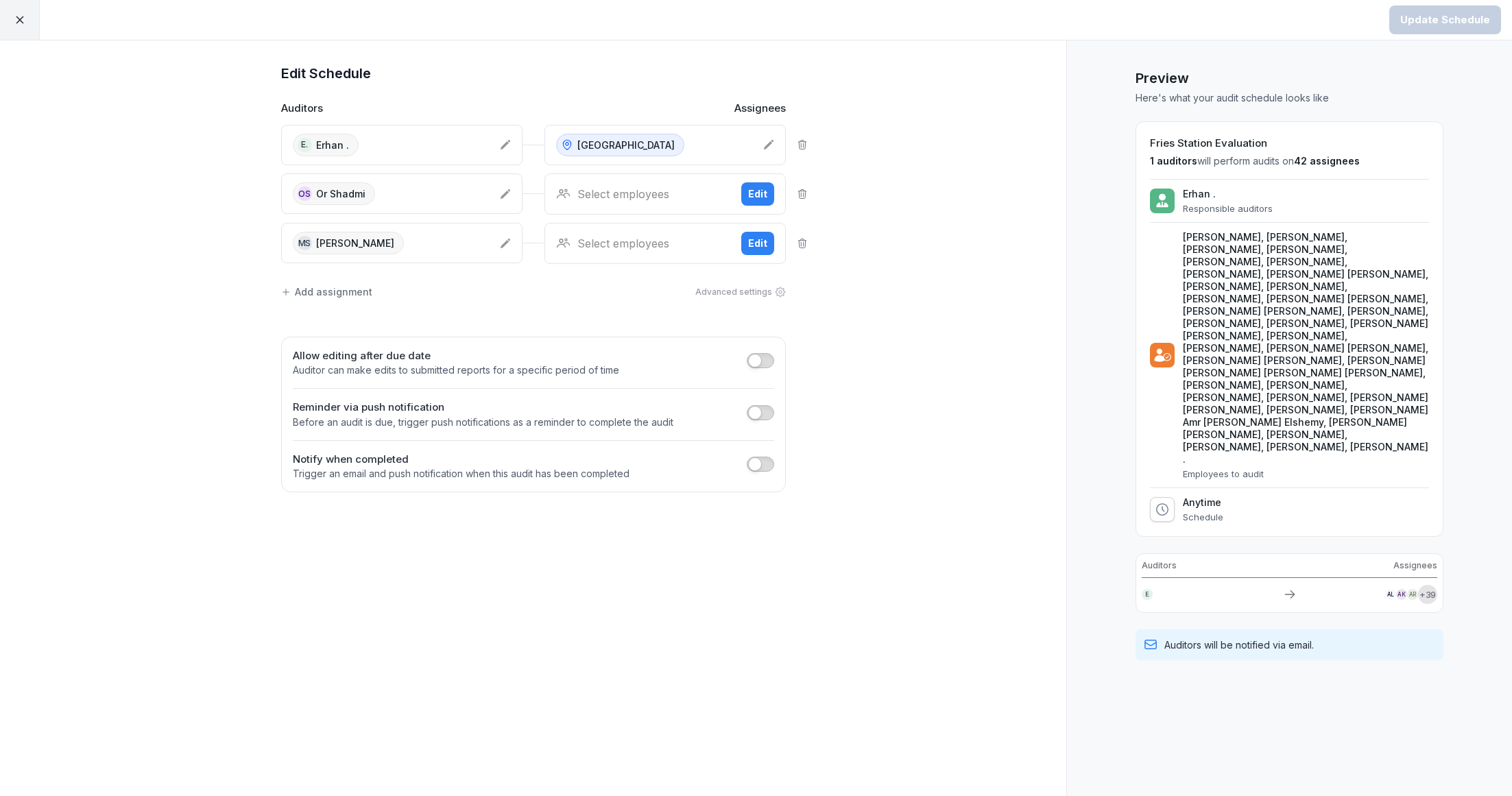
click at [663, 189] on div "Select employees" at bounding box center [643, 194] width 174 height 16
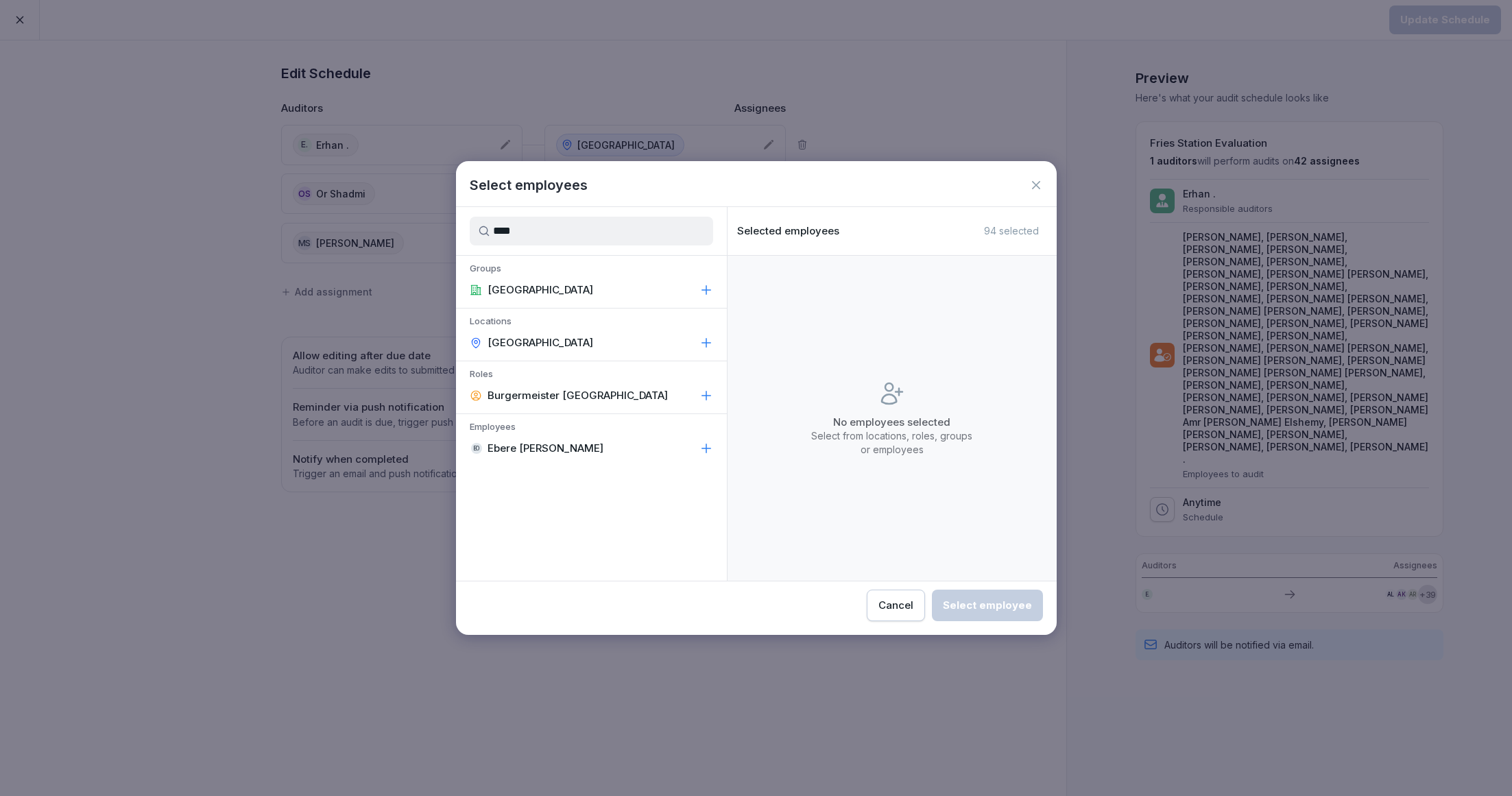
type input "****"
click at [553, 343] on div "[GEOGRAPHIC_DATA]" at bounding box center [591, 342] width 271 height 24
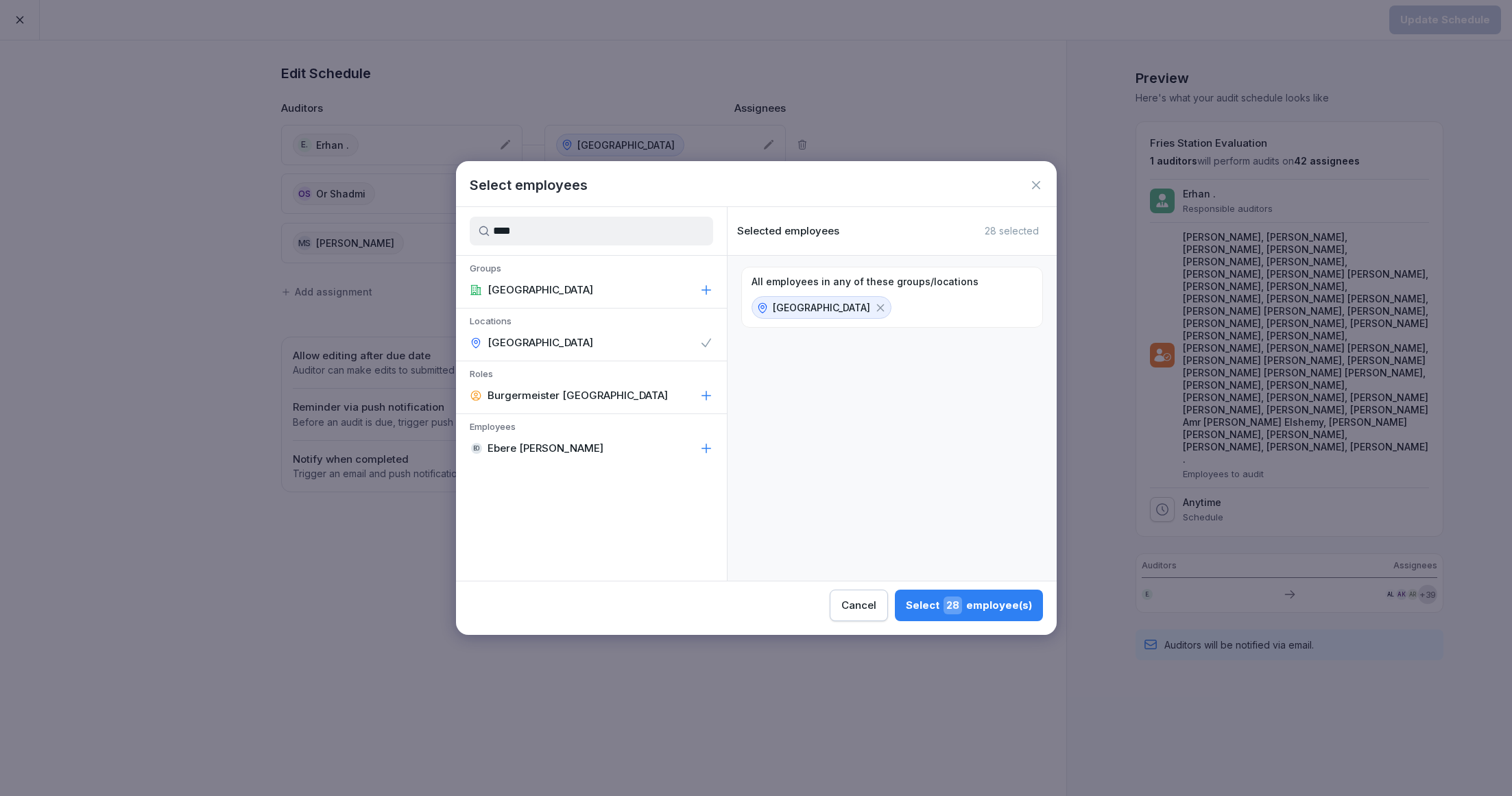
click at [979, 603] on div "Select 28 employee(s)" at bounding box center [968, 606] width 126 height 18
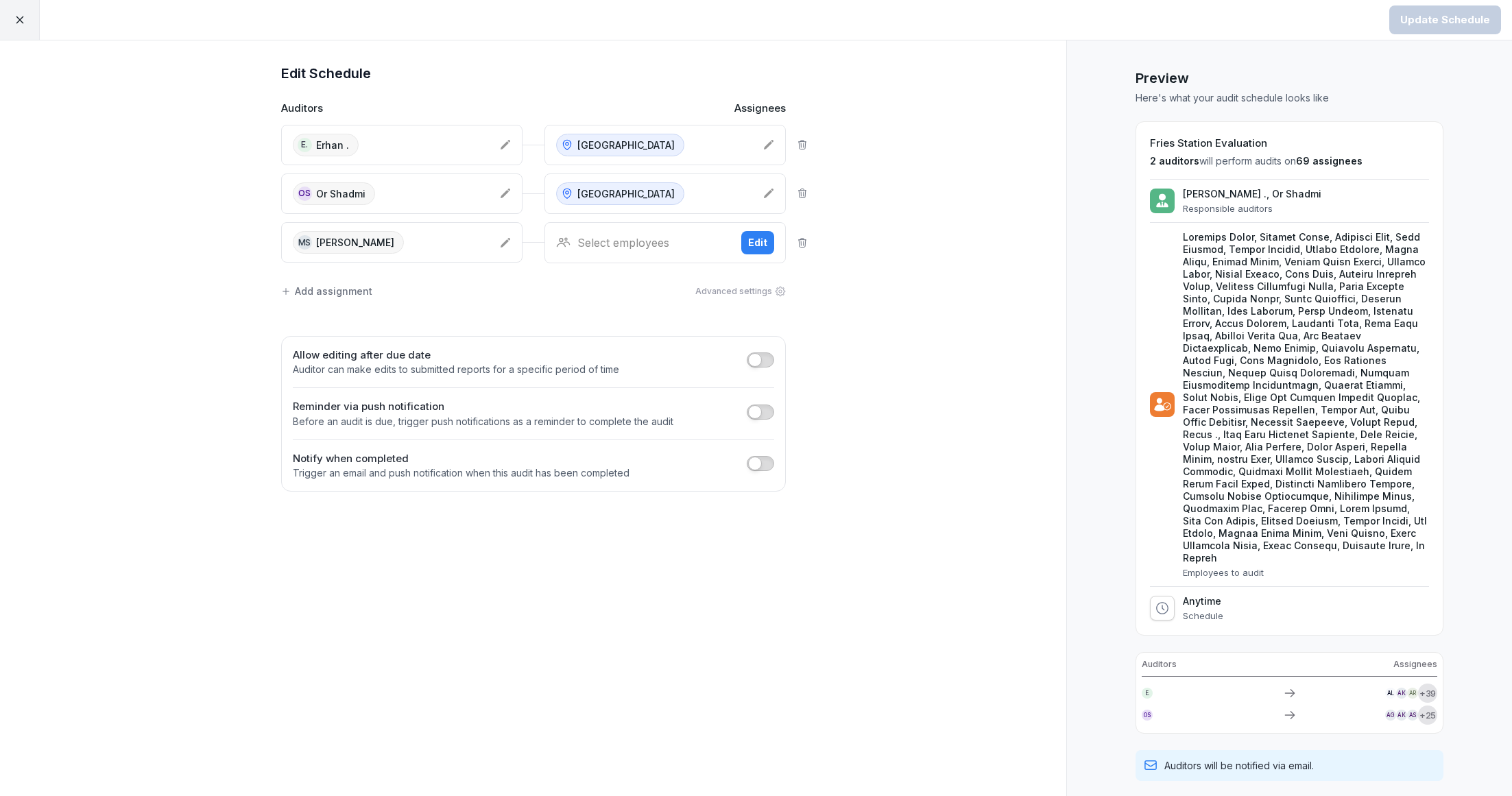
click at [657, 242] on div "Select employees" at bounding box center [643, 242] width 174 height 16
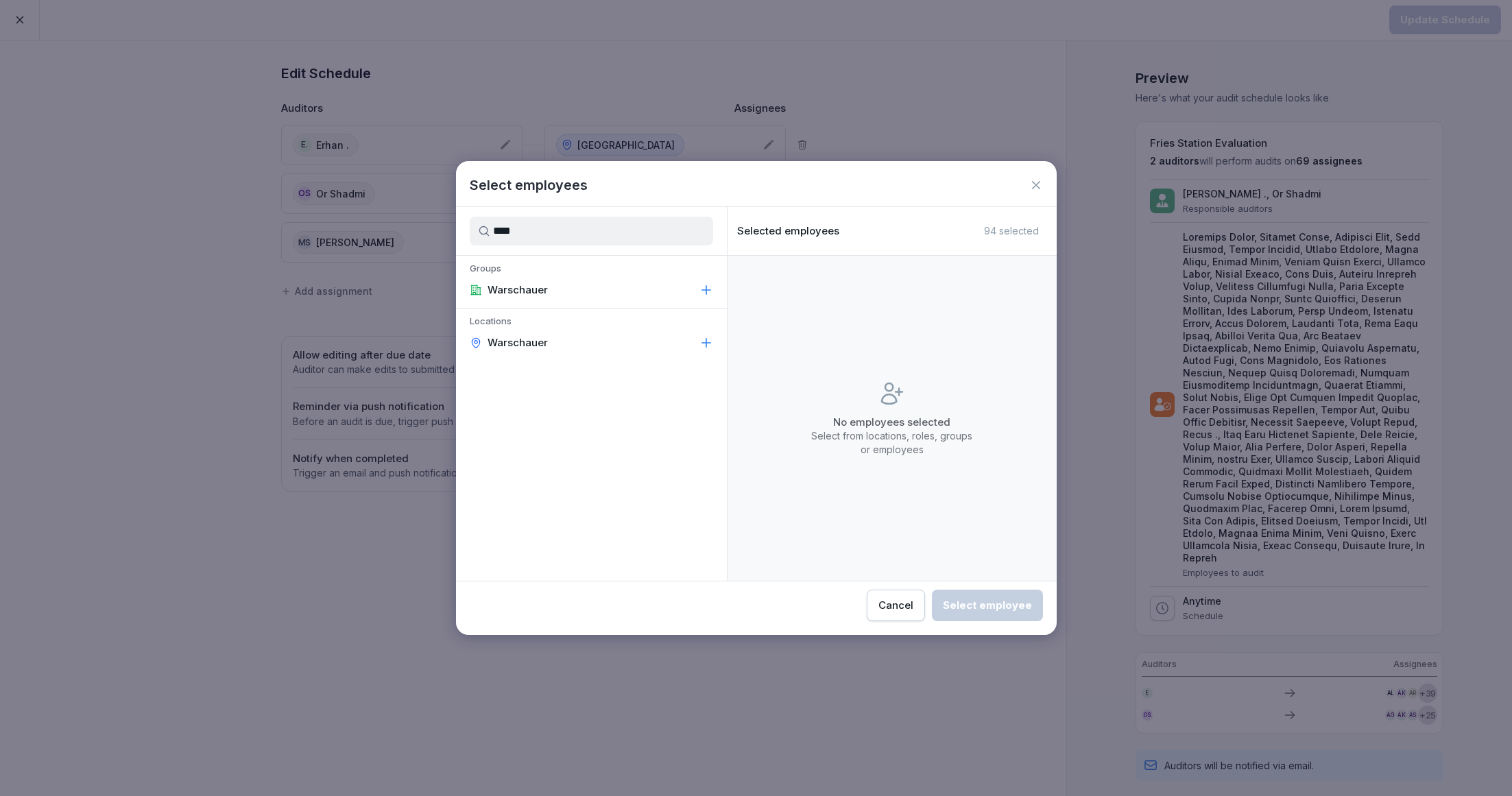
type input "****"
click at [629, 340] on div "Warschauer" at bounding box center [591, 342] width 271 height 24
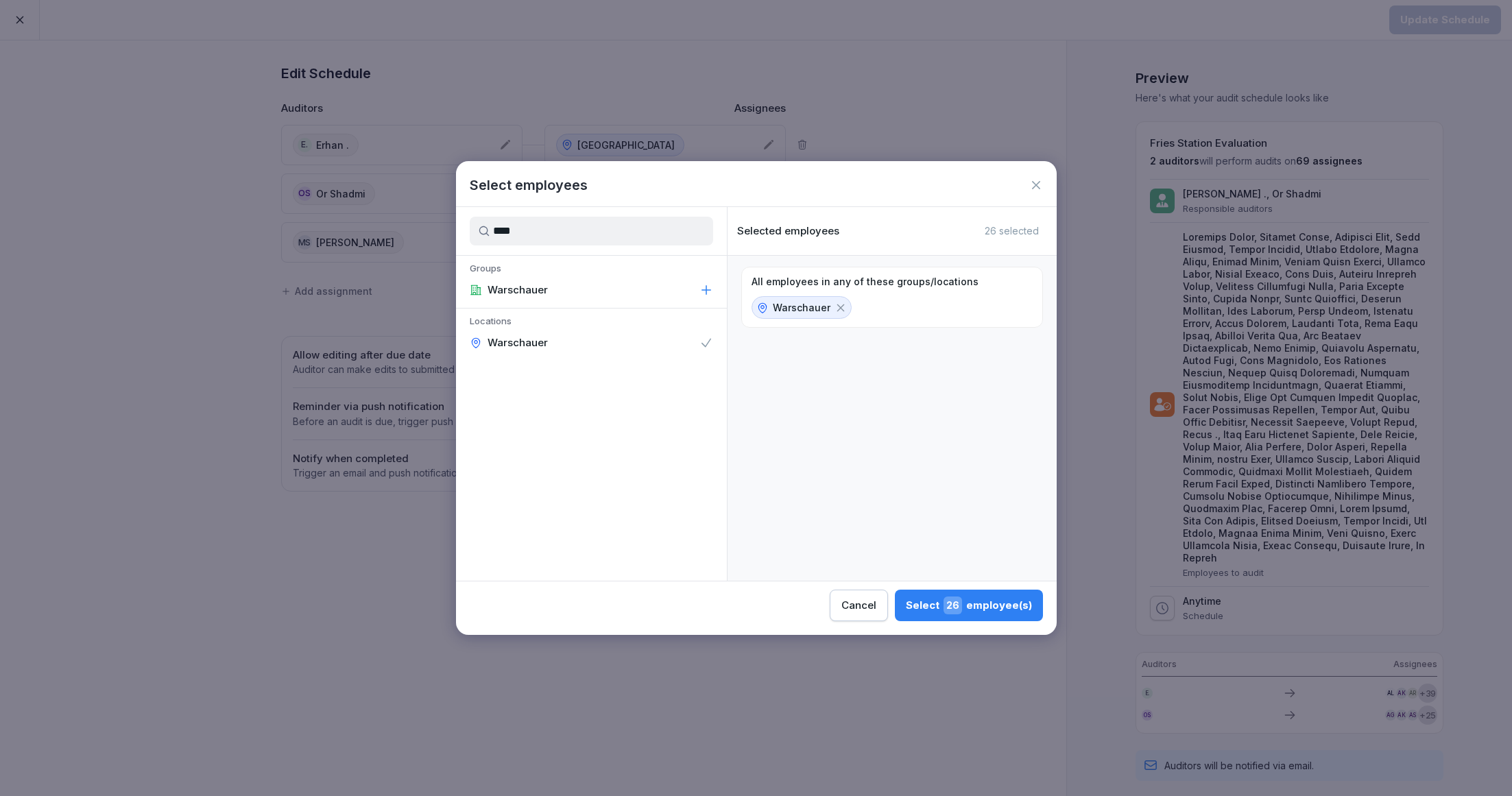
click at [953, 622] on div "Select employees **** Groups Warschauer Locations Warschauer Selected employees…" at bounding box center [756, 397] width 601 height 474
click at [961, 608] on span "26" at bounding box center [952, 606] width 19 height 18
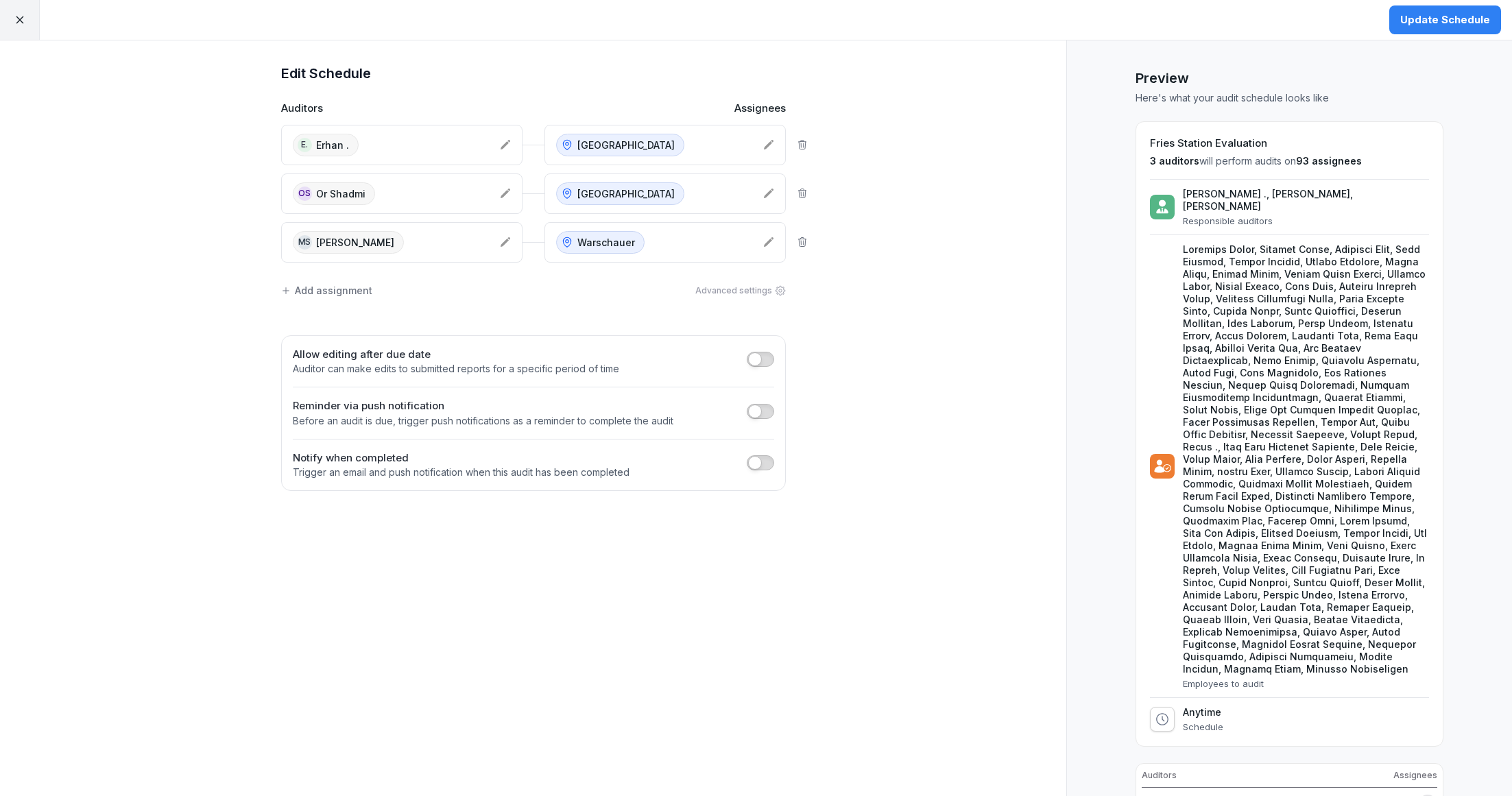
click at [1411, 21] on div "Update Schedule" at bounding box center [1445, 20] width 90 height 15
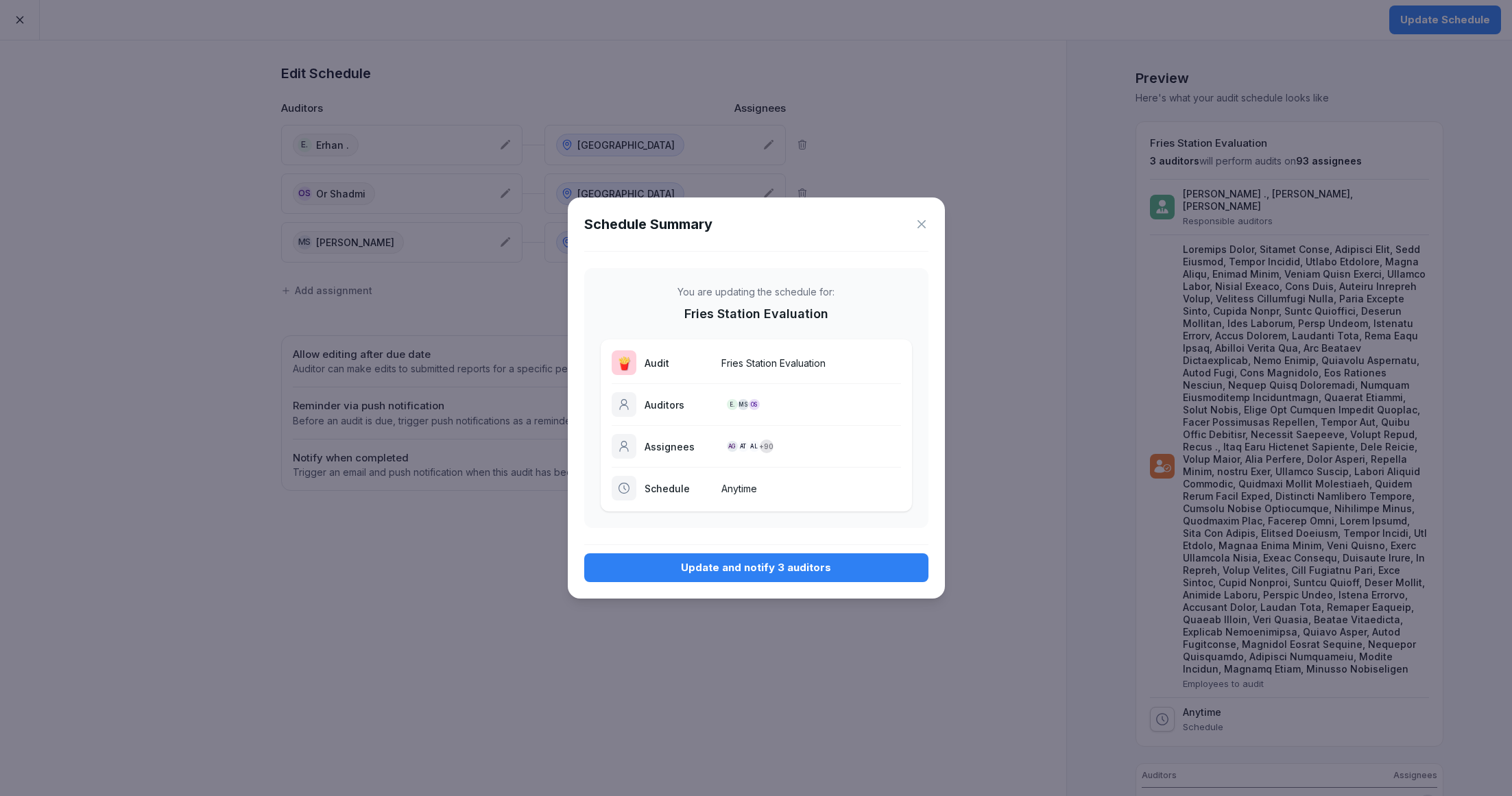
click at [843, 568] on div "Update and notify 3 auditors" at bounding box center [756, 568] width 322 height 15
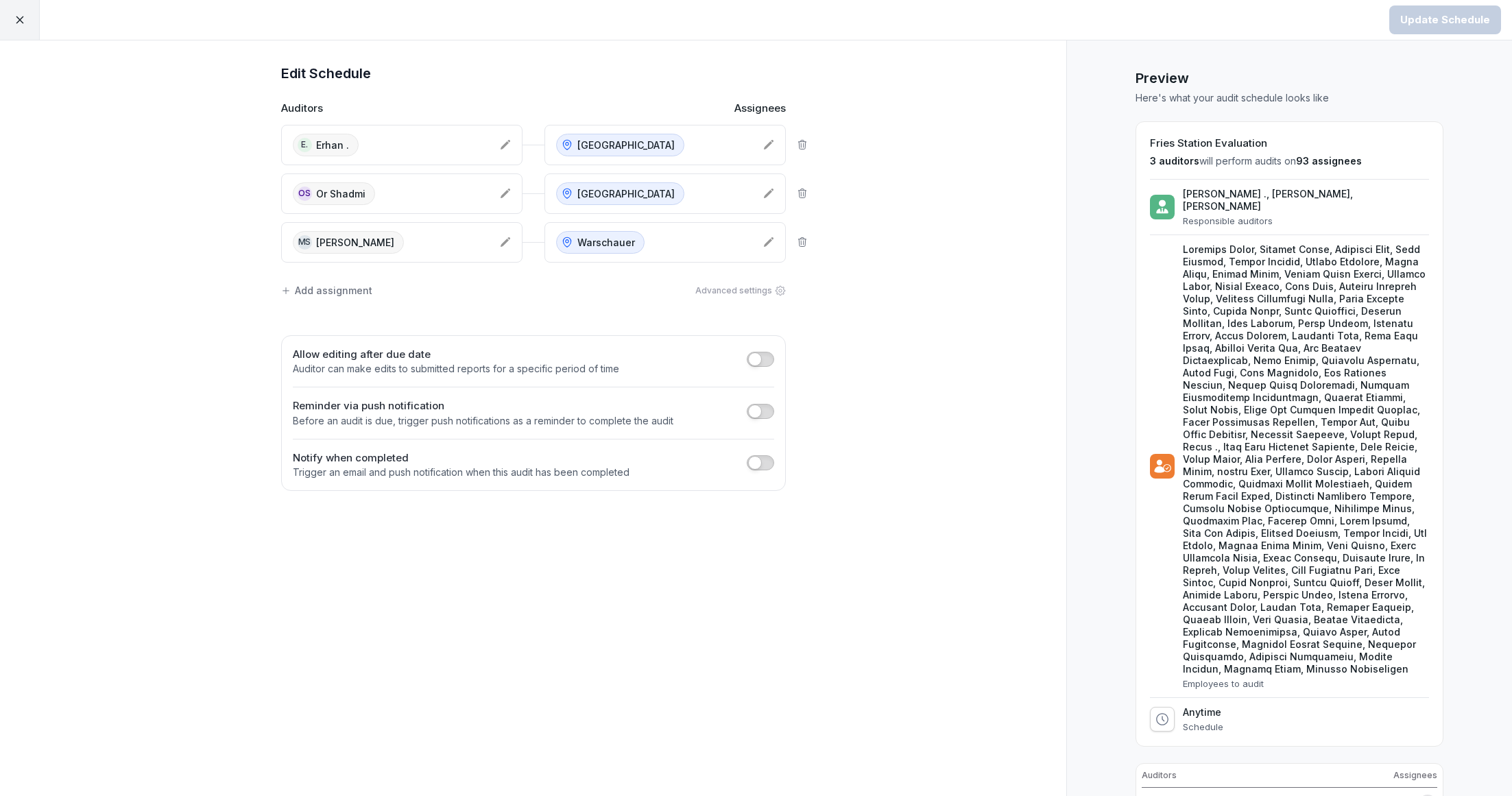
click at [16, 19] on icon at bounding box center [20, 20] width 13 height 13
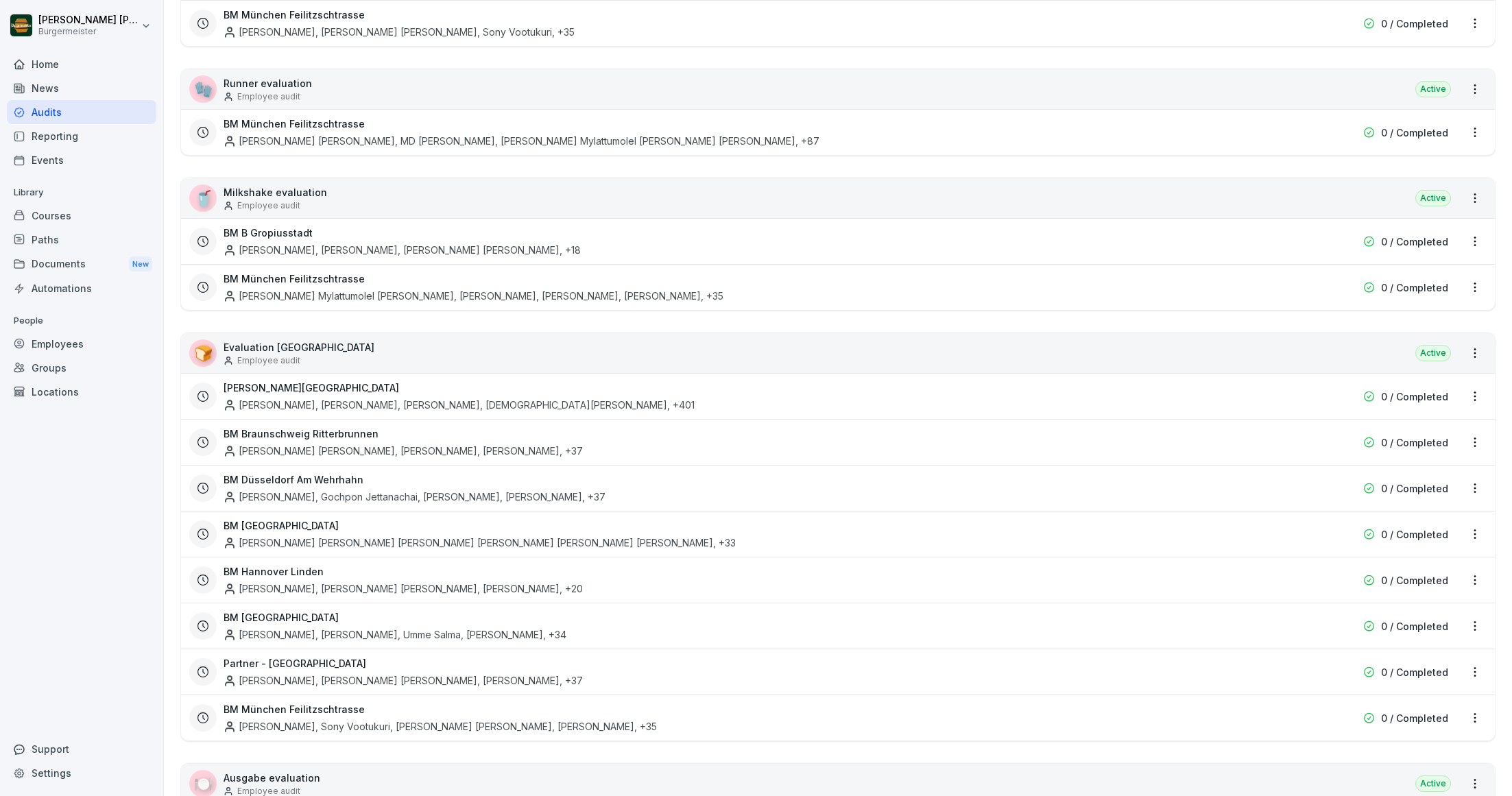
scroll to position [1597, 0]
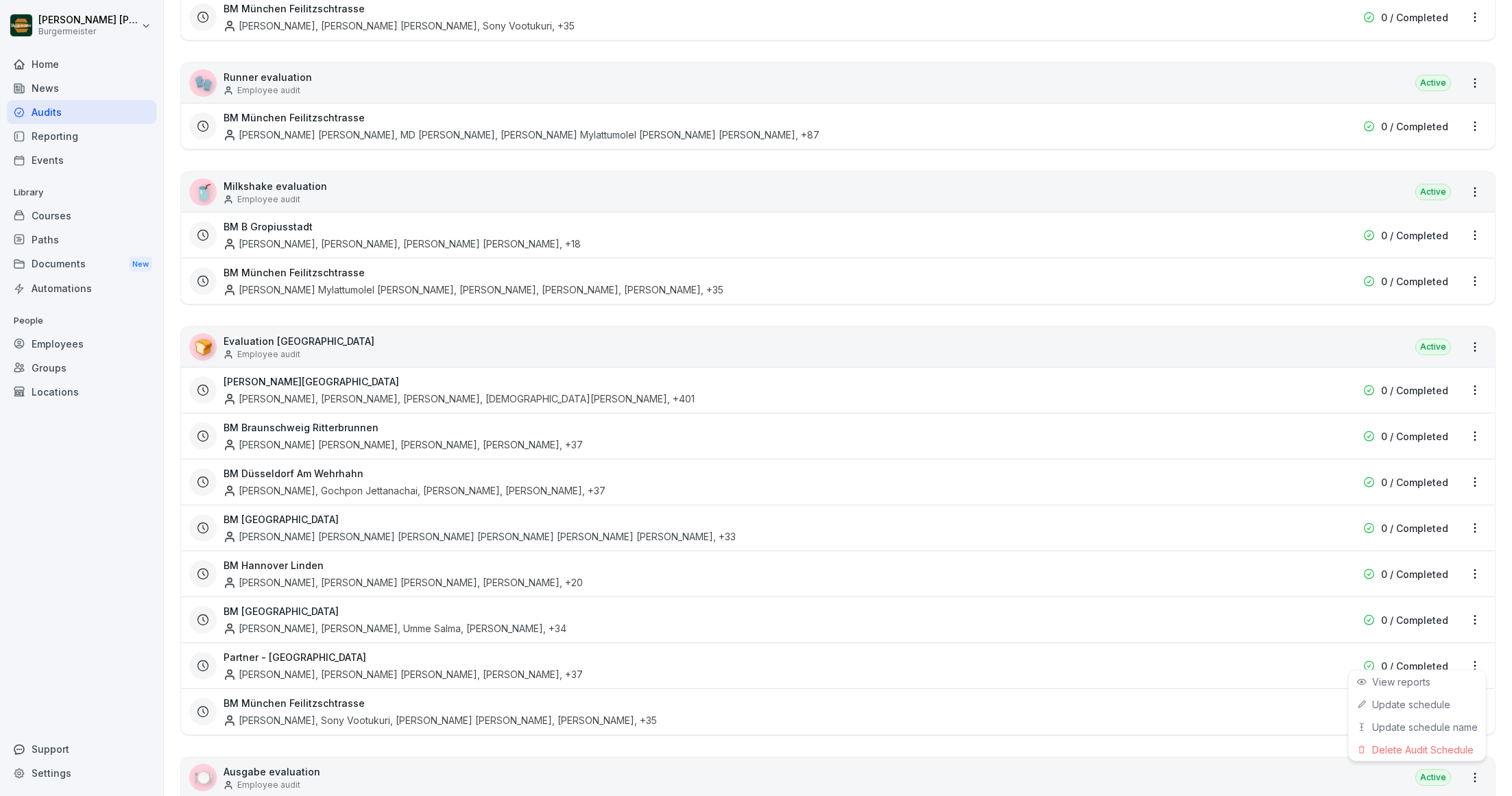
click at [1476, 653] on html "Juan Jose Leonardi Gonzalez Burgermeister Home News Audits Reporting Events Lib…" at bounding box center [756, 398] width 1512 height 796
click at [0, 0] on link "Update schedule" at bounding box center [0, 0] width 0 height 0
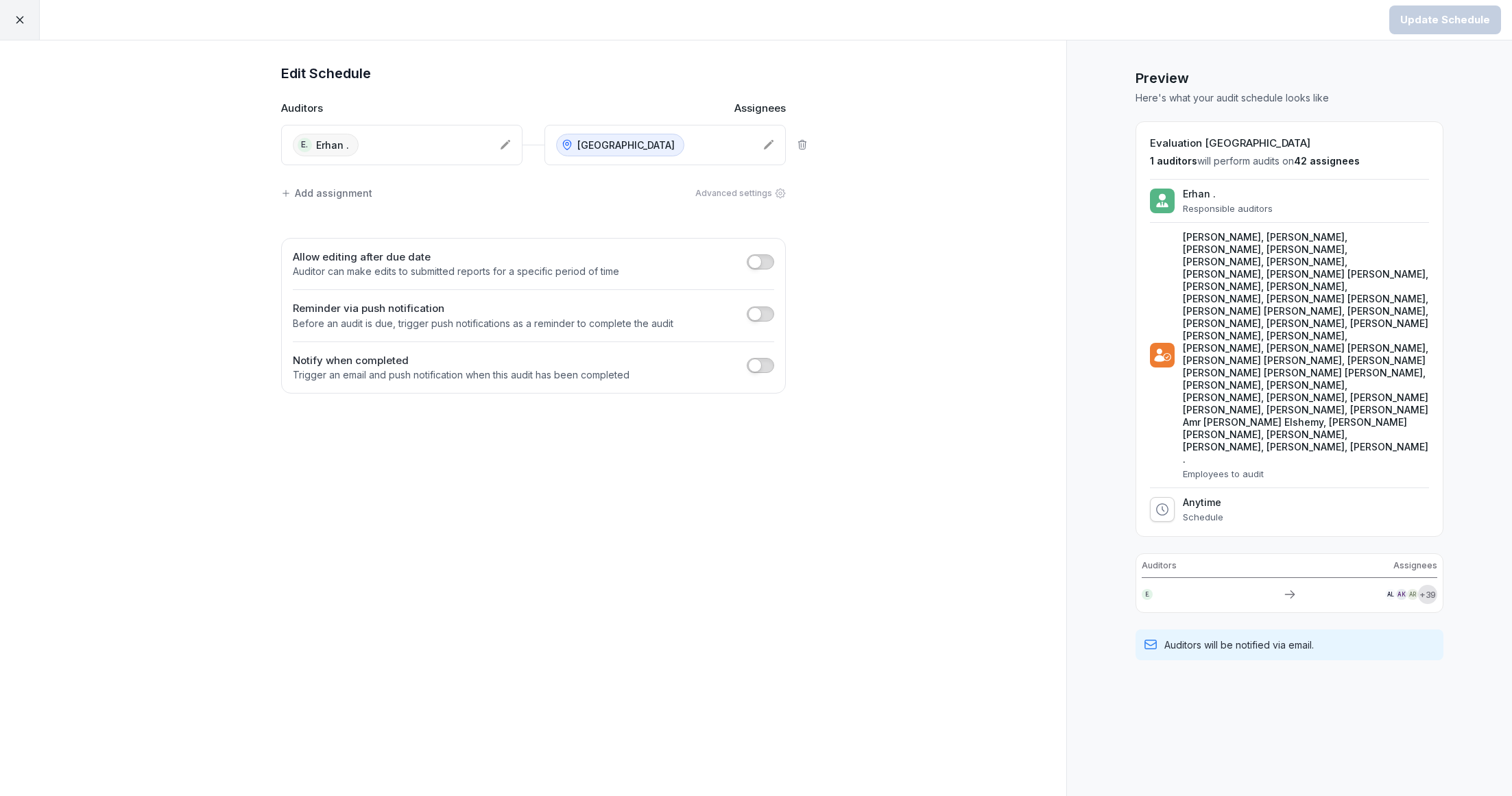
click at [338, 191] on div "Add assignment" at bounding box center [326, 193] width 91 height 14
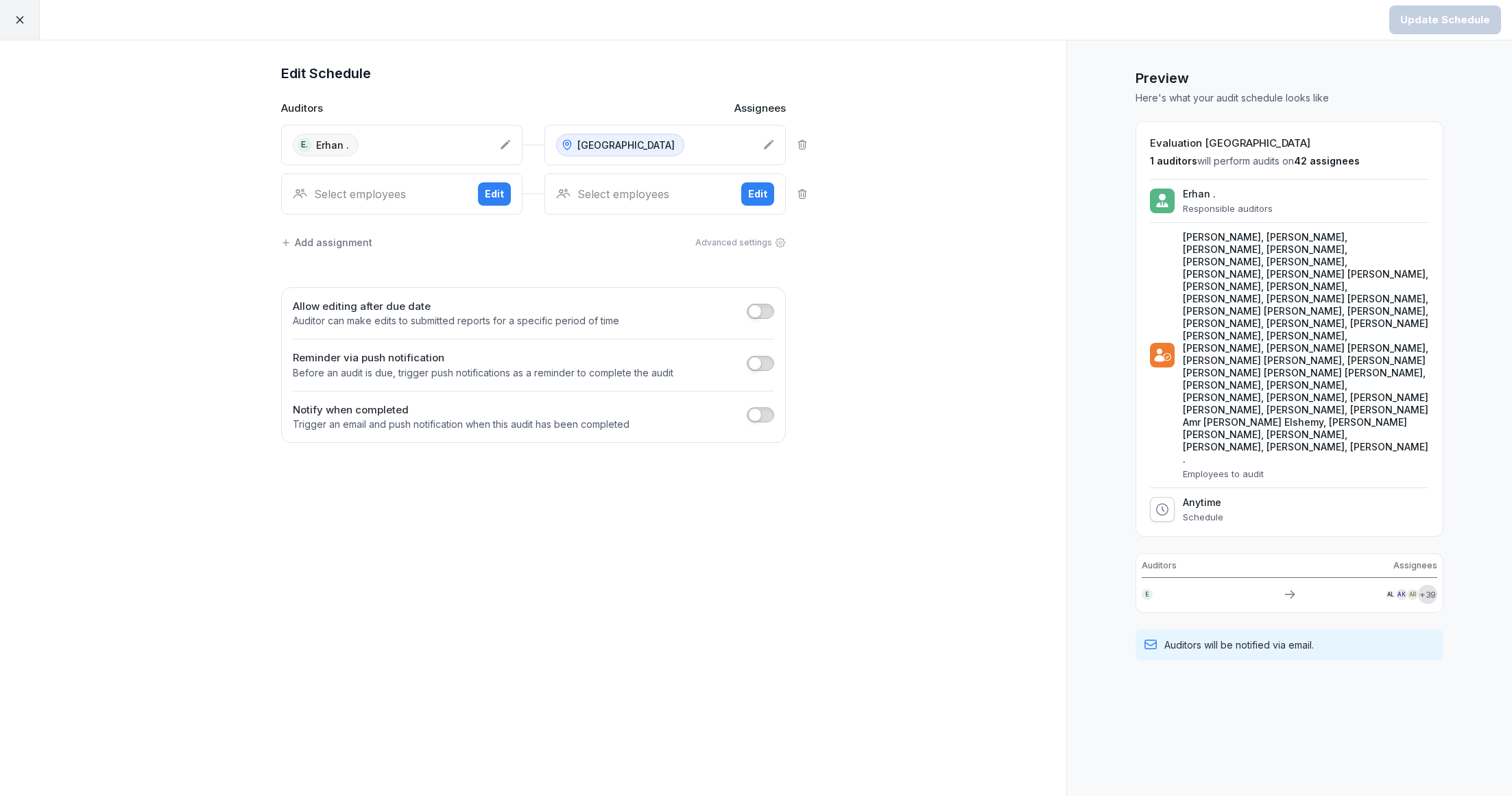
click at [368, 190] on div "Select employees" at bounding box center [379, 194] width 174 height 16
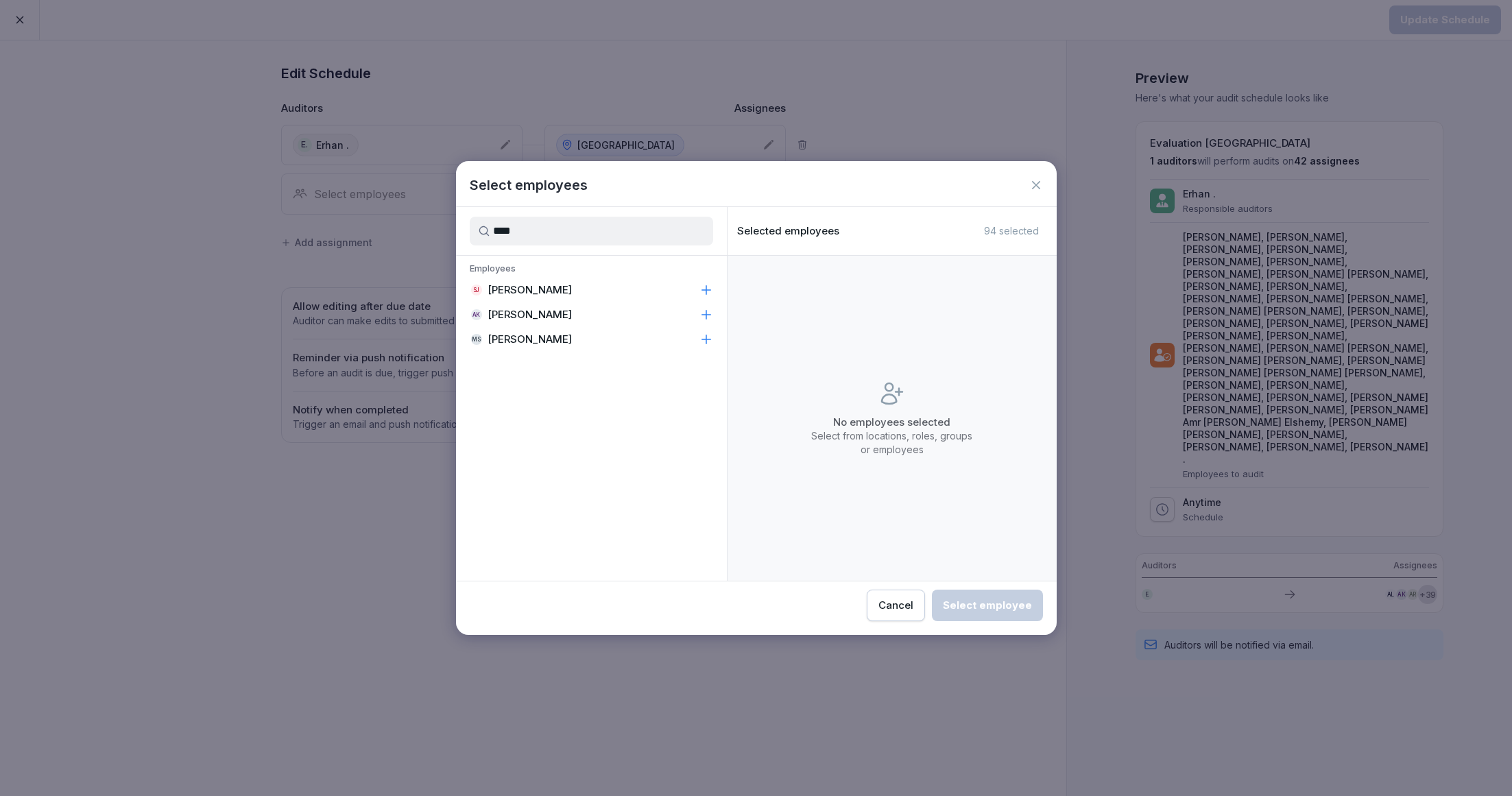
type input "****"
click at [529, 343] on p "[PERSON_NAME]" at bounding box center [530, 339] width 84 height 14
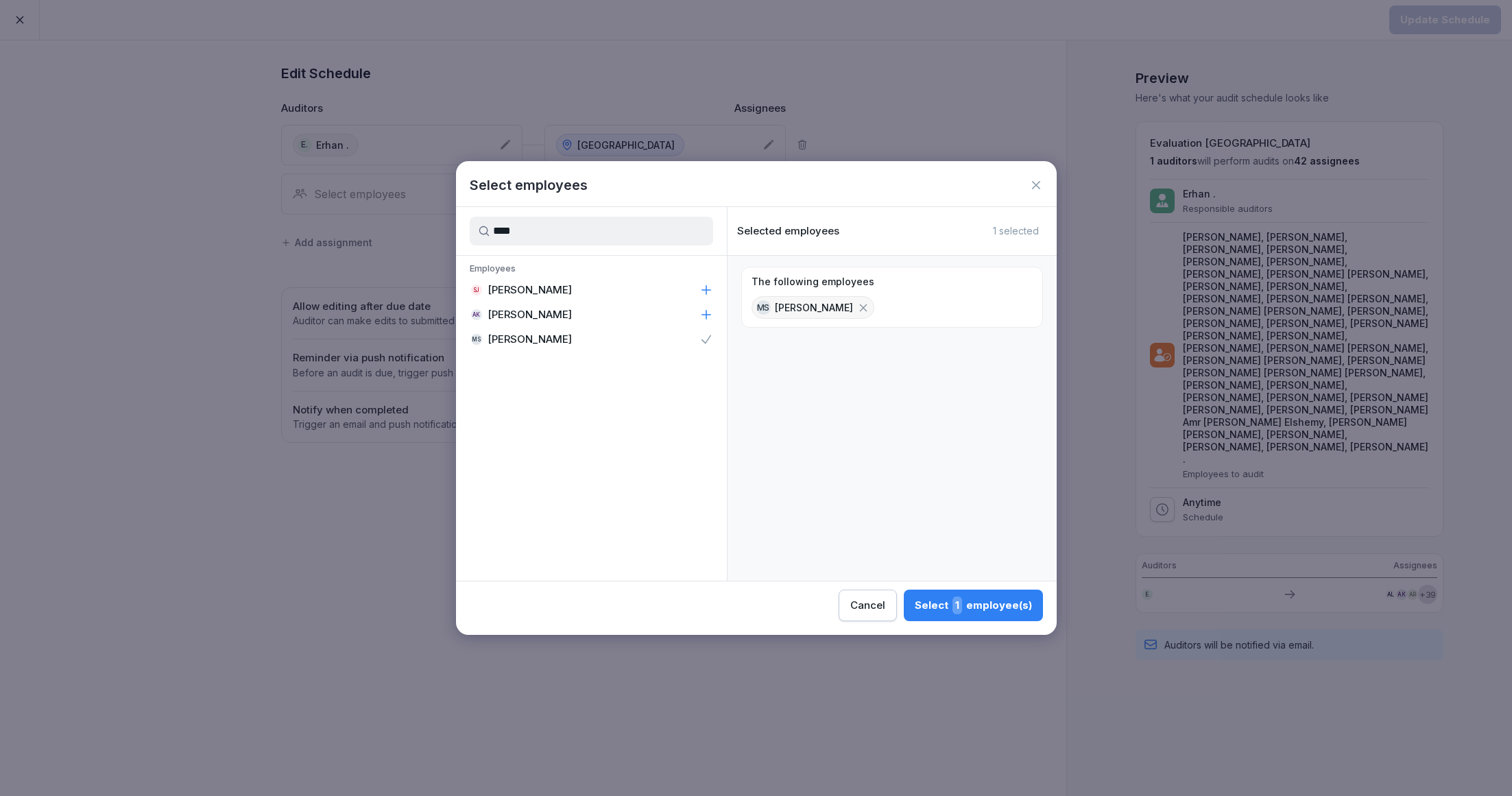
click at [959, 608] on span "1" at bounding box center [956, 606] width 10 height 18
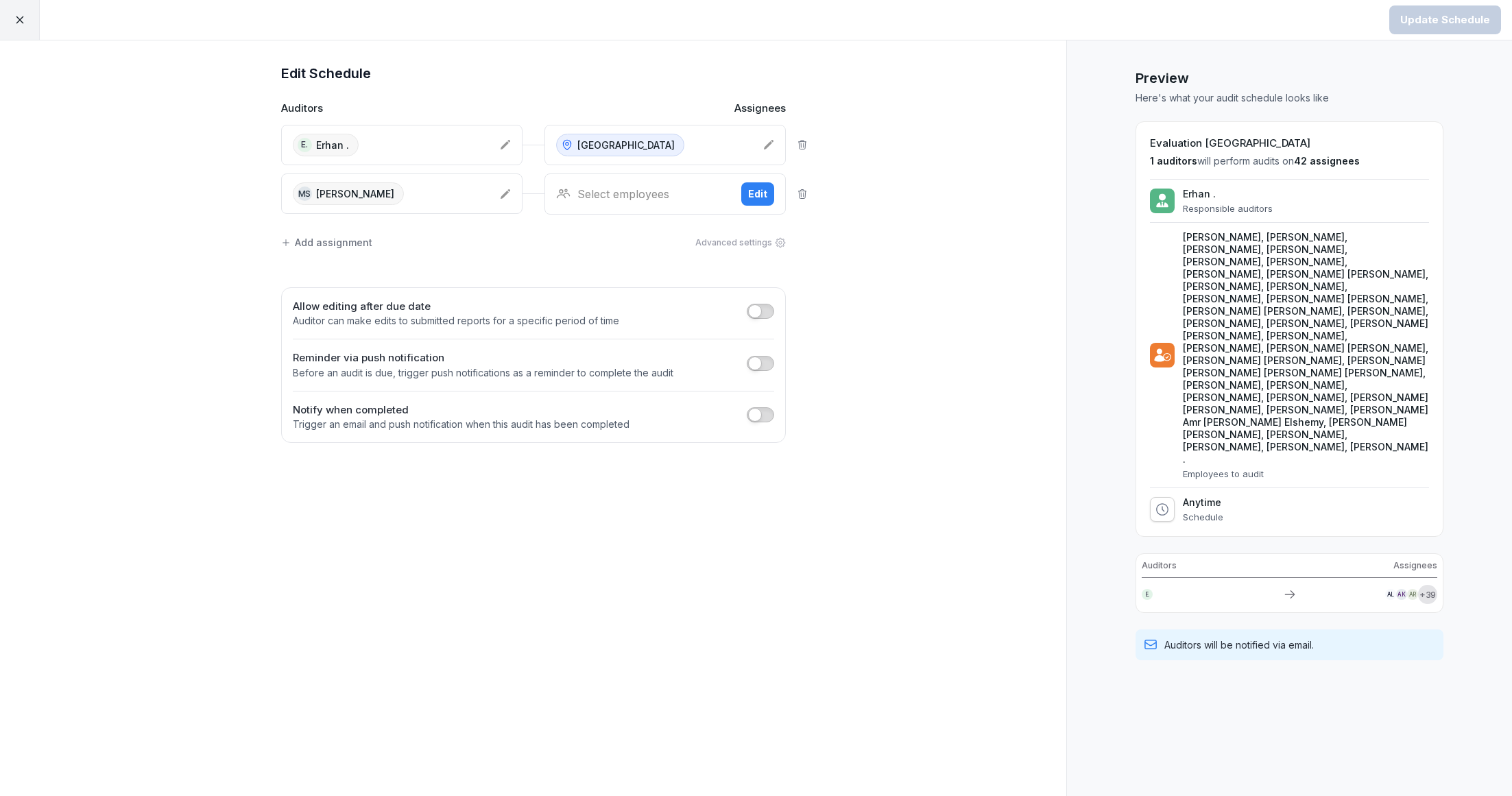
click at [336, 238] on div "Add assignment" at bounding box center [326, 242] width 91 height 14
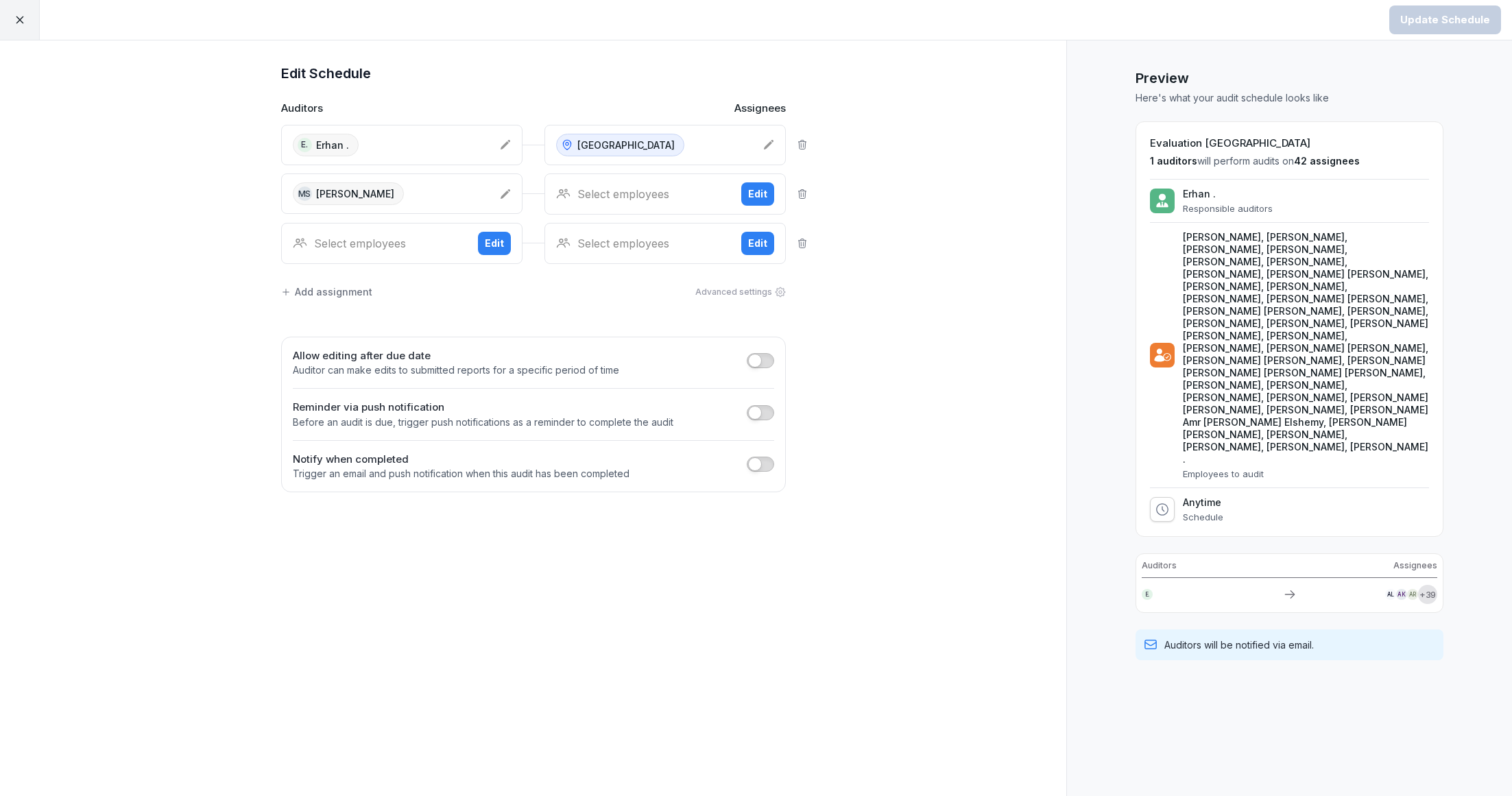
click at [405, 250] on div "Select employees" at bounding box center [379, 243] width 174 height 16
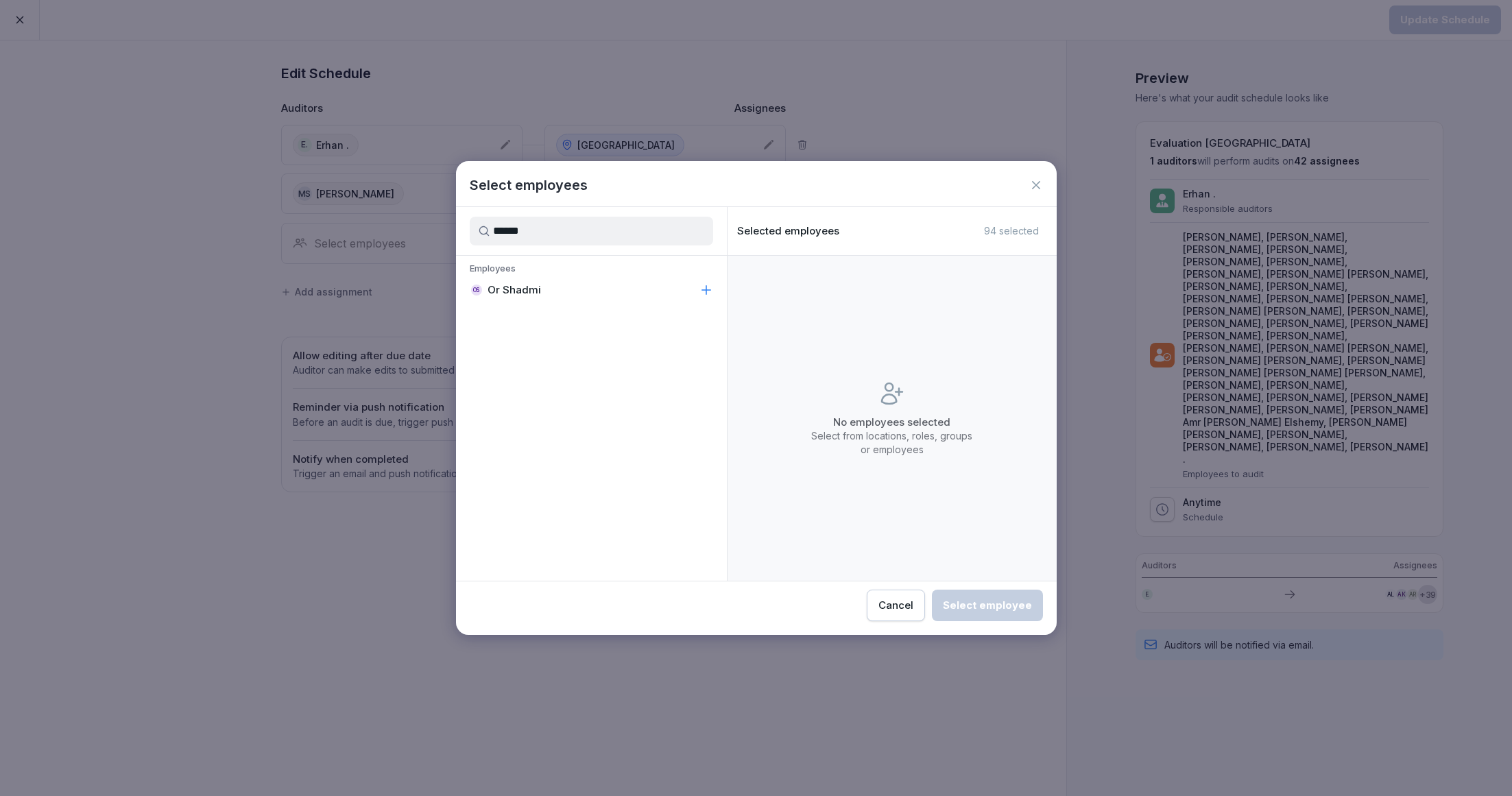
type input "******"
click at [502, 296] on p "Or Shadmi" at bounding box center [514, 290] width 53 height 14
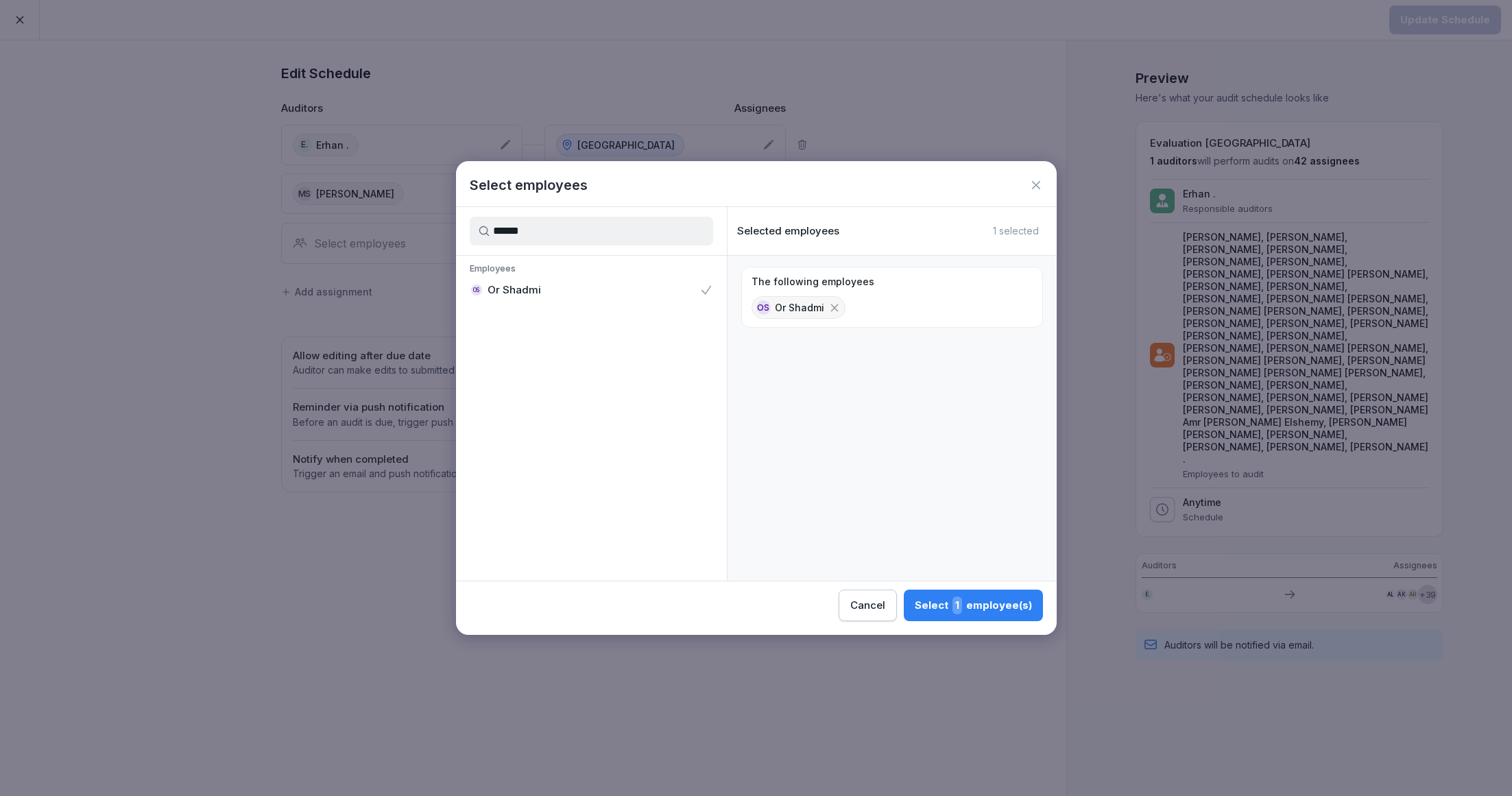
click at [934, 617] on button "Select 1 employee(s)" at bounding box center [973, 606] width 139 height 32
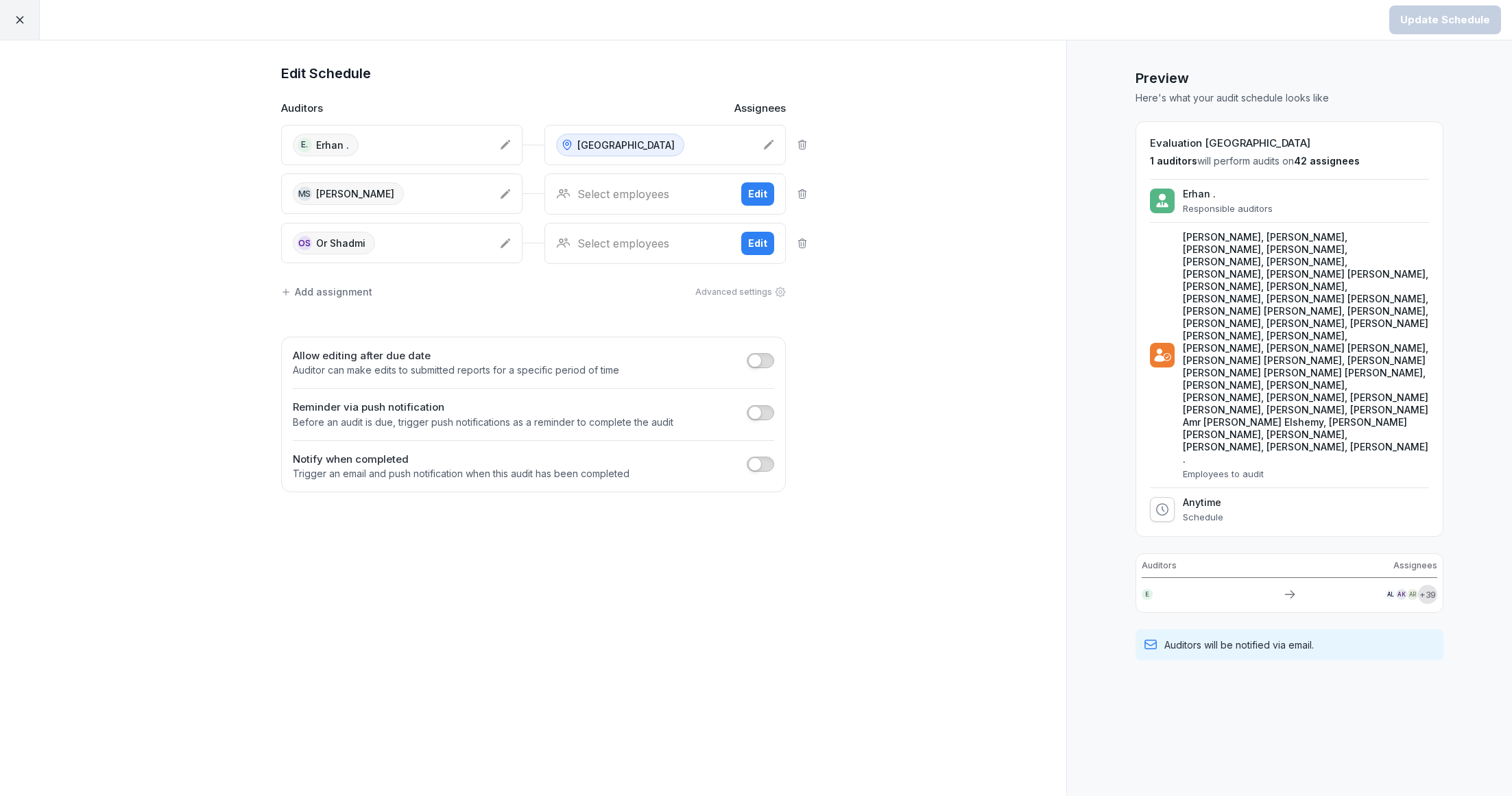
click at [602, 244] on div "Select employees" at bounding box center [643, 243] width 174 height 16
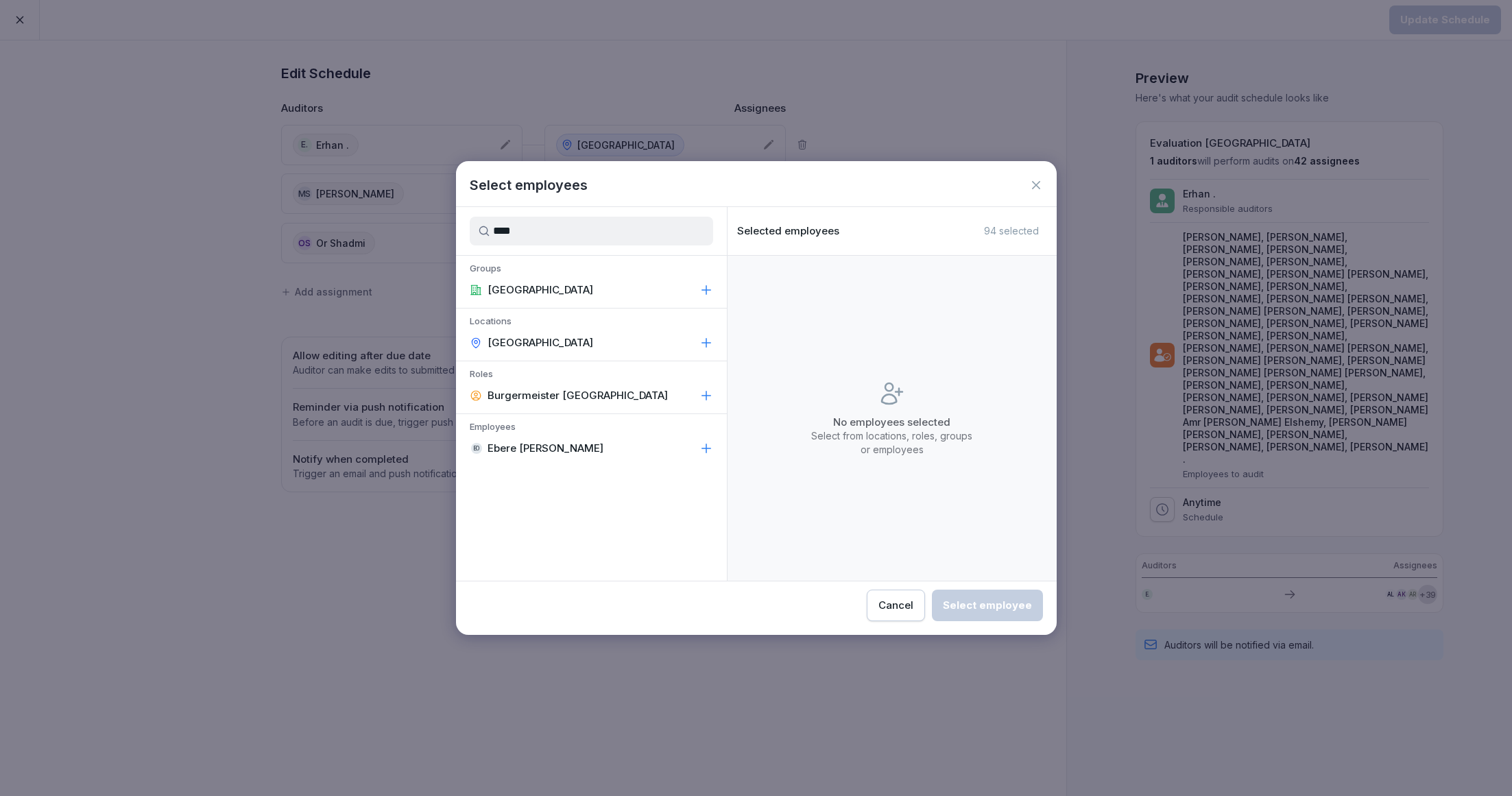
type input "****"
click at [584, 340] on div "[GEOGRAPHIC_DATA]" at bounding box center [591, 342] width 271 height 24
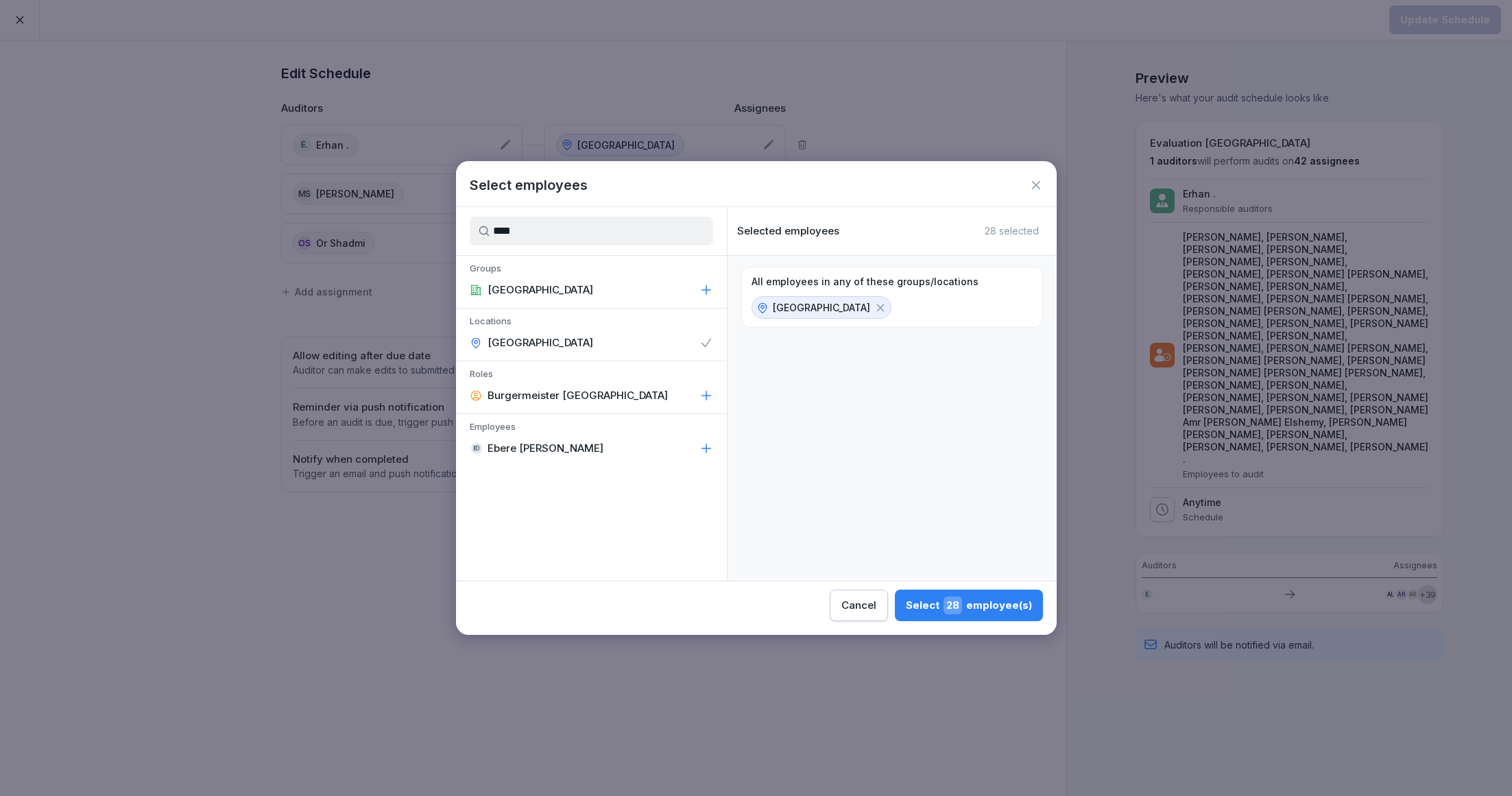
click at [958, 603] on span "28" at bounding box center [952, 606] width 19 height 18
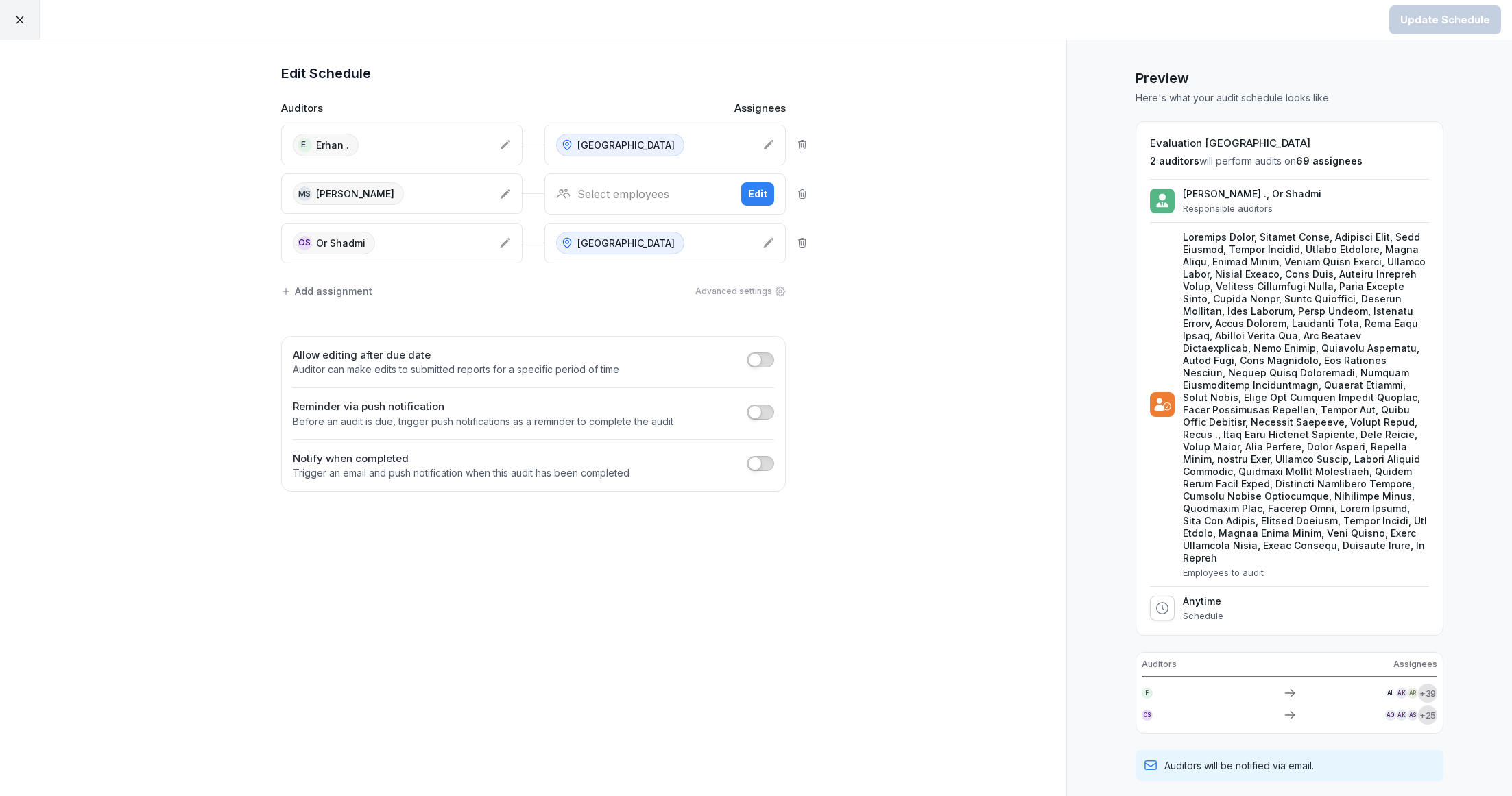
click at [622, 176] on div "Select employees Edit" at bounding box center [665, 194] width 242 height 42
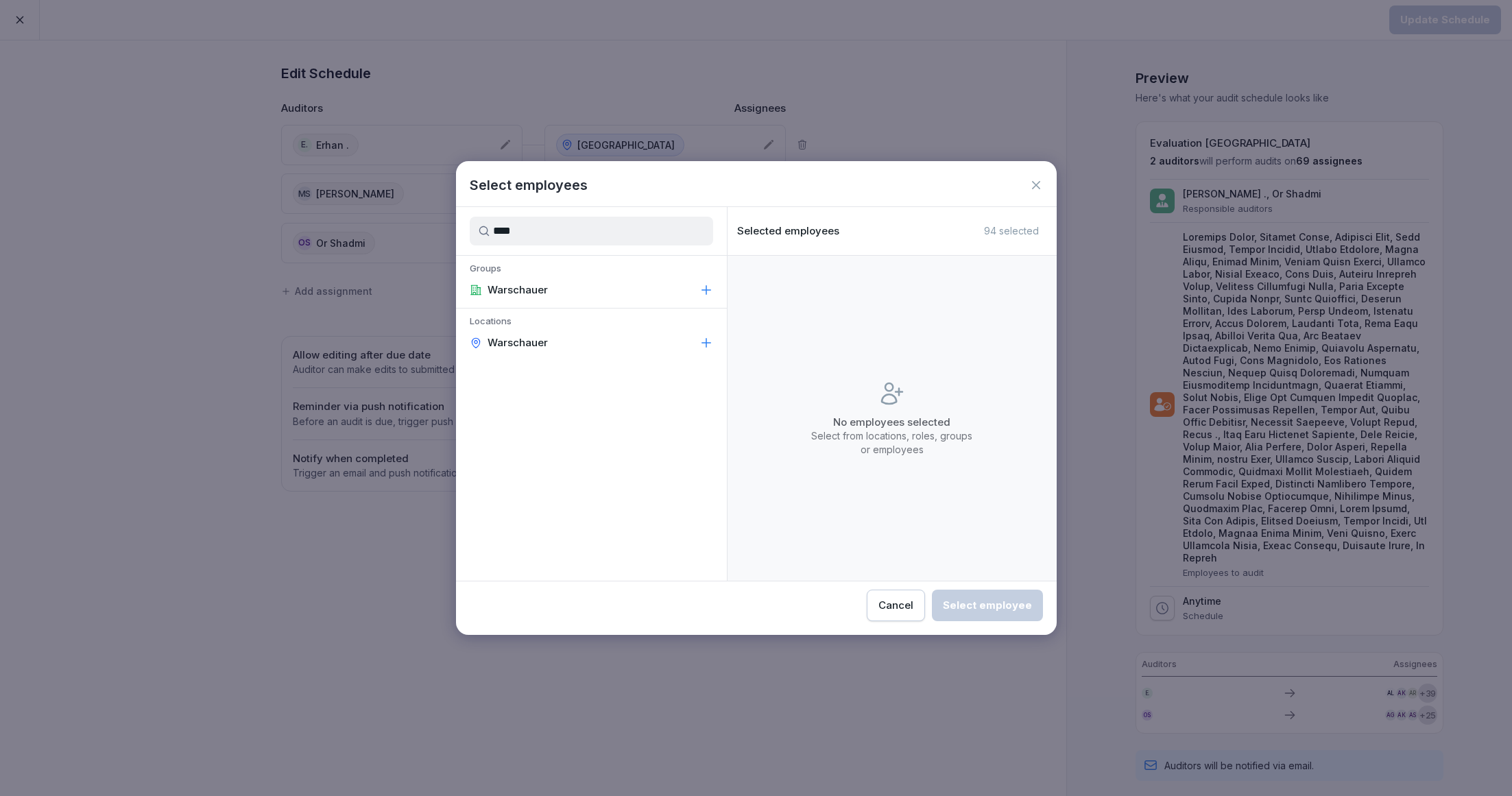
type input "****"
click at [607, 348] on div "Warschauer" at bounding box center [591, 342] width 271 height 24
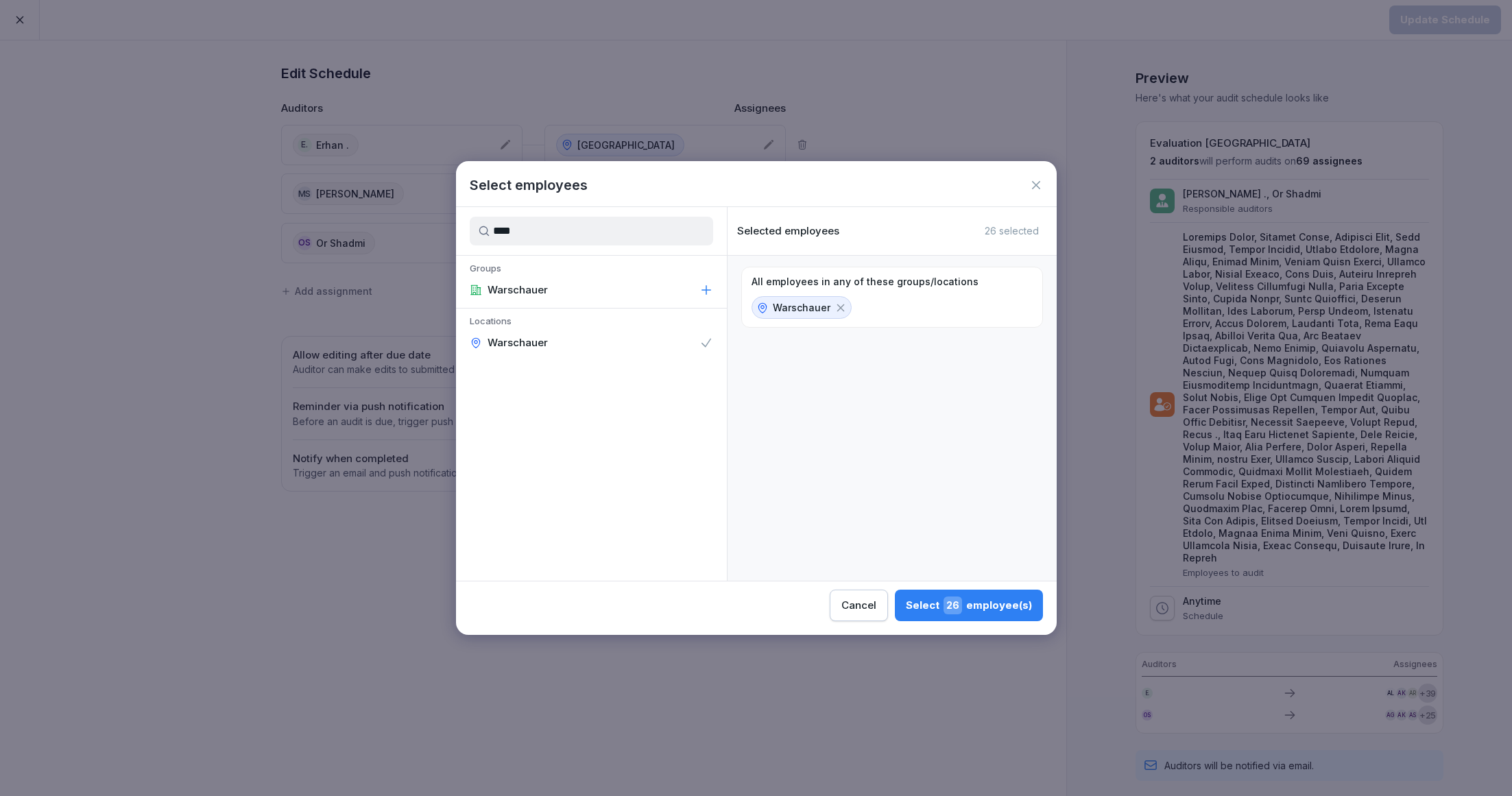
click at [933, 597] on div "Select 26 employee(s)" at bounding box center [968, 606] width 126 height 18
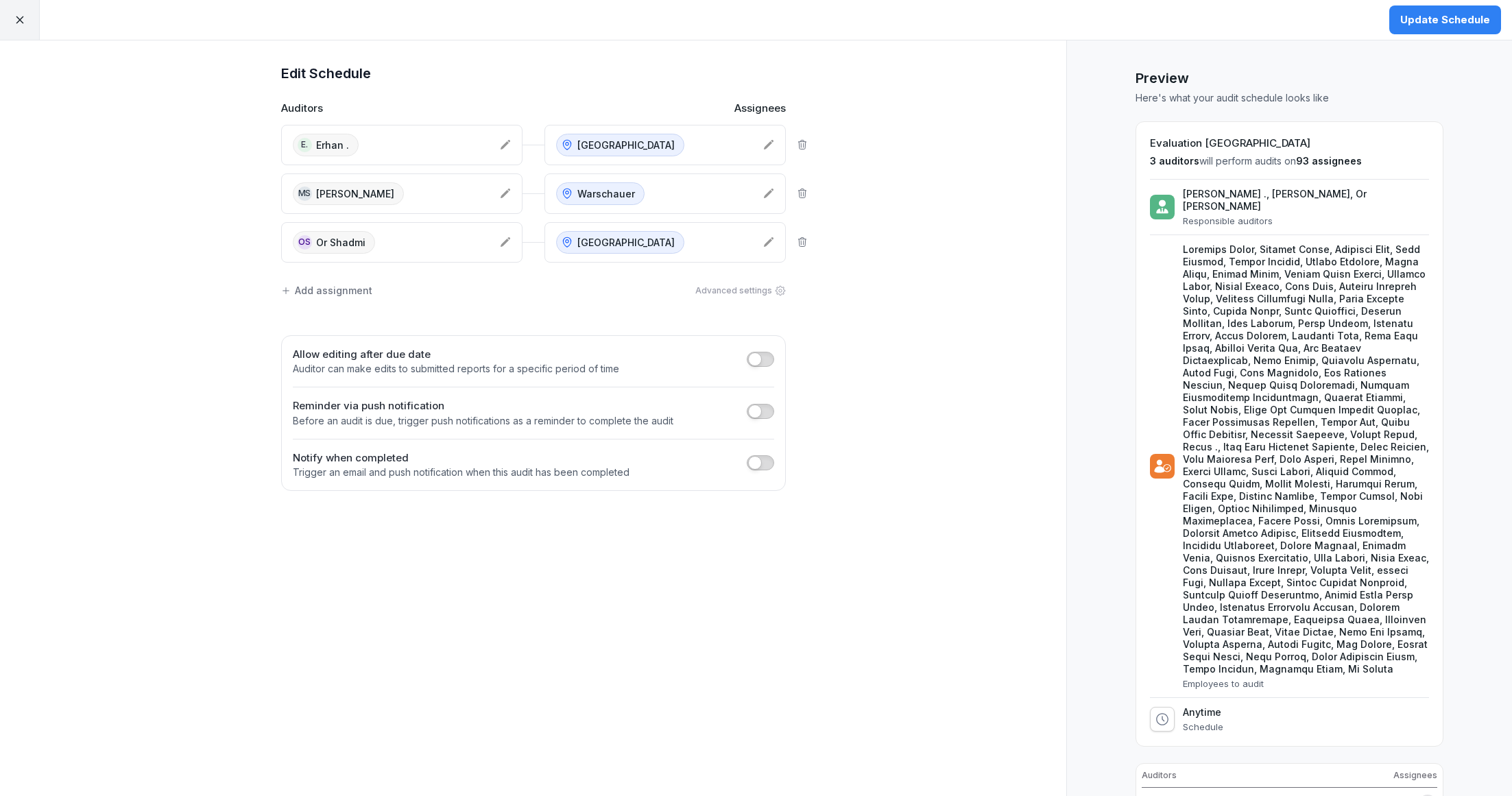
click at [1428, 24] on div "Update Schedule" at bounding box center [1445, 20] width 90 height 15
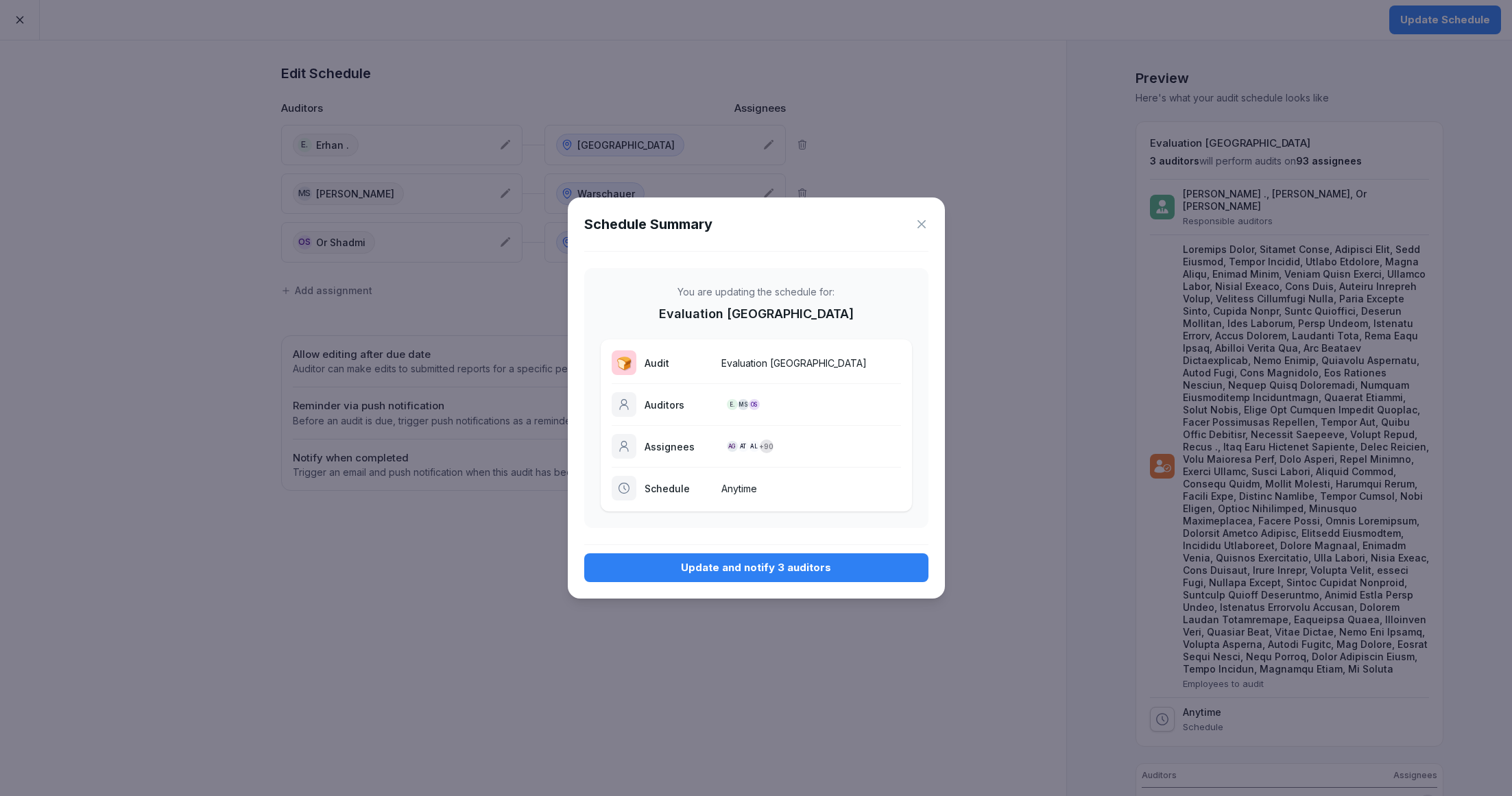
click at [828, 549] on div "Schedule Summary You are updating the schedule for: Evaluation Bread Station 🍞 …" at bounding box center [756, 398] width 377 height 401
click at [823, 571] on div "Update and notify 3 auditors" at bounding box center [756, 568] width 322 height 15
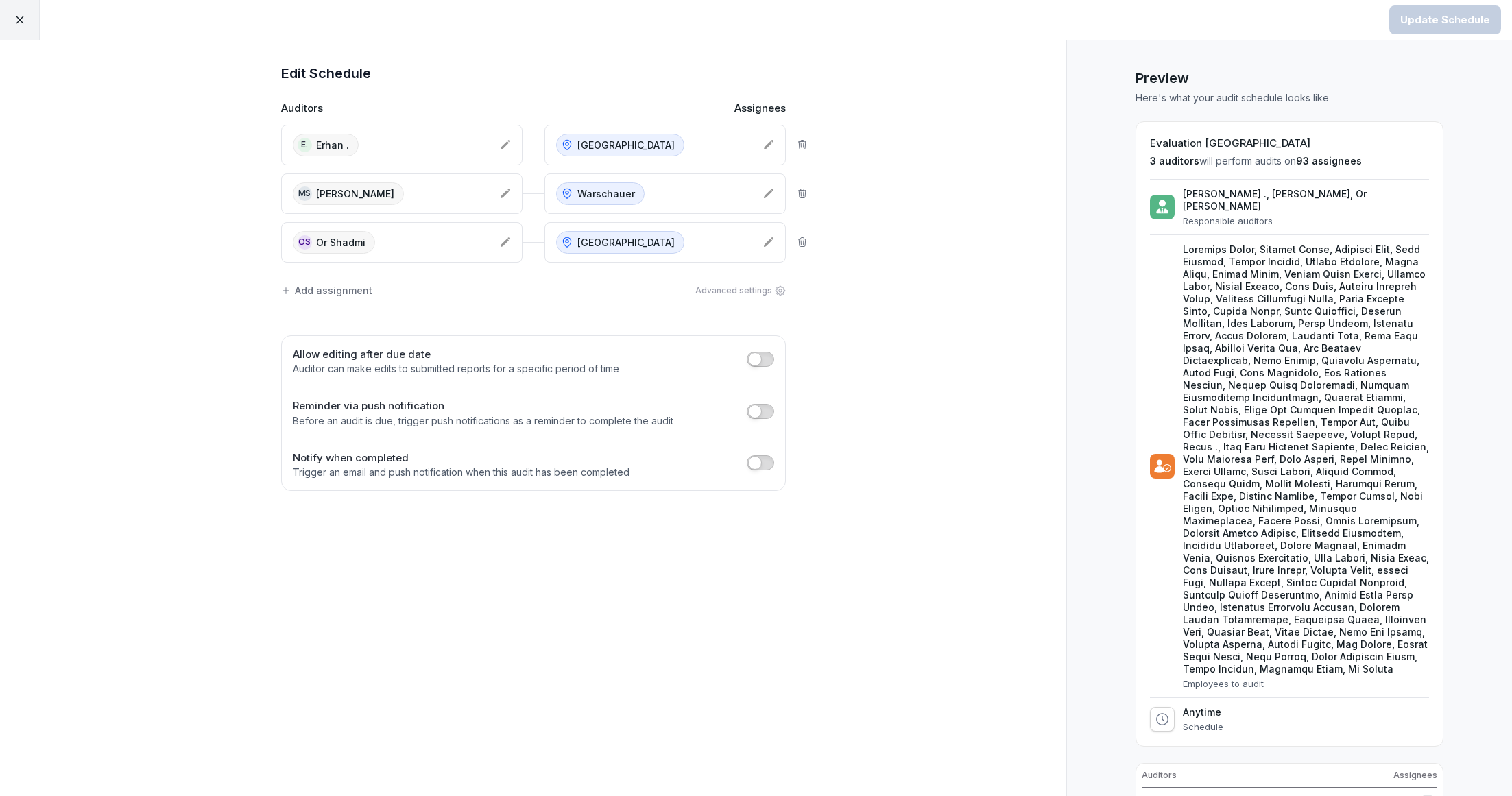
click at [7, 16] on div at bounding box center [20, 20] width 40 height 40
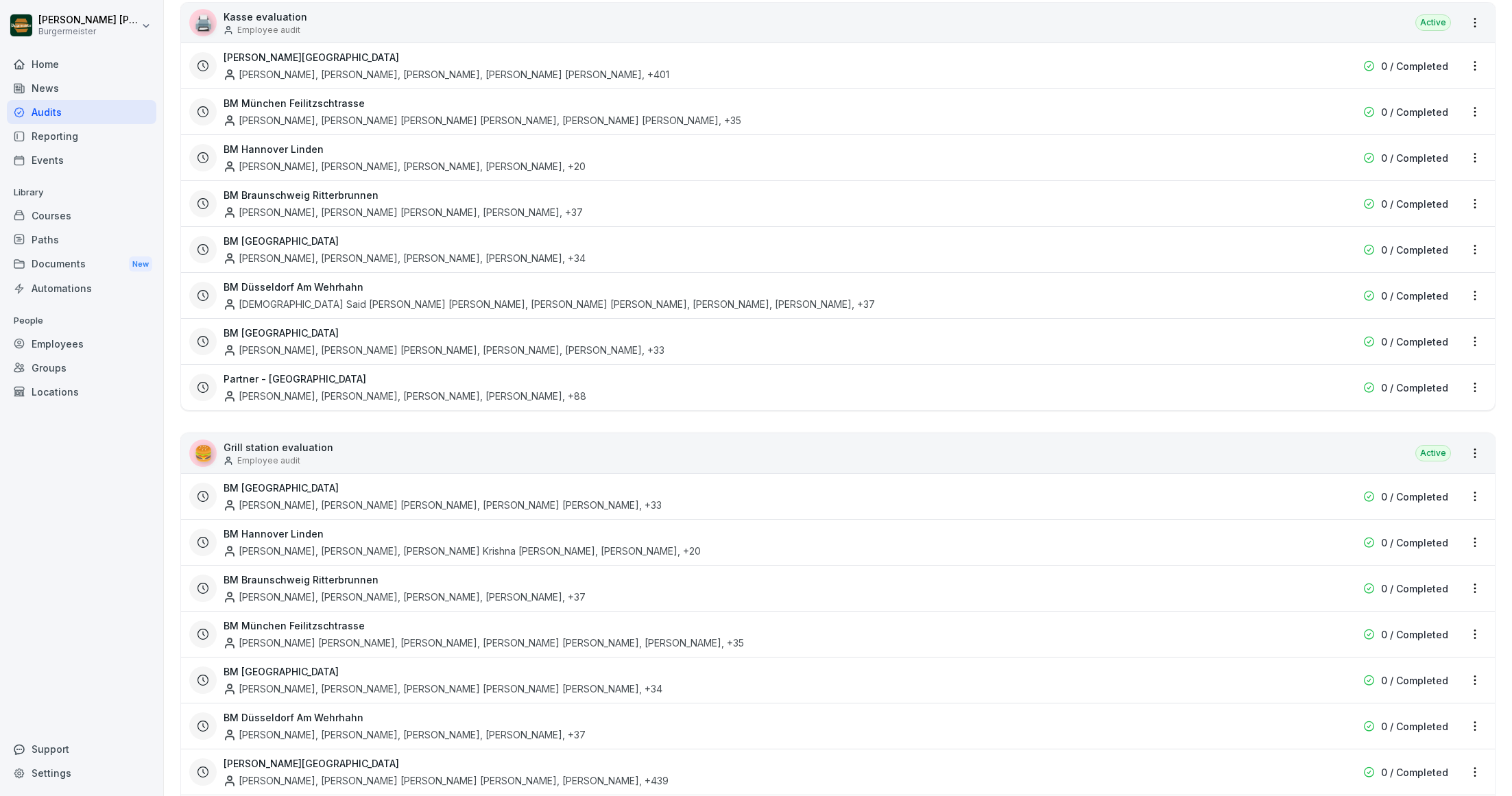
scroll to position [179, 0]
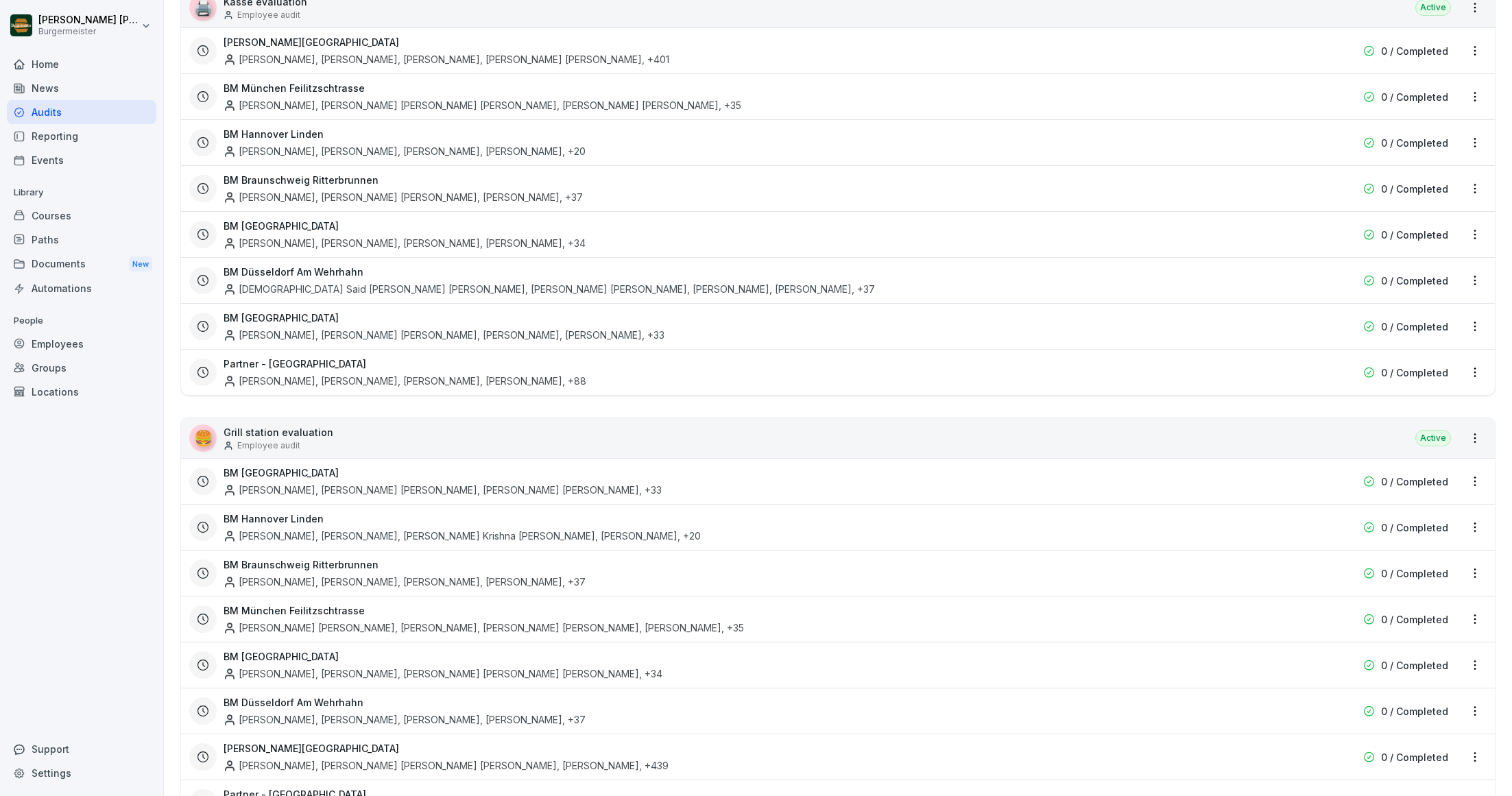
click at [1476, 368] on html "Juan Jose Leonardi Gonzalez Burgermeister Home News Audits Reporting Events Lib…" at bounding box center [756, 398] width 1512 height 796
click at [0, 0] on link "Update schedule" at bounding box center [0, 0] width 0 height 0
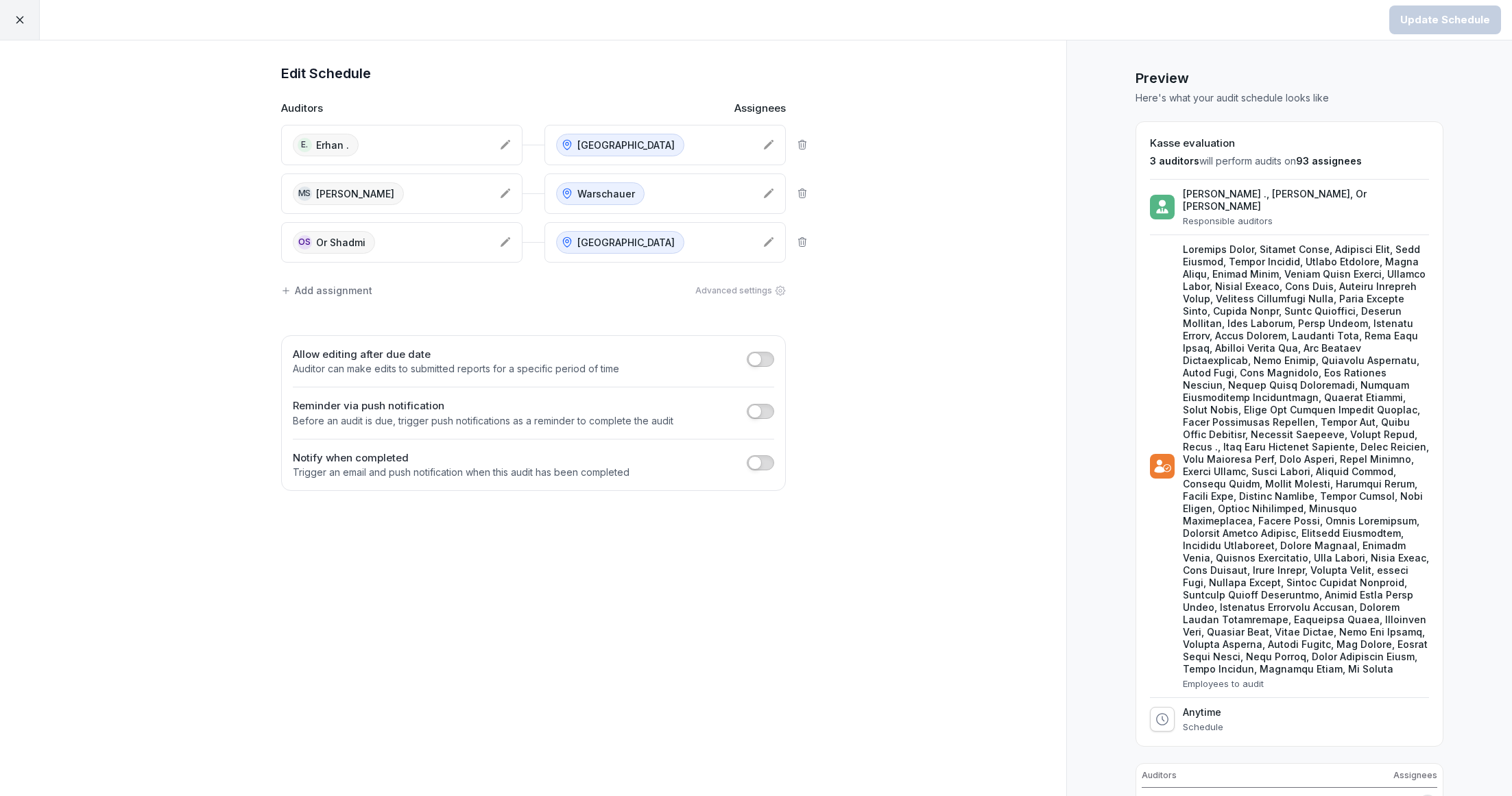
click at [21, 20] on icon at bounding box center [20, 20] width 13 height 13
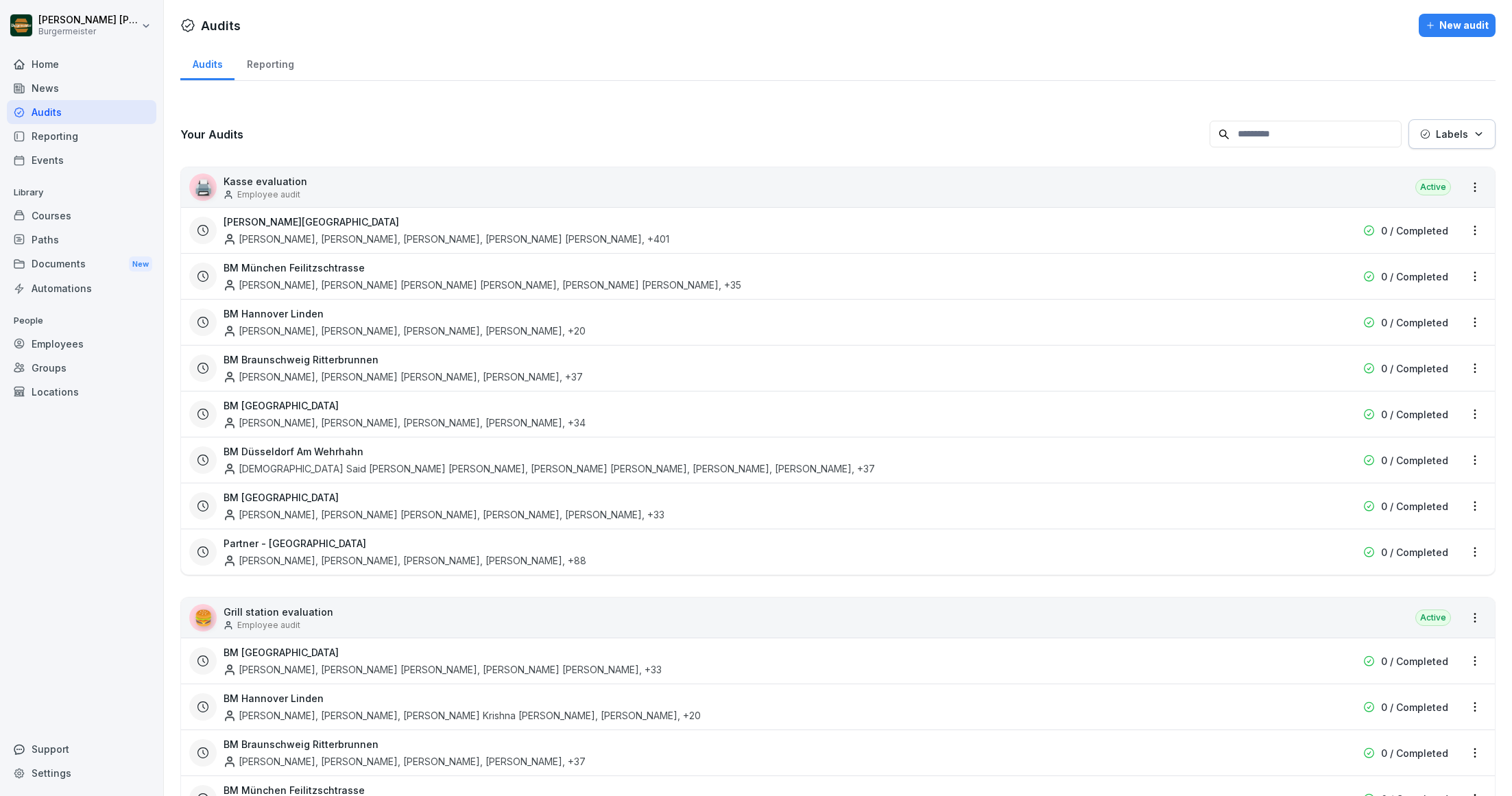
click at [30, 58] on div "Home" at bounding box center [81, 64] width 150 height 24
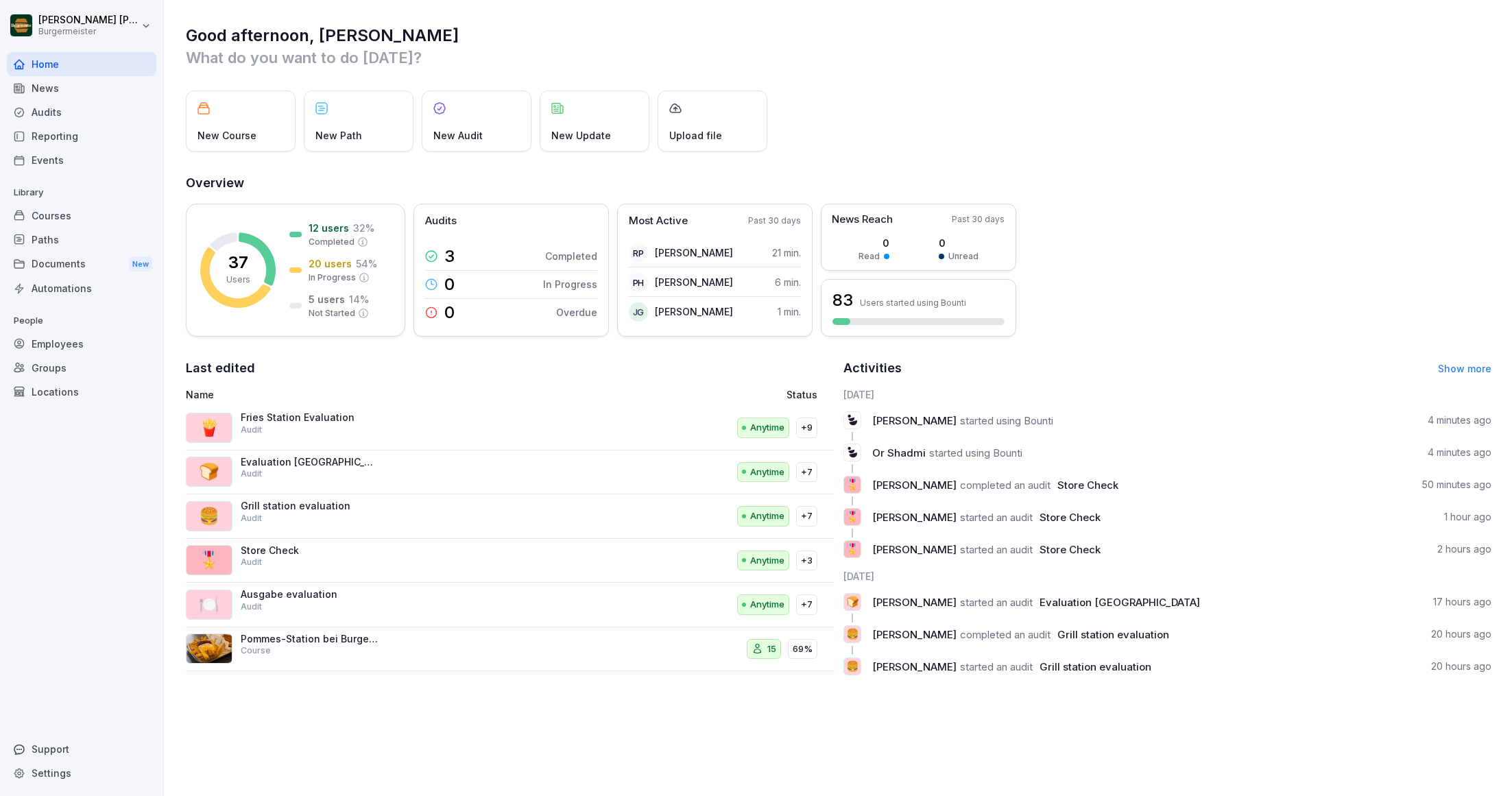
click at [44, 217] on div "Courses" at bounding box center [81, 216] width 150 height 24
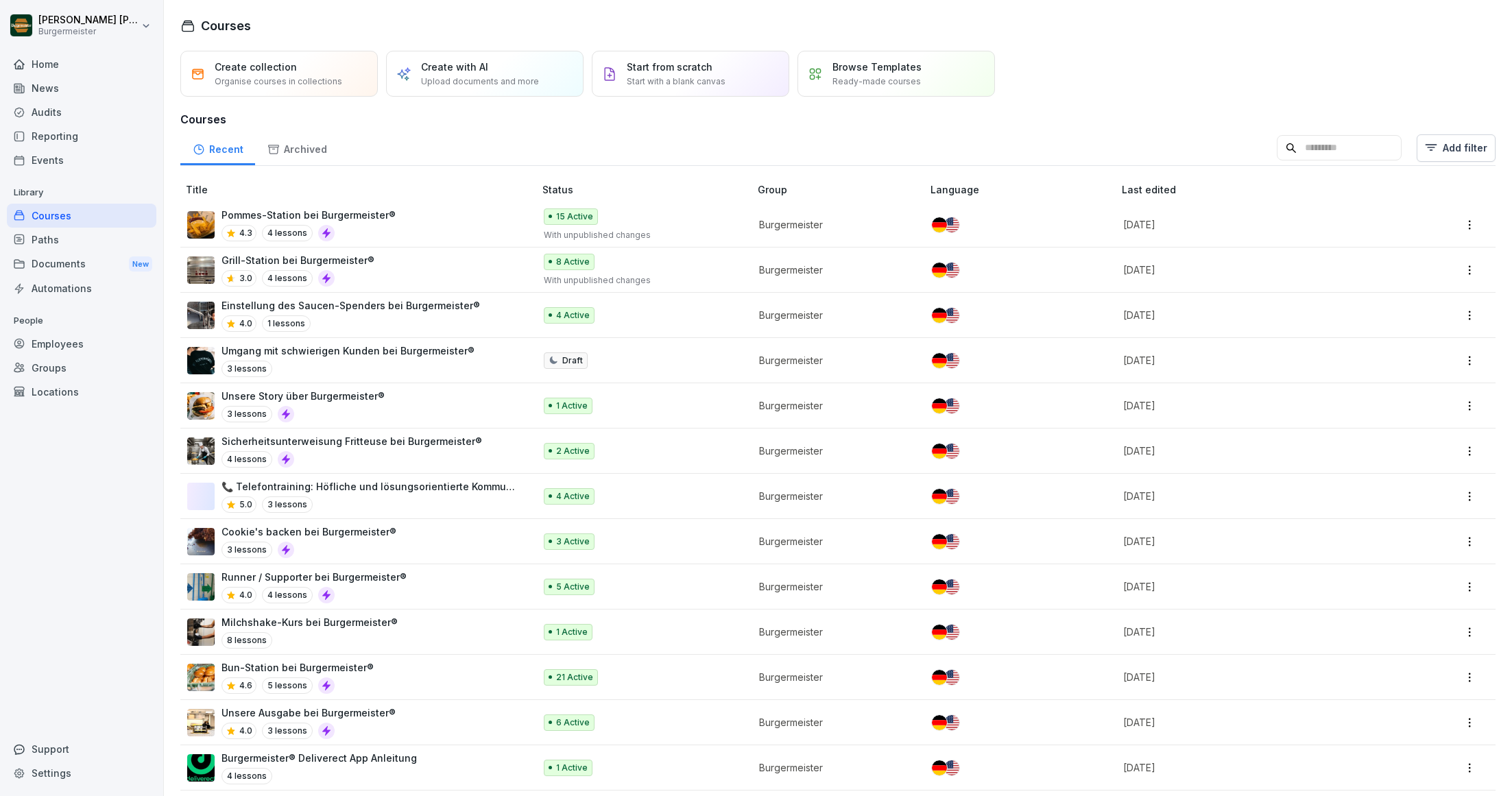
click at [61, 223] on div "Courses" at bounding box center [81, 216] width 150 height 24
click at [50, 253] on div "Documents New" at bounding box center [81, 265] width 150 height 25
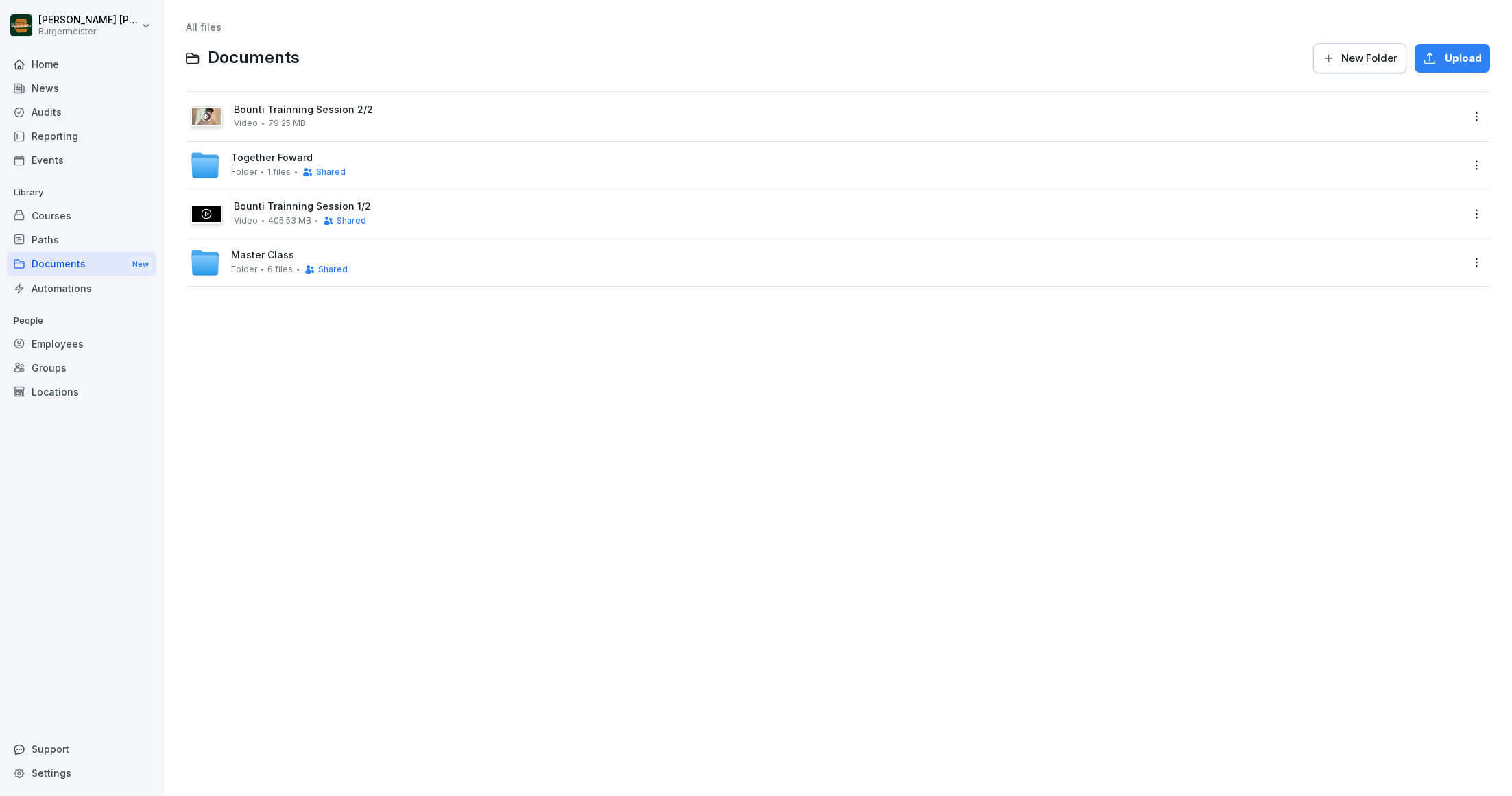
click at [1483, 169] on html "Juan Jose Leonardi Gonzalez Burgermeister Home News Audits Reporting Events Lib…" at bounding box center [756, 398] width 1512 height 796
click at [1398, 188] on div "Show details" at bounding box center [1412, 193] width 66 height 16
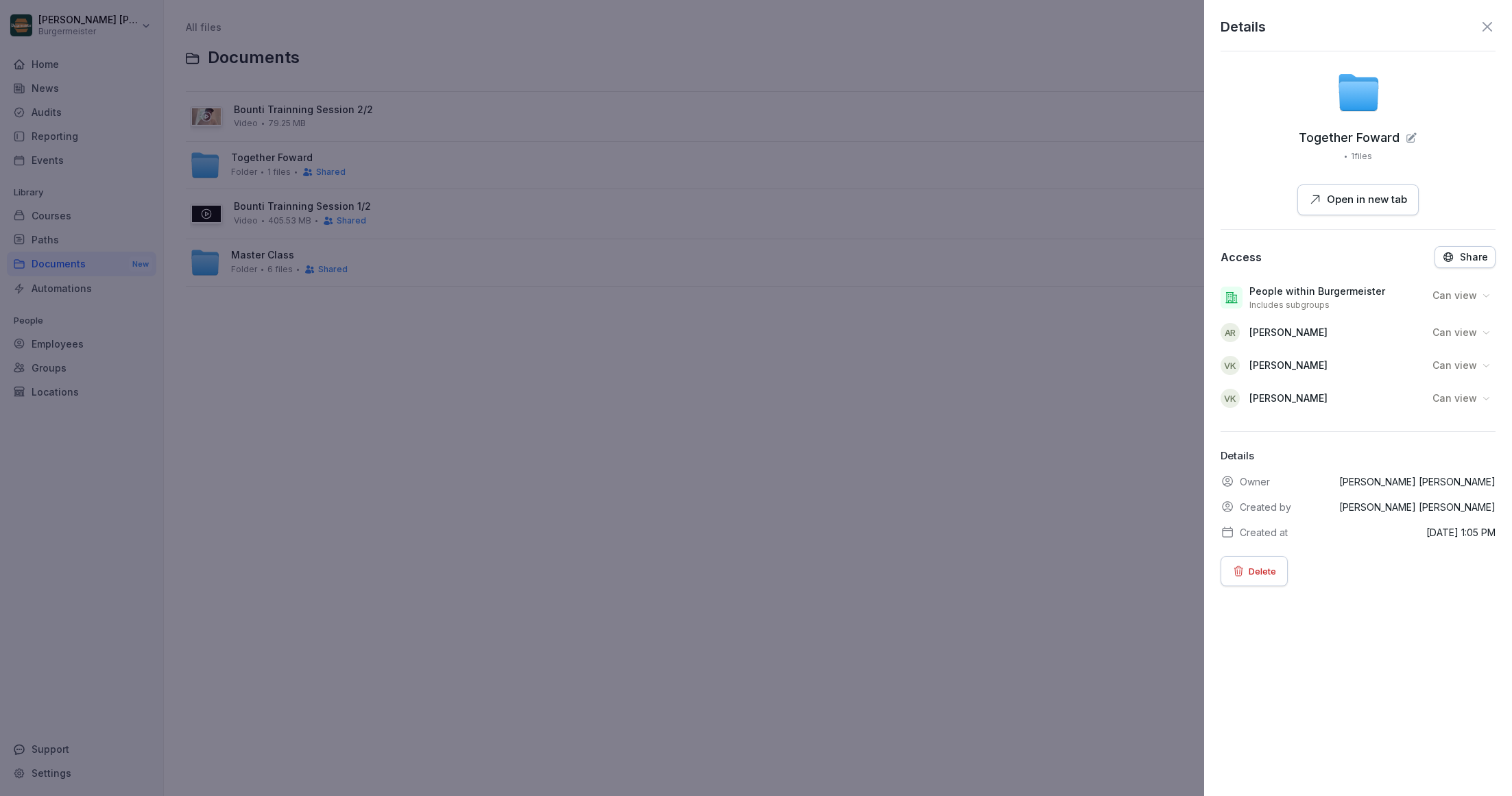
click at [1462, 257] on p "Share" at bounding box center [1473, 257] width 28 height 11
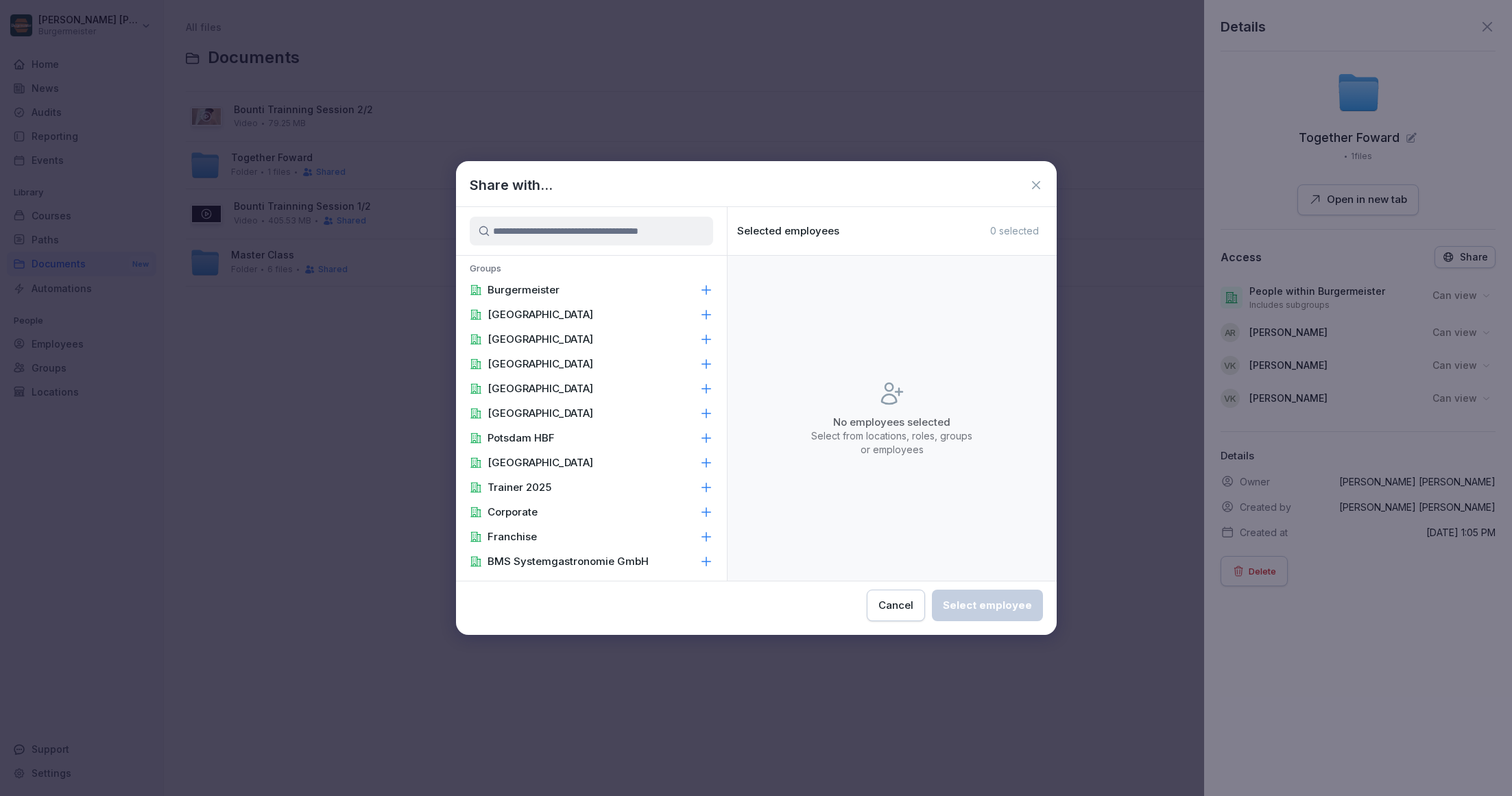
click at [1034, 182] on icon at bounding box center [1036, 185] width 14 height 14
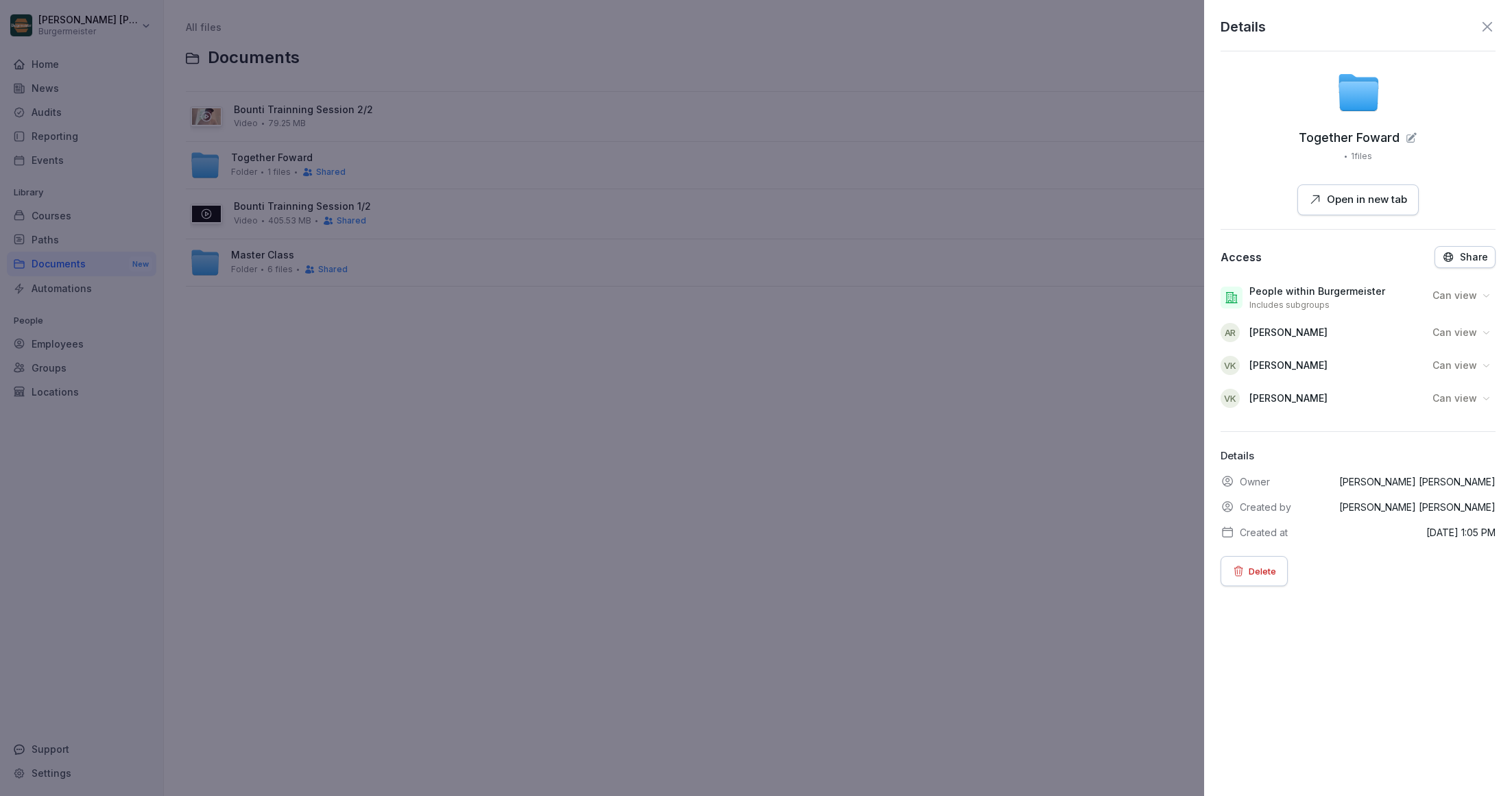
click at [1490, 30] on icon at bounding box center [1487, 27] width 10 height 10
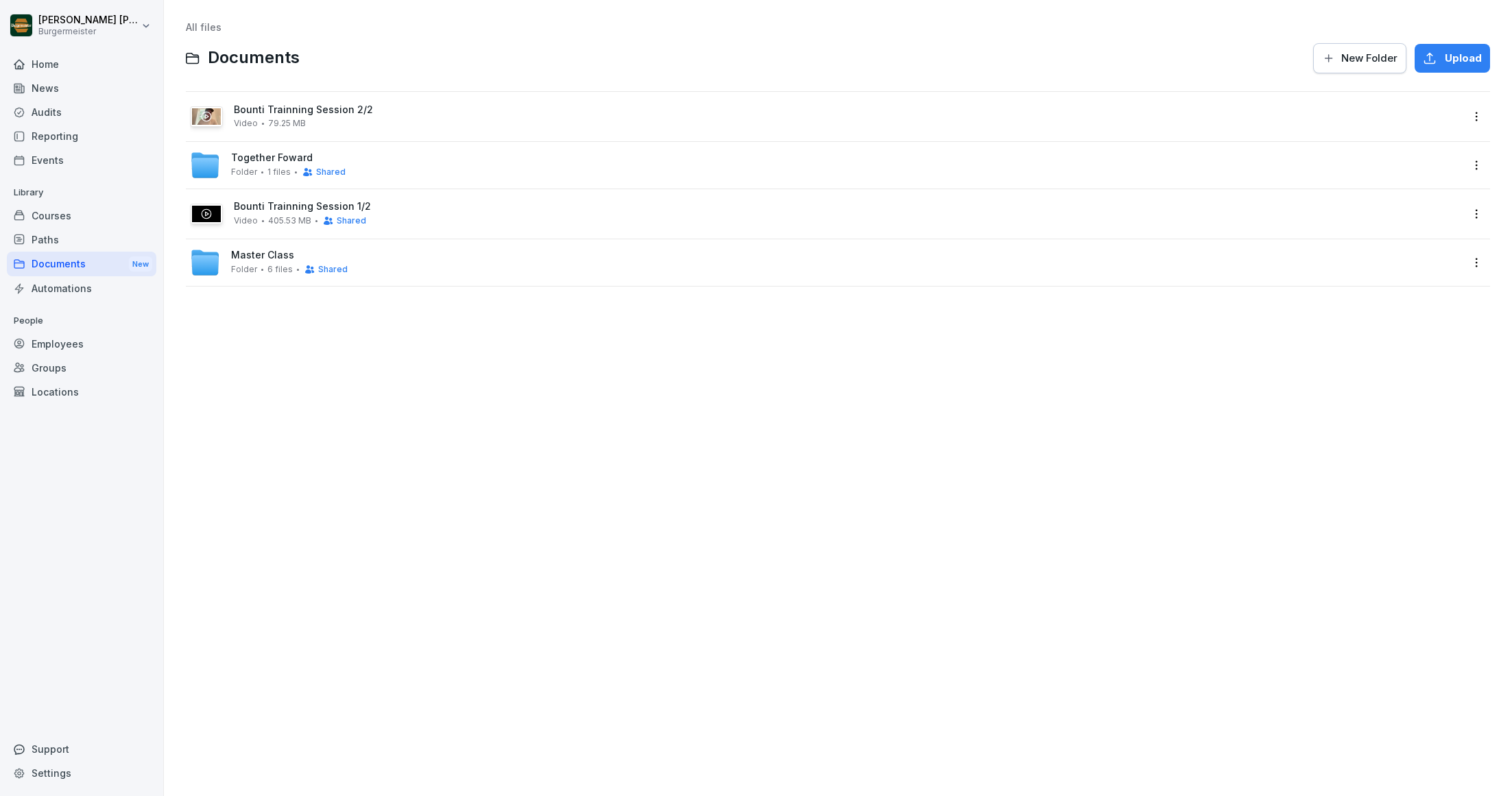
click at [1484, 212] on html "Juan Jose Leonardi Gonzalez Burgermeister Home News Audits Reporting Events Lib…" at bounding box center [756, 398] width 1512 height 796
click at [1398, 272] on div "Share" at bounding box center [1395, 270] width 32 height 16
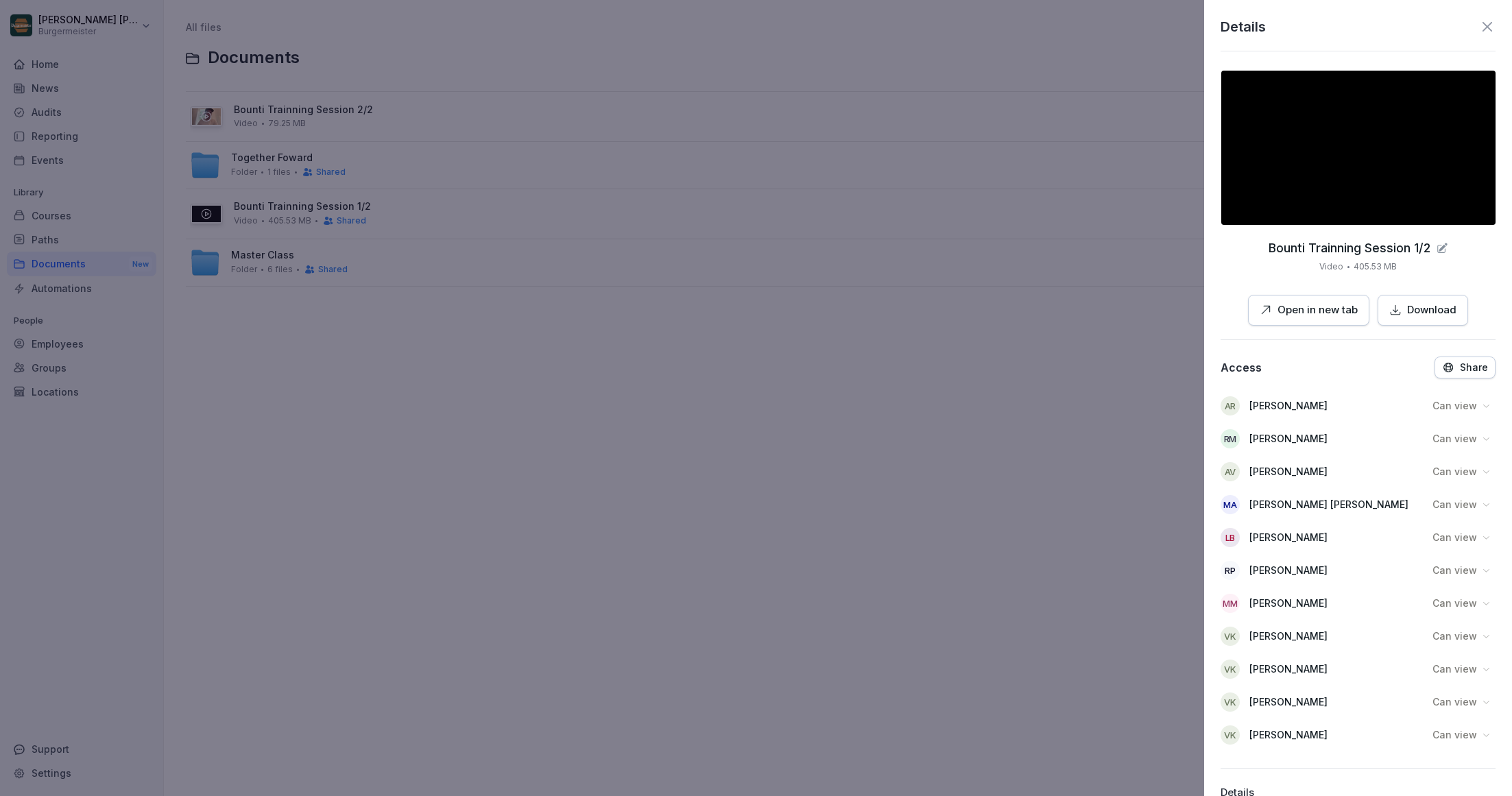
click at [1465, 358] on button "Share" at bounding box center [1465, 368] width 61 height 22
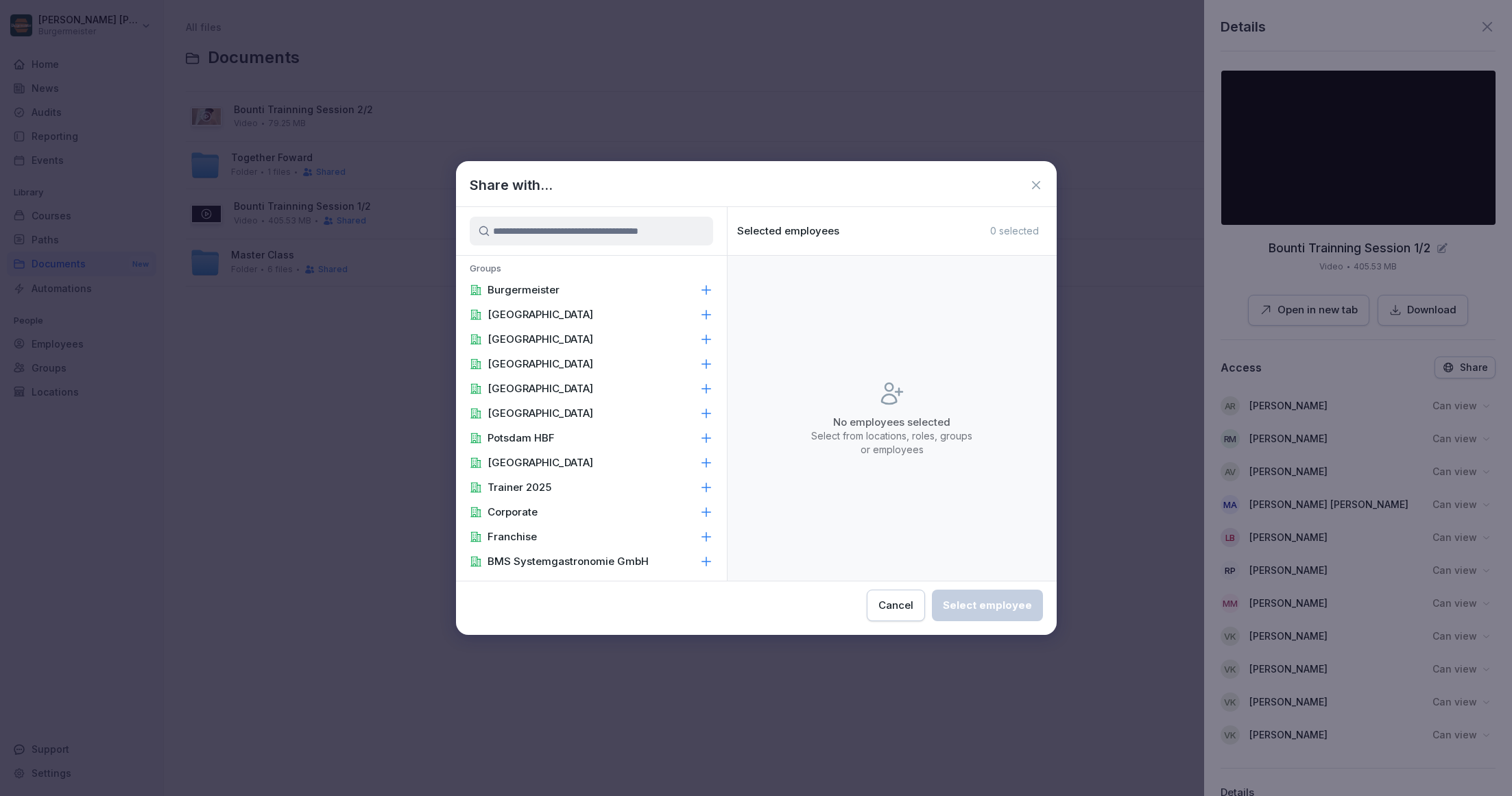
click at [622, 228] on input at bounding box center [591, 230] width 244 height 29
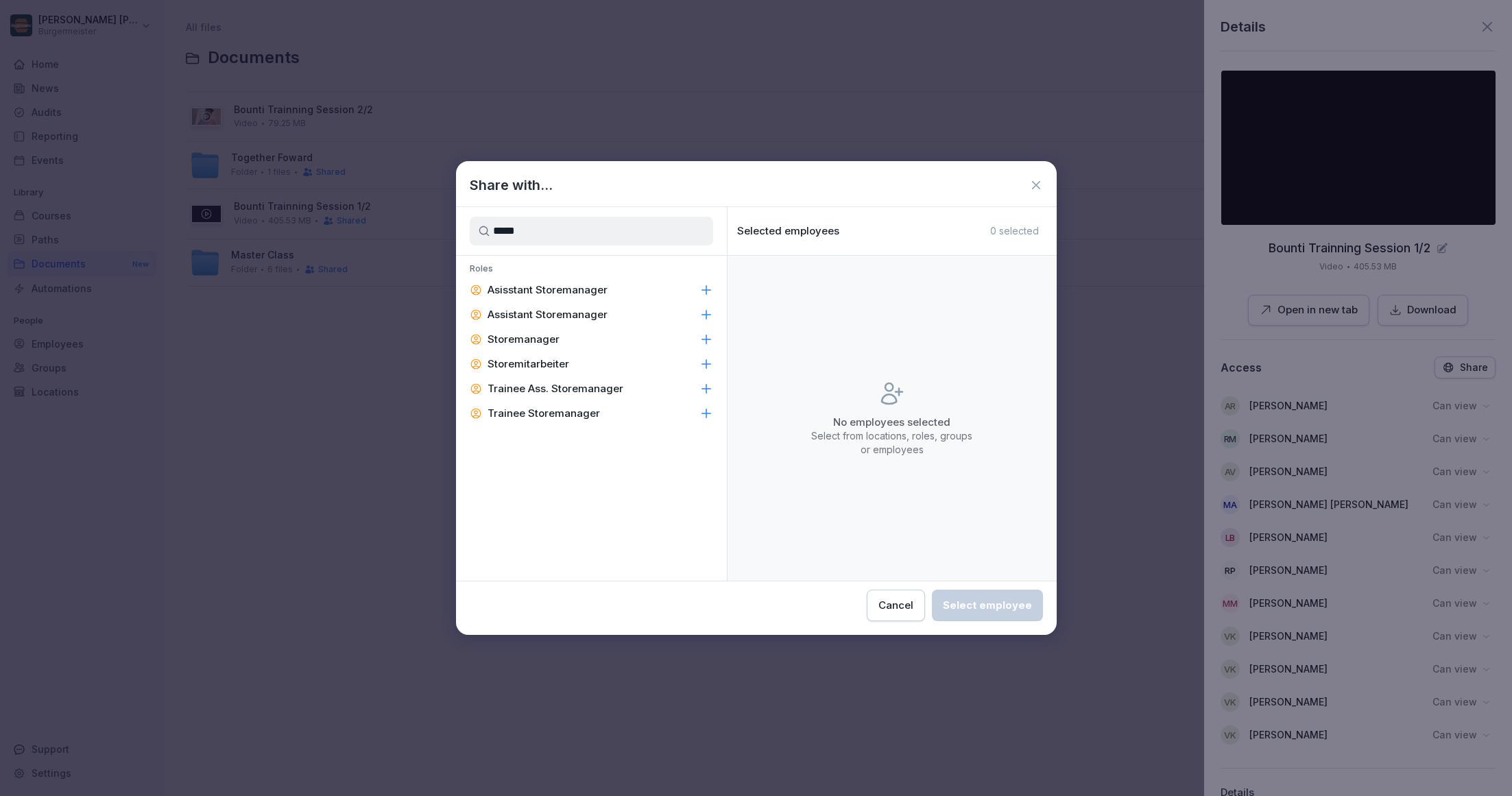
type input "*****"
click at [547, 340] on p "Storemanager" at bounding box center [523, 339] width 72 height 14
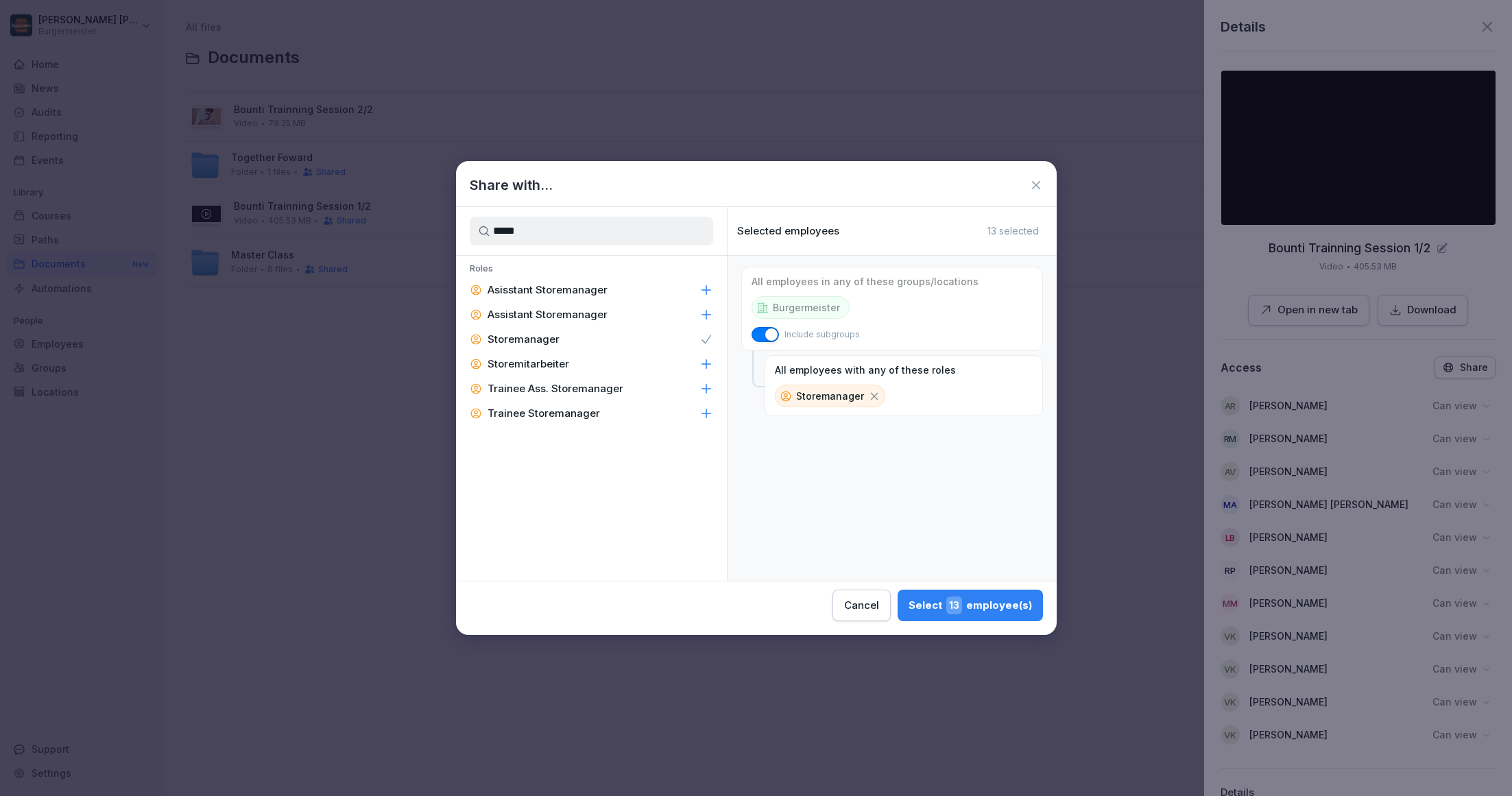
click at [582, 288] on p "Asisstant Storemanager" at bounding box center [547, 290] width 120 height 14
click at [596, 293] on p "Asisstant Storemanager" at bounding box center [547, 290] width 120 height 14
click at [699, 312] on icon at bounding box center [706, 315] width 14 height 14
click at [685, 279] on div "Asisstant Storemanager" at bounding box center [591, 290] width 271 height 24
click at [1004, 623] on div "Share with... ***** Roles Asisstant Storemanager Assistant Storemanager Storema…" at bounding box center [756, 397] width 601 height 474
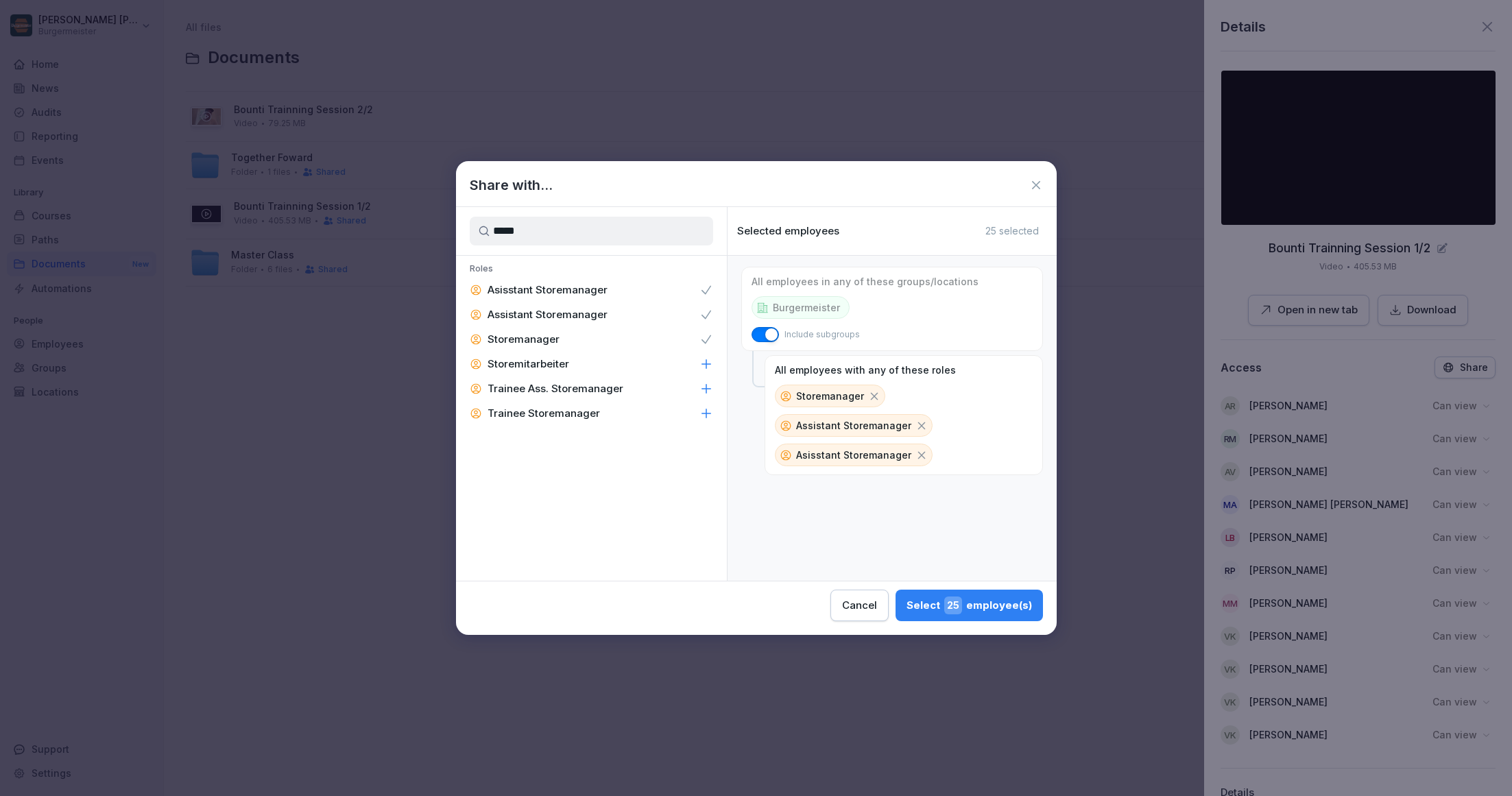
click at [877, 611] on div "Cancel" at bounding box center [859, 606] width 35 height 15
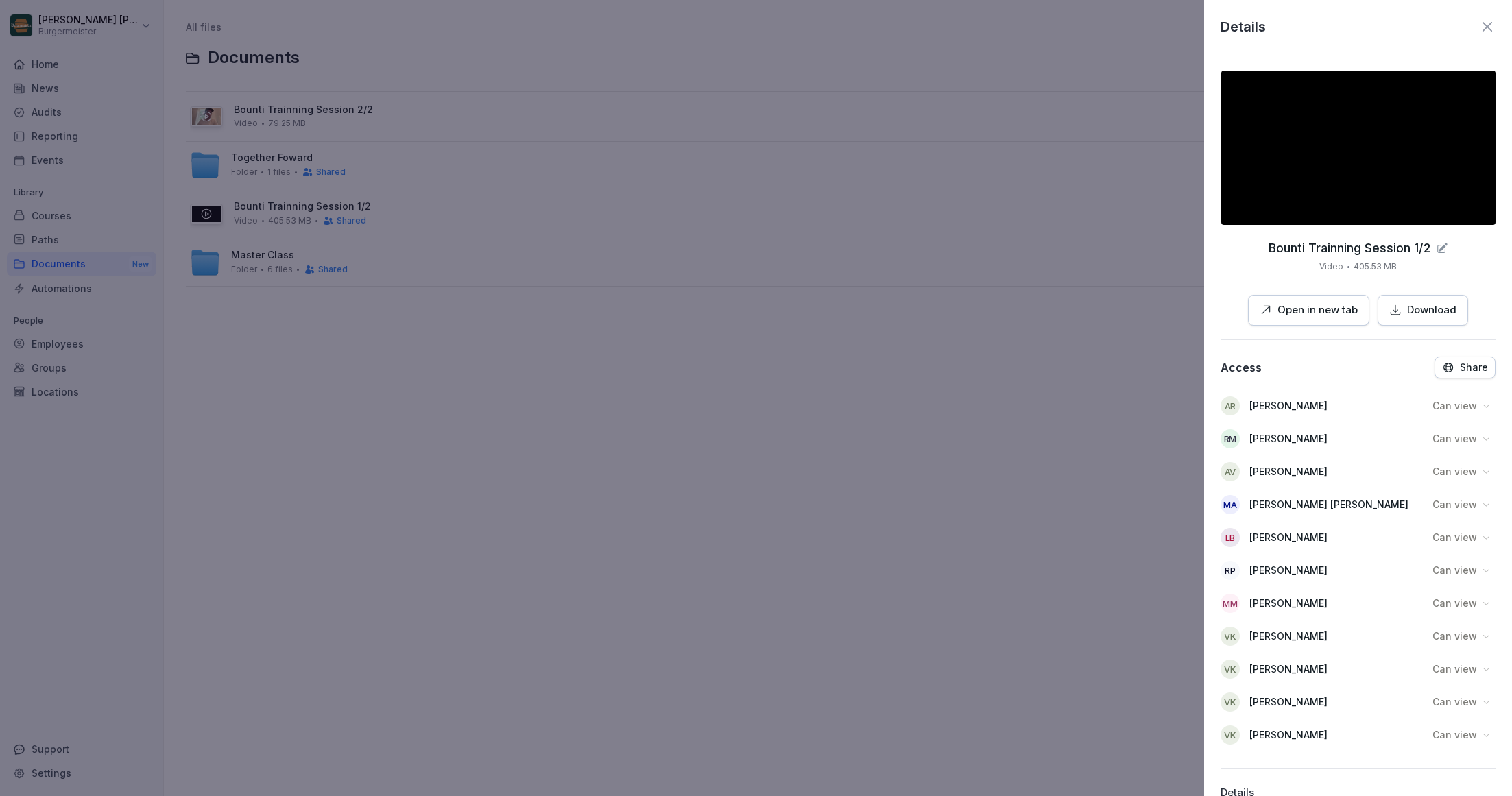
click at [1482, 25] on icon at bounding box center [1487, 27] width 16 height 16
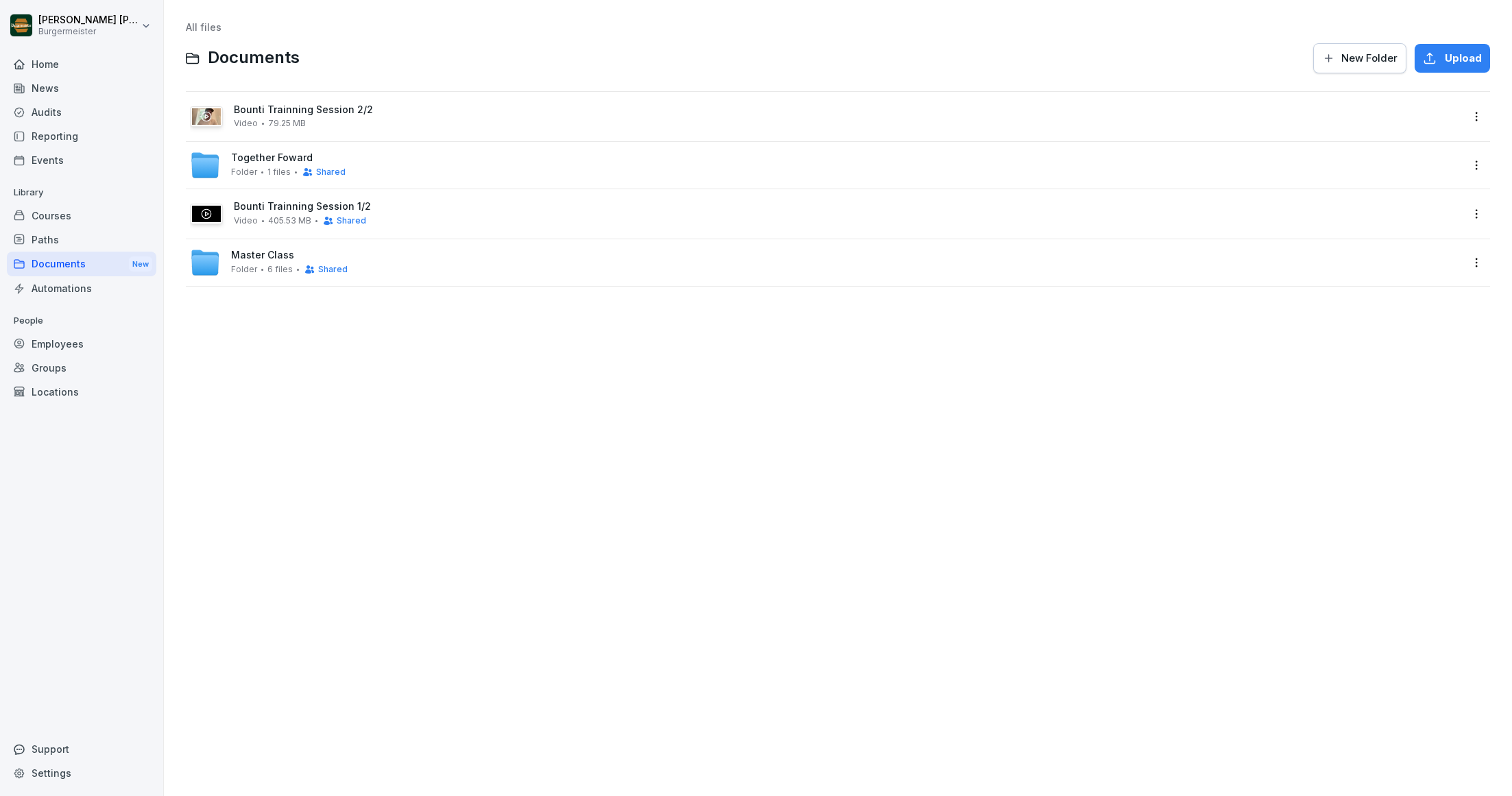
click at [56, 60] on div "Home" at bounding box center [81, 64] width 150 height 24
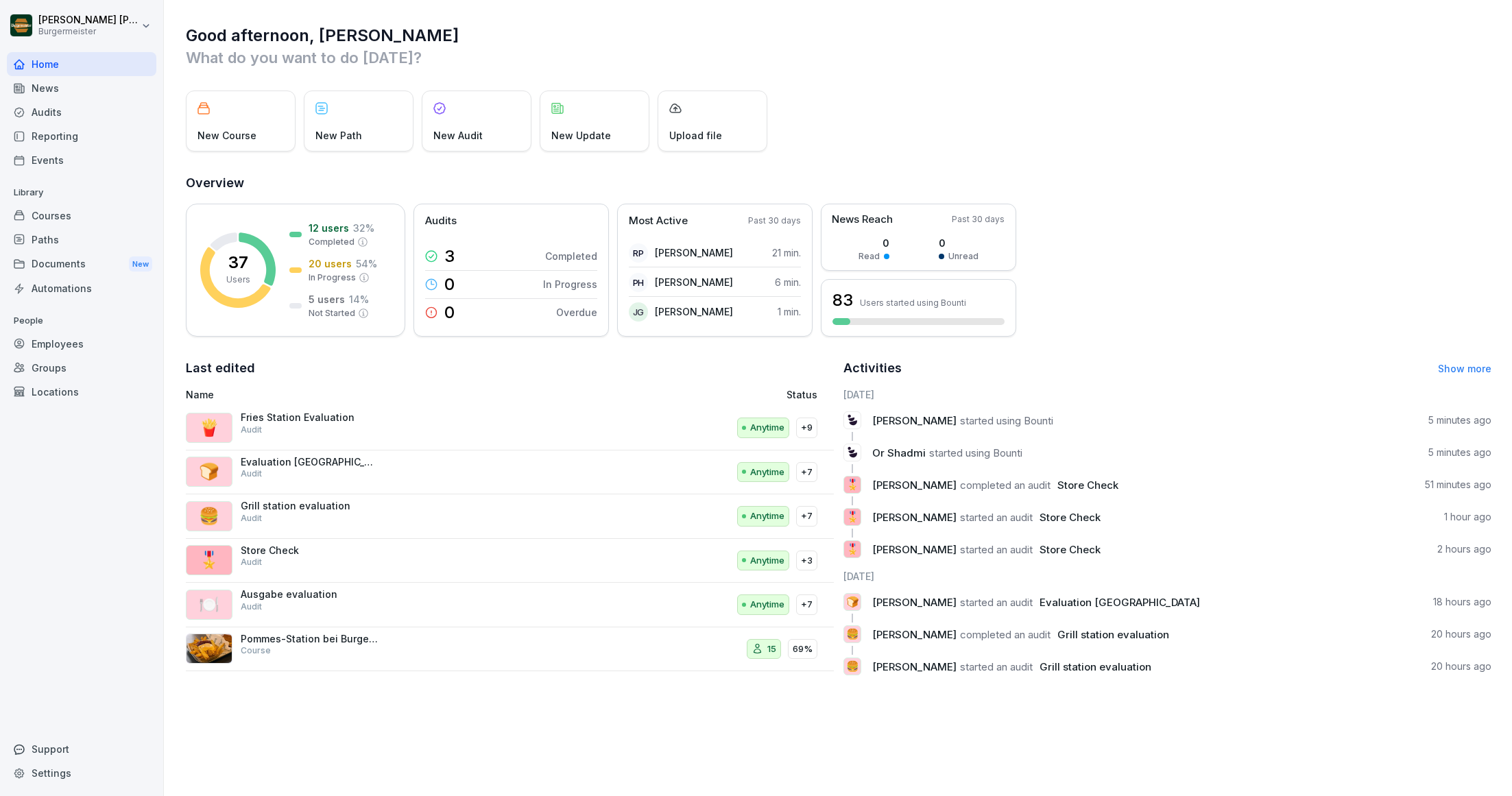
click at [36, 107] on div "Audits" at bounding box center [81, 112] width 150 height 24
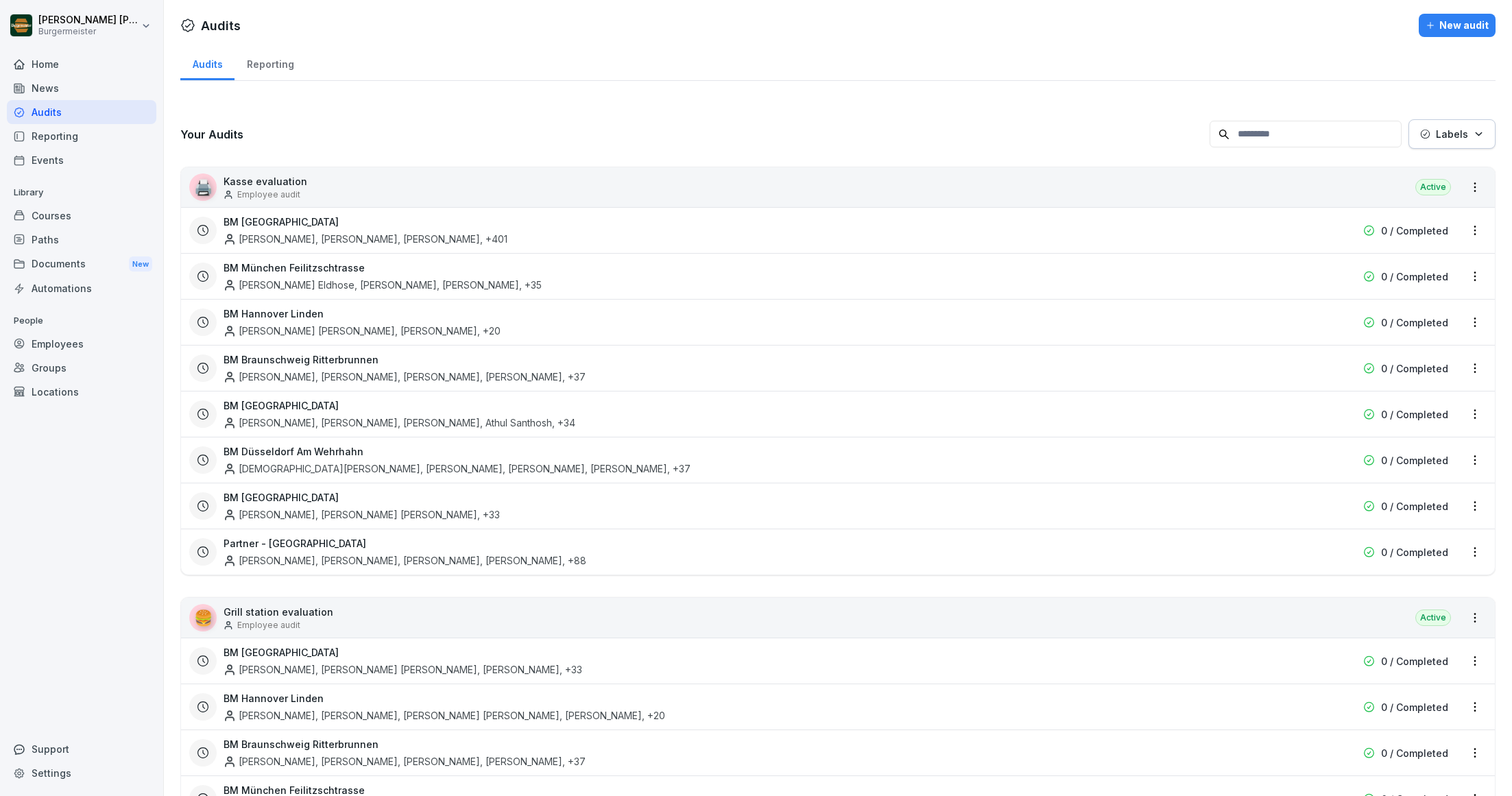
click at [273, 79] on div "Reporting" at bounding box center [270, 62] width 71 height 35
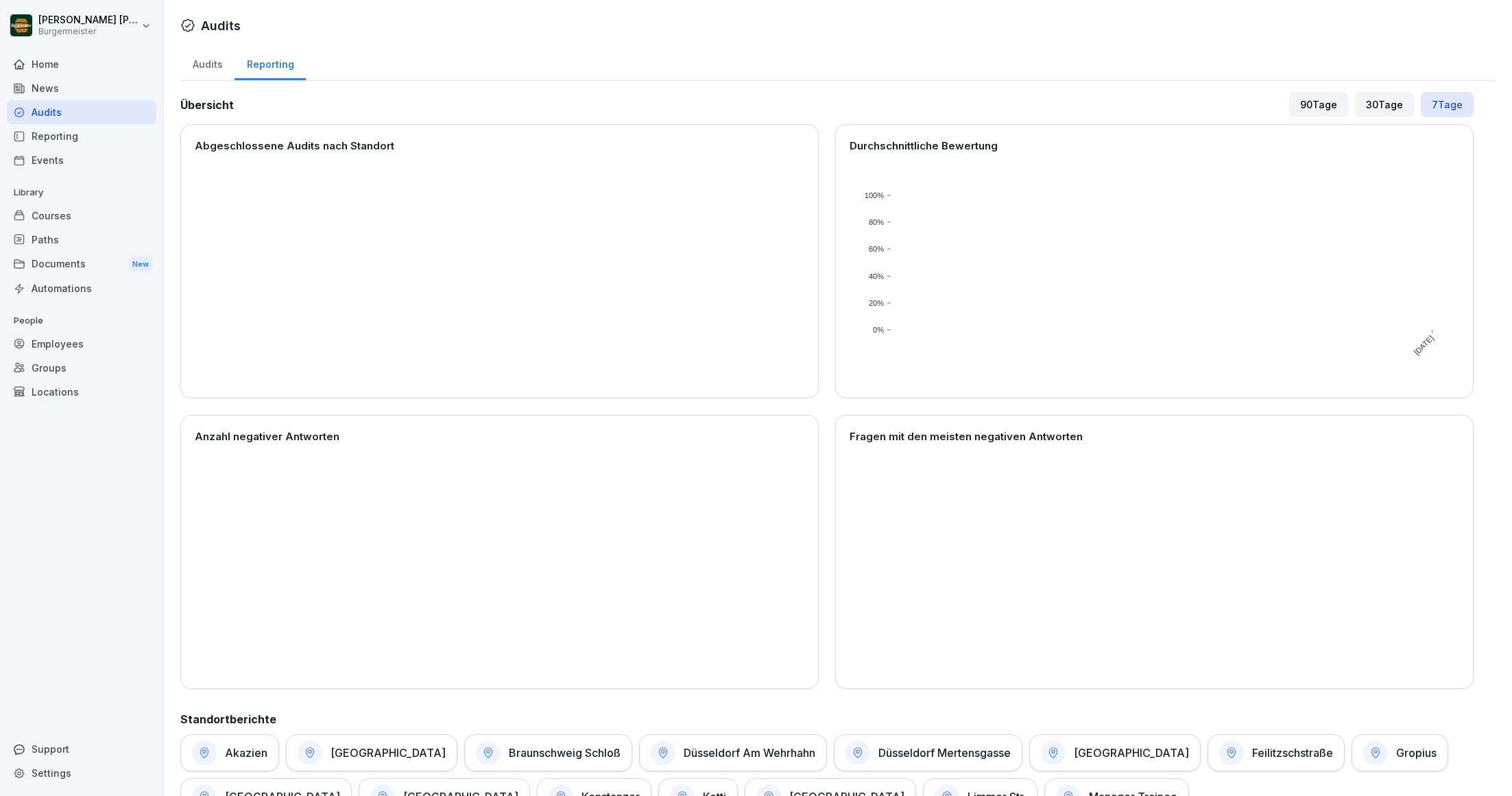
click at [271, 71] on div "Reporting" at bounding box center [270, 62] width 71 height 35
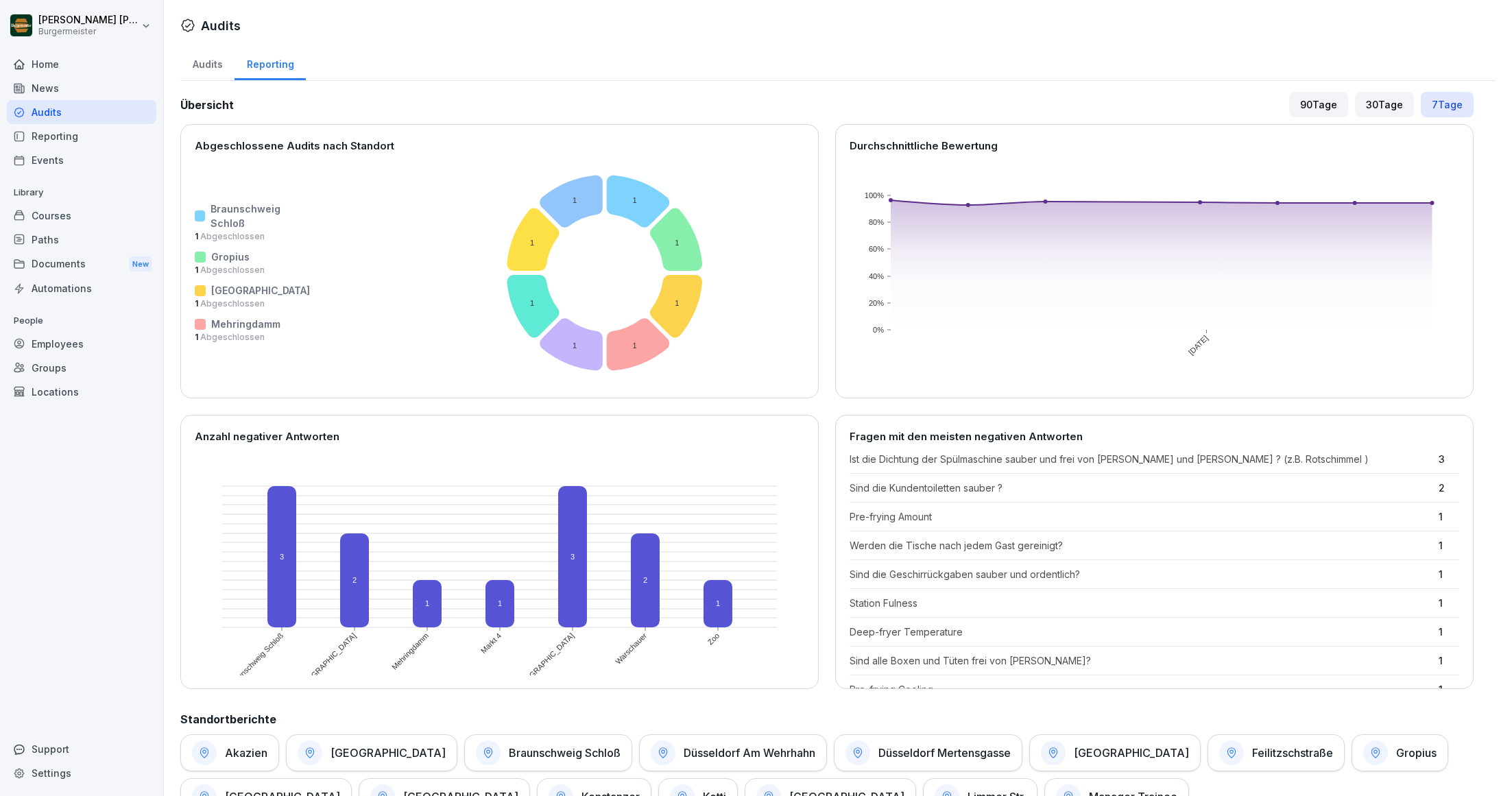
click at [56, 368] on div "Groups" at bounding box center [81, 368] width 150 height 24
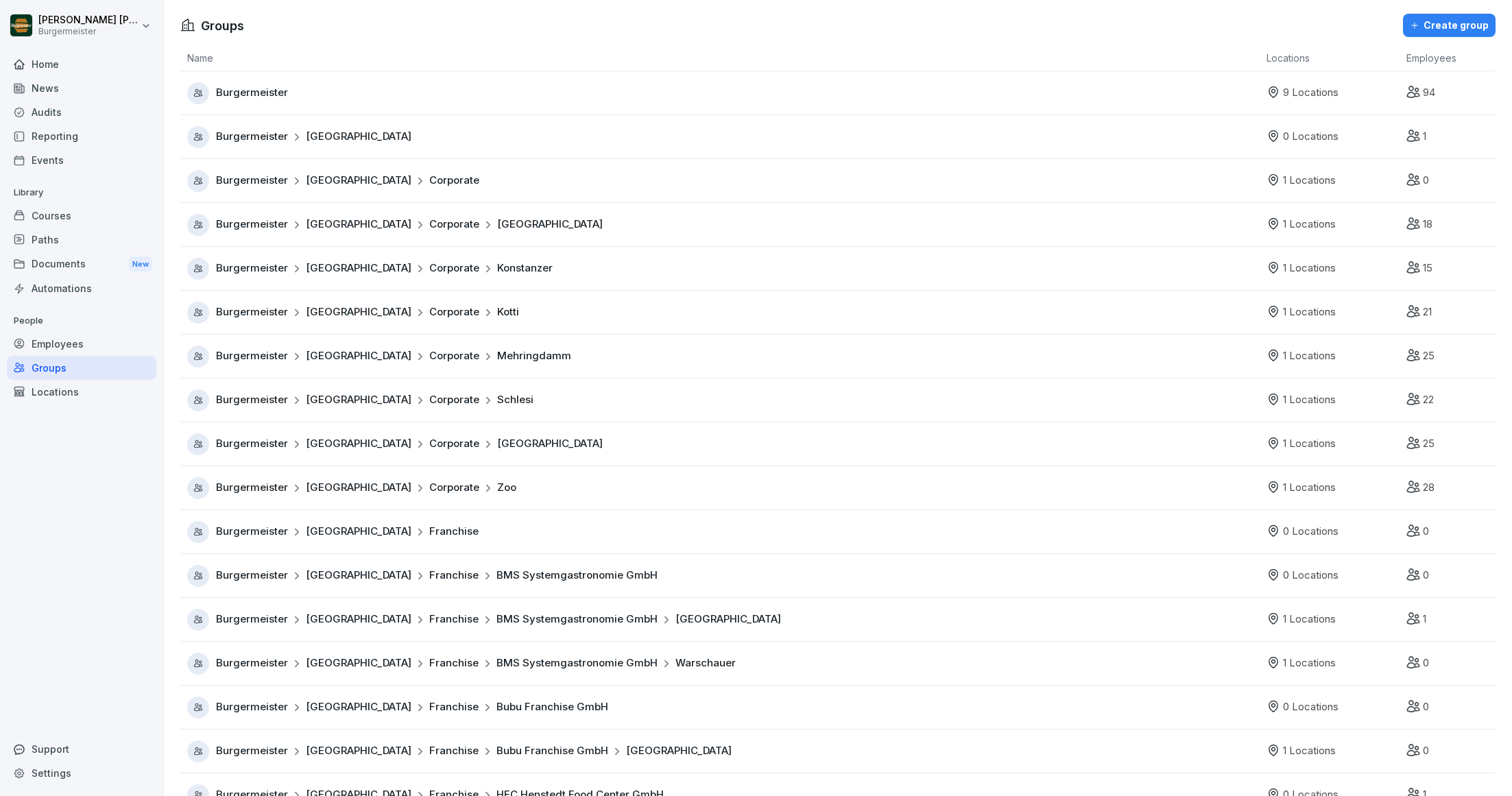
click at [61, 336] on div "Employees" at bounding box center [81, 344] width 150 height 24
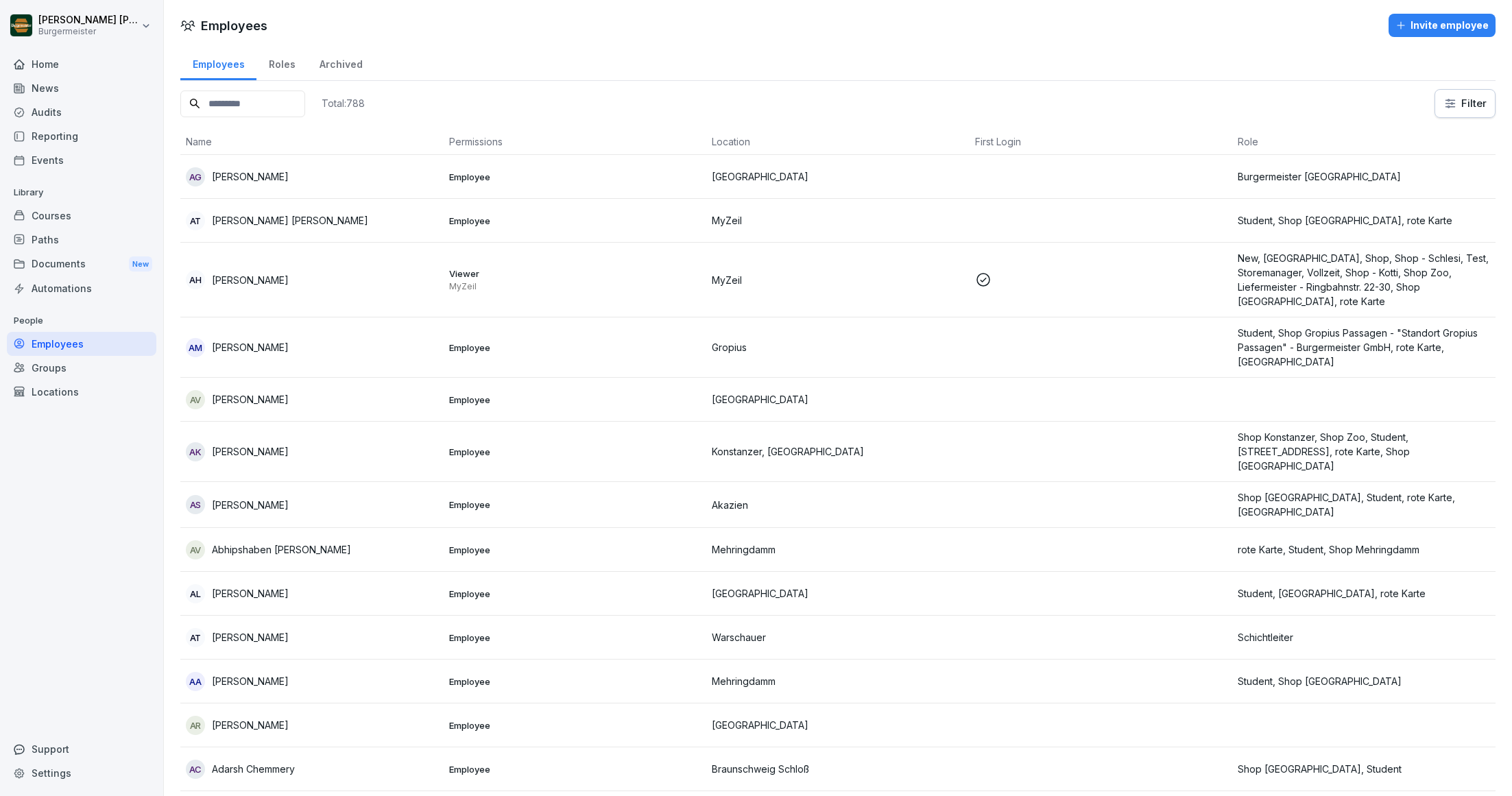
click at [267, 94] on input at bounding box center [242, 104] width 124 height 27
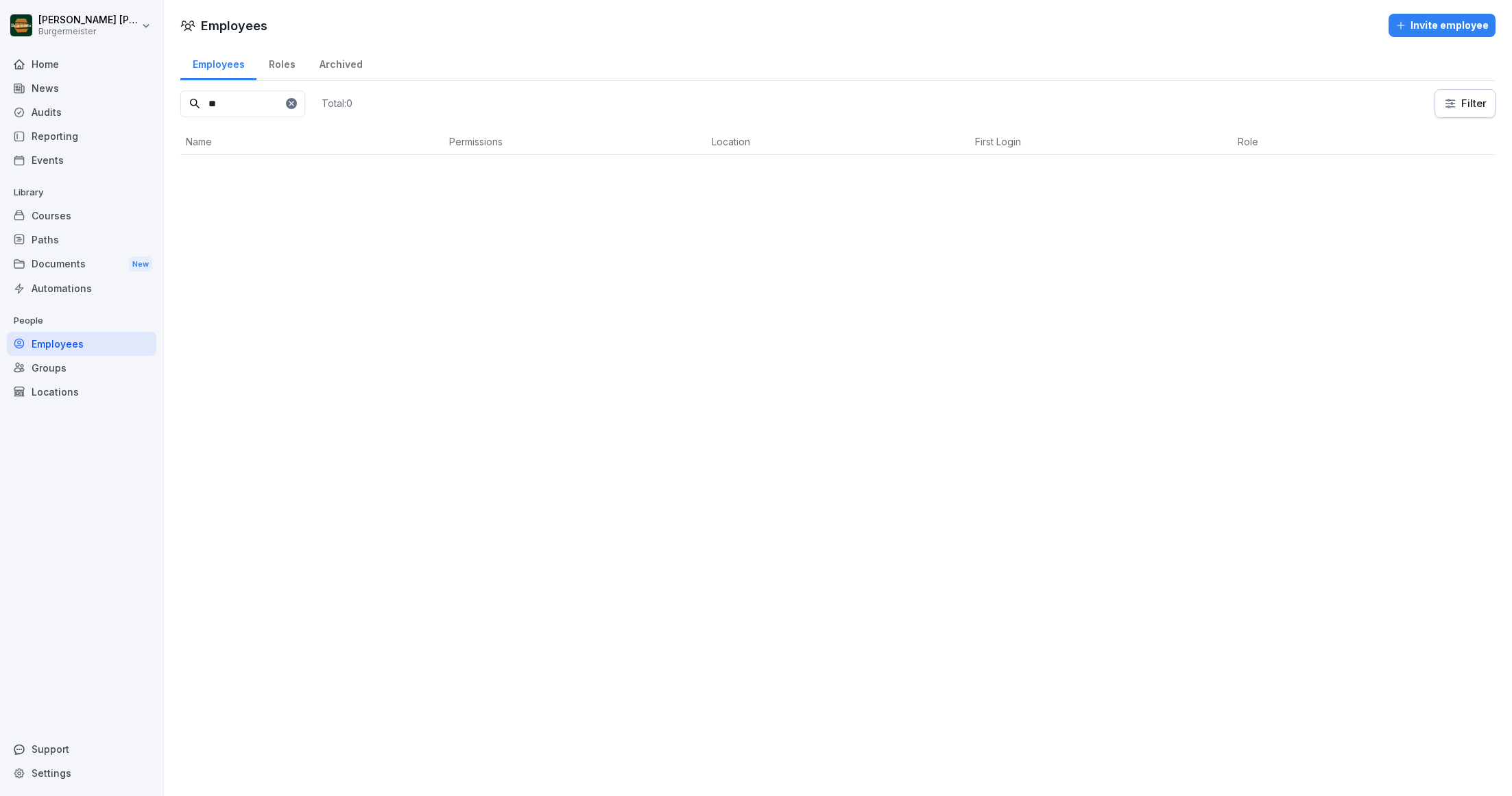
type input "*"
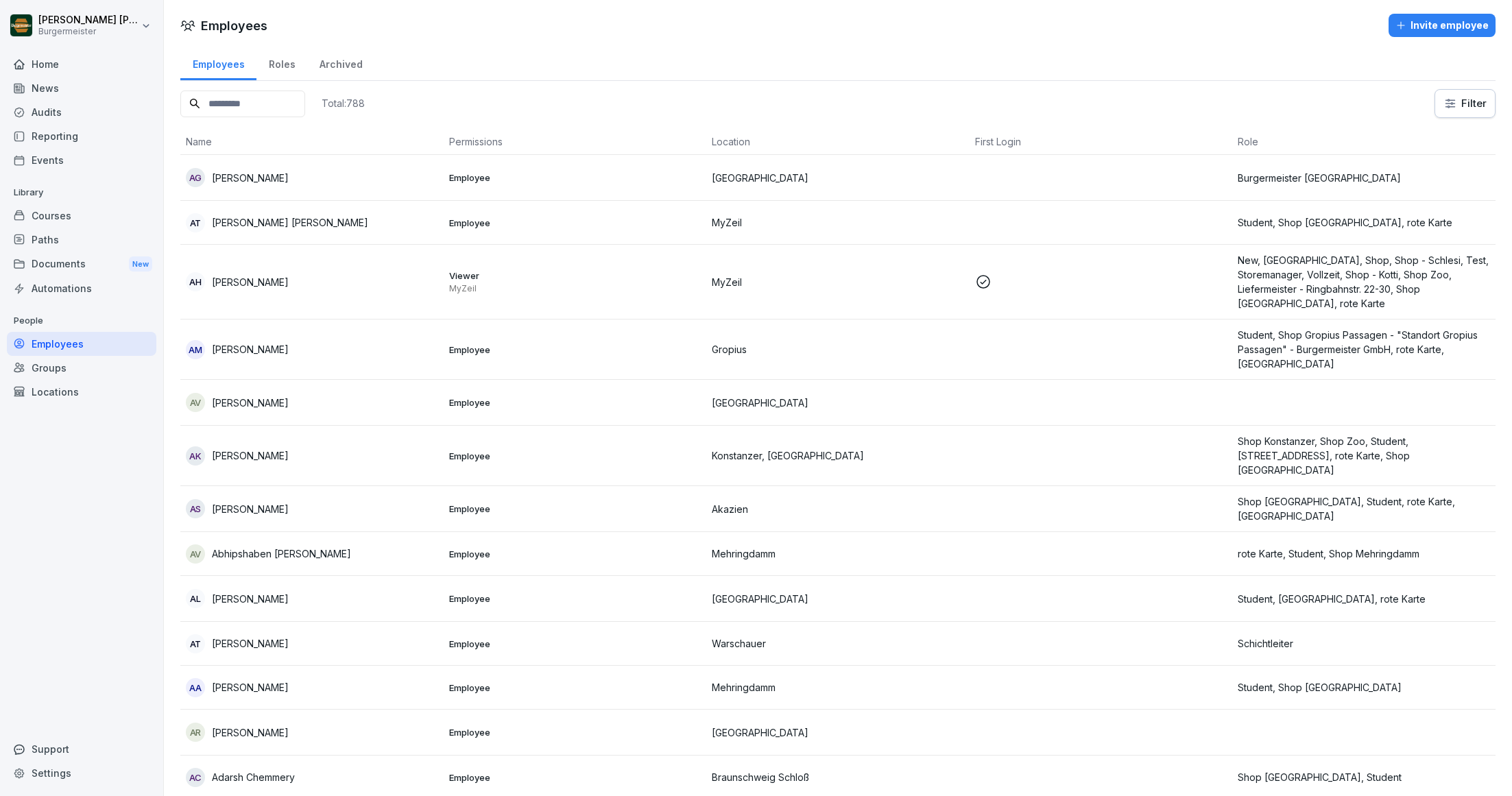
click at [72, 375] on div "Groups" at bounding box center [81, 368] width 150 height 24
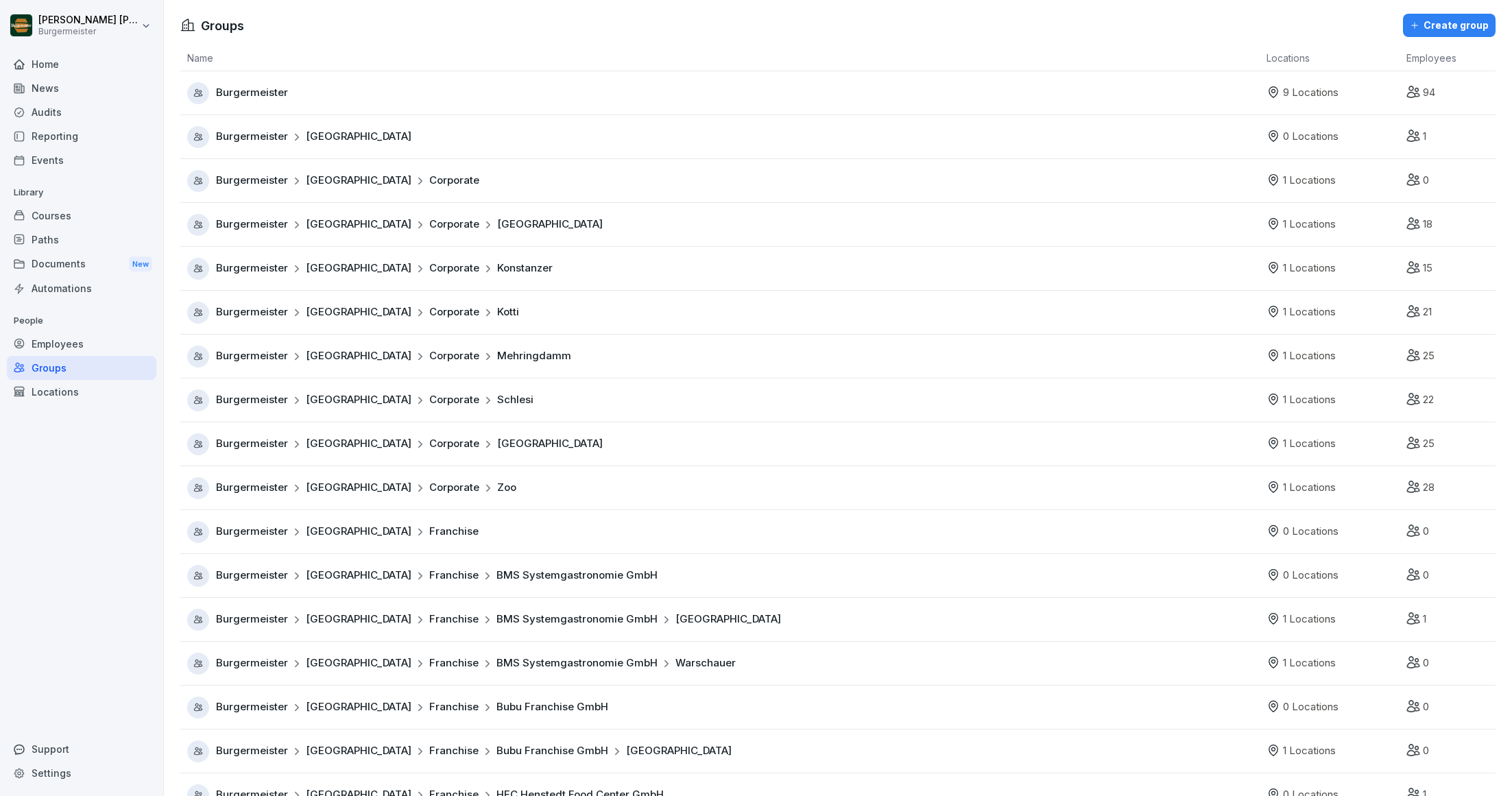
click at [71, 396] on div "Locations" at bounding box center [81, 392] width 150 height 24
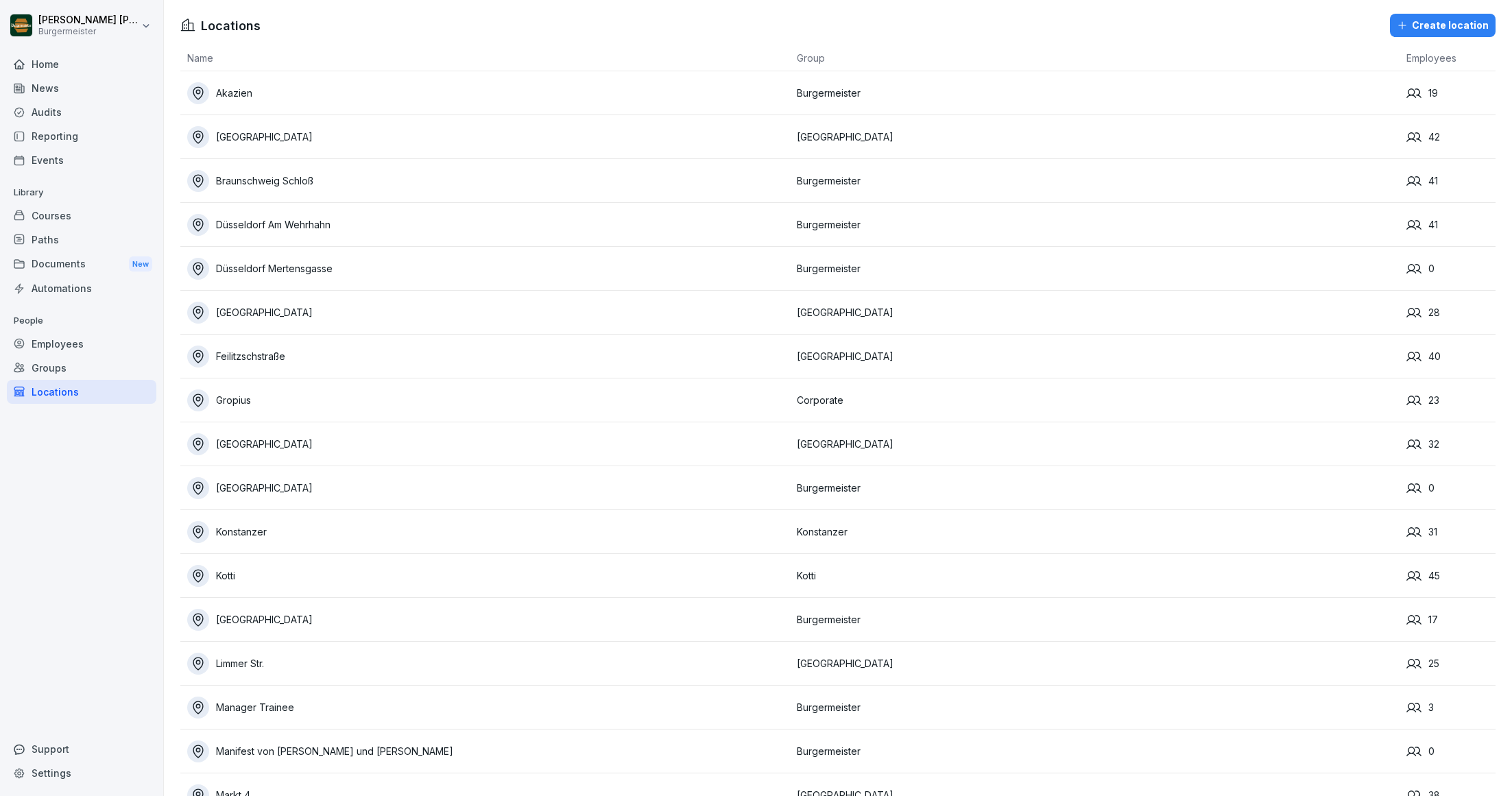
click at [70, 366] on div "Groups" at bounding box center [81, 368] width 150 height 24
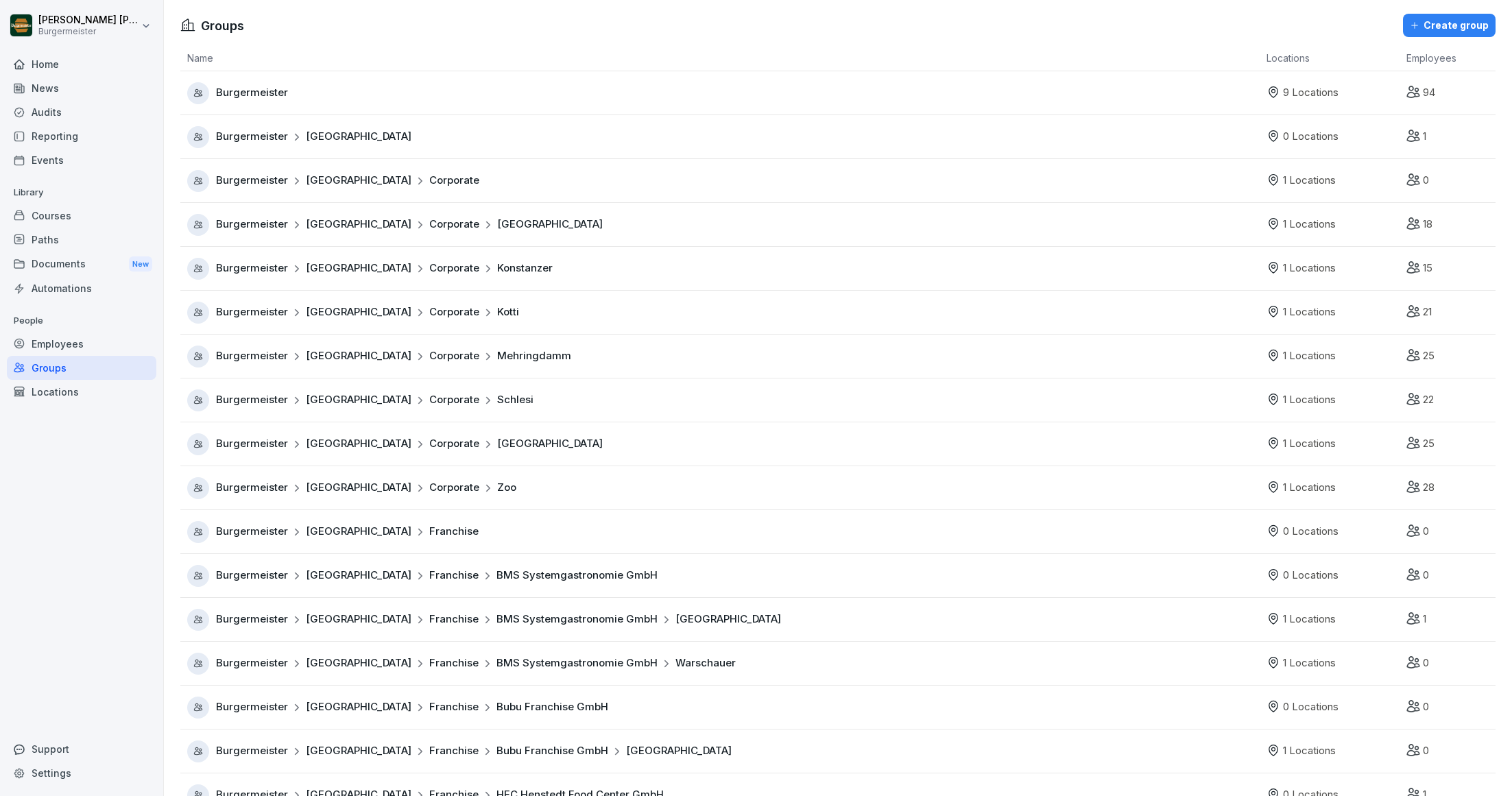
click at [73, 387] on div "Locations" at bounding box center [81, 392] width 150 height 24
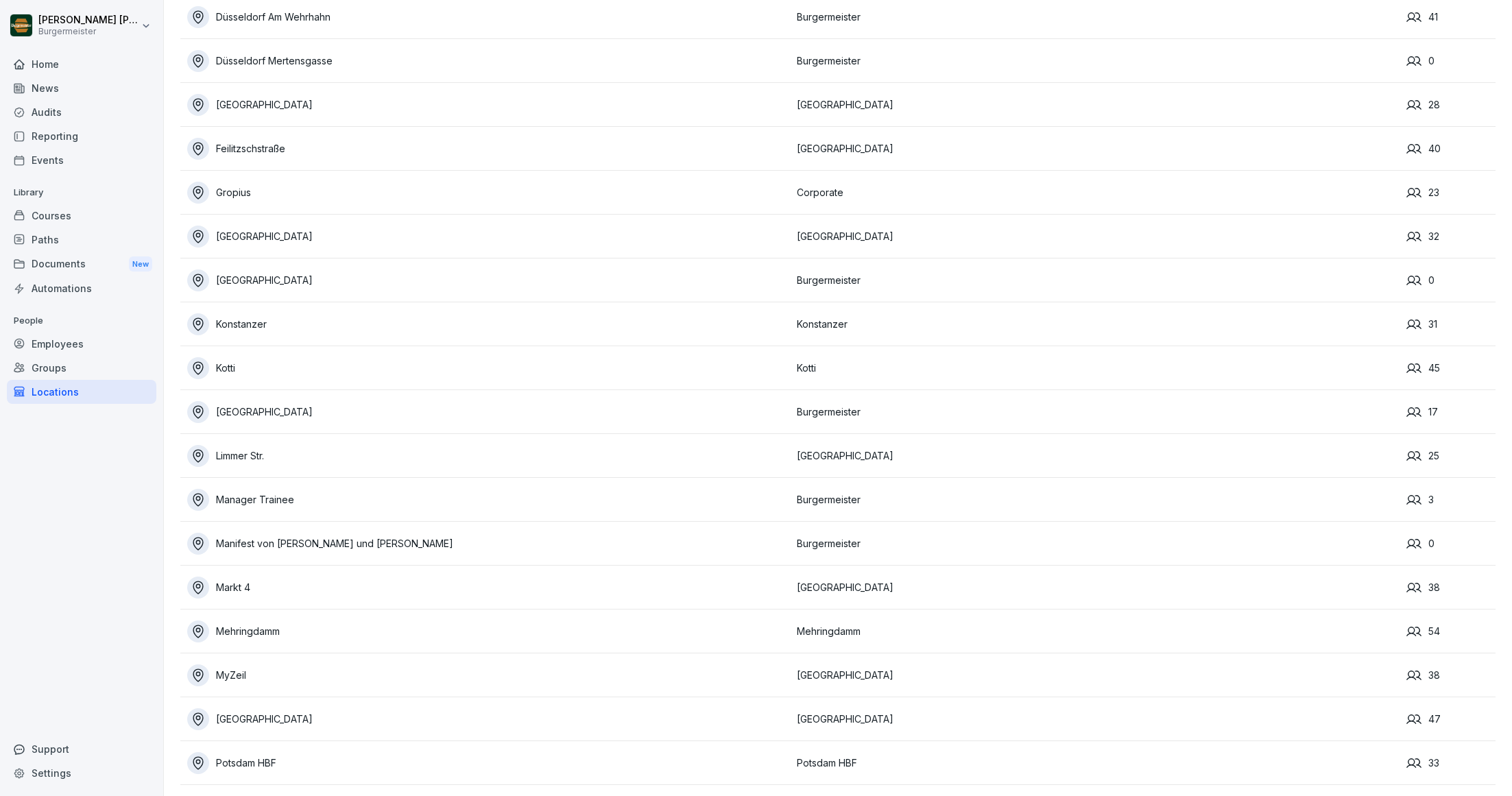
scroll to position [201, 0]
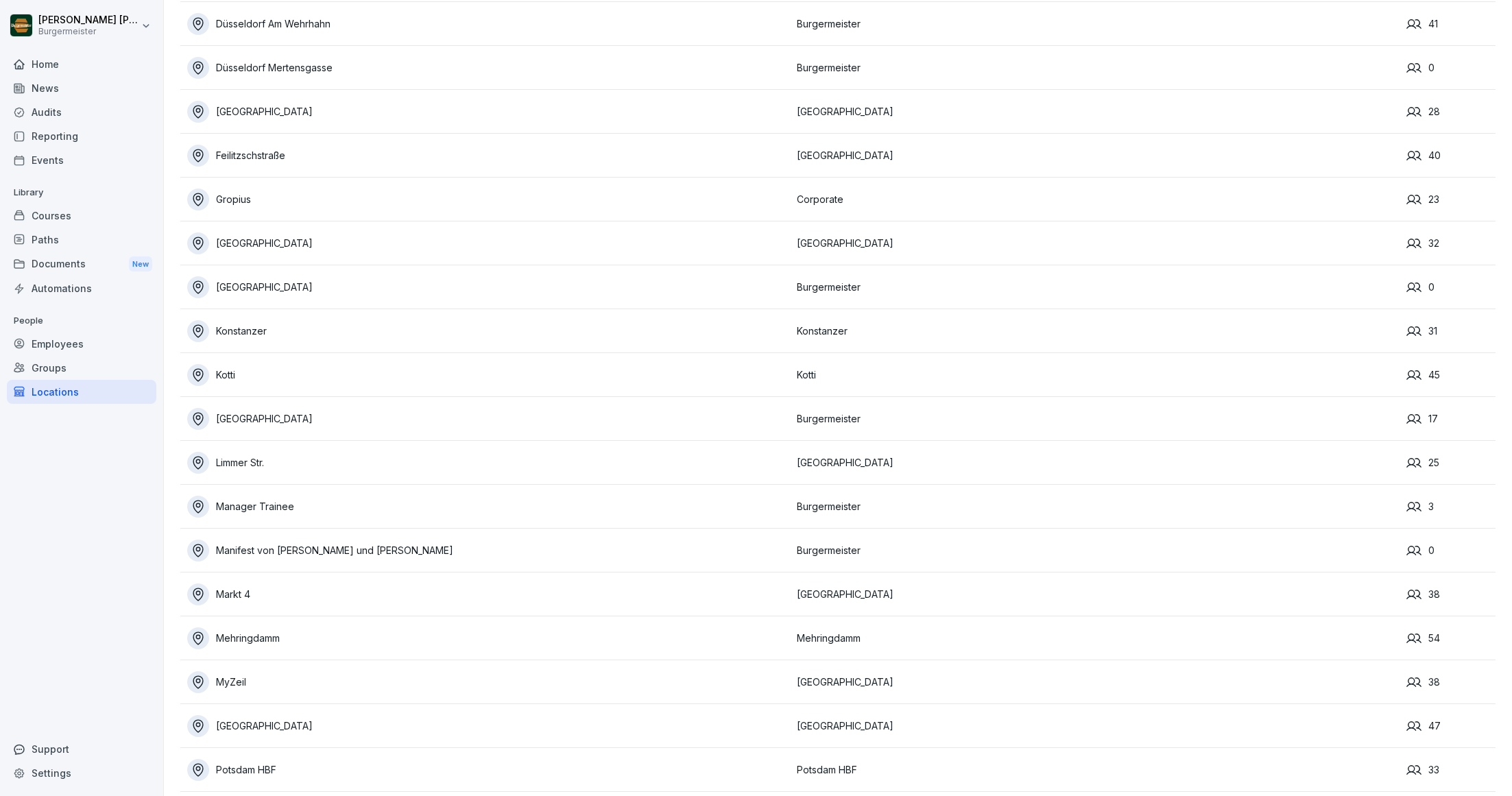
click at [270, 431] on td "[GEOGRAPHIC_DATA]" at bounding box center [484, 419] width 610 height 44
click at [267, 417] on div "[GEOGRAPHIC_DATA]" at bounding box center [488, 419] width 602 height 22
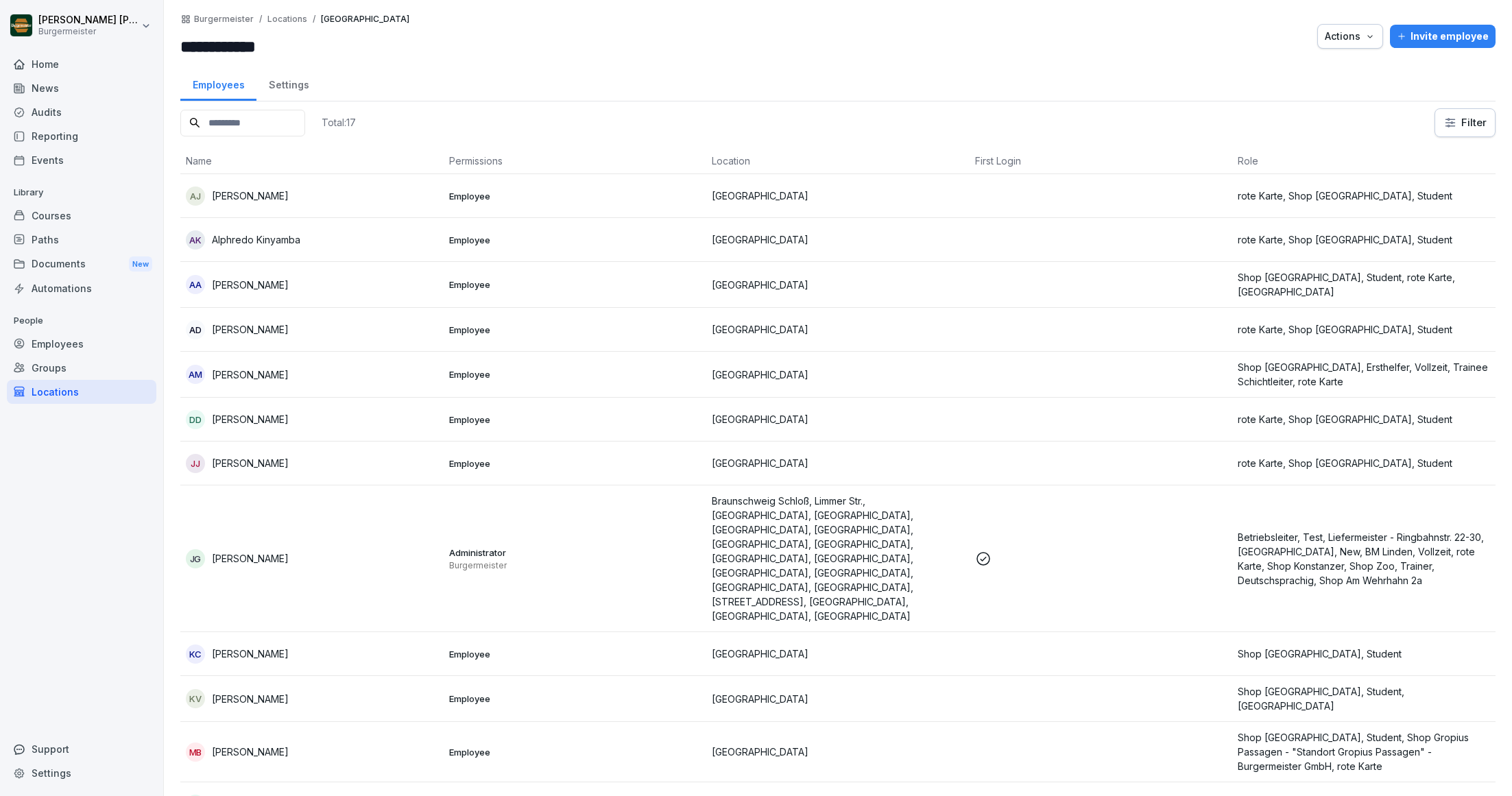
click at [61, 64] on div "Home" at bounding box center [81, 64] width 150 height 24
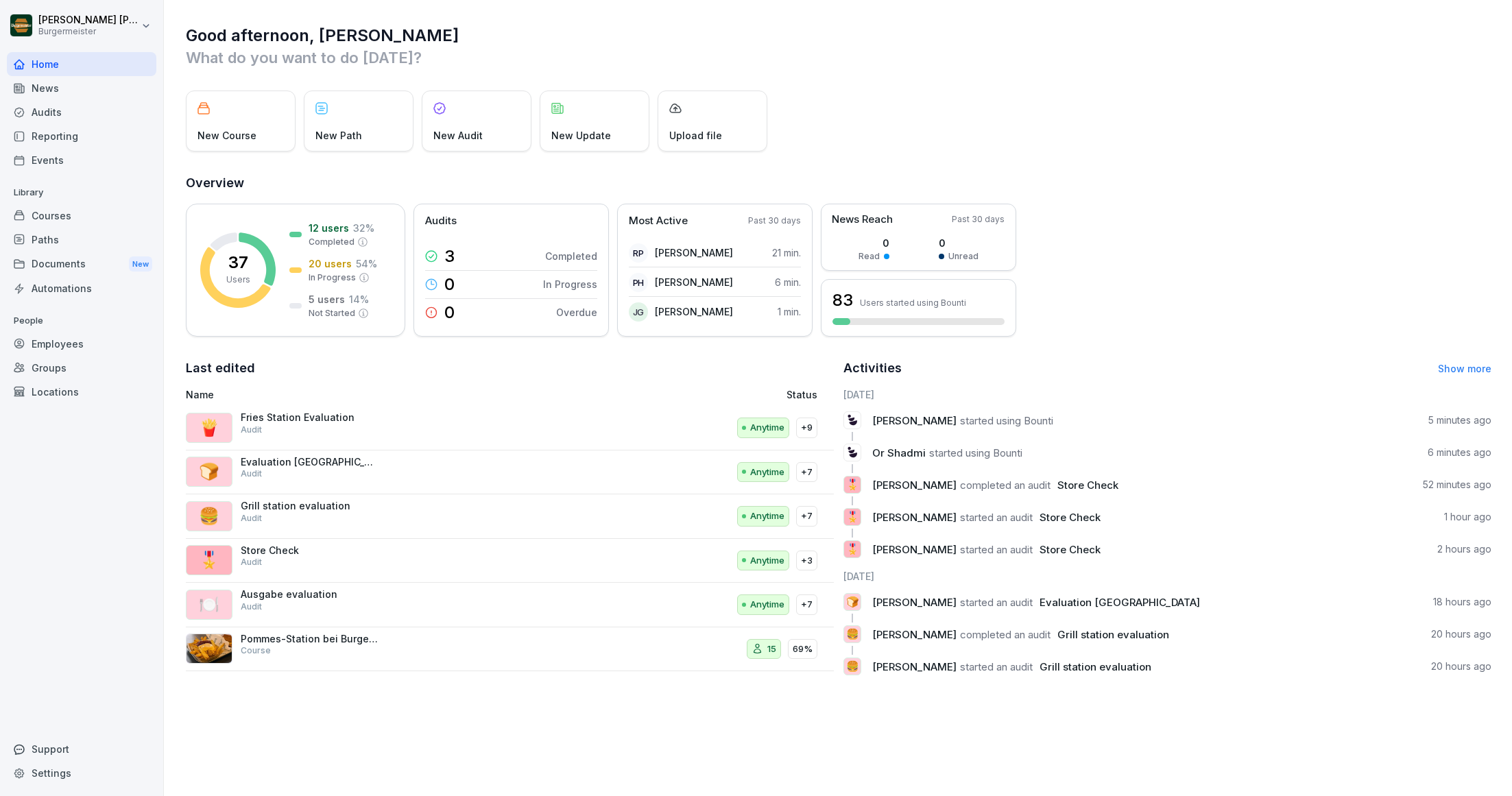
click at [55, 74] on div "Home" at bounding box center [81, 64] width 150 height 24
click at [53, 91] on div "News" at bounding box center [81, 88] width 150 height 24
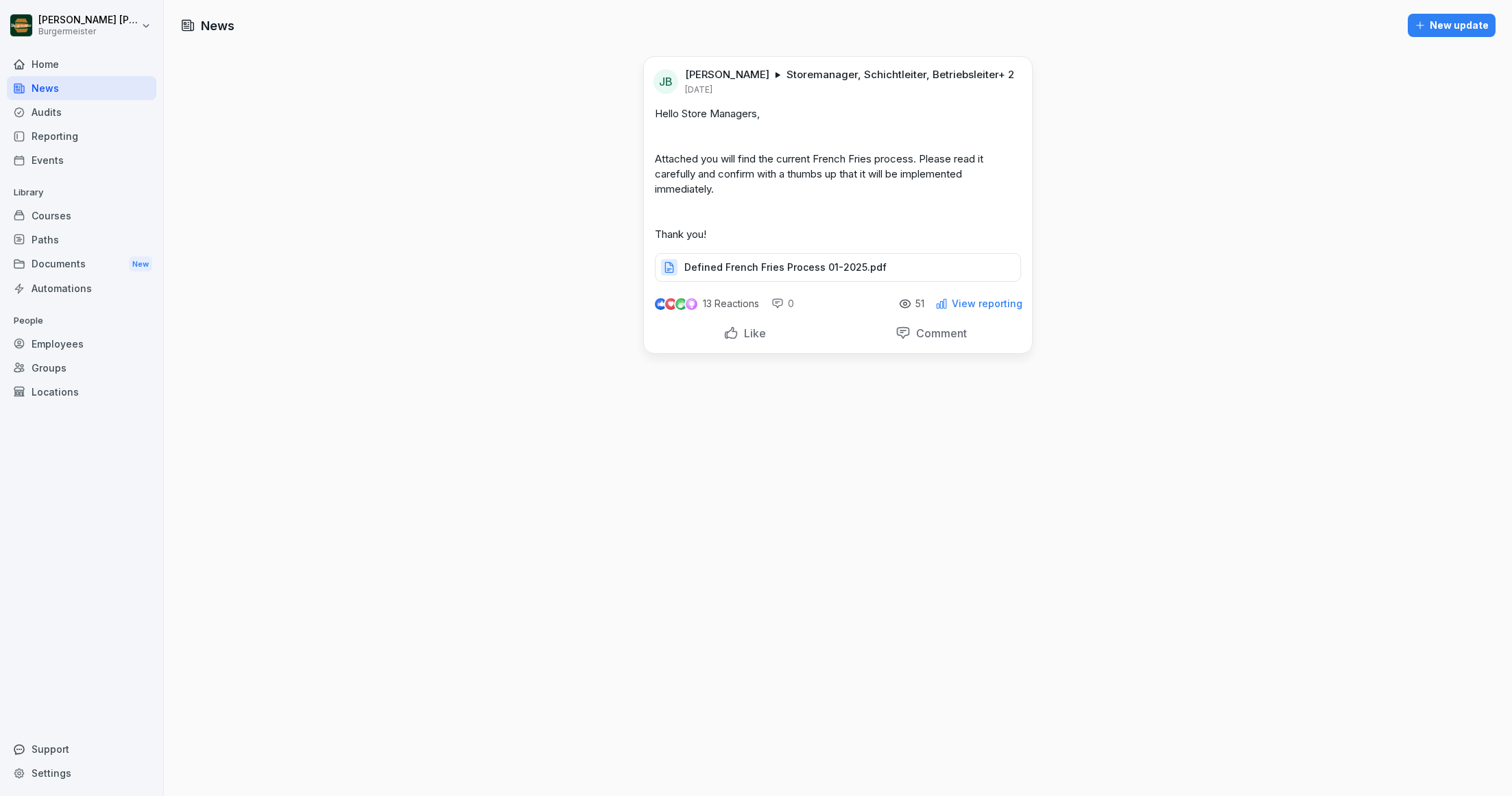
click at [53, 121] on div "Audits" at bounding box center [81, 112] width 150 height 24
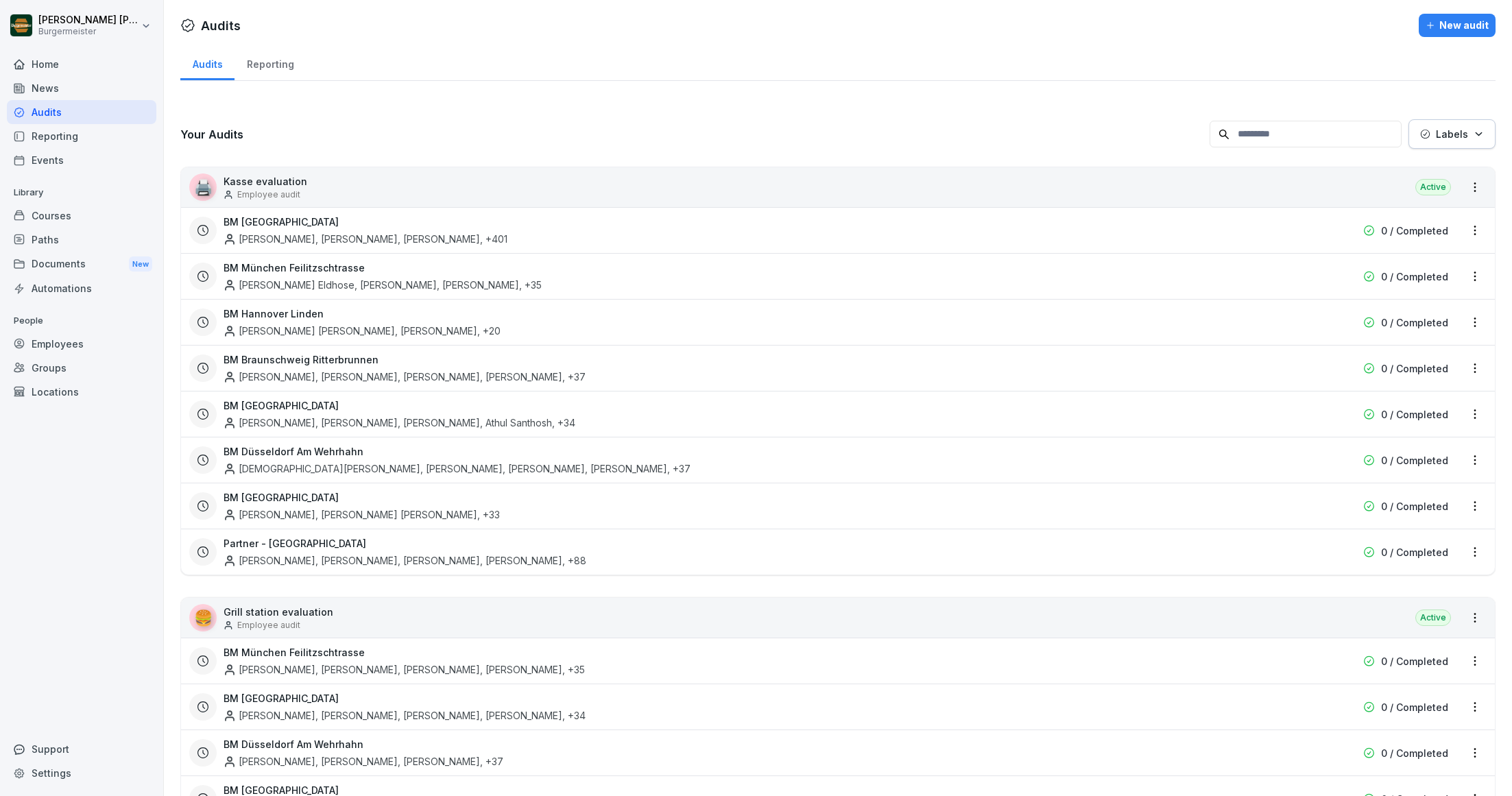
click at [61, 141] on div "Reporting" at bounding box center [81, 136] width 150 height 24
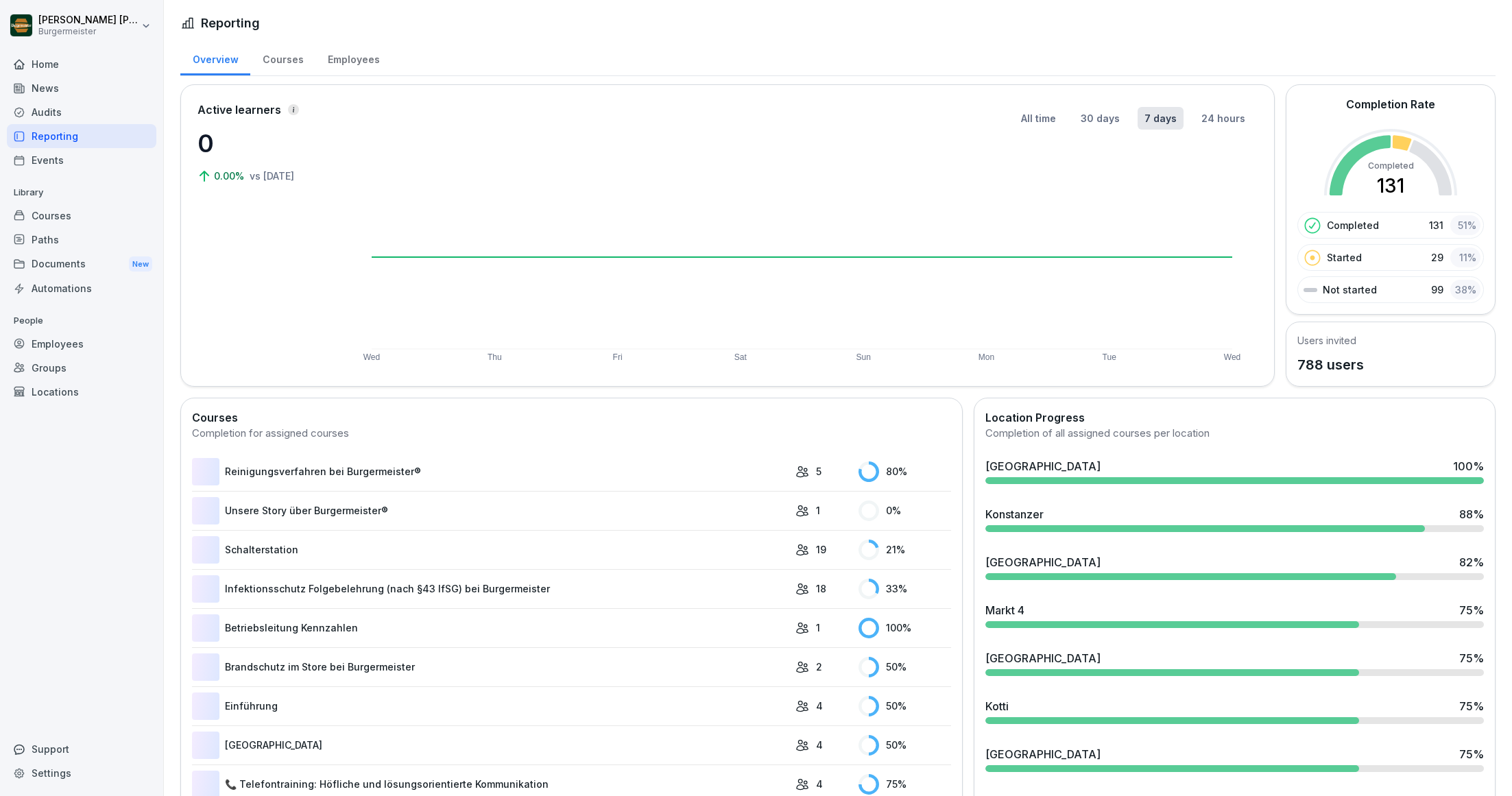
click at [61, 166] on div "Events" at bounding box center [81, 160] width 150 height 24
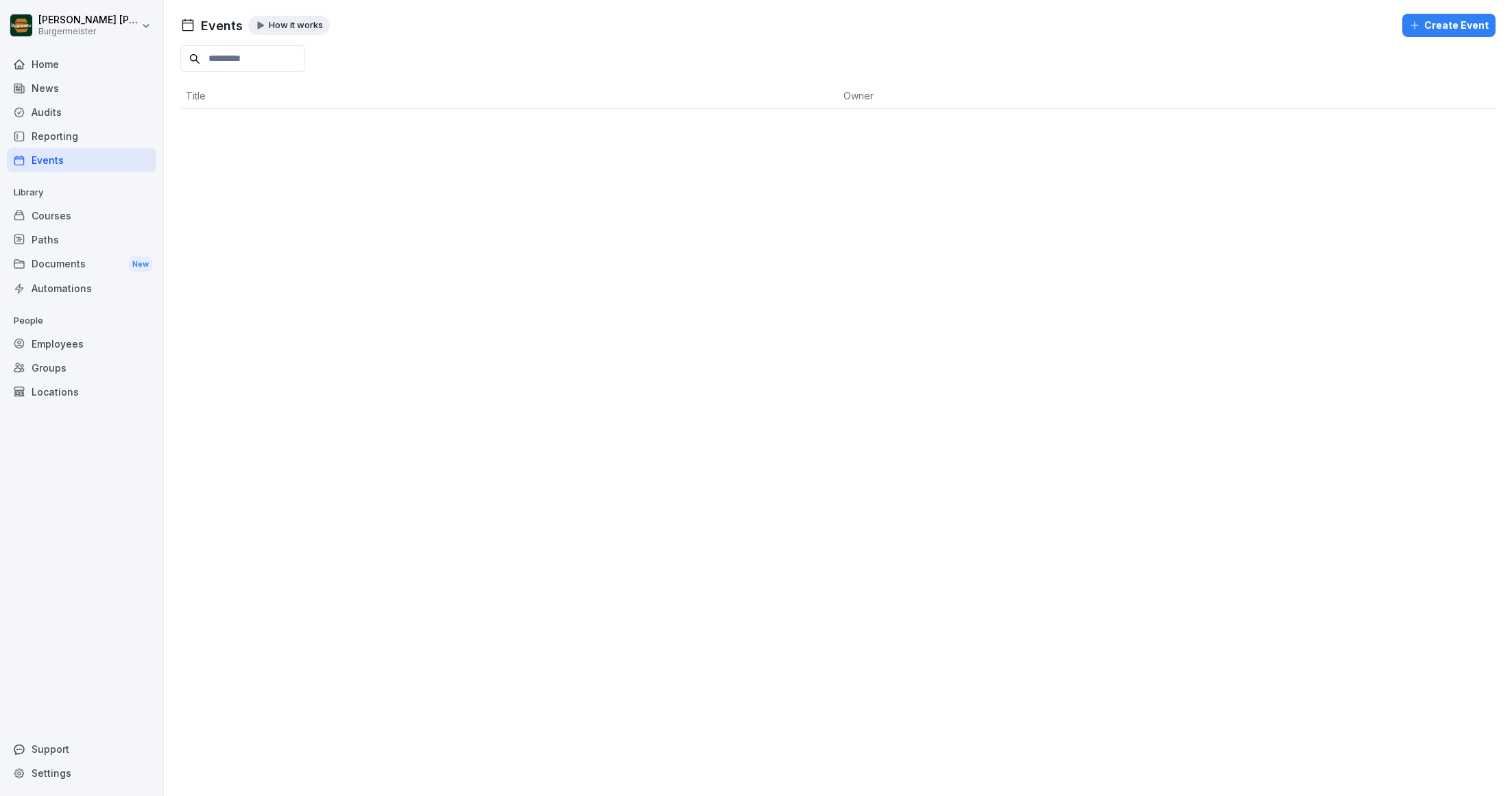
click at [47, 56] on div "Home" at bounding box center [81, 64] width 150 height 24
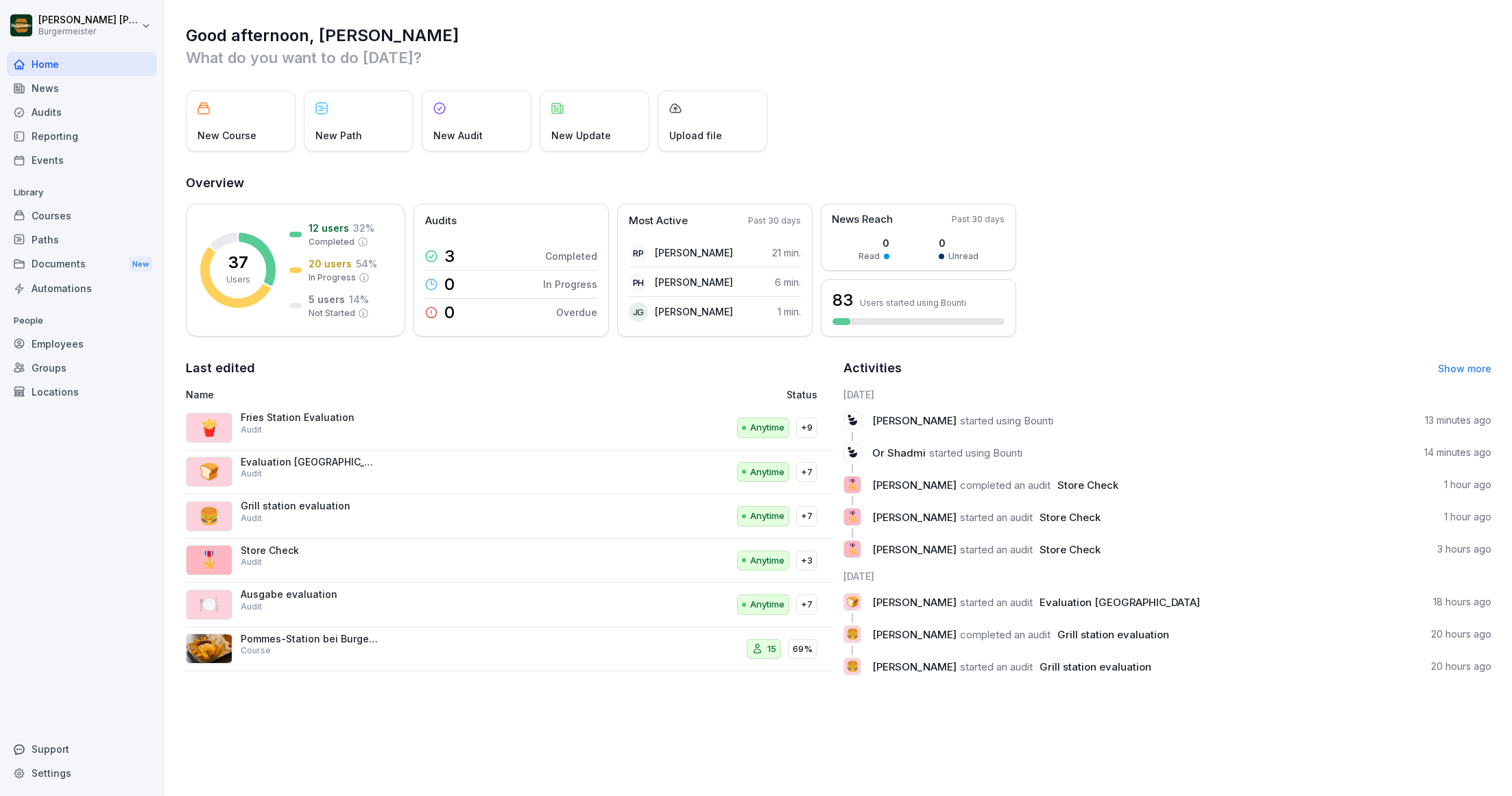
click at [56, 103] on div "Audits" at bounding box center [81, 112] width 150 height 24
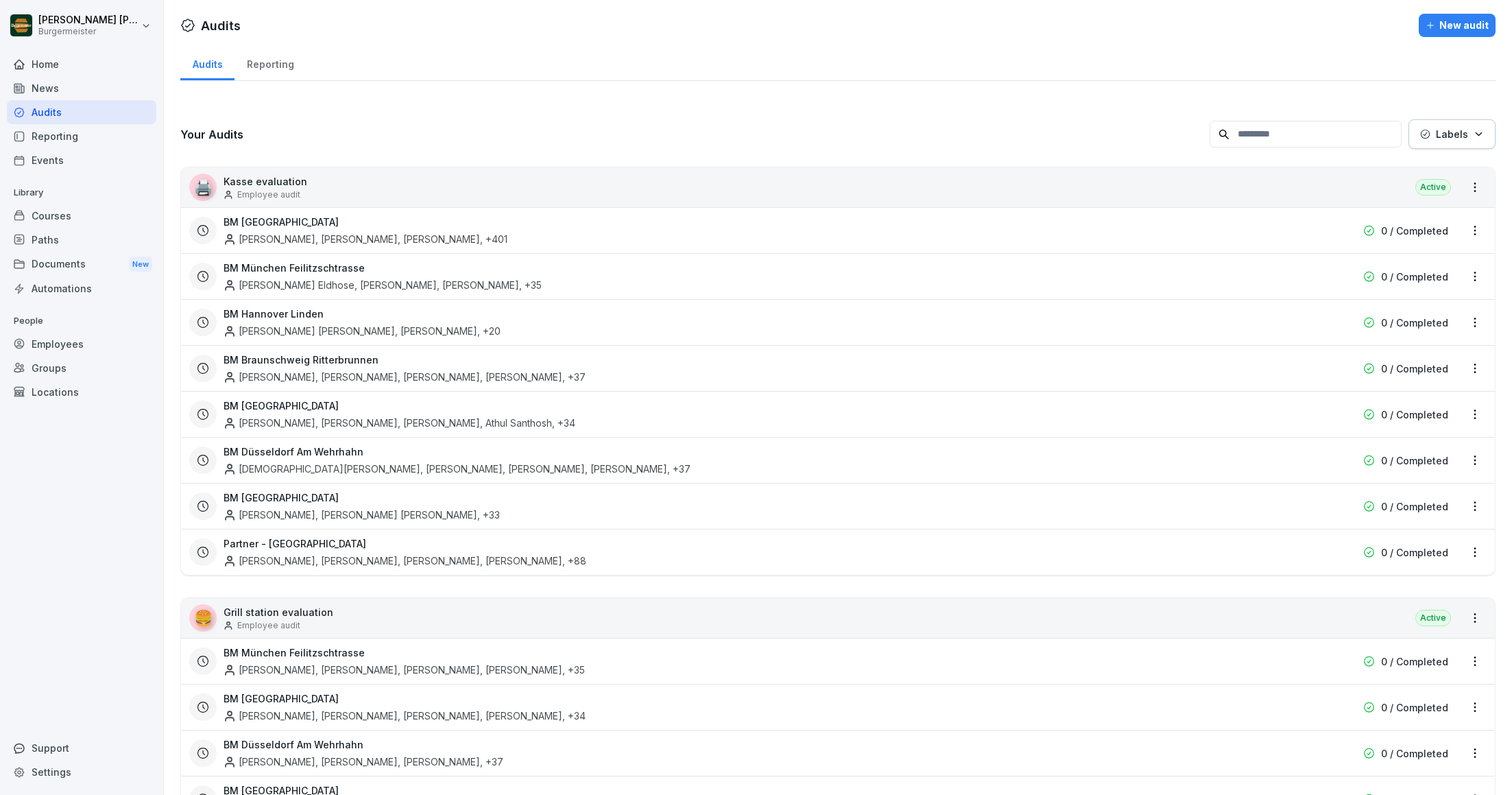
click at [267, 70] on div "Reporting" at bounding box center [270, 62] width 71 height 35
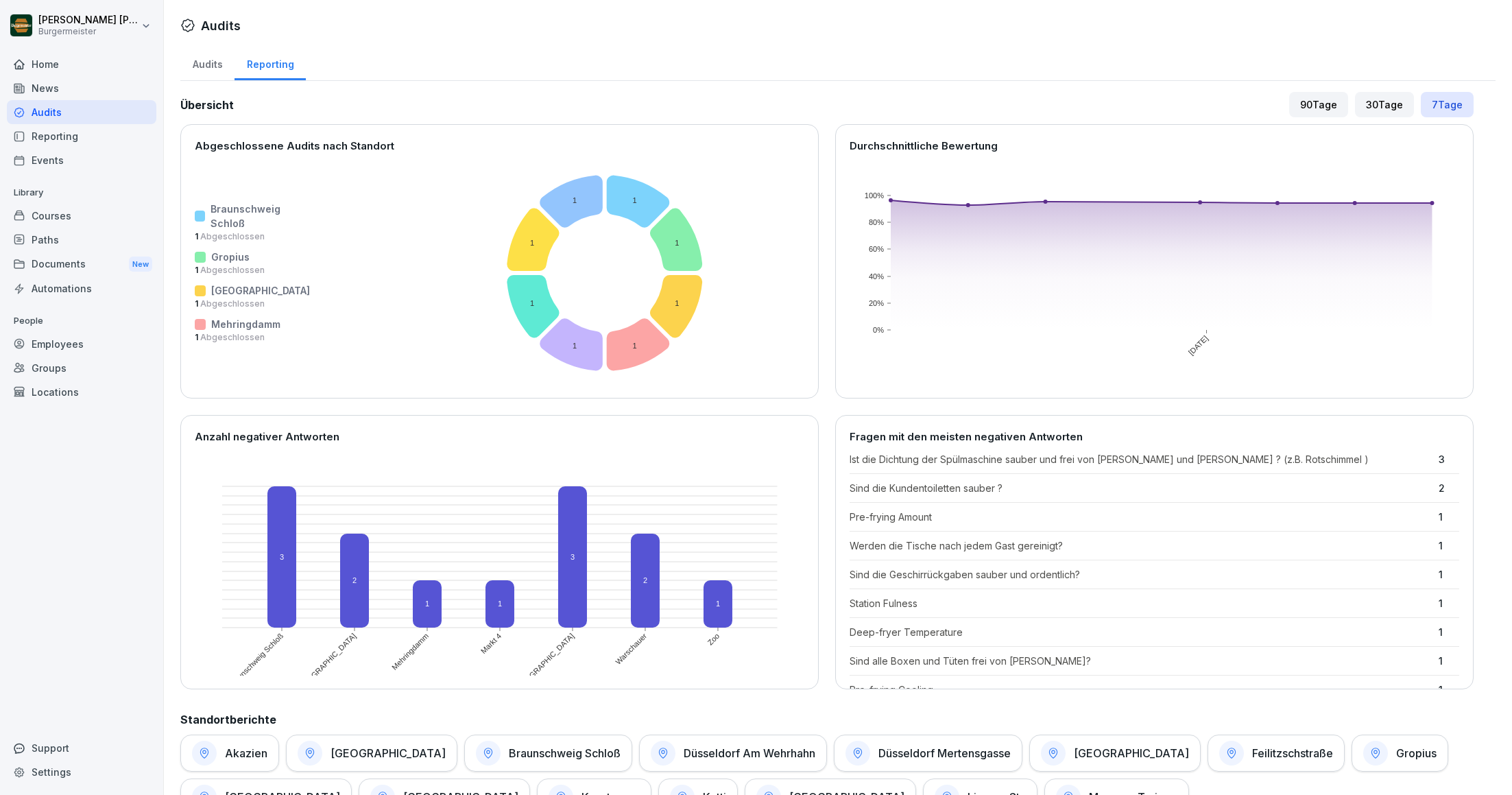
click at [204, 64] on div "Audits" at bounding box center [207, 62] width 54 height 35
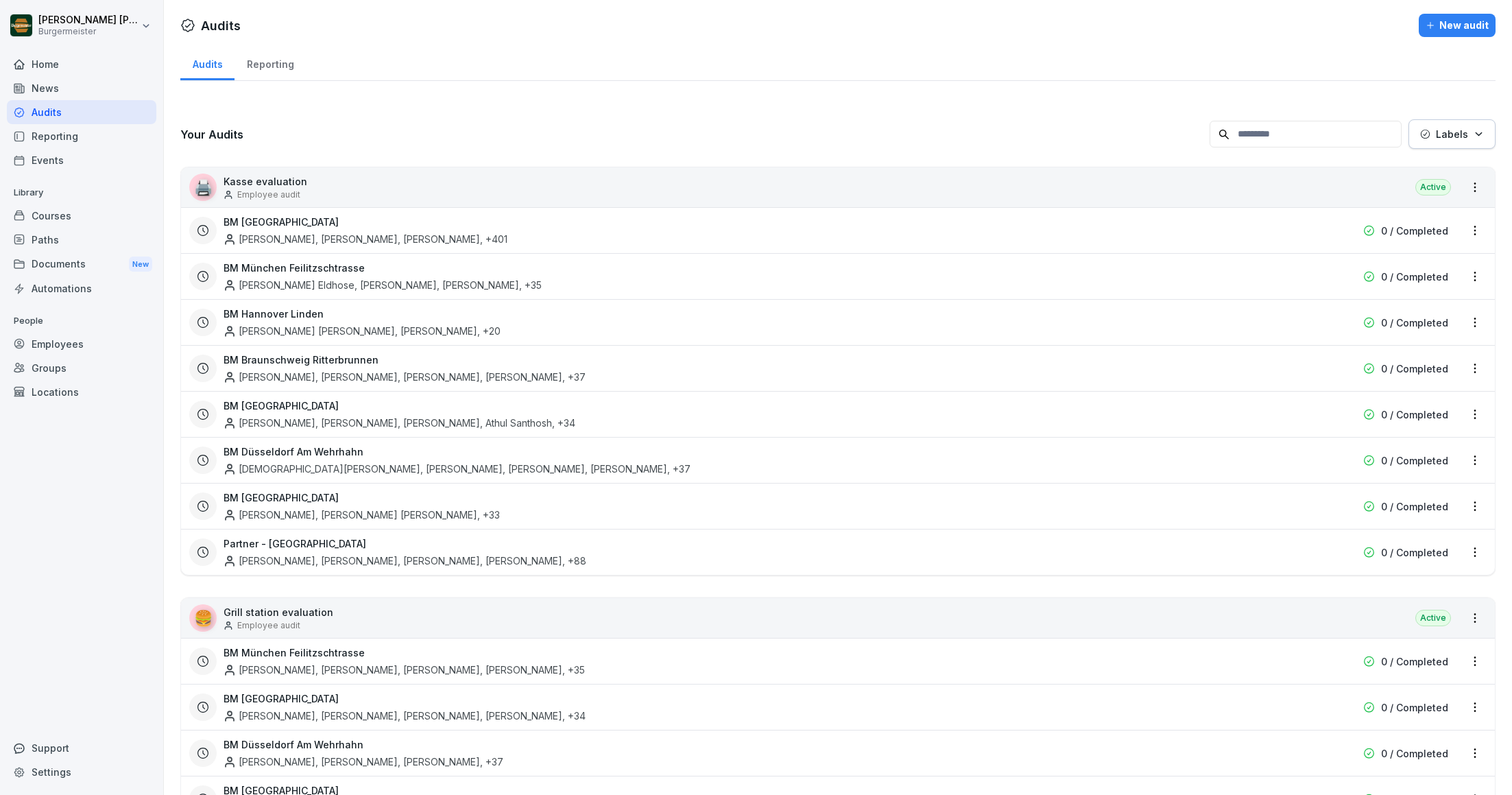
click at [66, 61] on div "Home" at bounding box center [81, 64] width 150 height 24
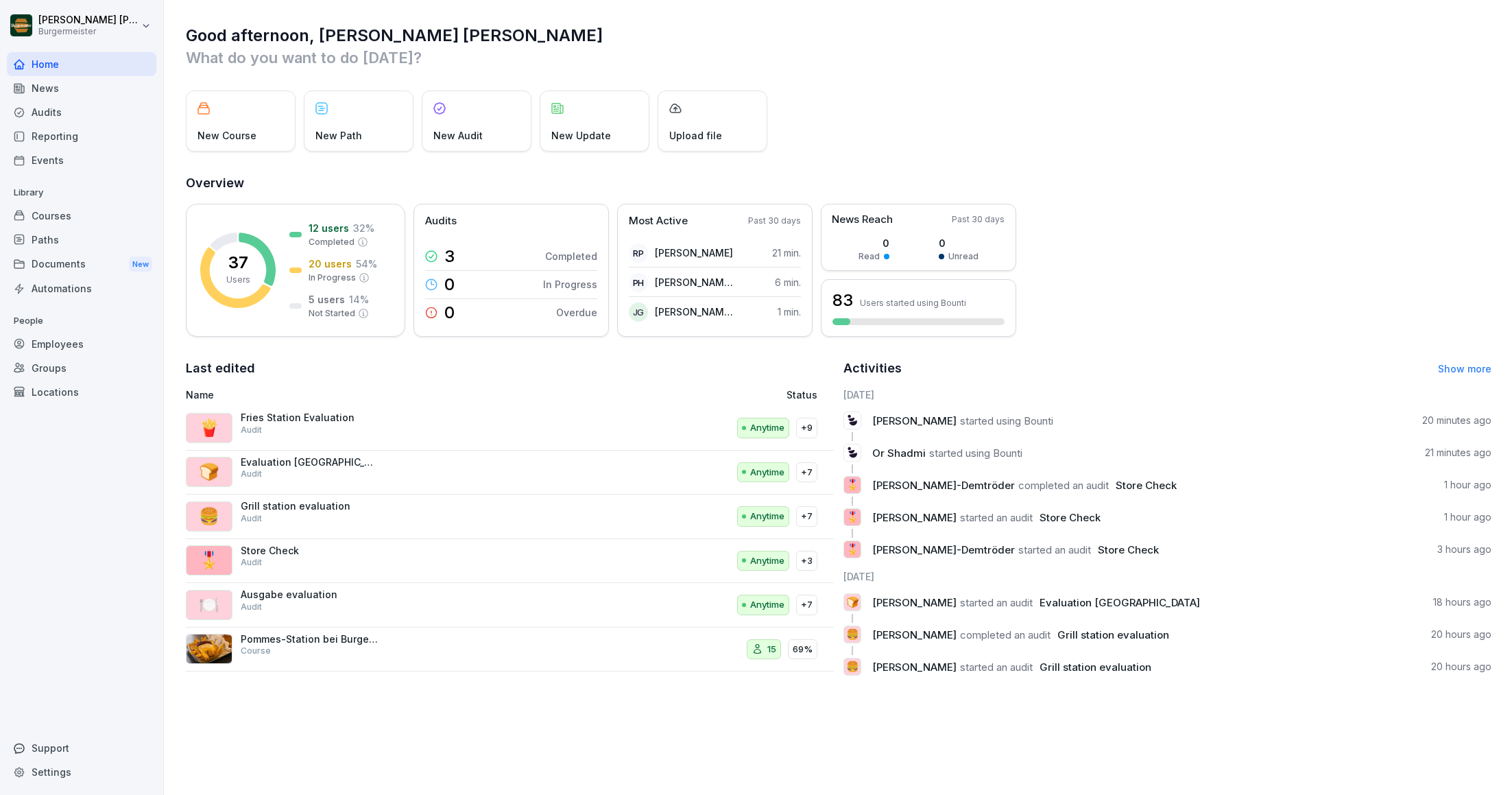
click at [64, 119] on div "Audits" at bounding box center [81, 112] width 150 height 24
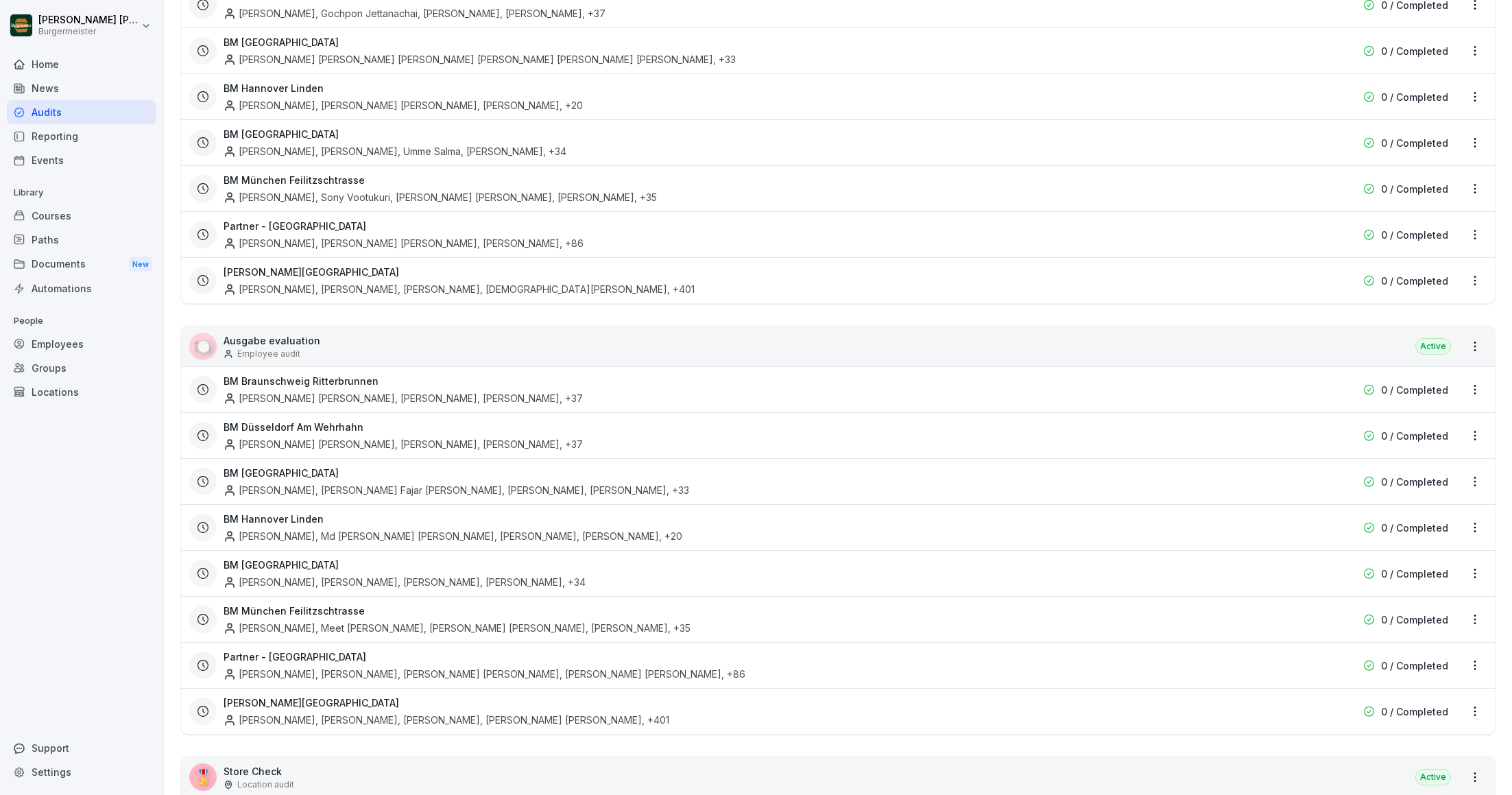
scroll to position [2234, 0]
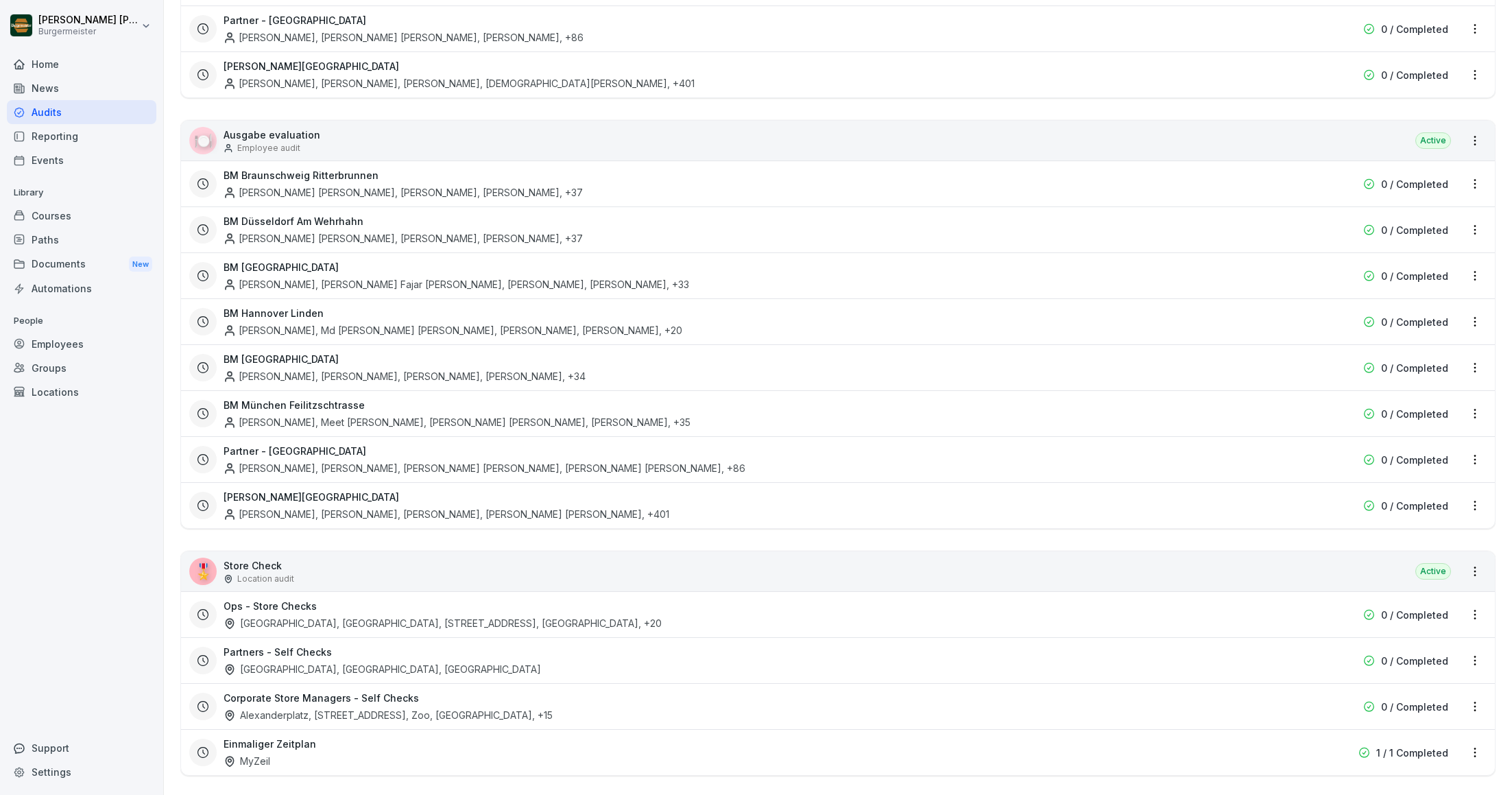
click at [331, 602] on div "Ops - Store Checks Potsdamer Platz, Konstanzer, Markt 4, Rotebühlplatz , +20" at bounding box center [750, 614] width 1053 height 32
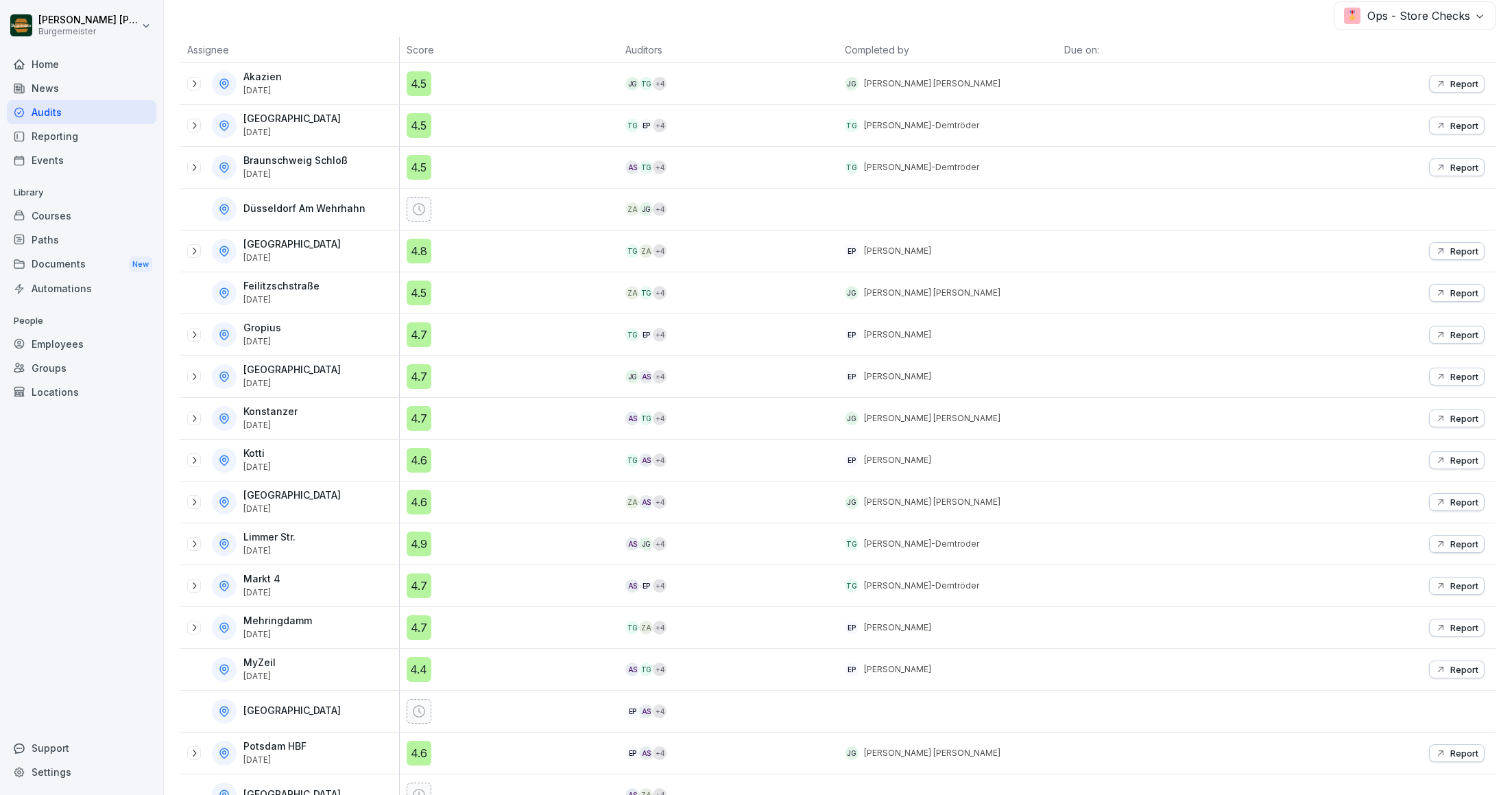
scroll to position [454, 0]
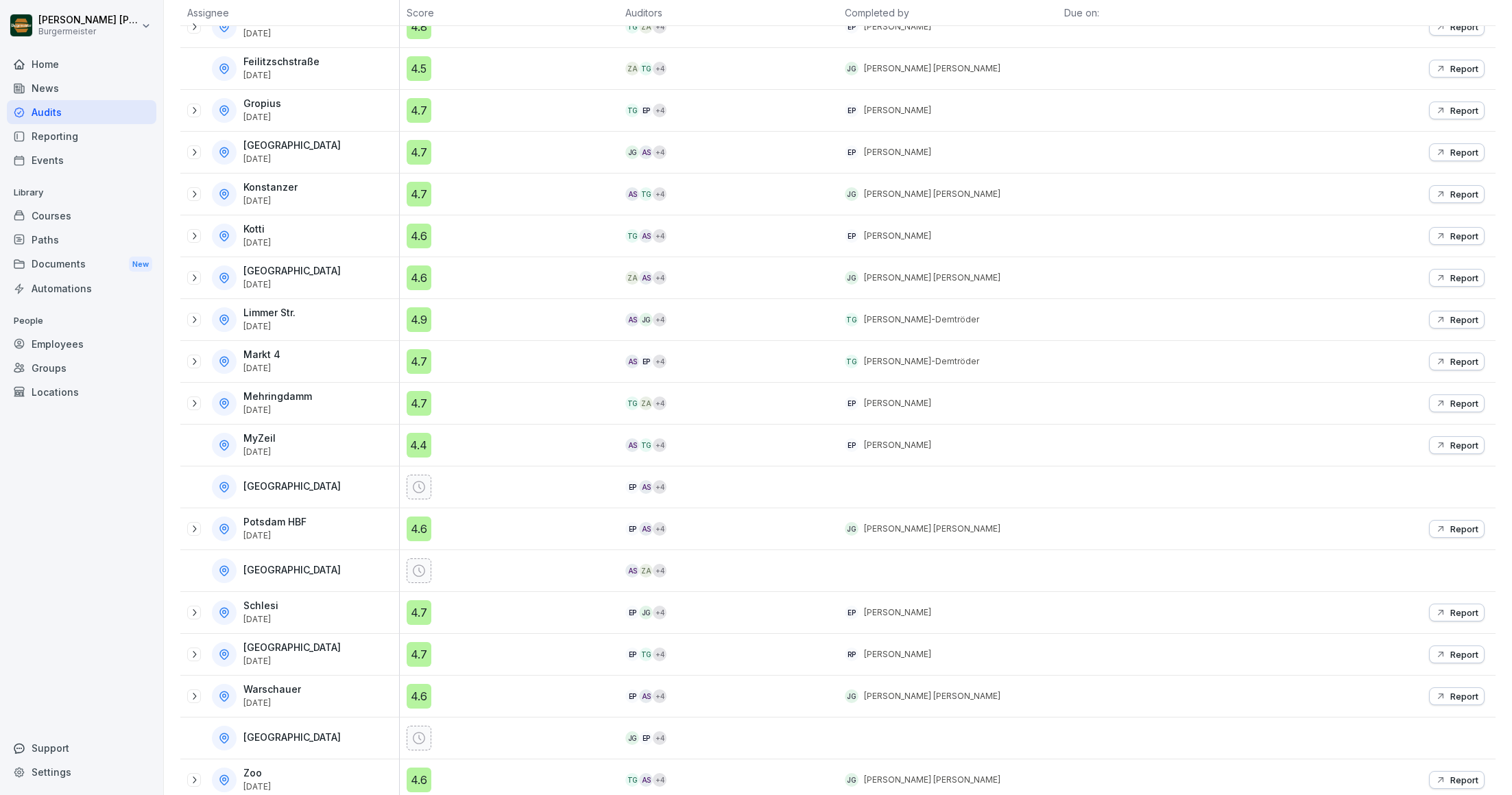
click at [194, 691] on icon at bounding box center [193, 696] width 11 height 11
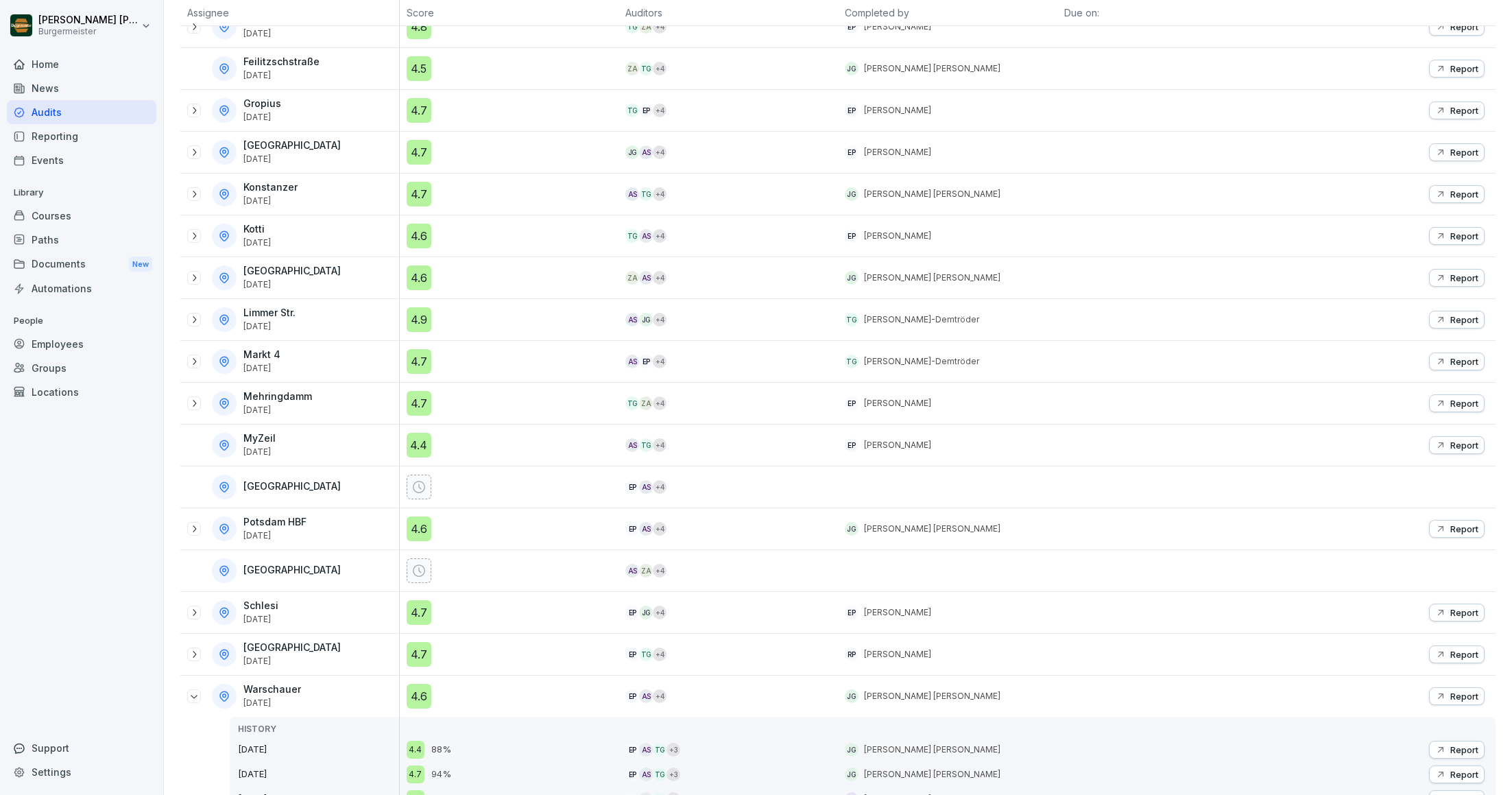
scroll to position [584, 0]
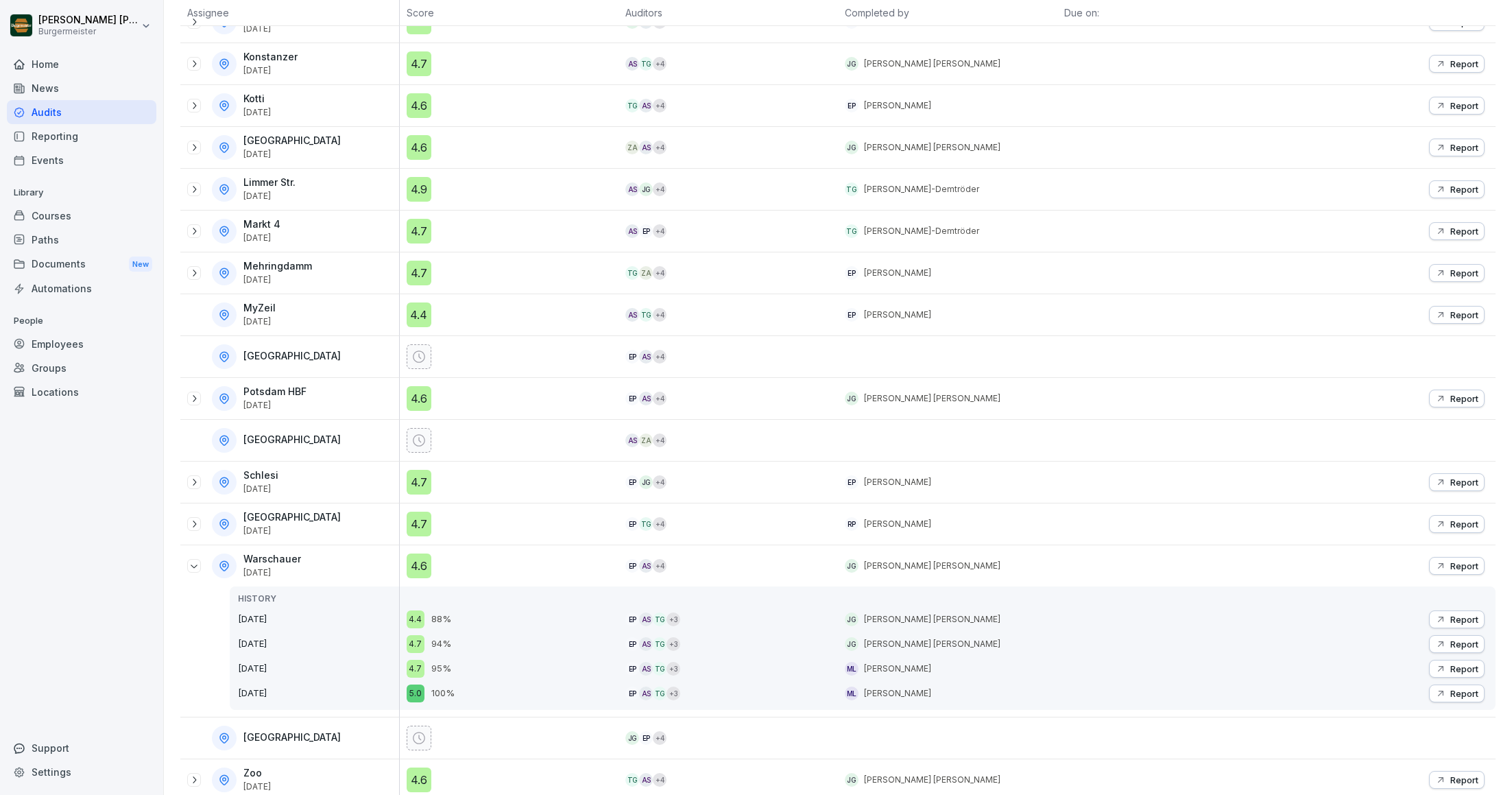
click at [1462, 560] on p "Report" at bounding box center [1464, 565] width 28 height 11
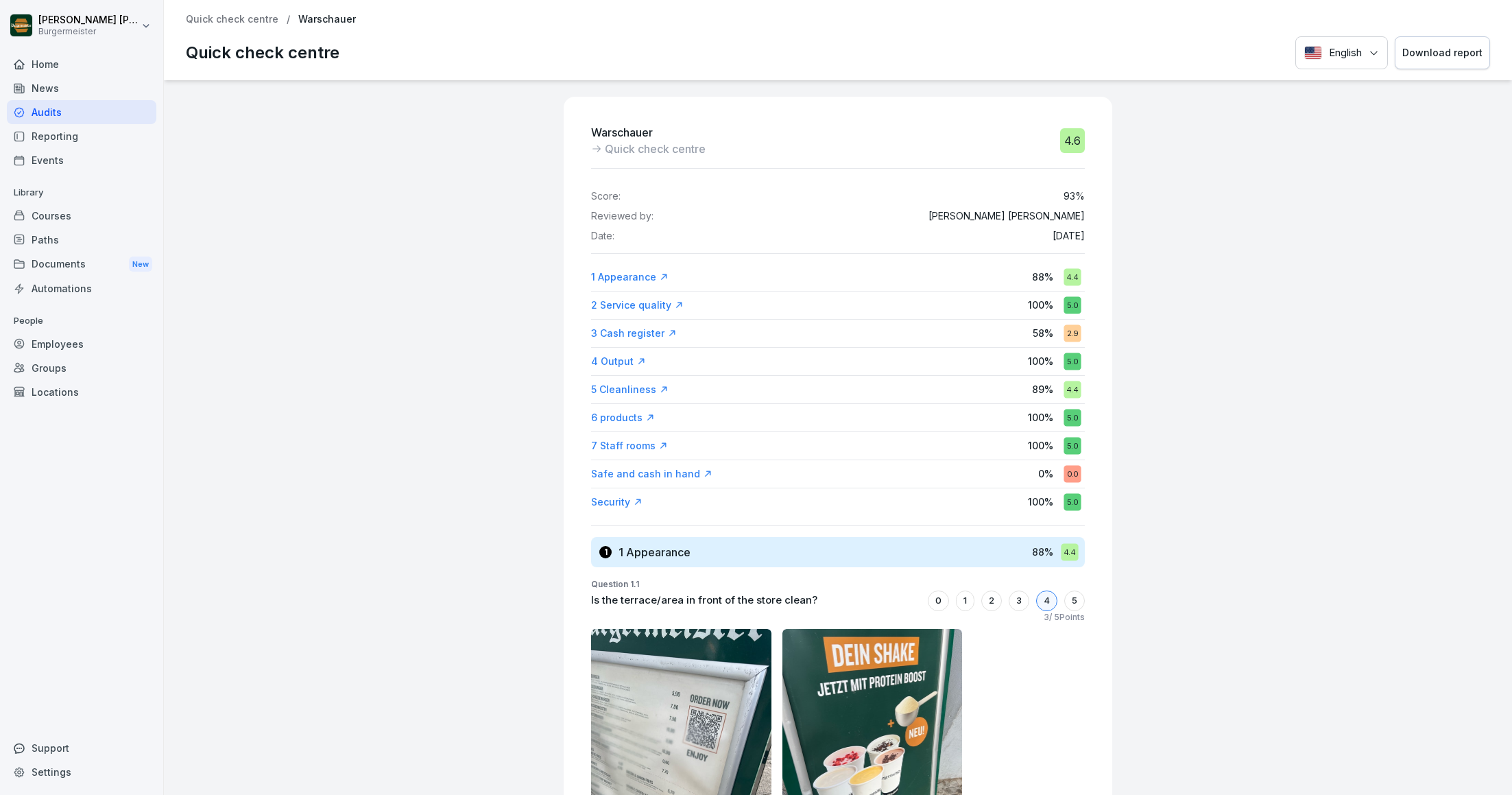
click at [1431, 56] on div "Download report" at bounding box center [1442, 53] width 80 height 15
click at [57, 59] on div "Home" at bounding box center [81, 64] width 150 height 24
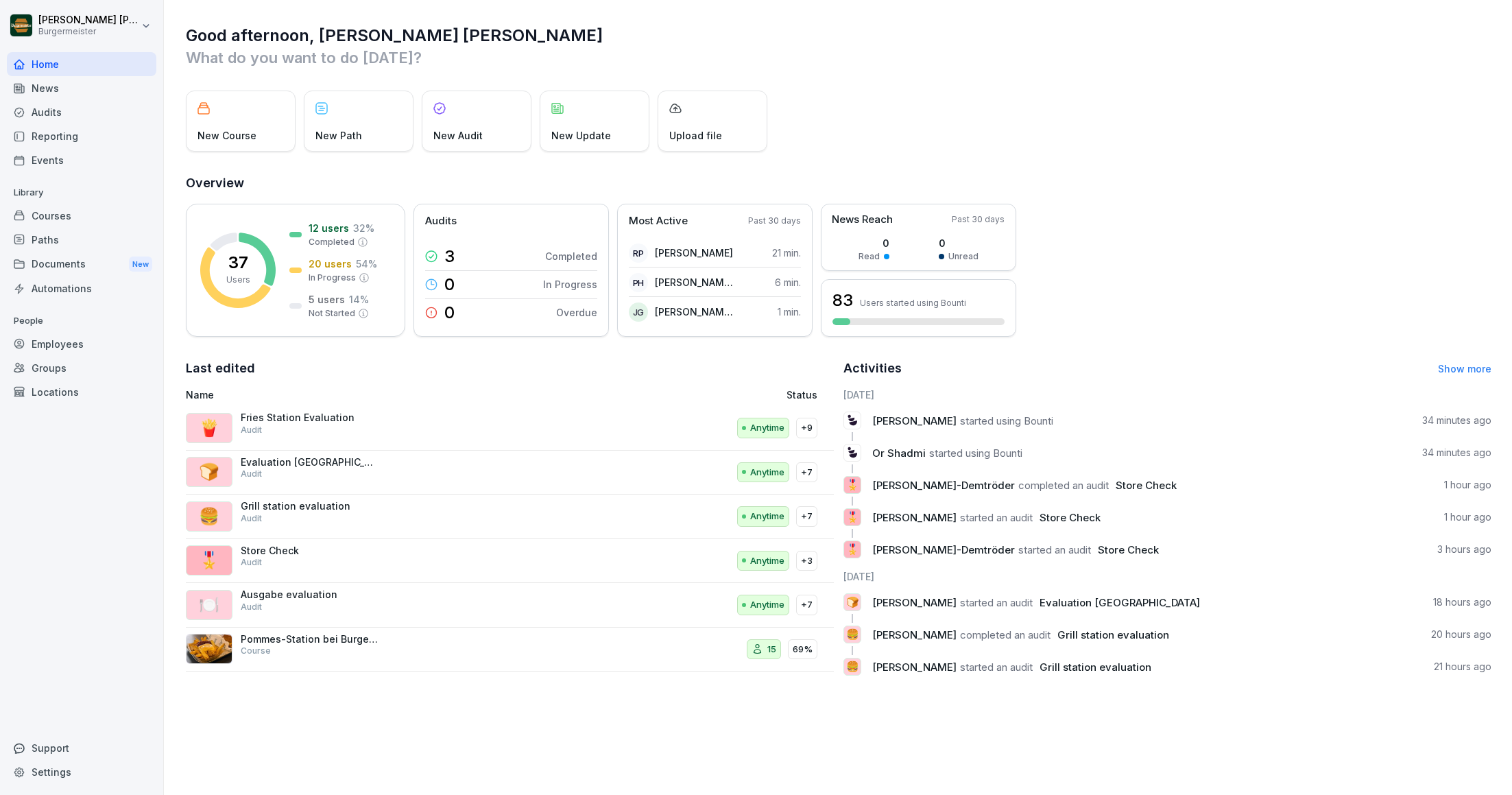
click at [269, 642] on p "Pommes-Station bei Burgermeister®" at bounding box center [309, 639] width 137 height 13
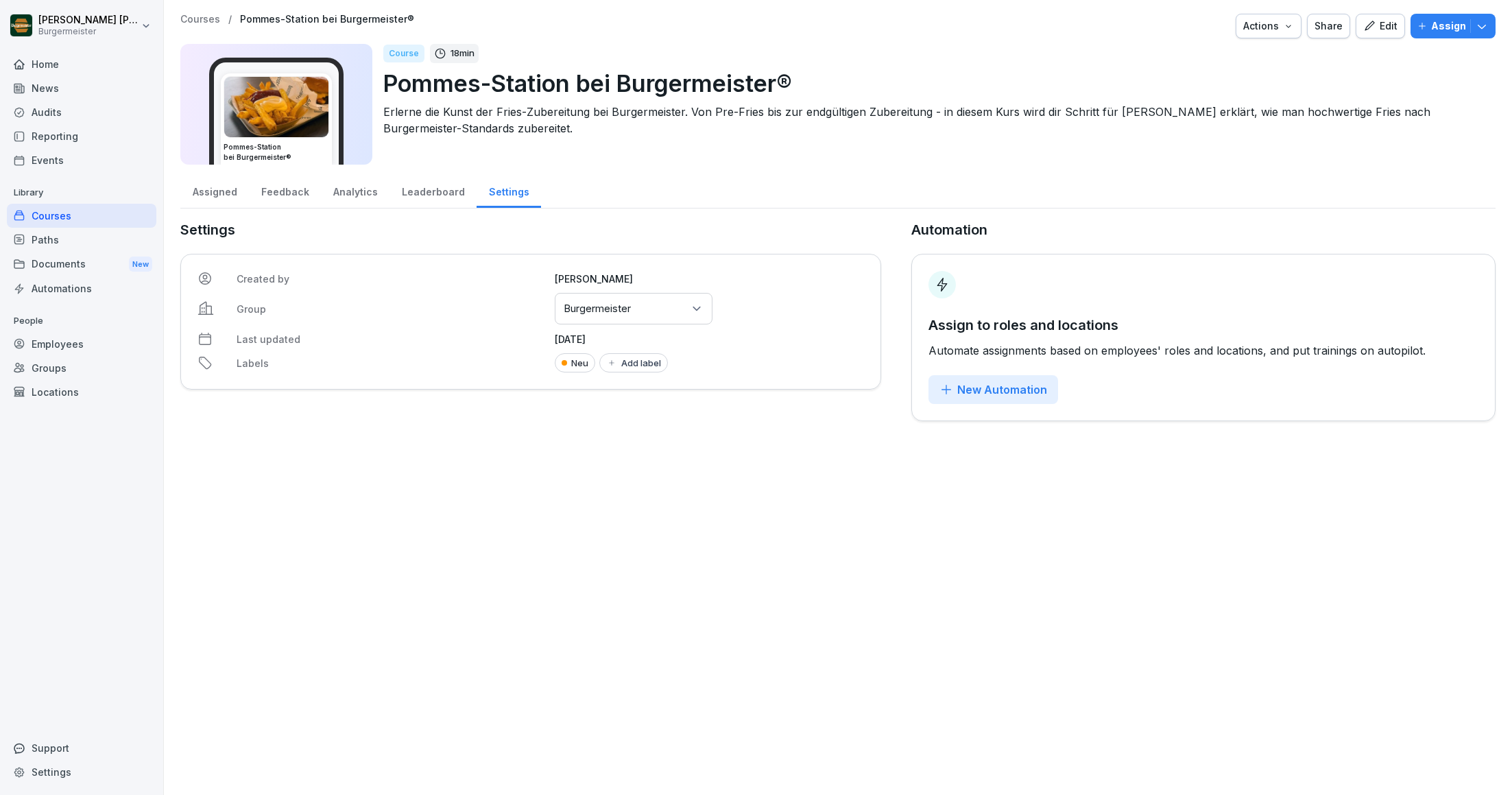
click at [47, 59] on div "Home" at bounding box center [81, 64] width 150 height 24
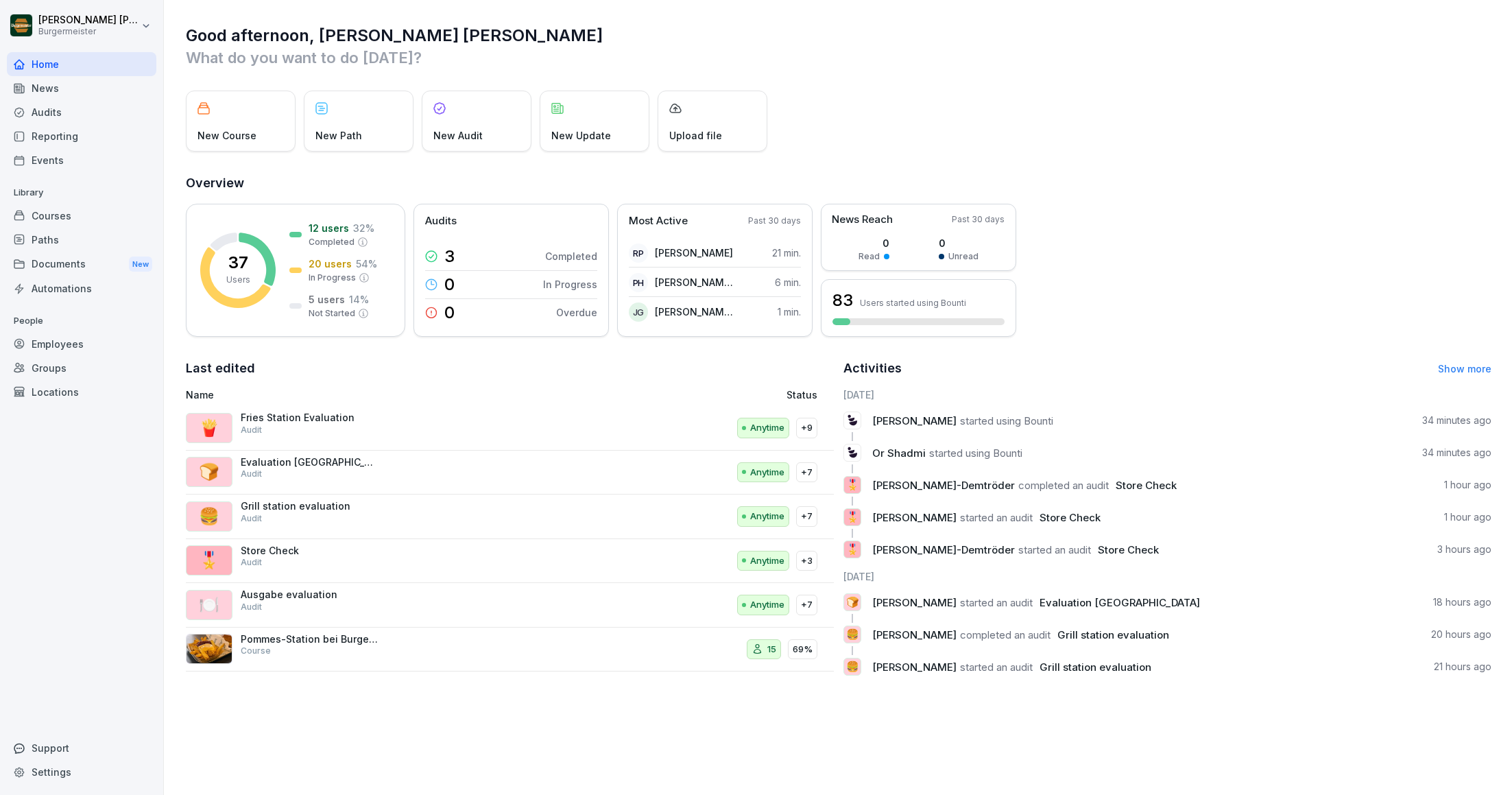
click at [60, 104] on div "Audits" at bounding box center [81, 112] width 150 height 24
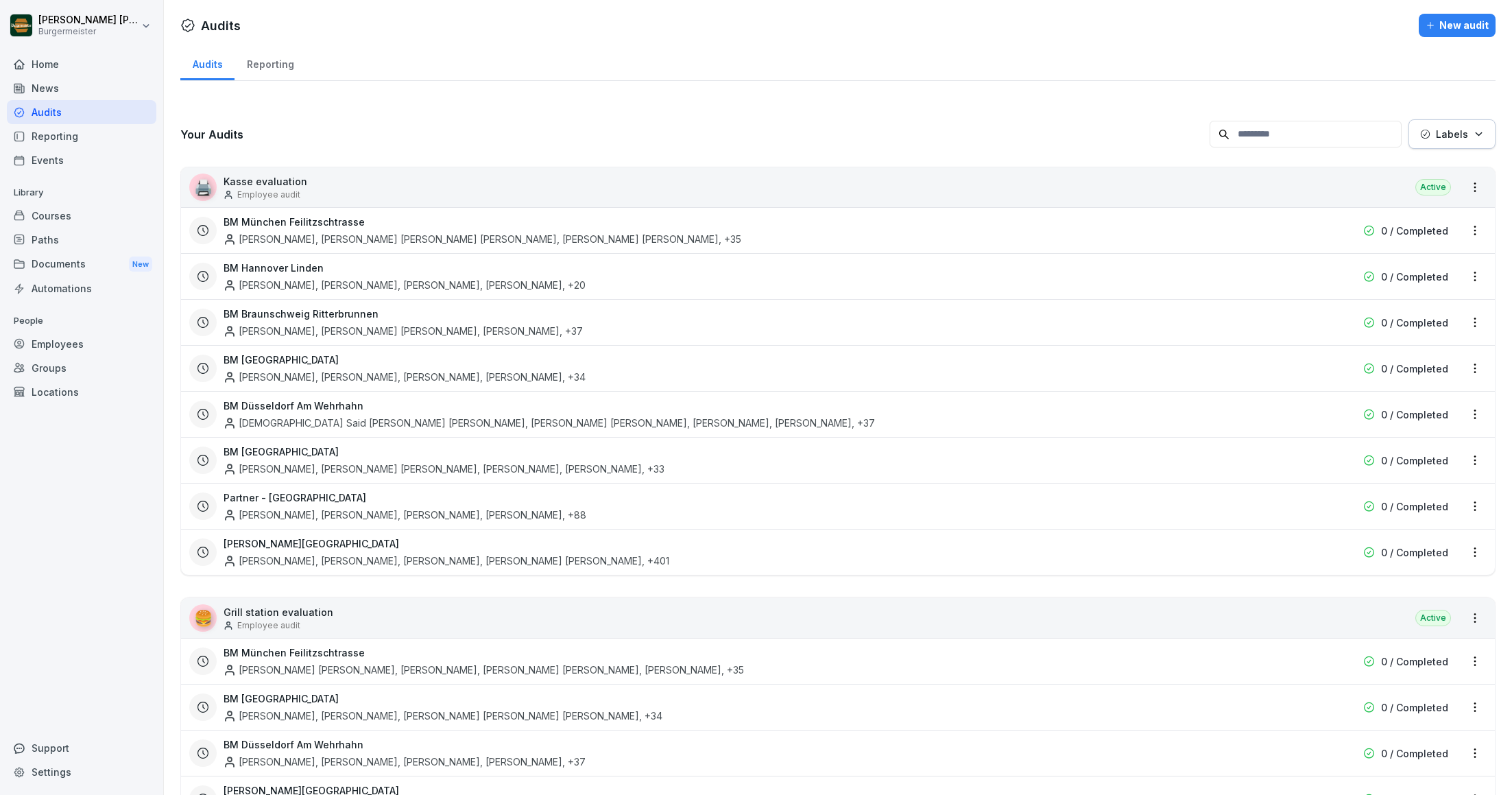
click at [61, 142] on div "Reporting" at bounding box center [81, 136] width 150 height 24
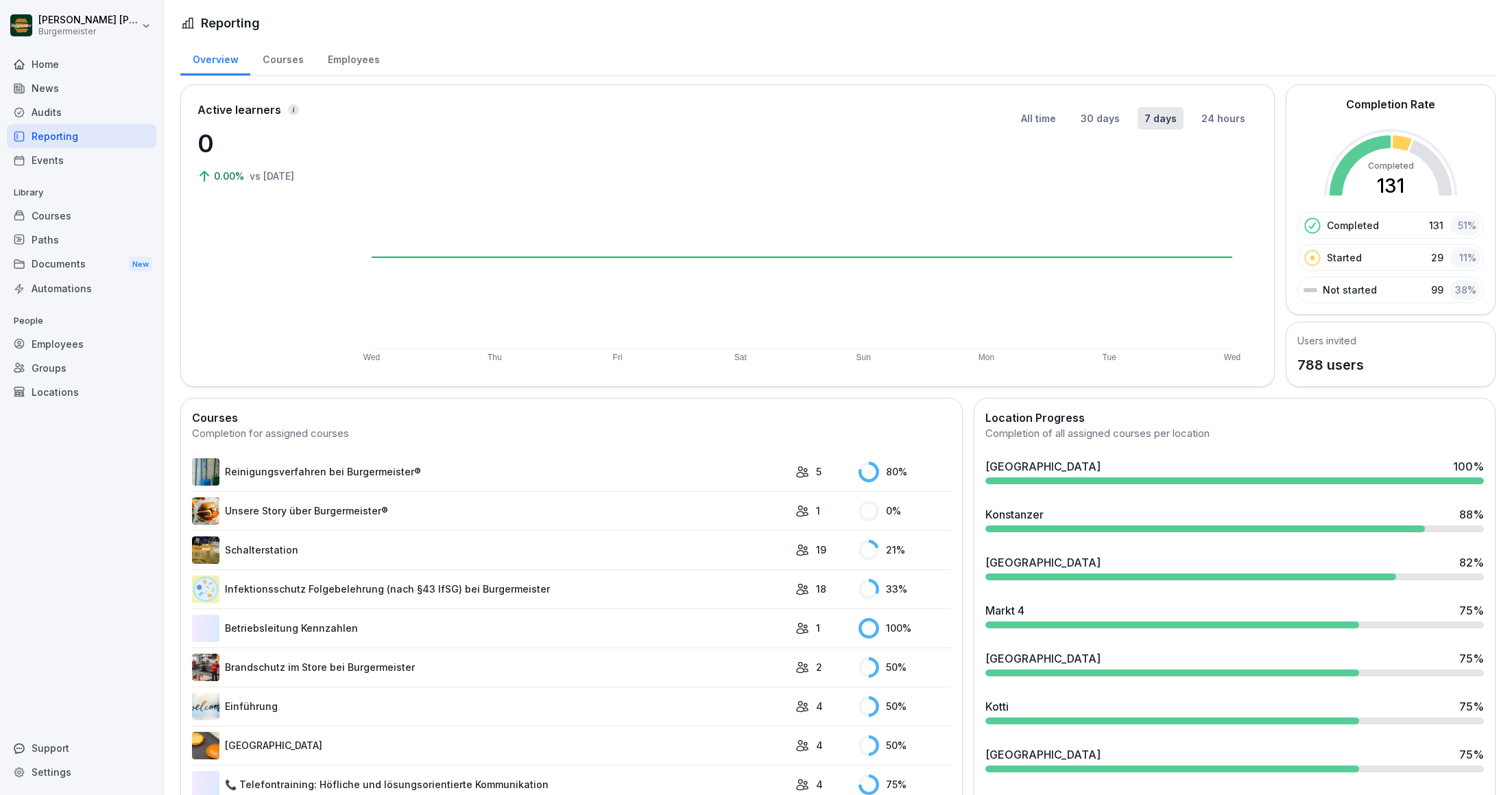
click at [50, 172] on div "Home News Audits Reporting Events Library Courses Paths Documents New Automatio…" at bounding box center [81, 416] width 150 height 744
click at [49, 158] on div "Events" at bounding box center [81, 160] width 150 height 24
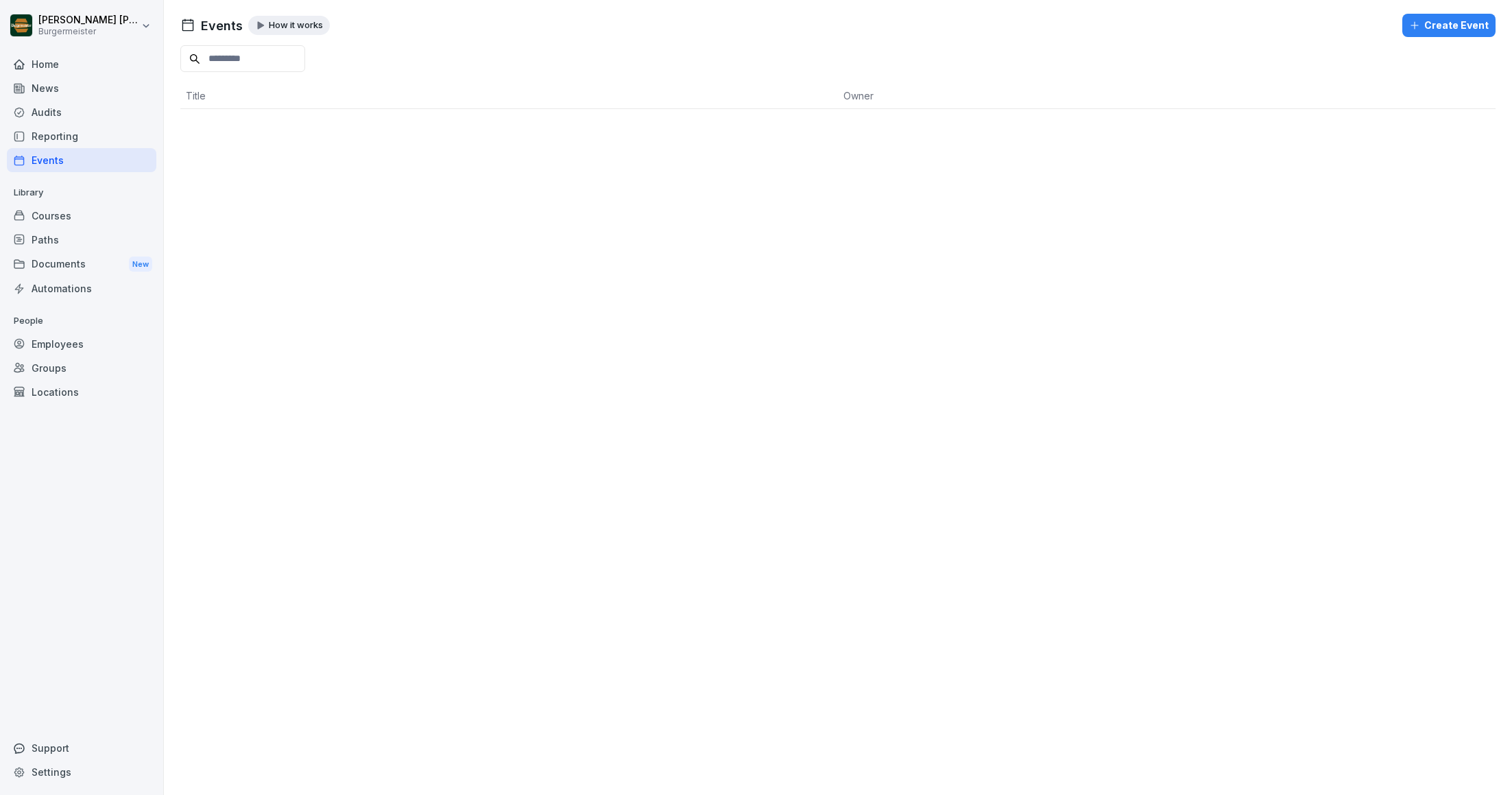
click at [50, 207] on div "Courses" at bounding box center [81, 216] width 150 height 24
